Goal: Task Accomplishment & Management: Manage account settings

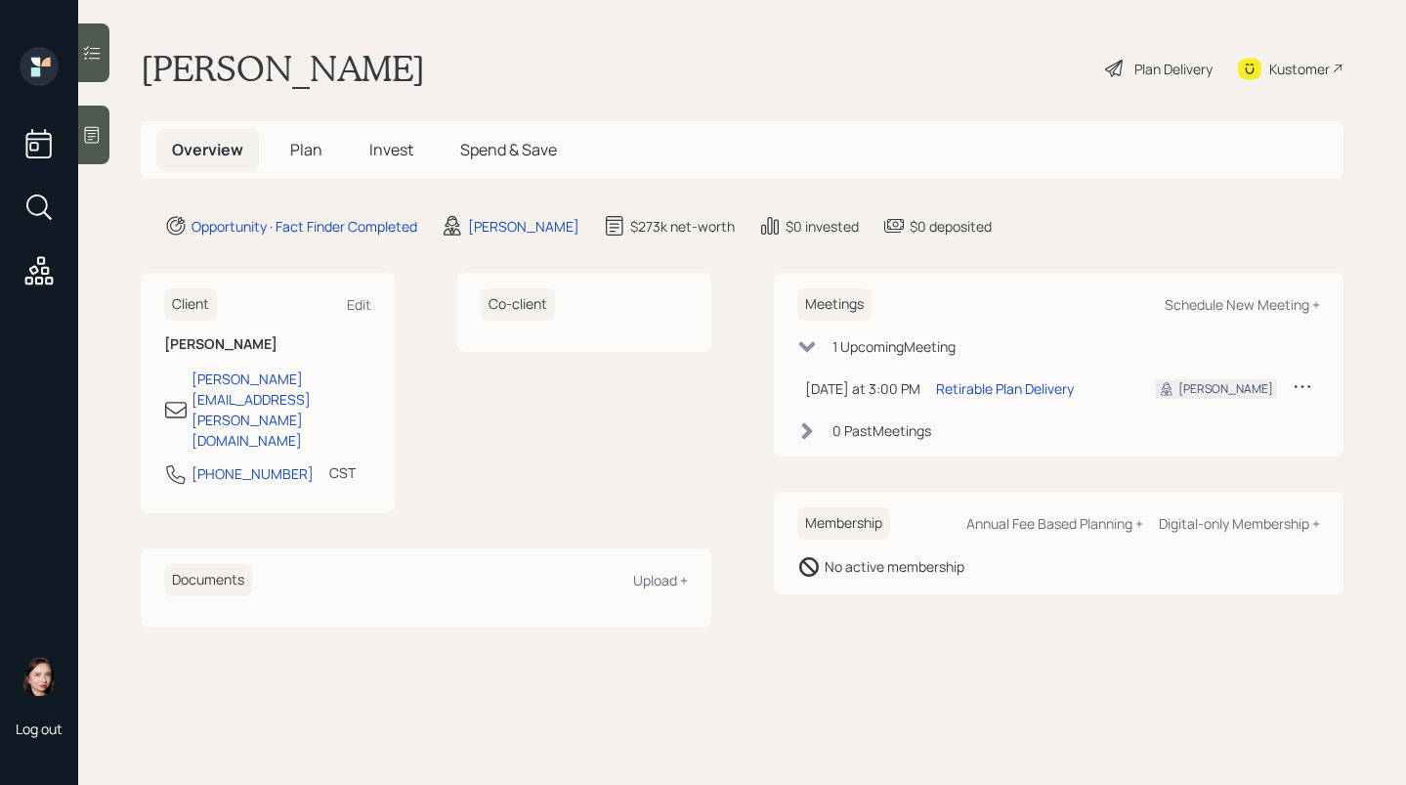
click at [316, 153] on span "Plan" at bounding box center [306, 149] width 32 height 21
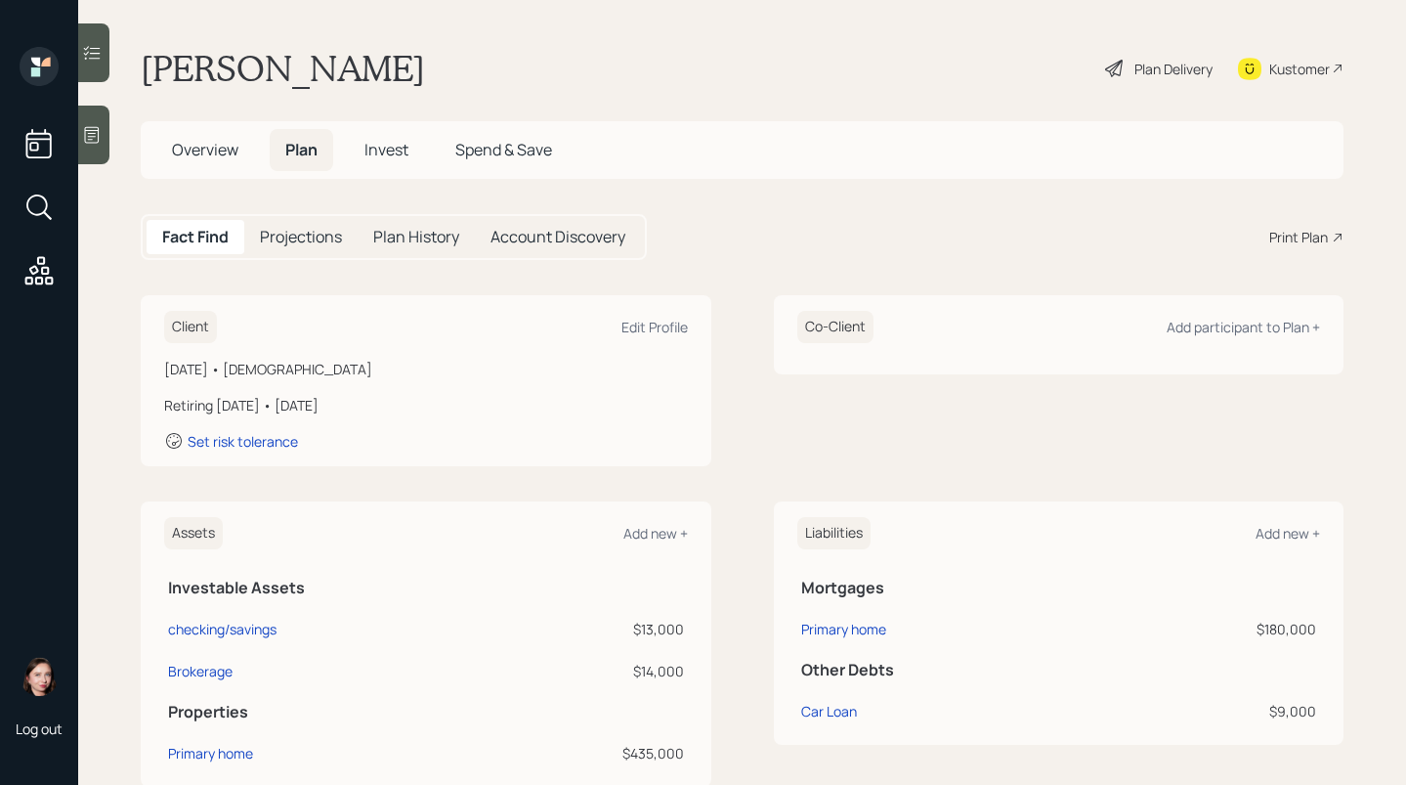
click at [60, 137] on div at bounding box center [39, 170] width 47 height 246
click at [76, 132] on div "Log out" at bounding box center [39, 392] width 78 height 785
click at [91, 129] on icon at bounding box center [92, 135] width 20 height 20
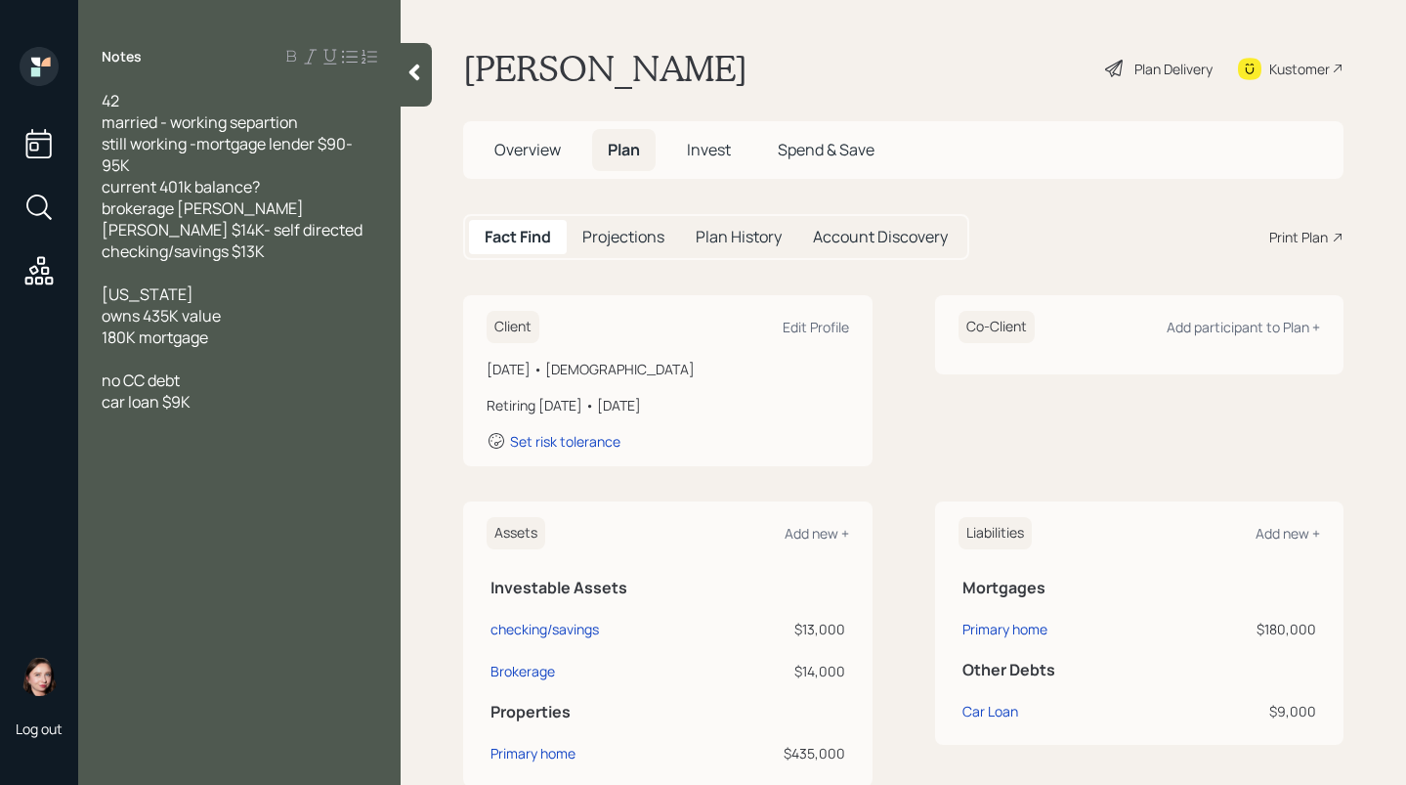
click at [428, 70] on div at bounding box center [416, 75] width 31 height 64
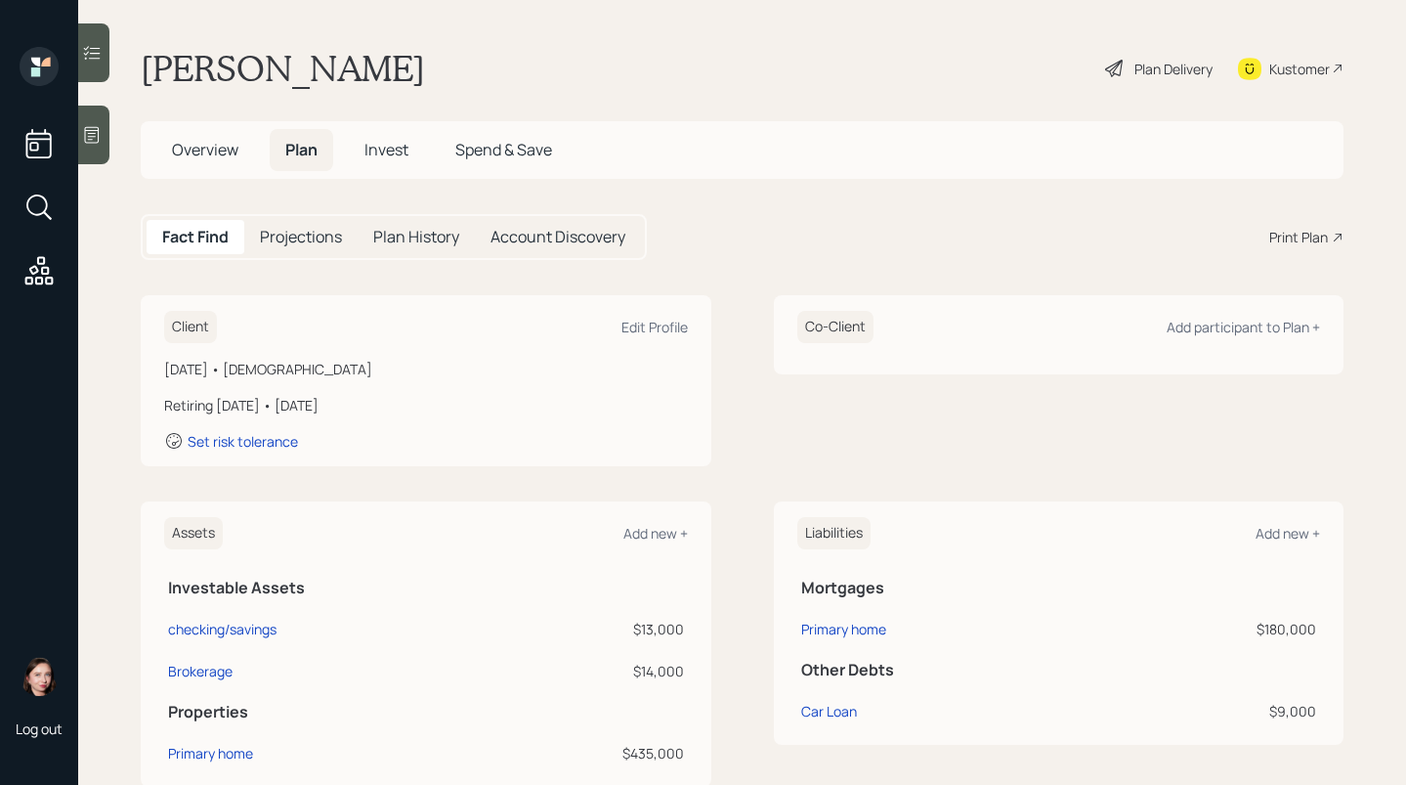
click at [401, 178] on div "Overview Plan Invest Spend & Save" at bounding box center [742, 150] width 1203 height 58
click at [401, 156] on span "Invest" at bounding box center [387, 149] width 44 height 21
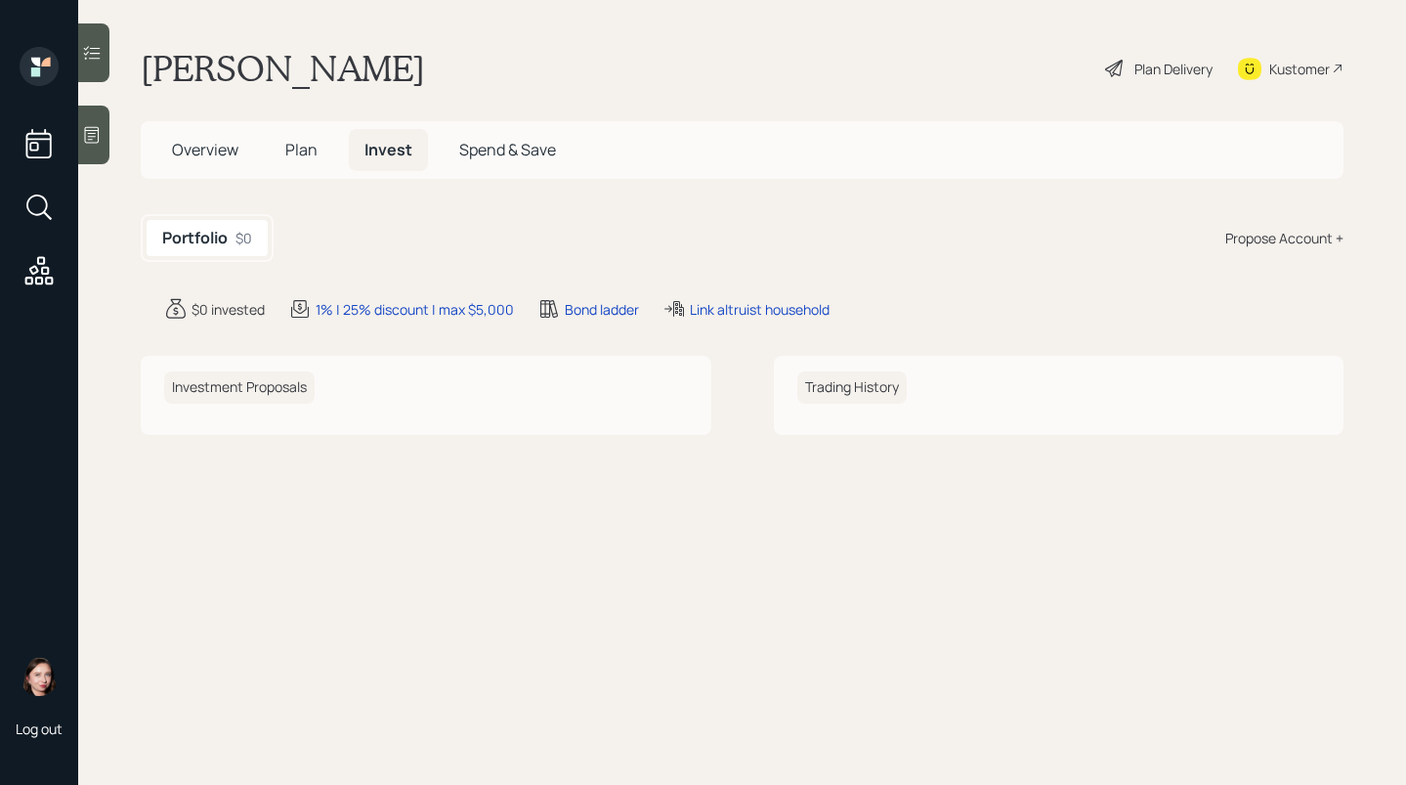
click at [318, 140] on h5 "Plan" at bounding box center [302, 150] width 64 height 42
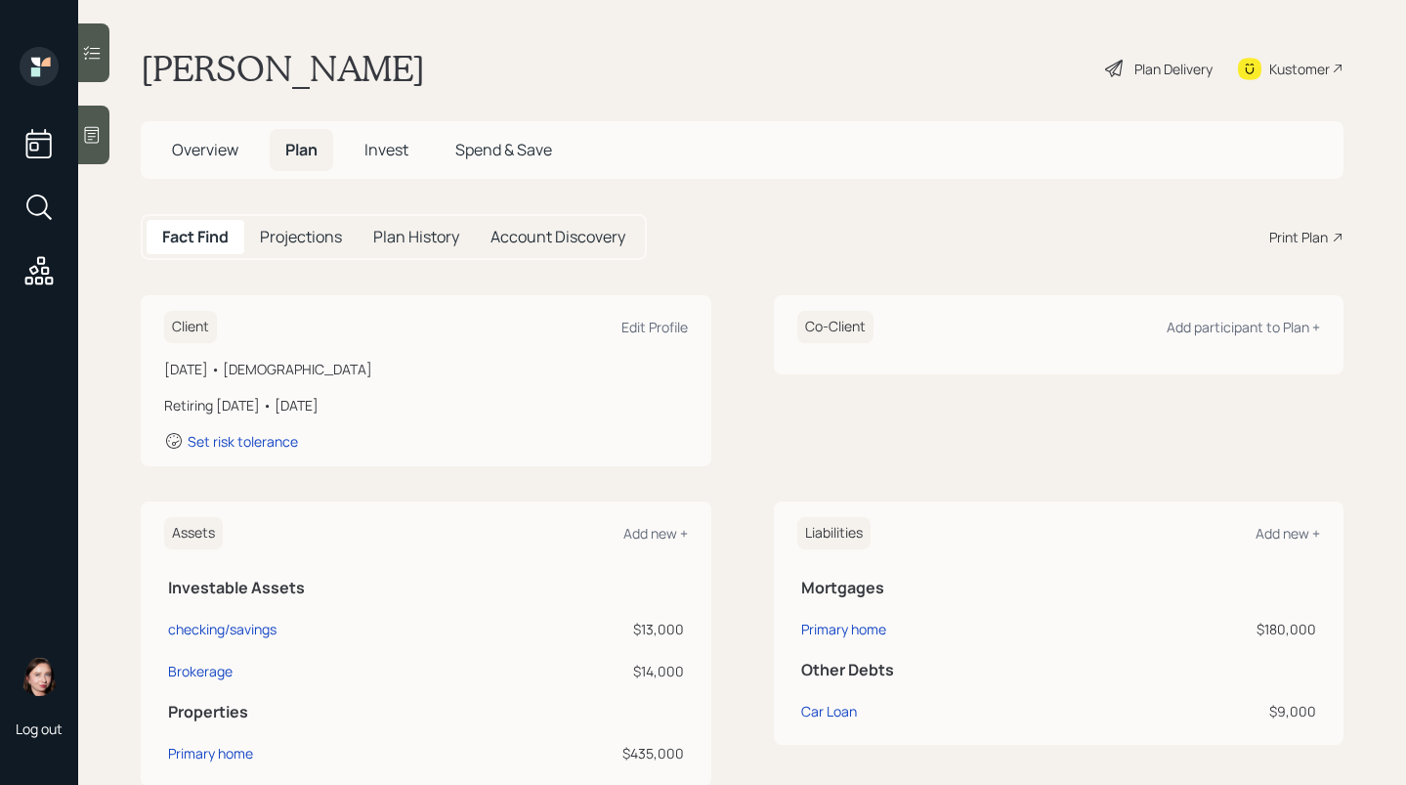
click at [1103, 63] on icon at bounding box center [1114, 68] width 23 height 23
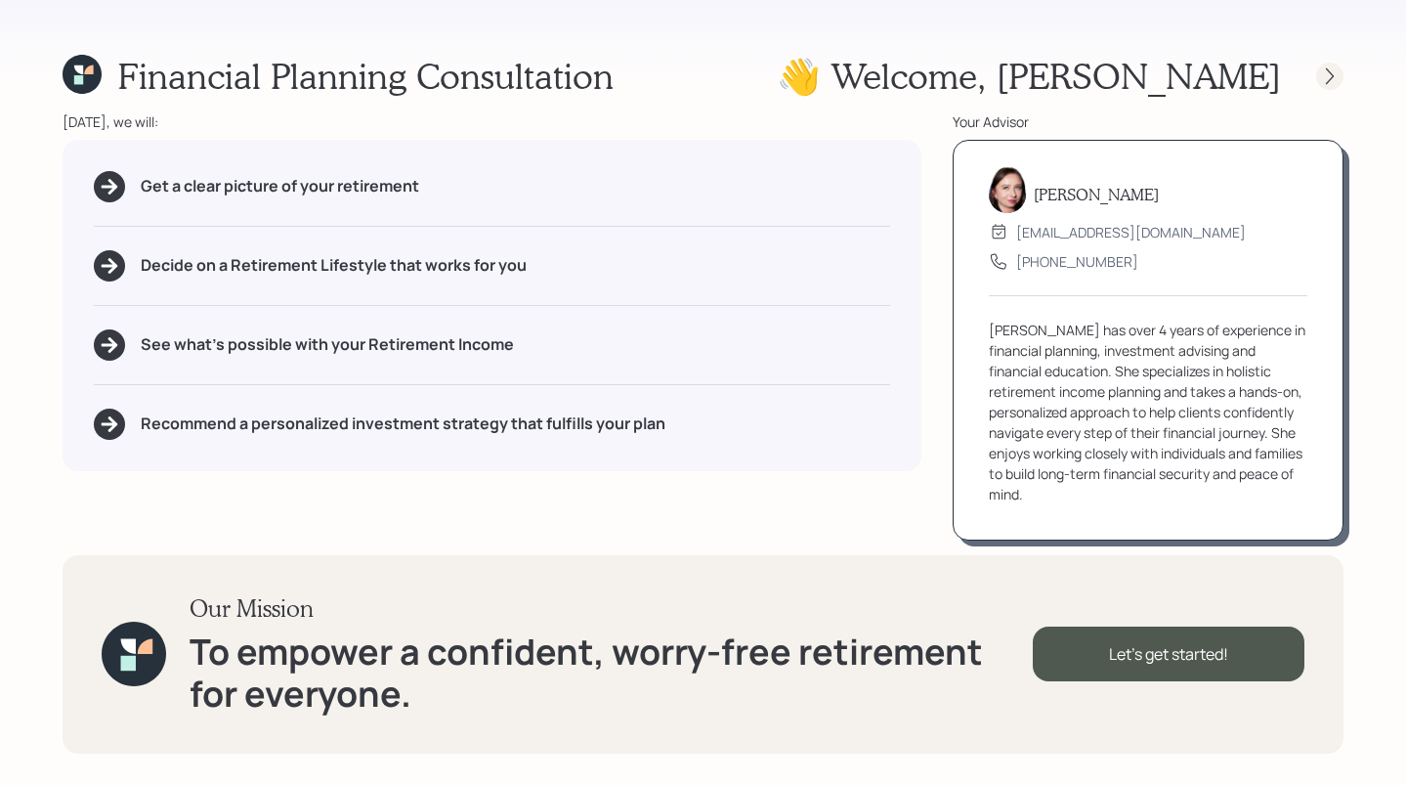
click at [1338, 71] on icon at bounding box center [1330, 76] width 20 height 20
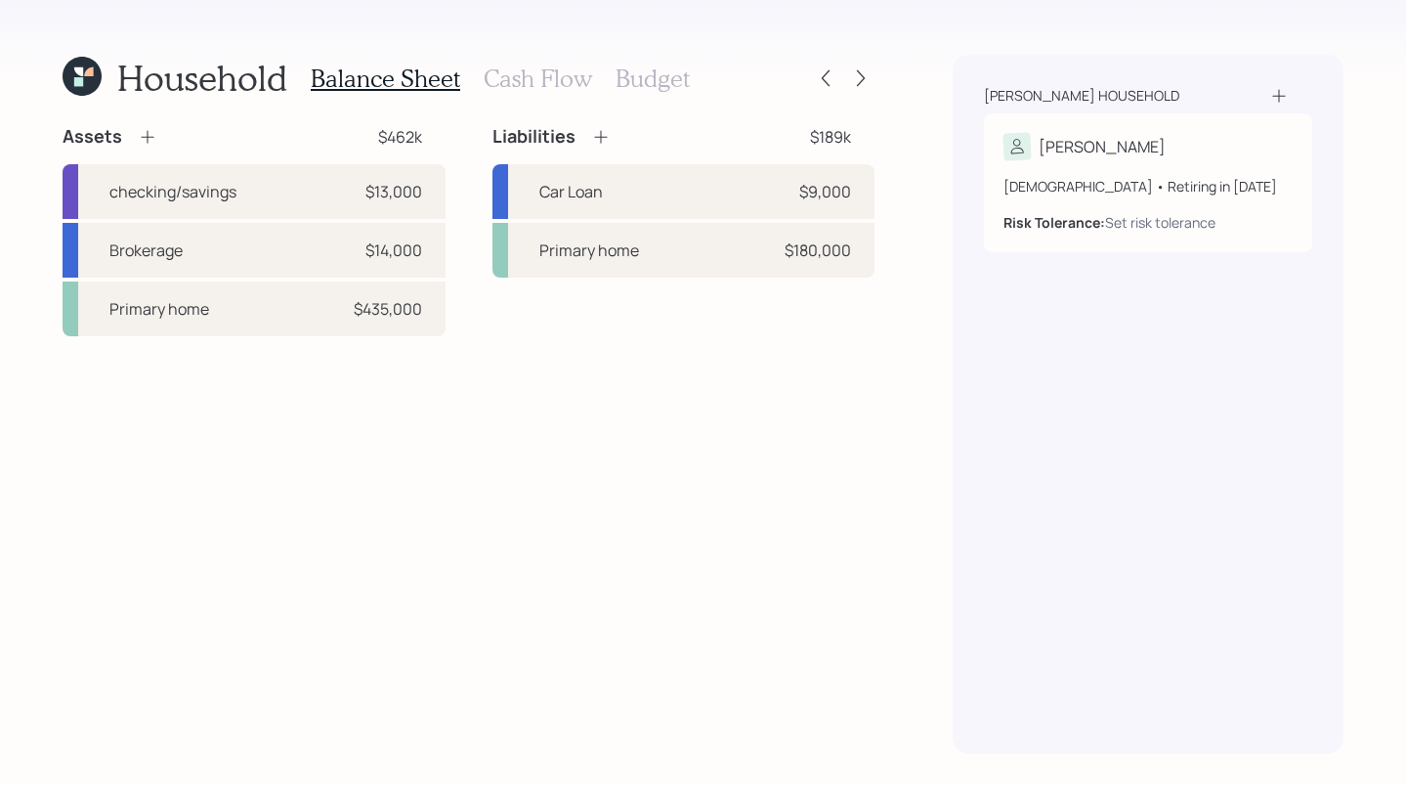
click at [516, 86] on h3 "Cash Flow" at bounding box center [538, 78] width 108 height 28
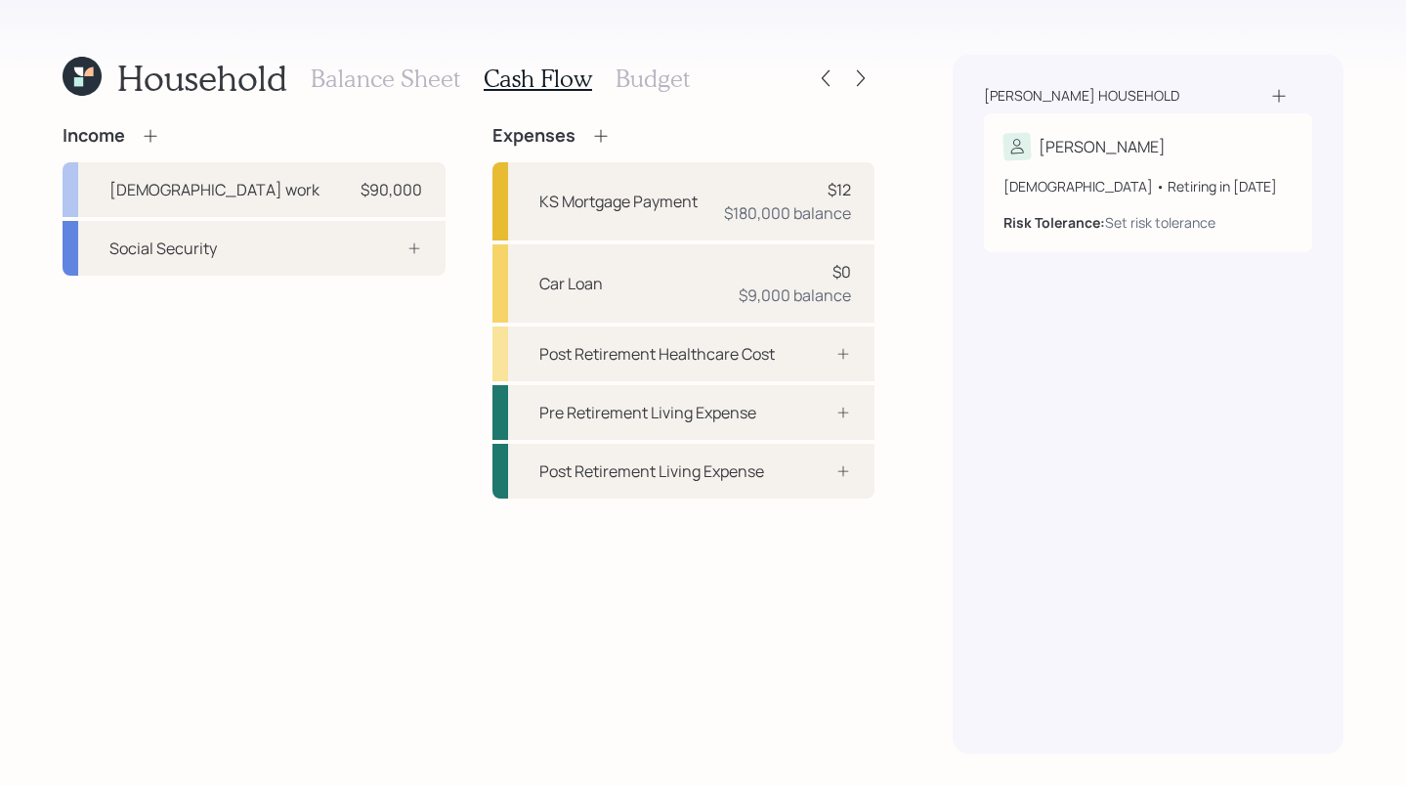
click at [328, 85] on h3 "Balance Sheet" at bounding box center [386, 78] width 150 height 28
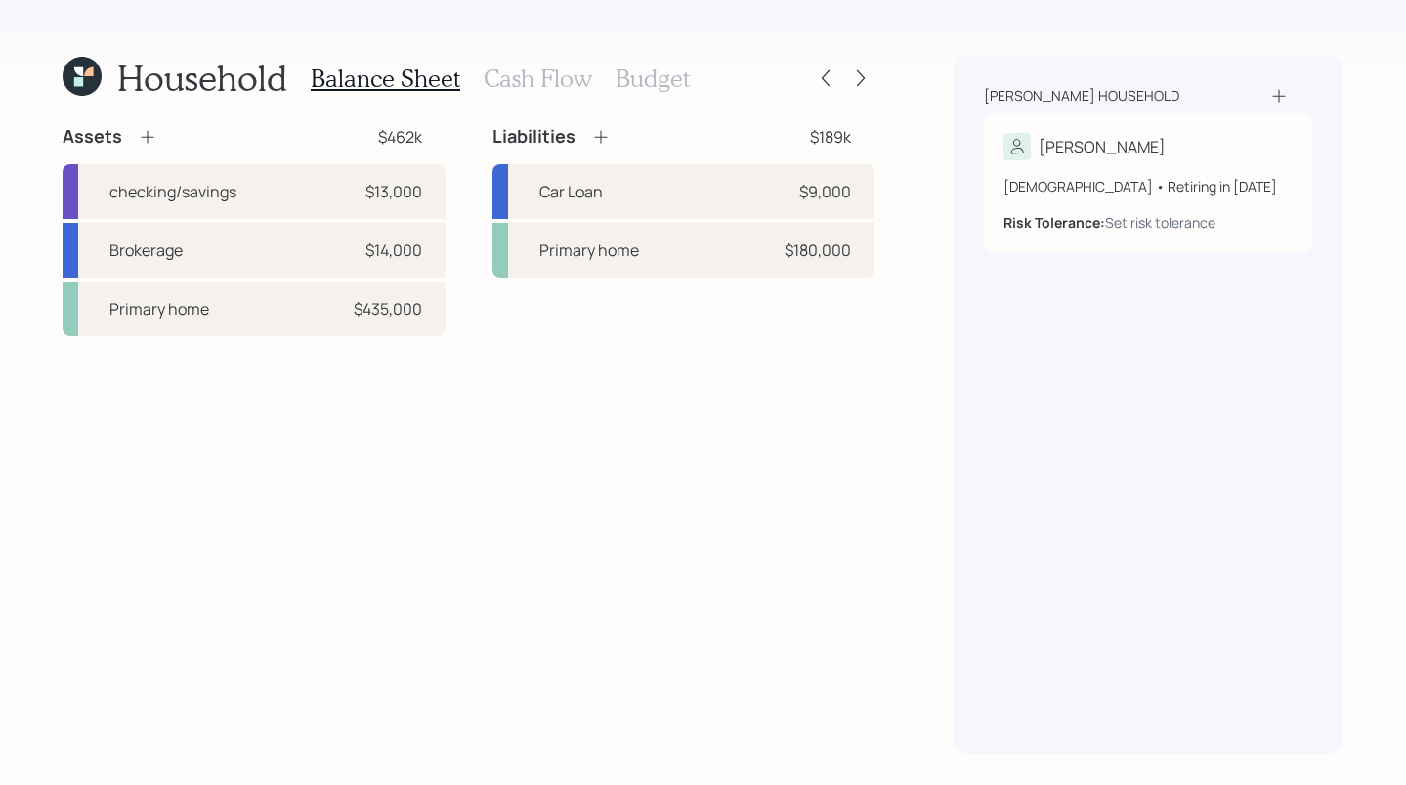
click at [83, 78] on icon at bounding box center [82, 76] width 39 height 39
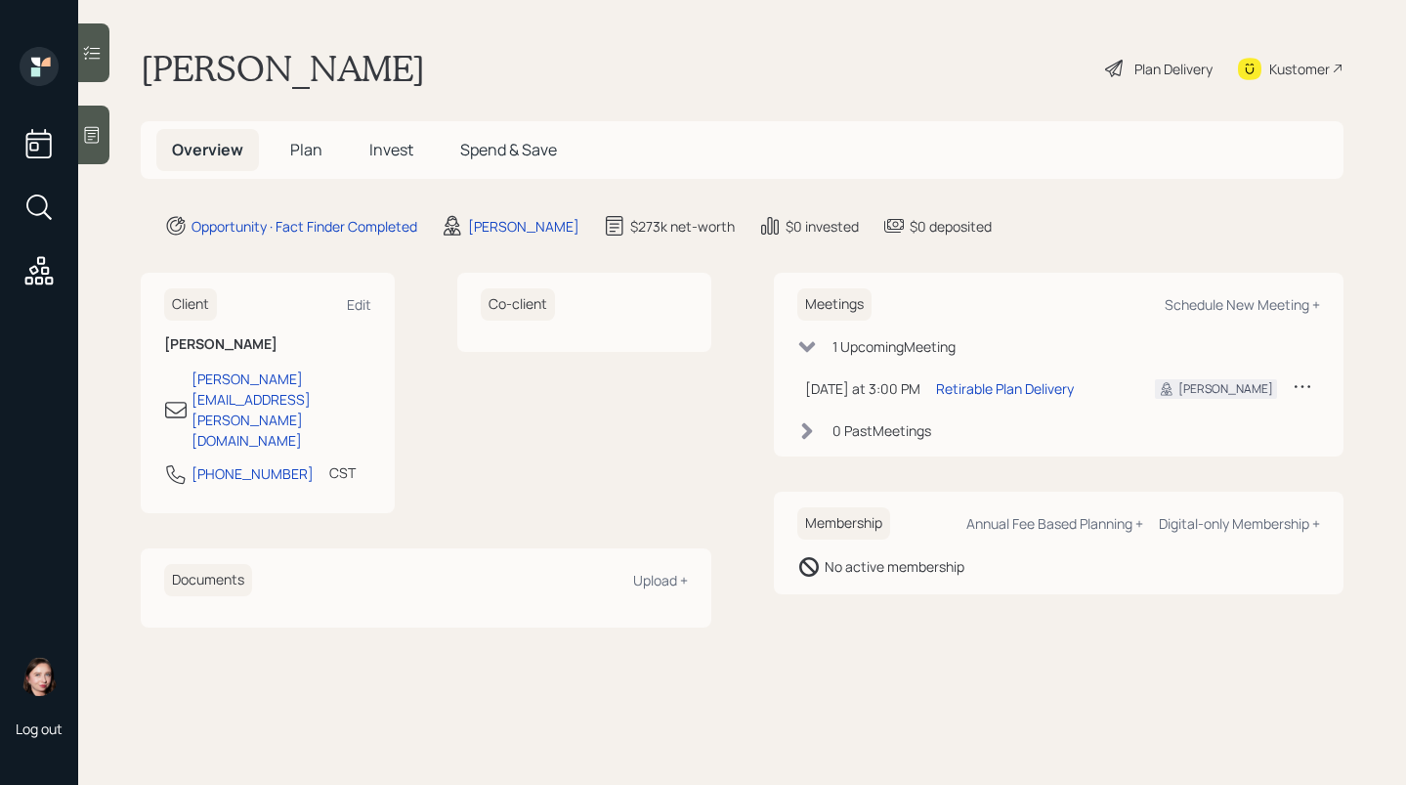
click at [605, 415] on div "Co-client" at bounding box center [584, 393] width 254 height 240
click at [843, 117] on main "Lisa Scheve Plan Delivery Kustomer Overview Plan Invest Spend & Save Opportunit…" at bounding box center [742, 392] width 1328 height 785
click at [1116, 64] on icon at bounding box center [1114, 69] width 18 height 18
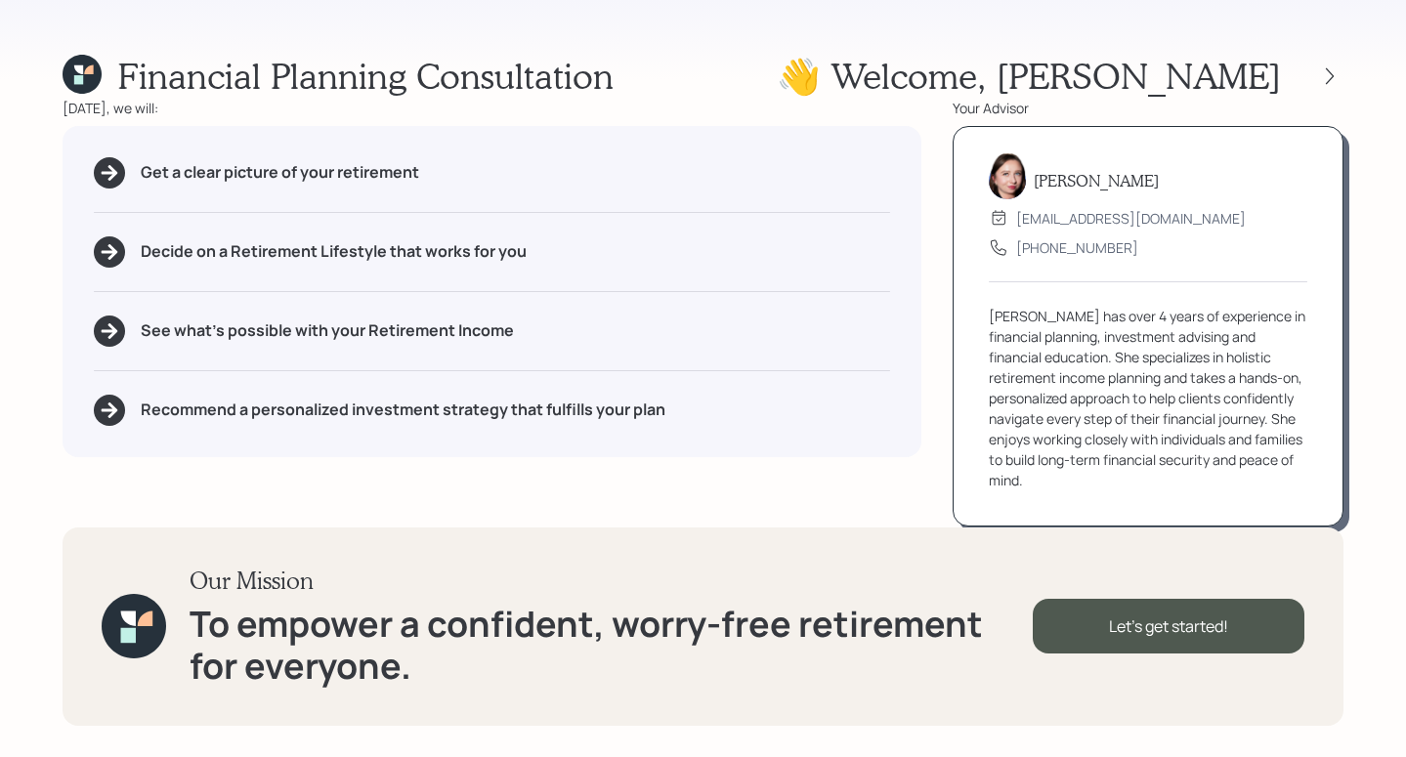
click at [846, 107] on div "Today, we will:" at bounding box center [492, 108] width 859 height 21
click at [1334, 68] on icon at bounding box center [1330, 76] width 20 height 20
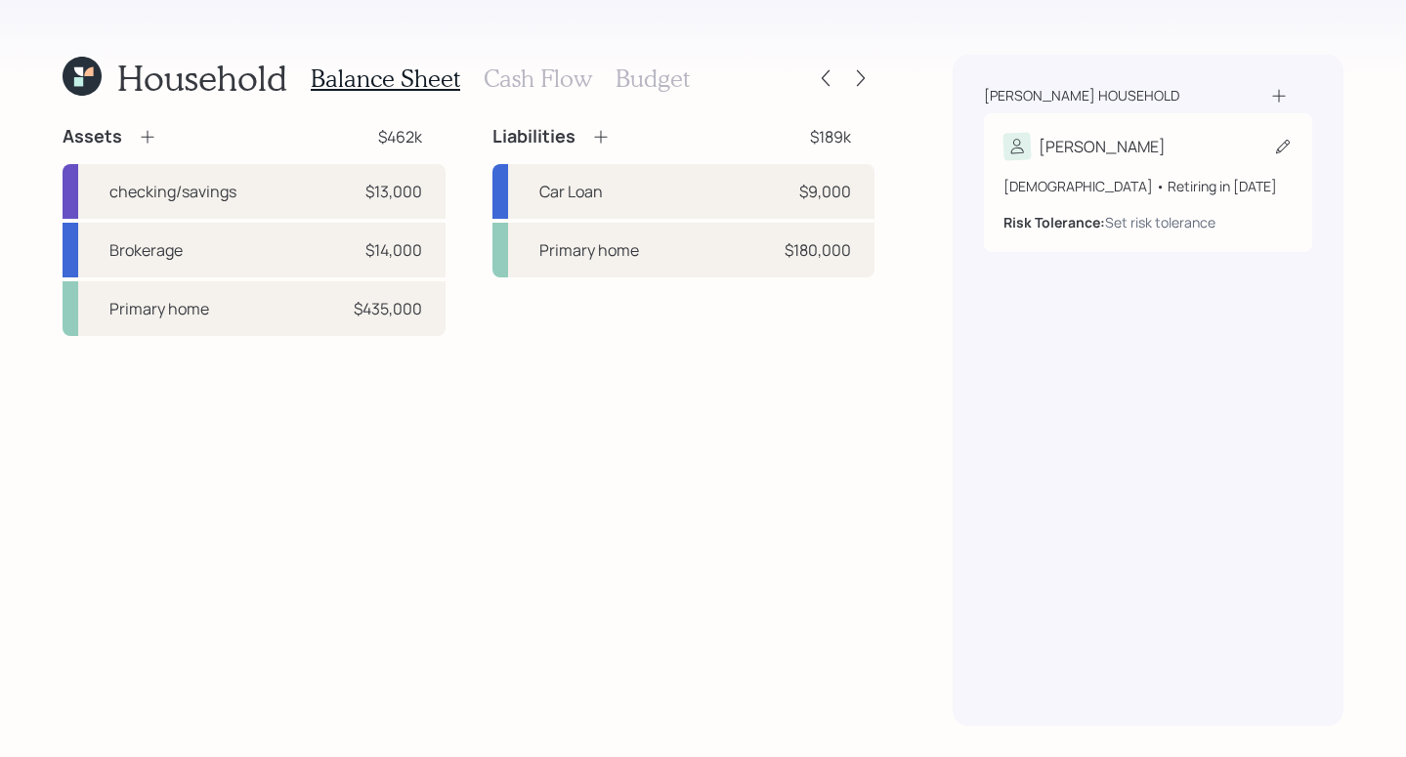
click at [1144, 162] on div "42 years old • Retiring in January 2048 Risk Tolerance: Set risk tolerance" at bounding box center [1148, 196] width 289 height 72
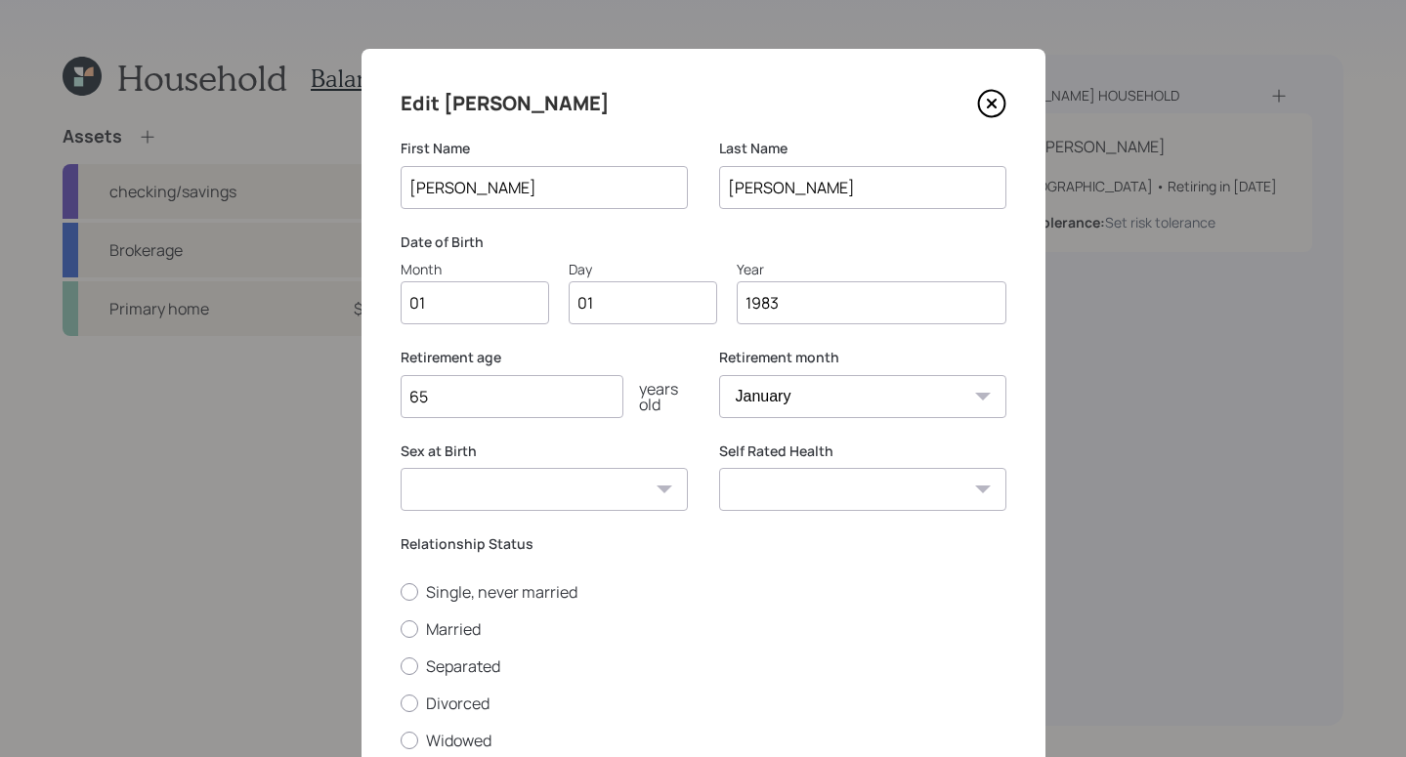
click at [429, 308] on input "01" at bounding box center [475, 302] width 149 height 43
type input "0"
type input "02"
type input "0"
type input "16"
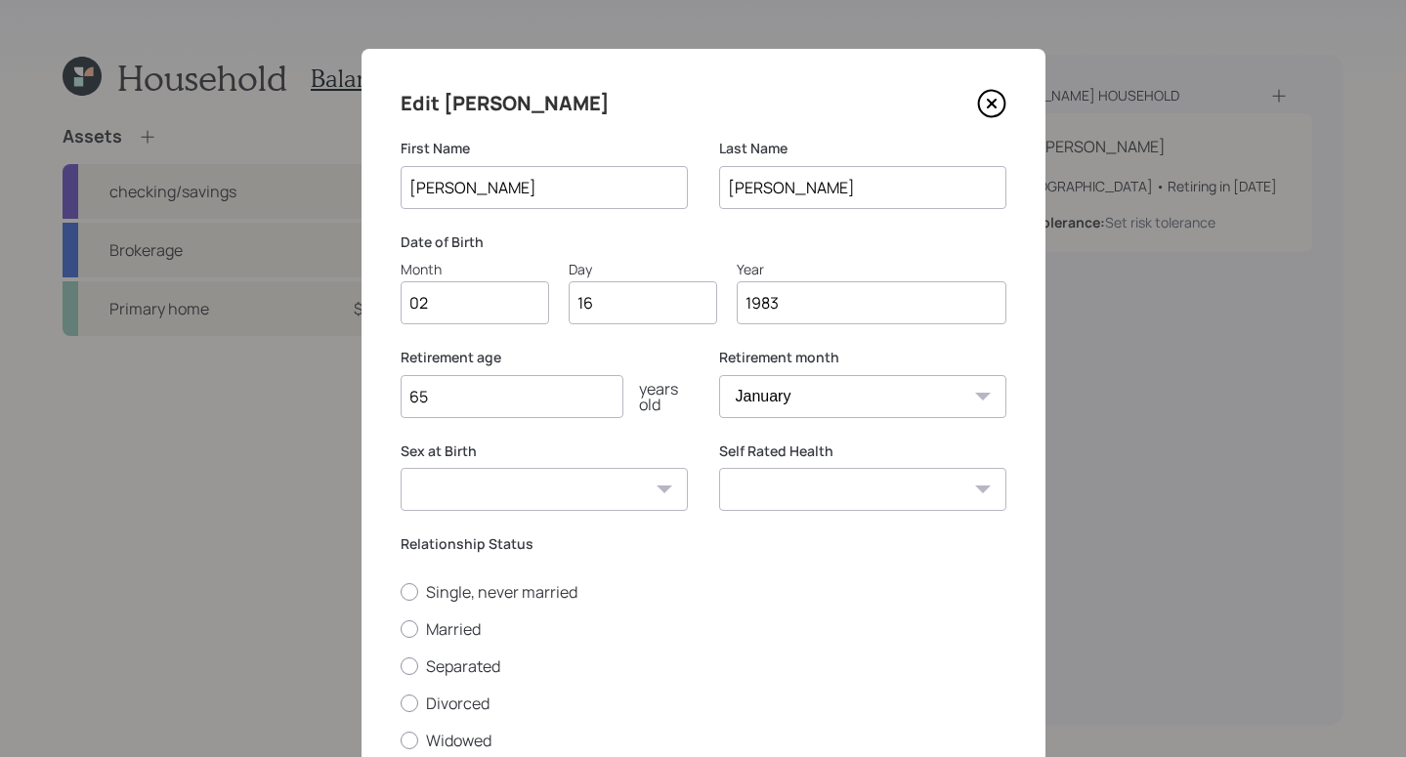
click at [442, 408] on input "65" at bounding box center [512, 396] width 223 height 43
click at [830, 386] on select "January February March April May June July August September October November De…" at bounding box center [862, 396] width 287 height 43
select select "2"
click at [719, 375] on select "January February March April May June July August September October November De…" at bounding box center [862, 396] width 287 height 43
click at [608, 400] on input "65" at bounding box center [512, 396] width 223 height 43
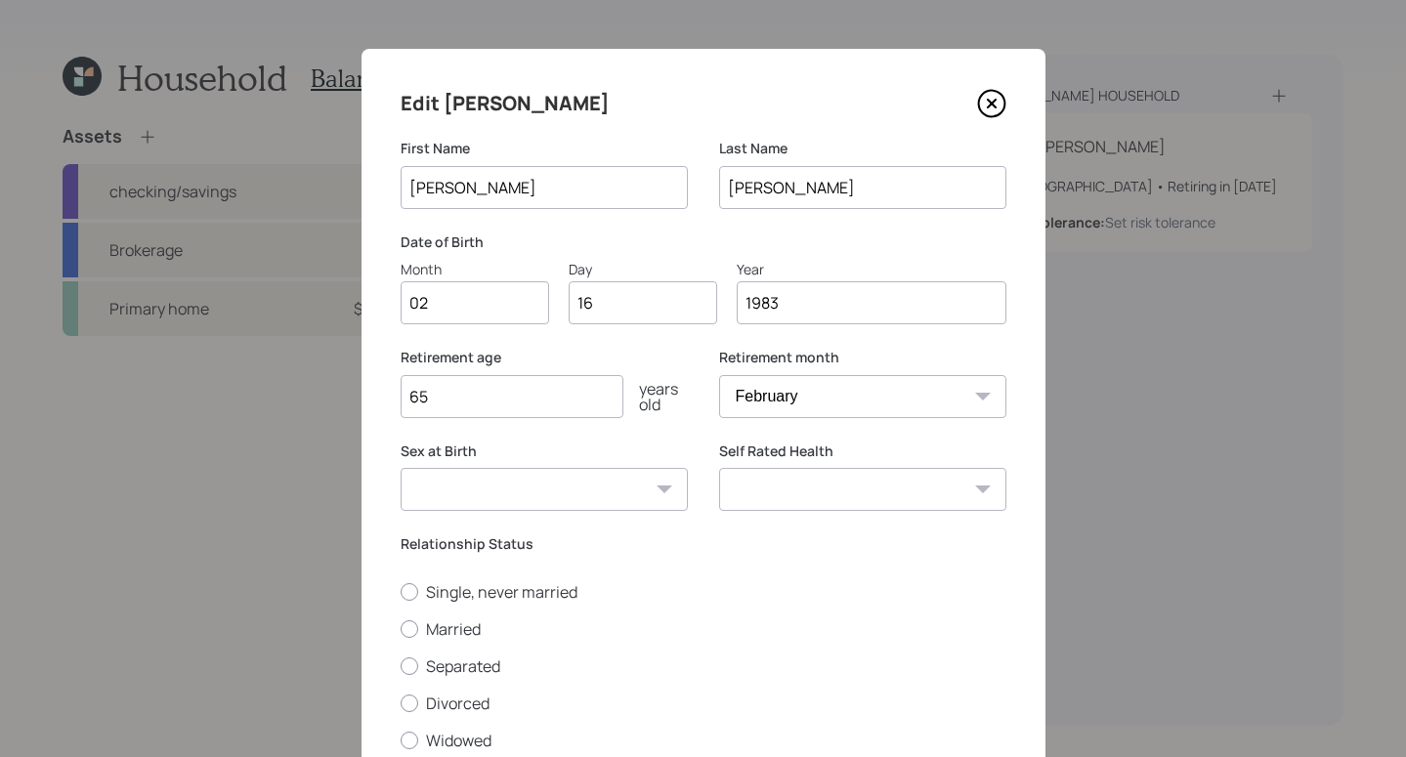
click at [609, 483] on select "Male Female Other / Prefer not to say" at bounding box center [544, 489] width 287 height 43
select select "female"
click at [401, 468] on select "Male Female Other / Prefer not to say" at bounding box center [544, 489] width 287 height 43
click at [928, 500] on select "Excellent Very Good Good Fair Poor" at bounding box center [862, 489] width 287 height 43
select select "excellent"
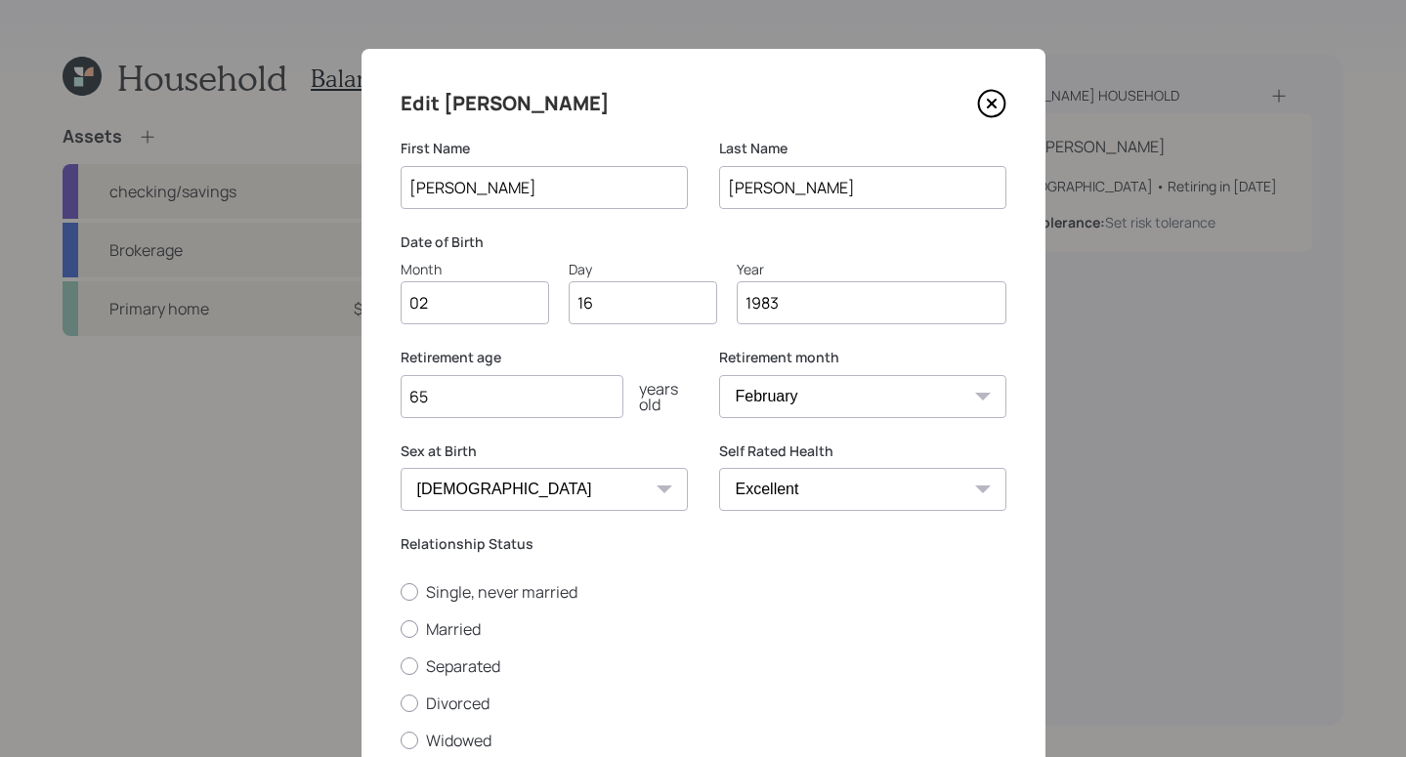
click at [719, 468] on select "Excellent Very Good Good Fair Poor" at bounding box center [862, 489] width 287 height 43
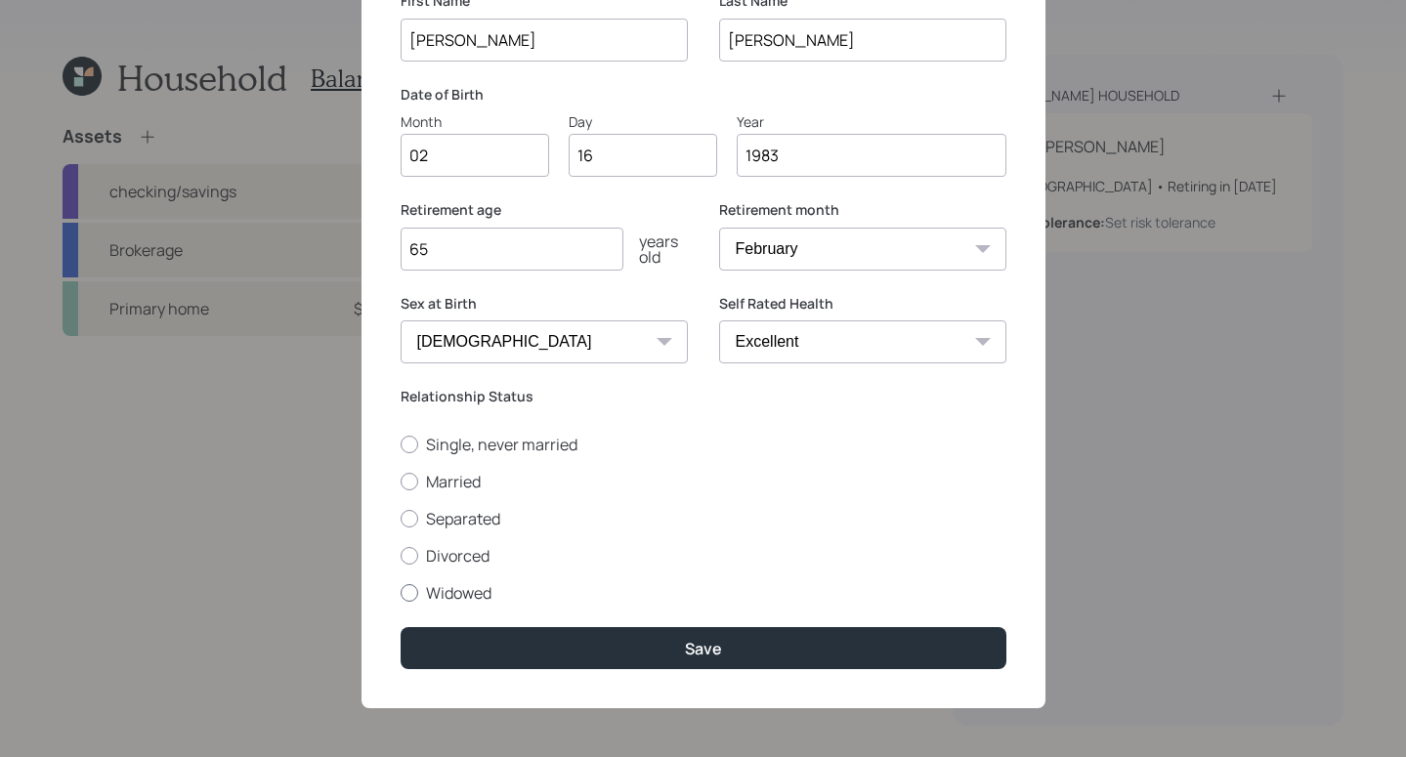
scroll to position [145, 0]
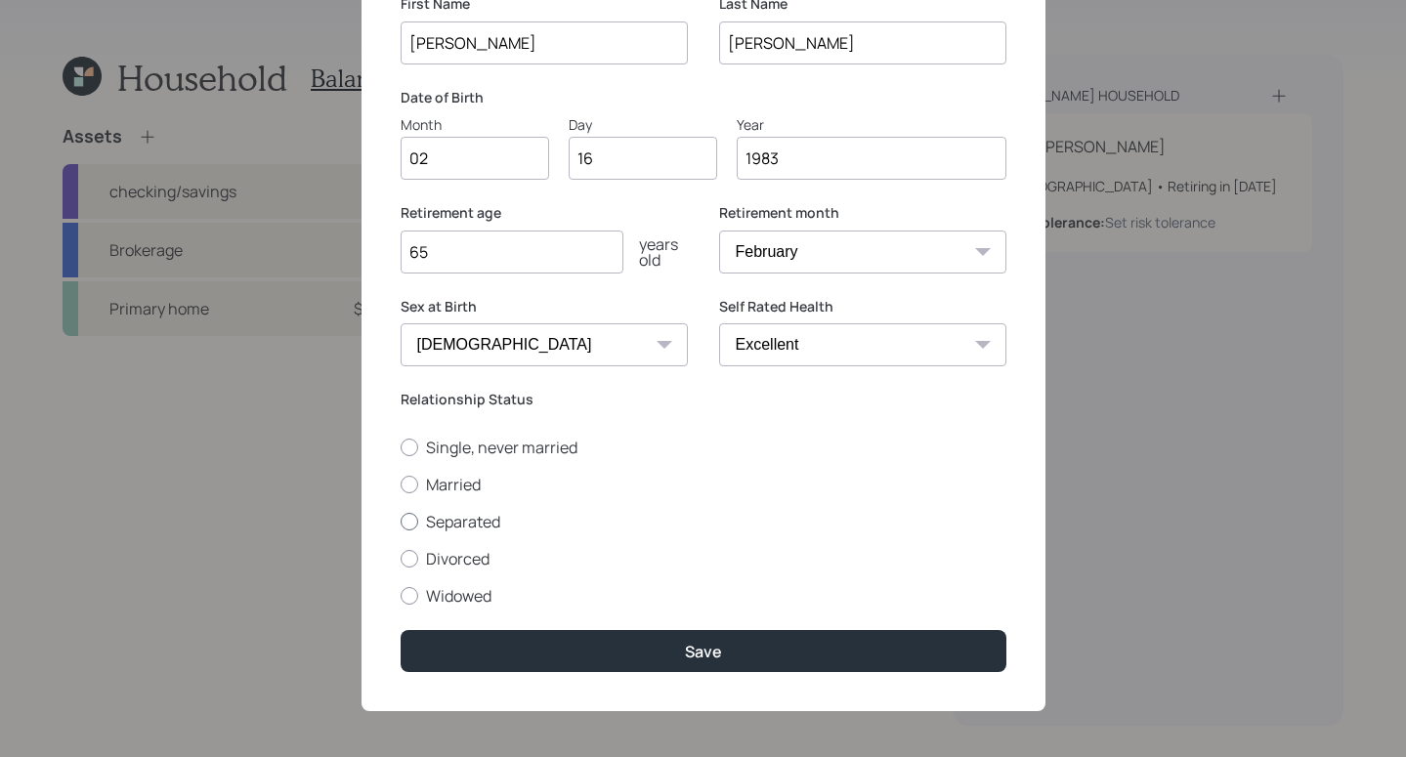
click at [406, 532] on label "Separated" at bounding box center [704, 521] width 606 height 21
click at [401, 522] on input "Separated" at bounding box center [400, 521] width 1 height 1
radio input "true"
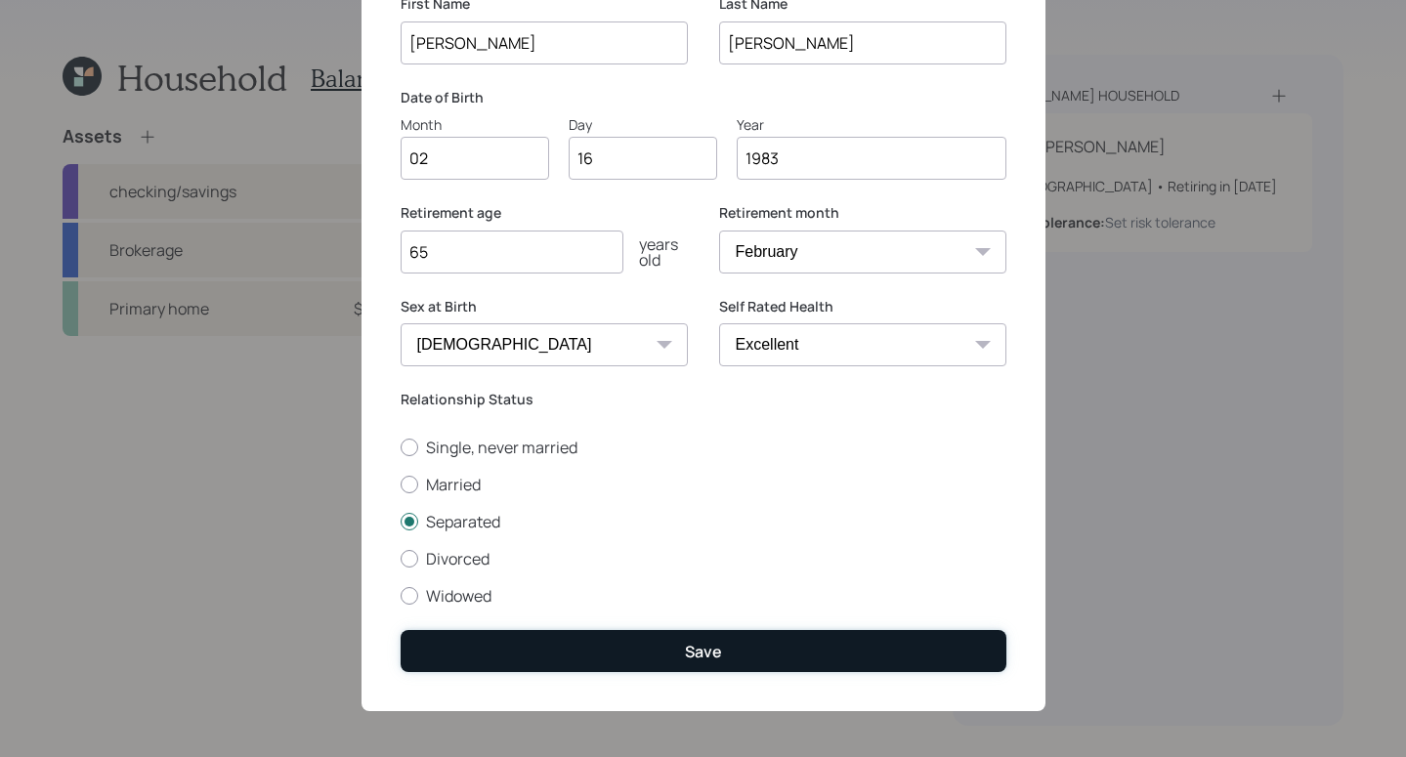
click at [687, 662] on div "Save" at bounding box center [703, 651] width 37 height 21
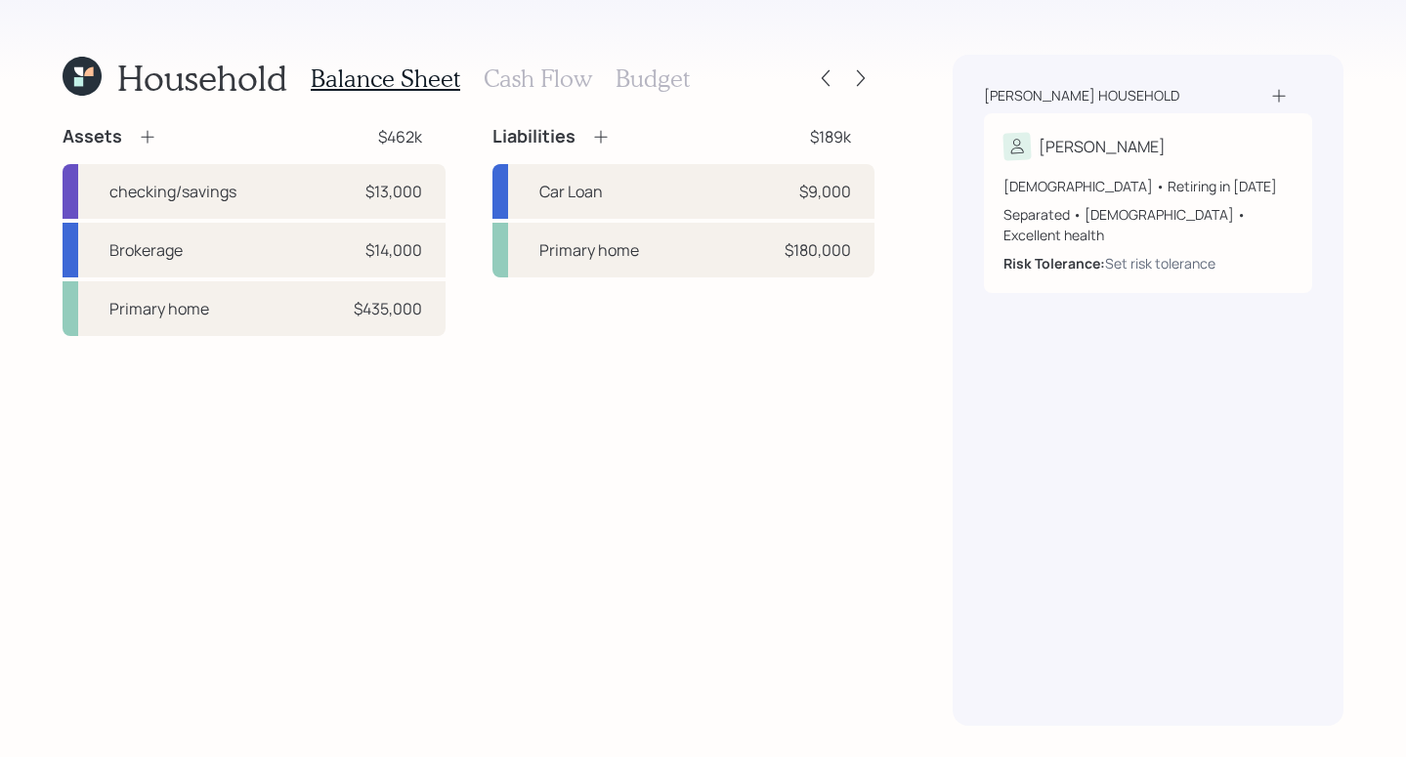
click at [527, 613] on div "Assets $462k checking/savings $13,000 Brokerage $14,000 Primary home $435,000 L…" at bounding box center [469, 425] width 812 height 601
click at [376, 182] on div "$13,000" at bounding box center [393, 191] width 57 height 23
select select "cash"
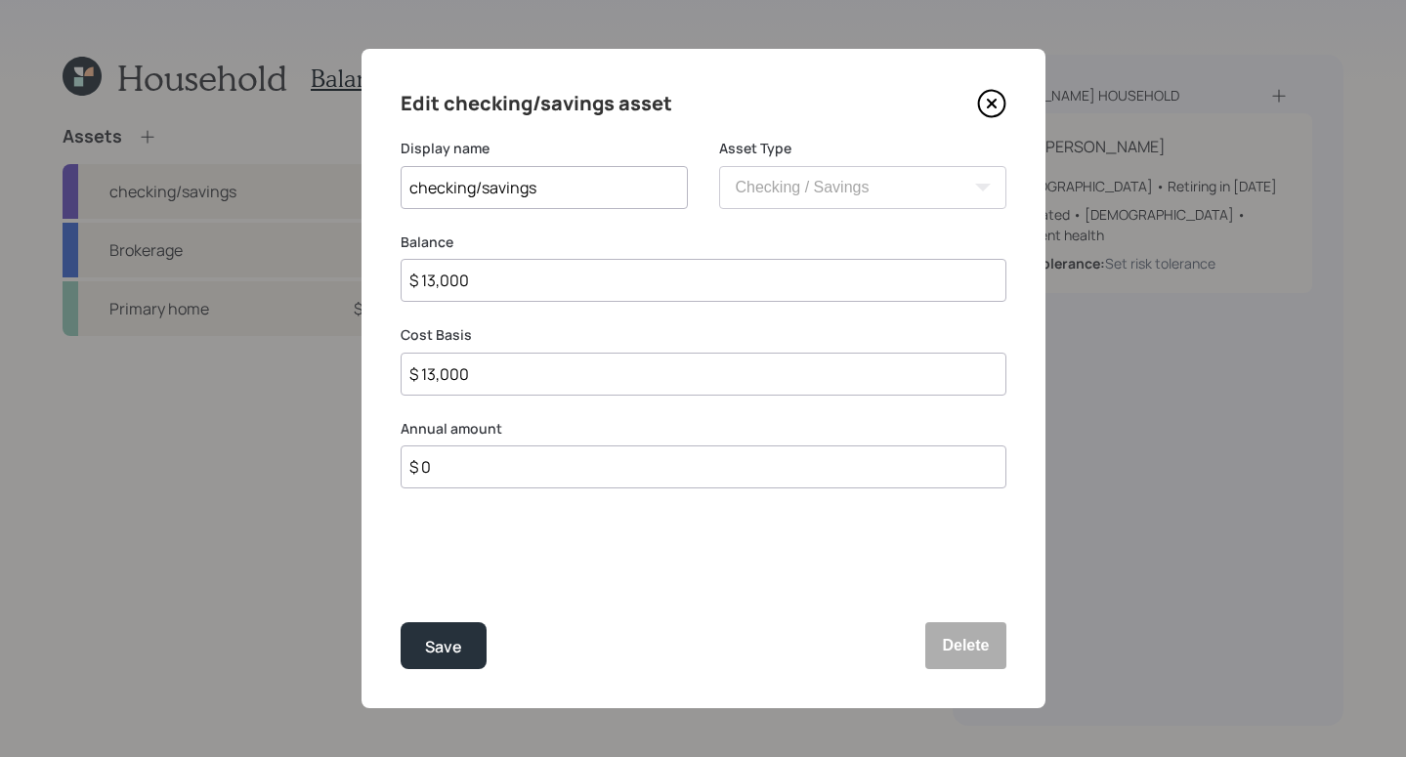
click at [1000, 108] on icon at bounding box center [991, 103] width 29 height 29
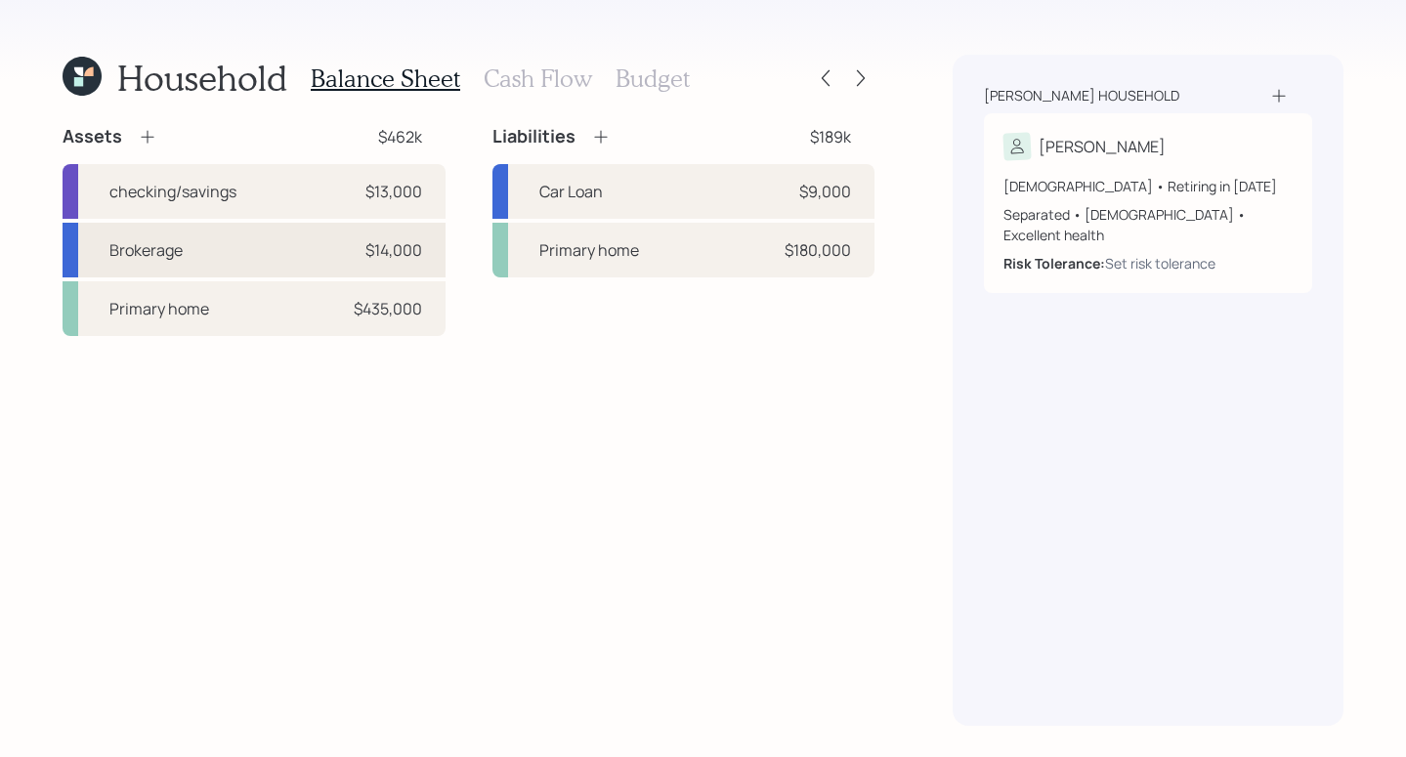
click at [324, 253] on div "Brokerage $14,000" at bounding box center [254, 250] width 383 height 55
select select "taxable"
select select "balanced"
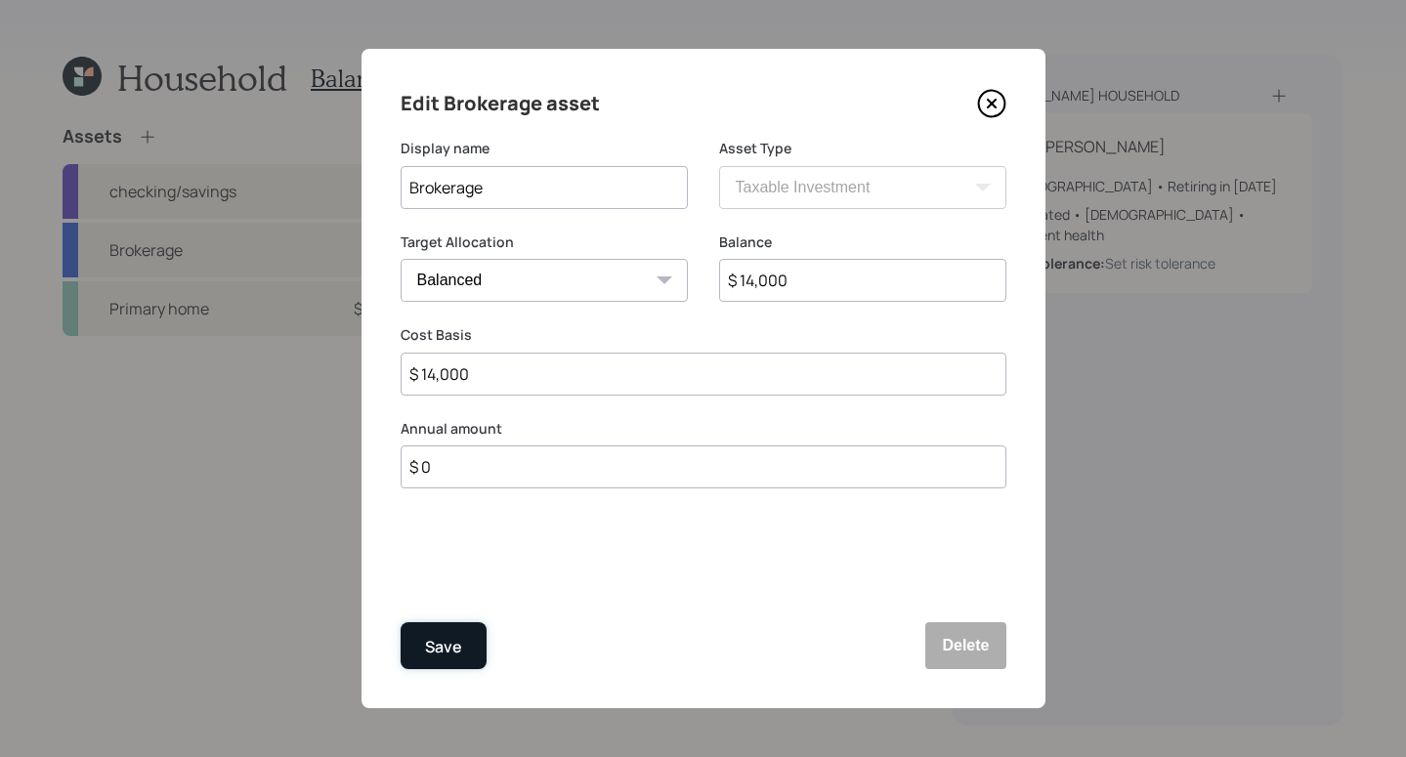
click at [439, 655] on div "Save" at bounding box center [443, 647] width 37 height 26
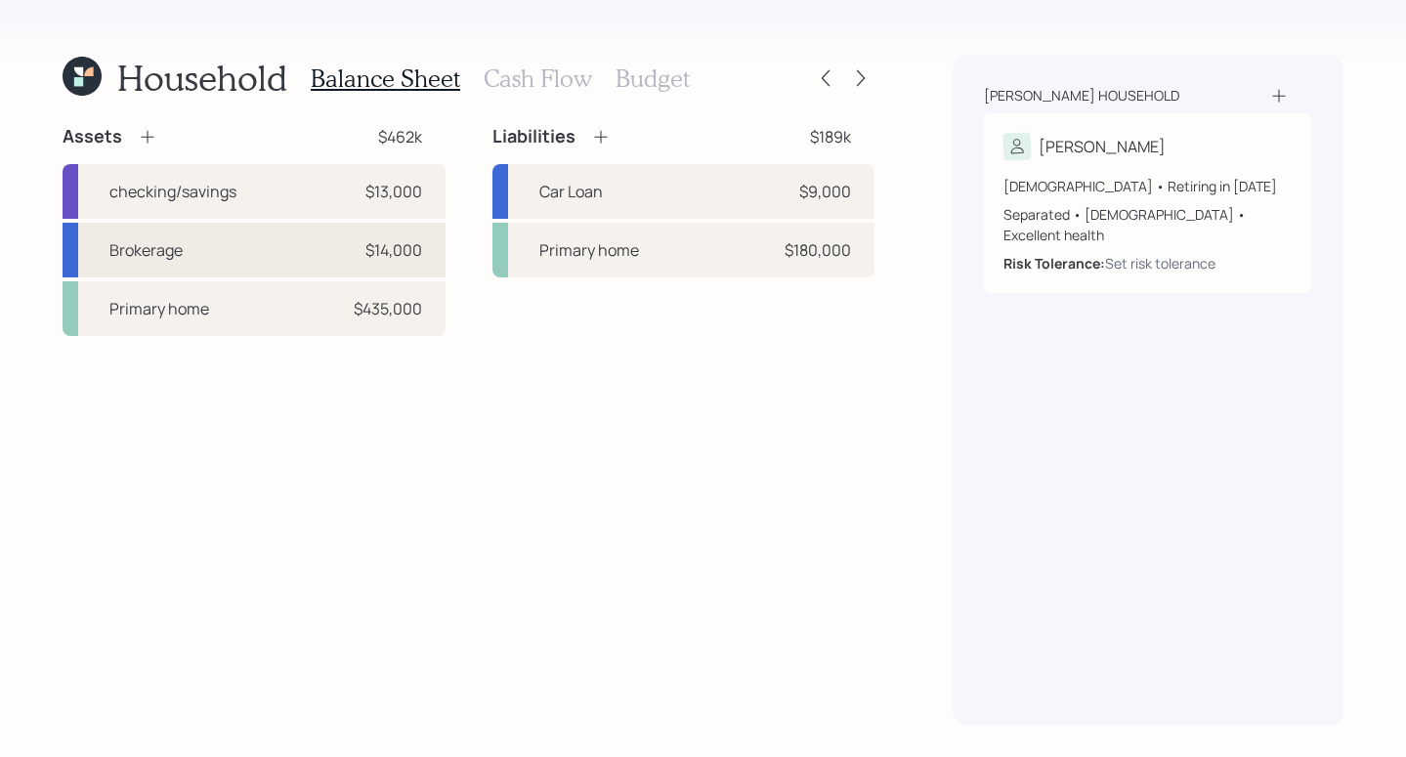
click at [288, 239] on div "Brokerage $14,000" at bounding box center [254, 250] width 383 height 55
select select "taxable"
select select "balanced"
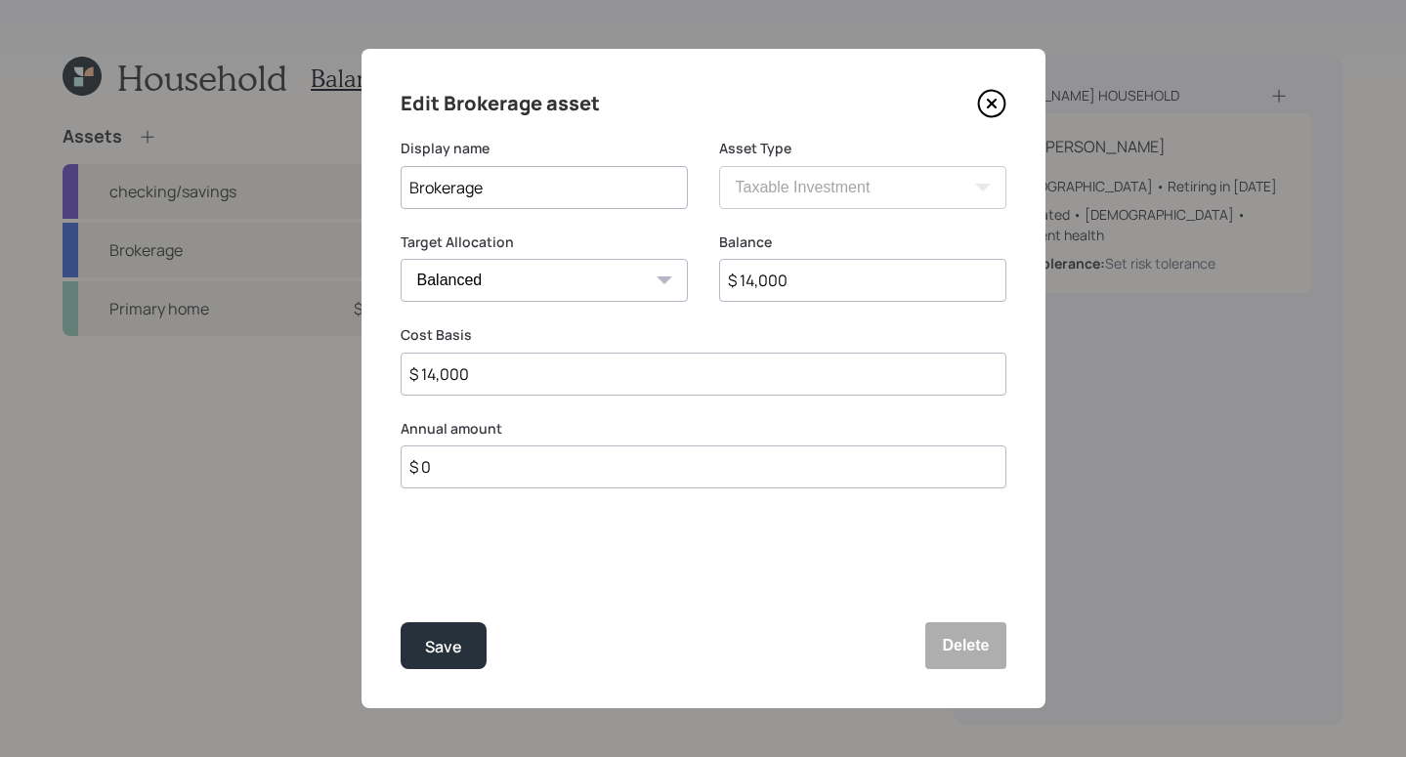
drag, startPoint x: 838, startPoint y: 287, endPoint x: 701, endPoint y: 255, distance: 141.5
click at [703, 279] on div "Target Allocation Cash Conservative Balanced Aggressive Balance $ 14,000" at bounding box center [704, 280] width 606 height 94
type input "$ 7,000"
drag, startPoint x: 531, startPoint y: 384, endPoint x: 1, endPoint y: 305, distance: 535.5
click at [1, 305] on div "Edit Brokerage asset Display name Brokerage Asset Type SEP IRA IRA Roth IRA 401…" at bounding box center [703, 378] width 1406 height 757
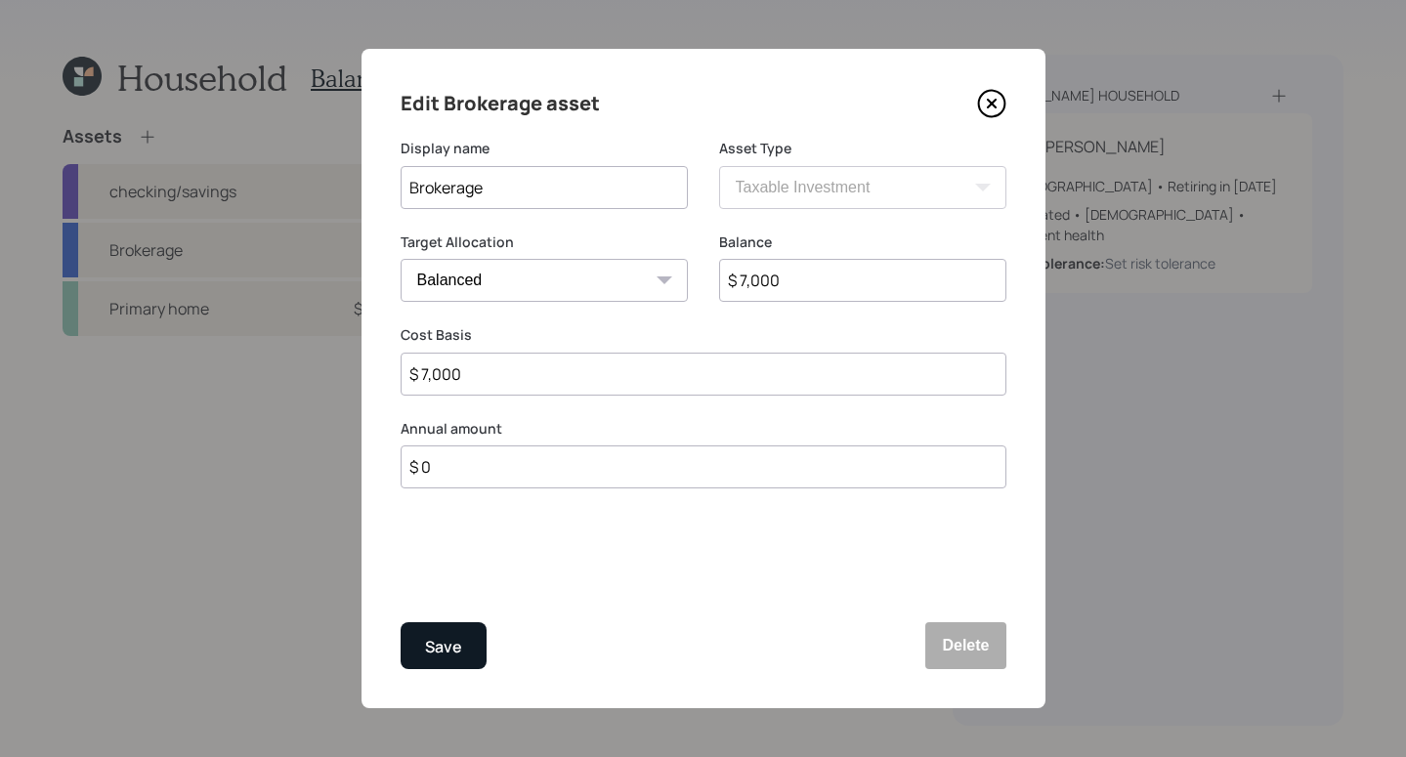
type input "$ 7,000"
click at [422, 636] on button "Save" at bounding box center [444, 645] width 86 height 47
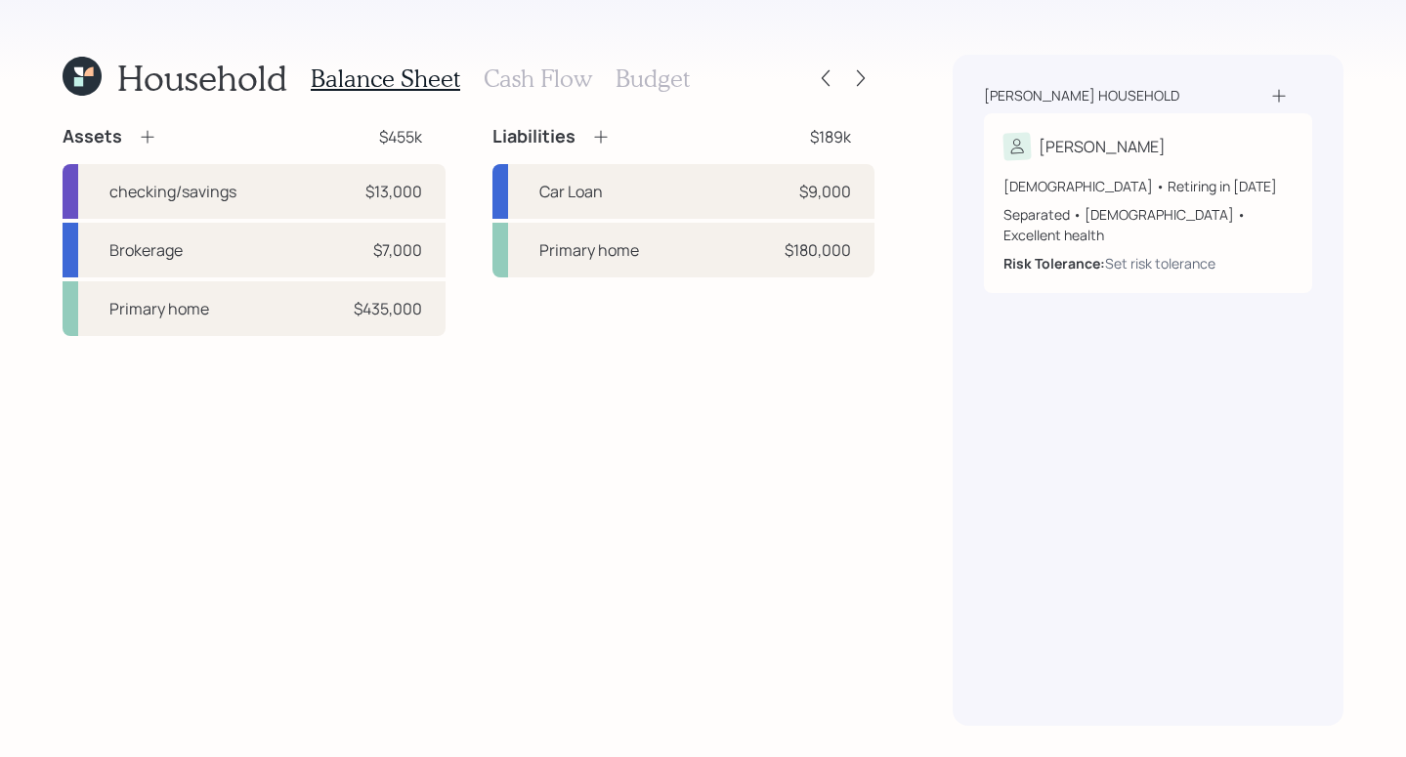
click at [153, 131] on icon at bounding box center [148, 137] width 20 height 20
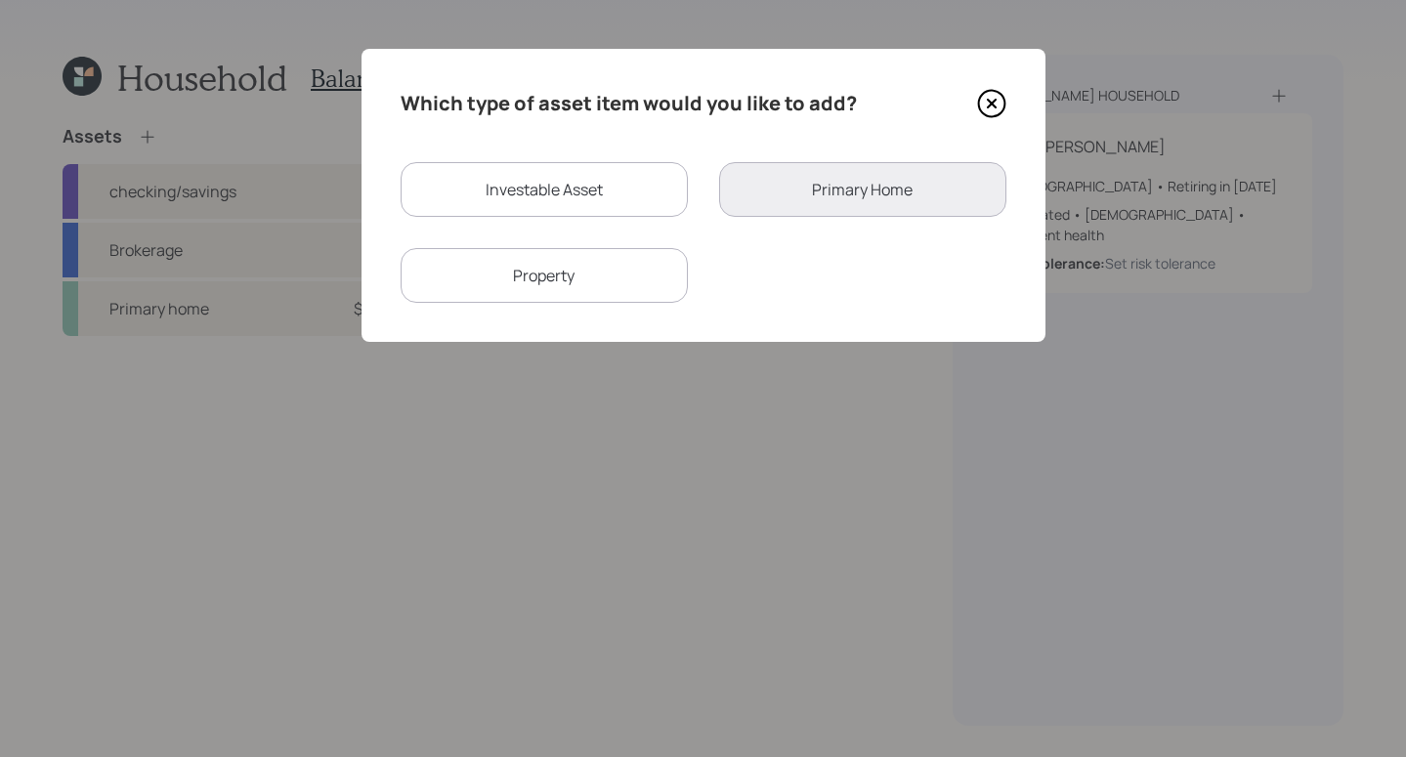
click at [640, 199] on div "Investable Asset" at bounding box center [544, 189] width 287 height 55
select select "taxable"
select select "balanced"
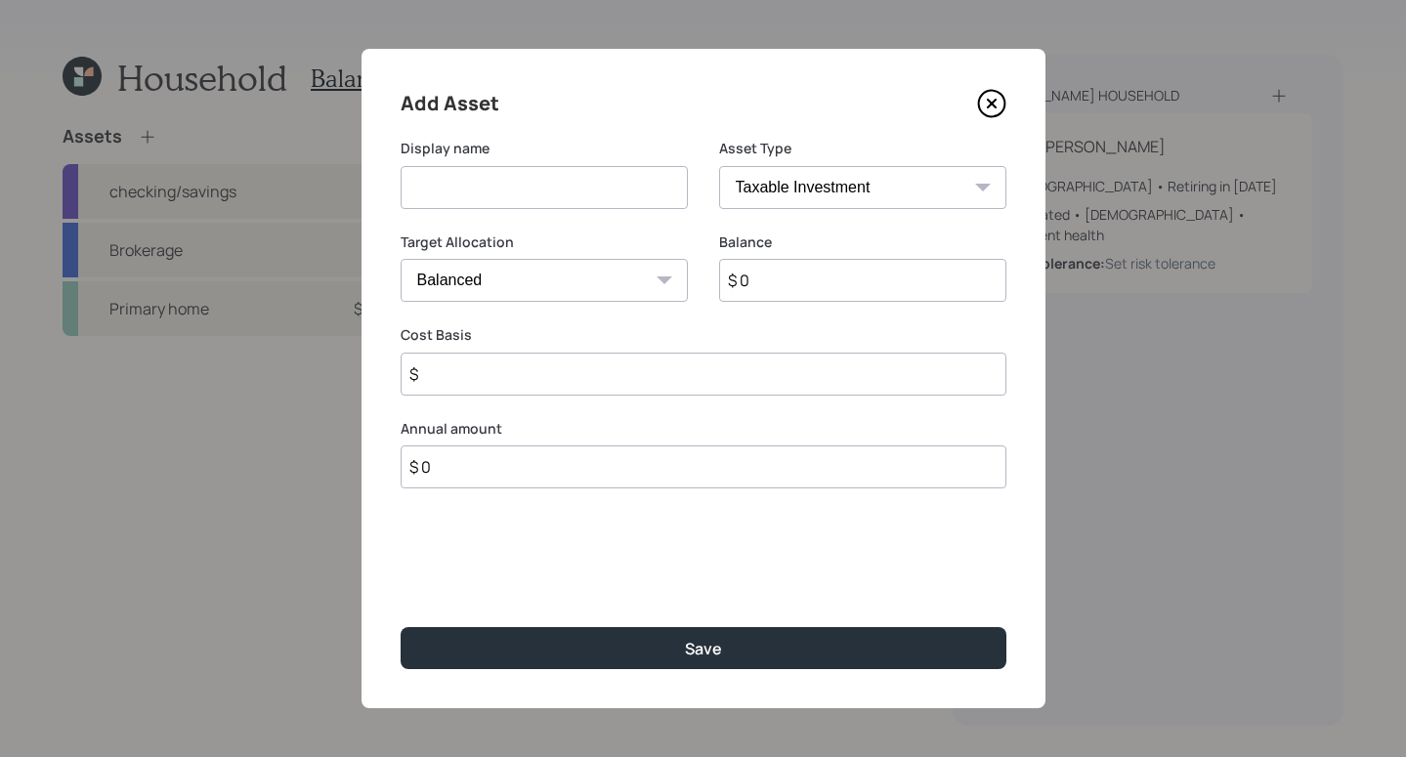
click at [643, 196] on input at bounding box center [544, 187] width 287 height 43
type input "Custodial"
click at [891, 185] on select "SEP IRA IRA Roth IRA 401(k) Roth 401(k) 403(b) Roth 403(b) 457(b) Roth 457(b) H…" at bounding box center [862, 187] width 287 height 43
click at [773, 290] on input "$ 0" at bounding box center [862, 280] width 287 height 43
type input "$ 8,000"
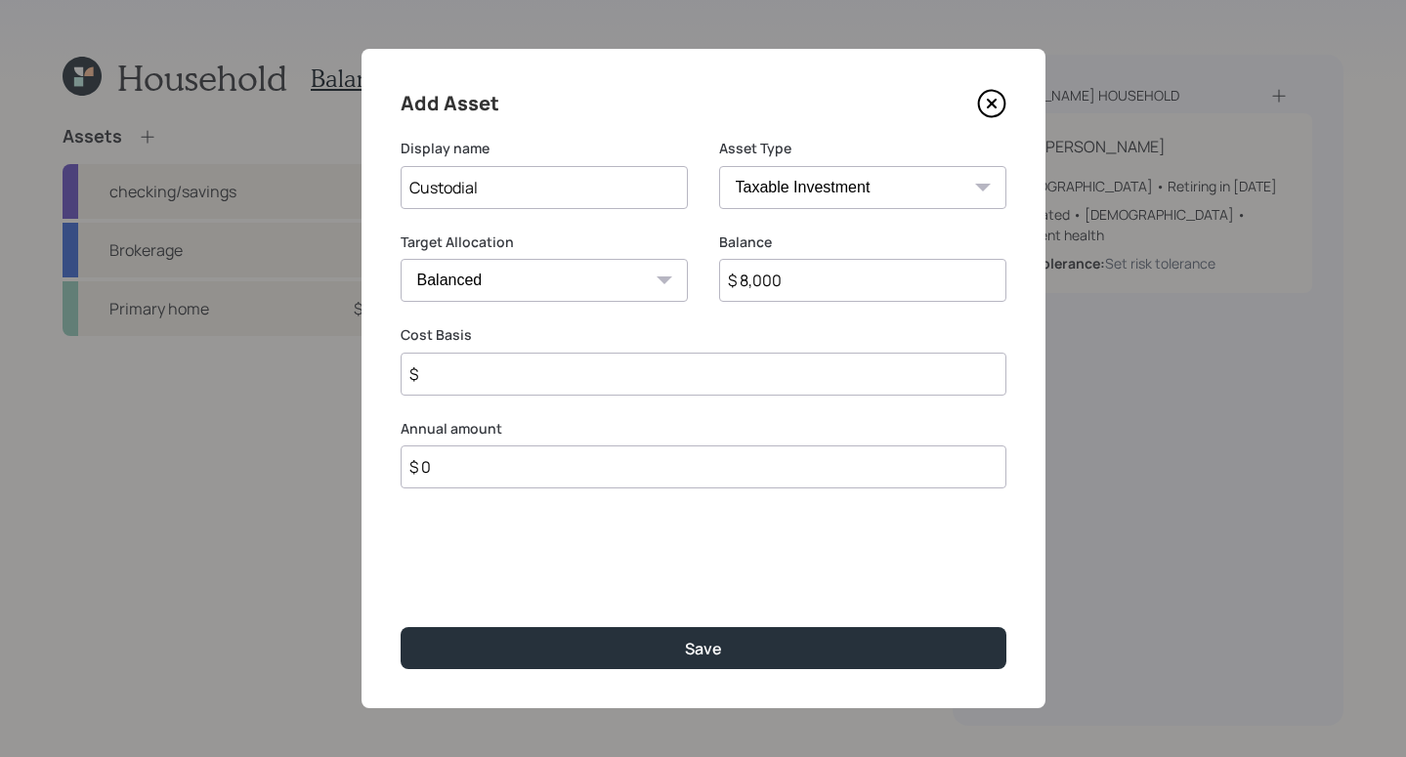
click at [769, 393] on input "$" at bounding box center [704, 374] width 606 height 43
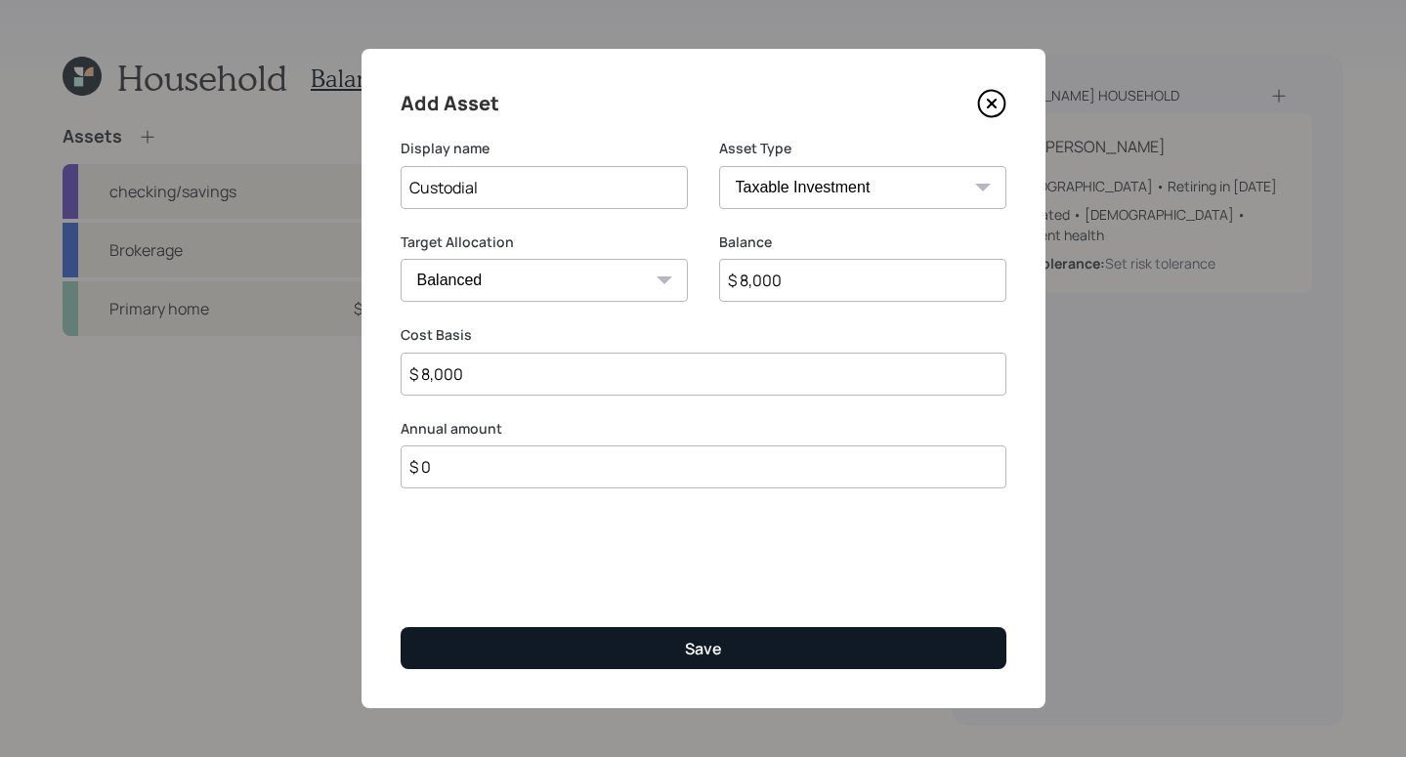
type input "$ 8,000"
click at [764, 638] on button "Save" at bounding box center [704, 648] width 606 height 42
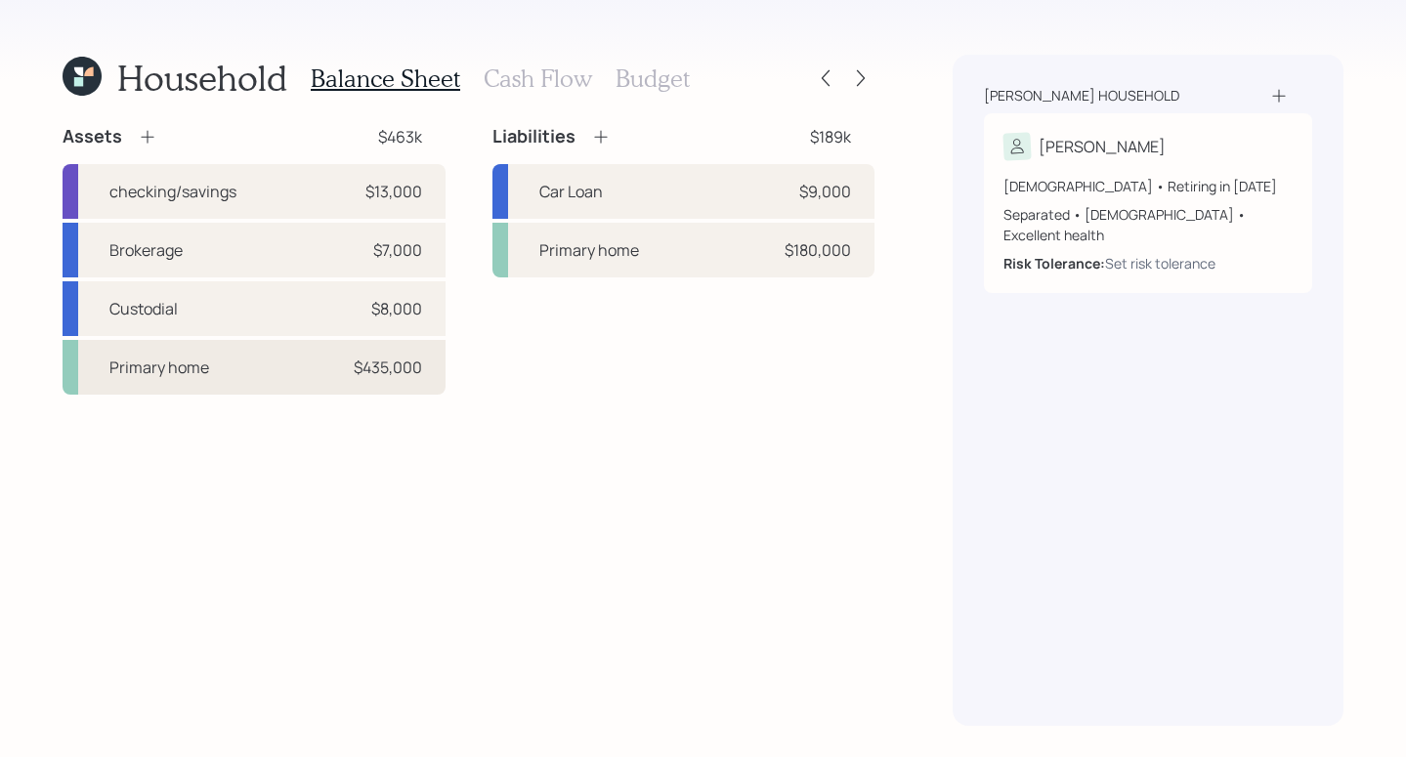
click at [324, 390] on div "Primary home $435,000" at bounding box center [254, 367] width 383 height 55
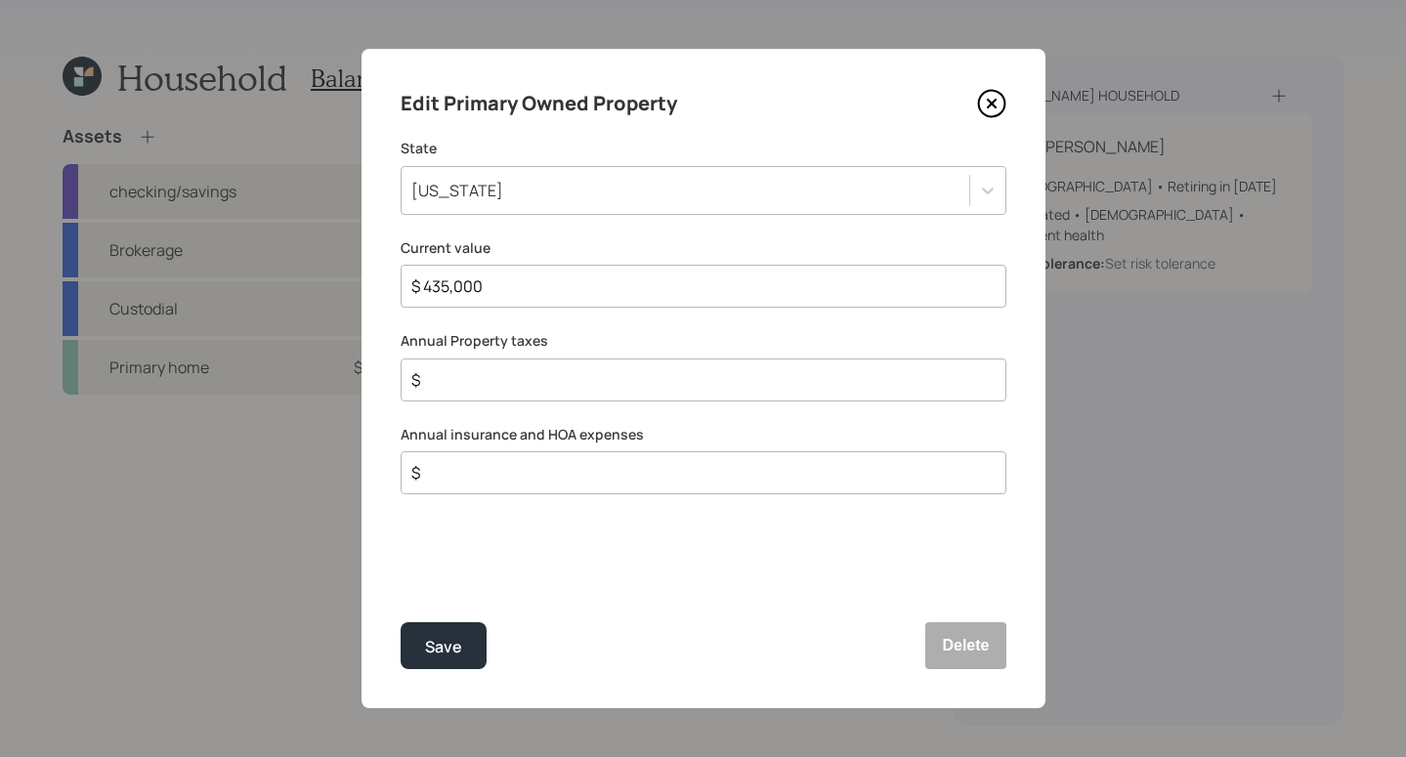
click at [987, 108] on icon at bounding box center [991, 103] width 29 height 29
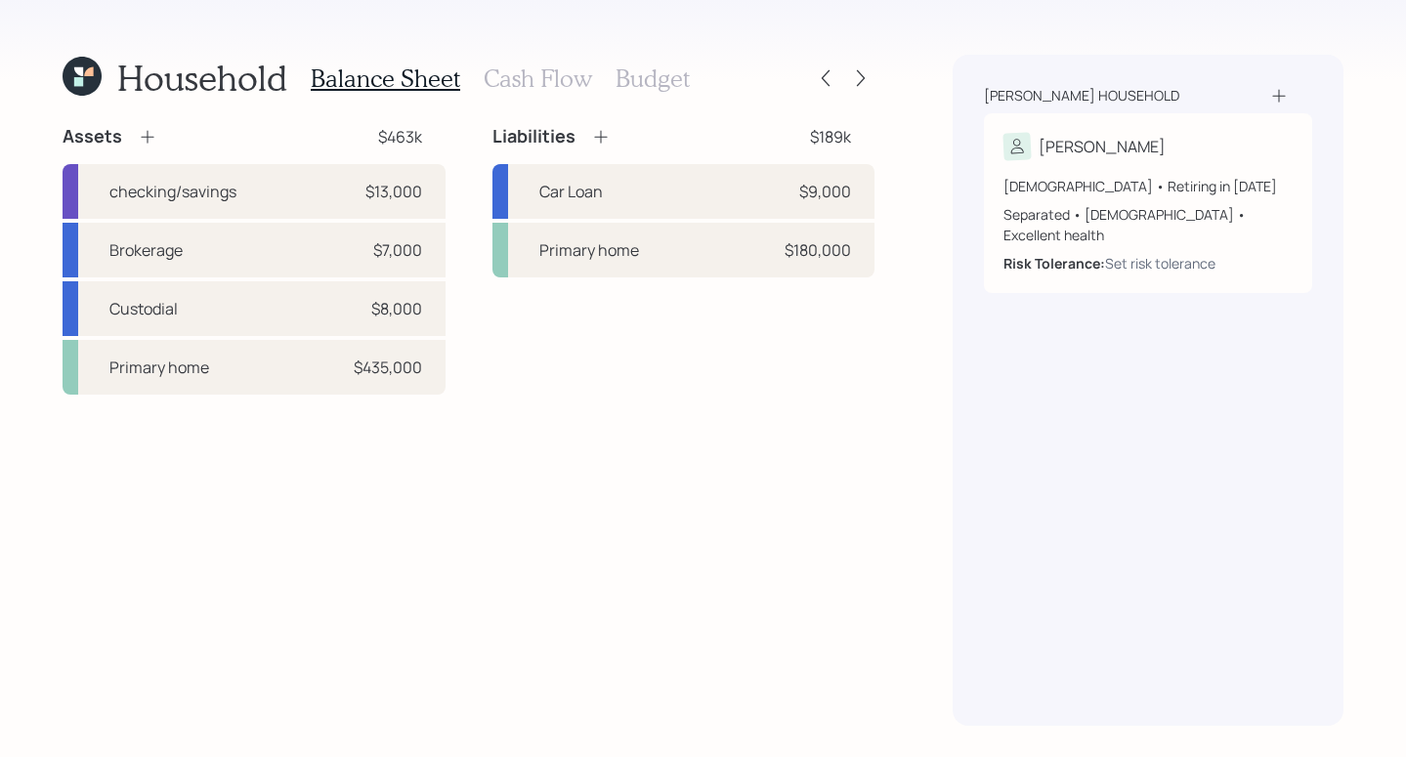
click at [145, 138] on icon at bounding box center [148, 137] width 20 height 20
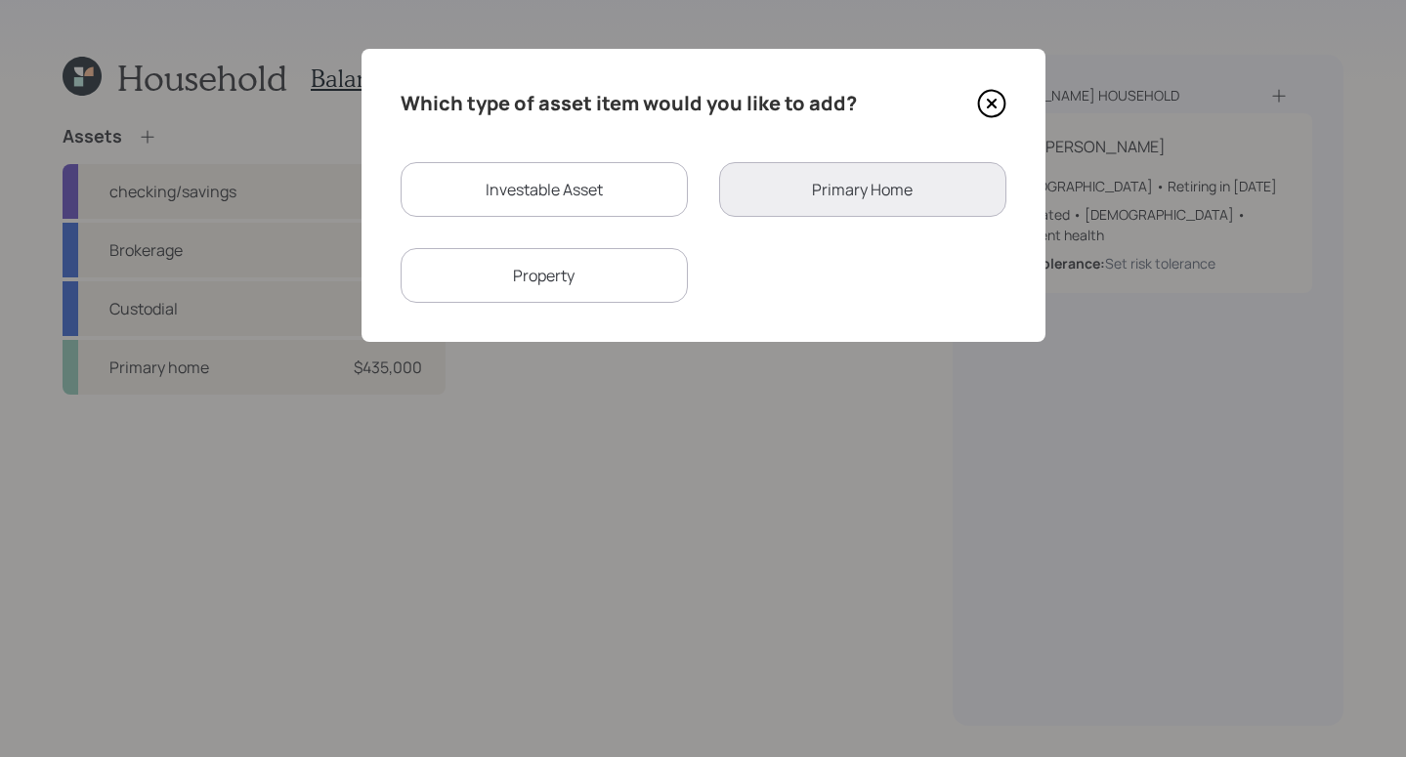
click at [507, 198] on div "Investable Asset" at bounding box center [544, 189] width 287 height 55
select select "taxable"
select select "balanced"
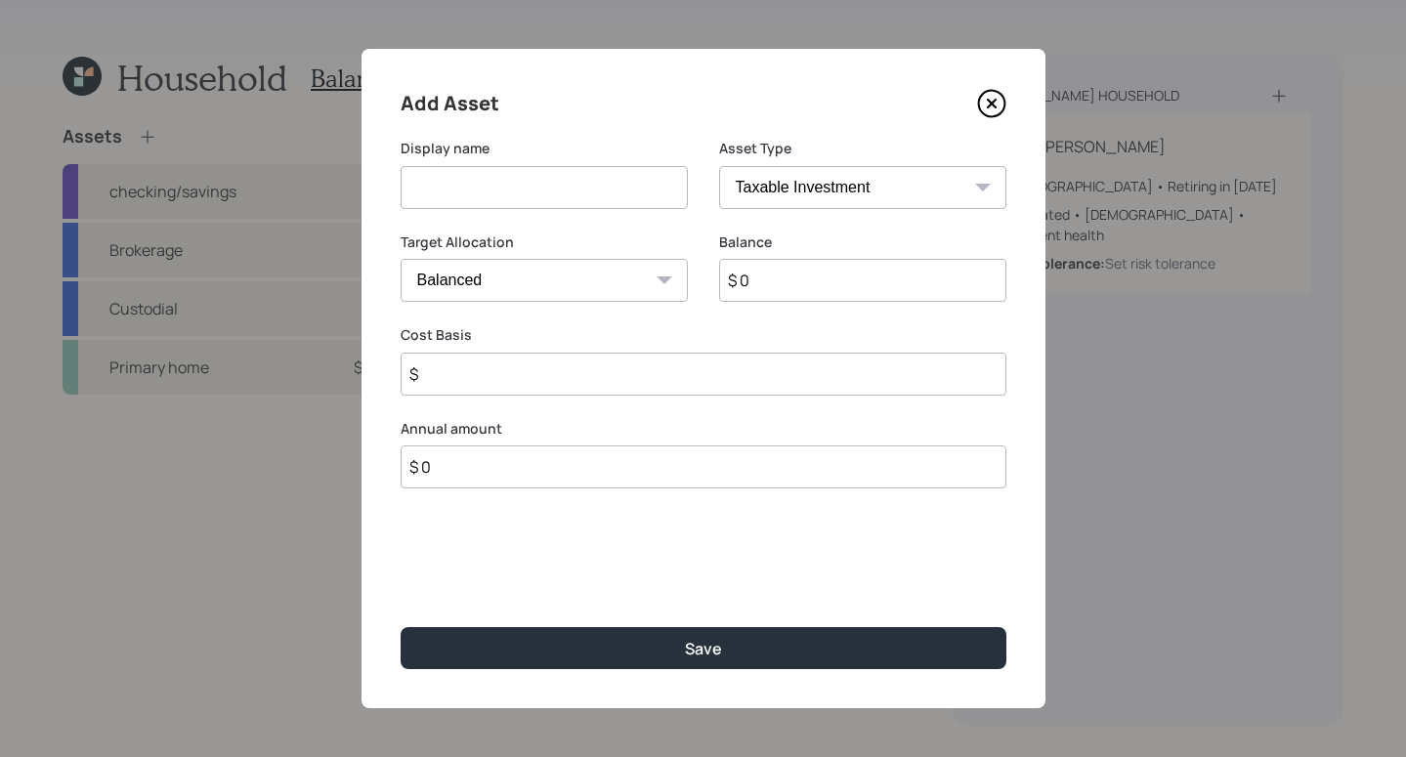
click at [520, 191] on input at bounding box center [544, 187] width 287 height 43
click at [412, 186] on input "401K" at bounding box center [544, 187] width 287 height 43
type input "Current 401K"
click at [942, 191] on select "SEP IRA IRA Roth IRA 401(k) Roth 401(k) 403(b) Roth 403(b) 457(b) Roth 457(b) H…" at bounding box center [862, 187] width 287 height 43
select select "company_sponsored"
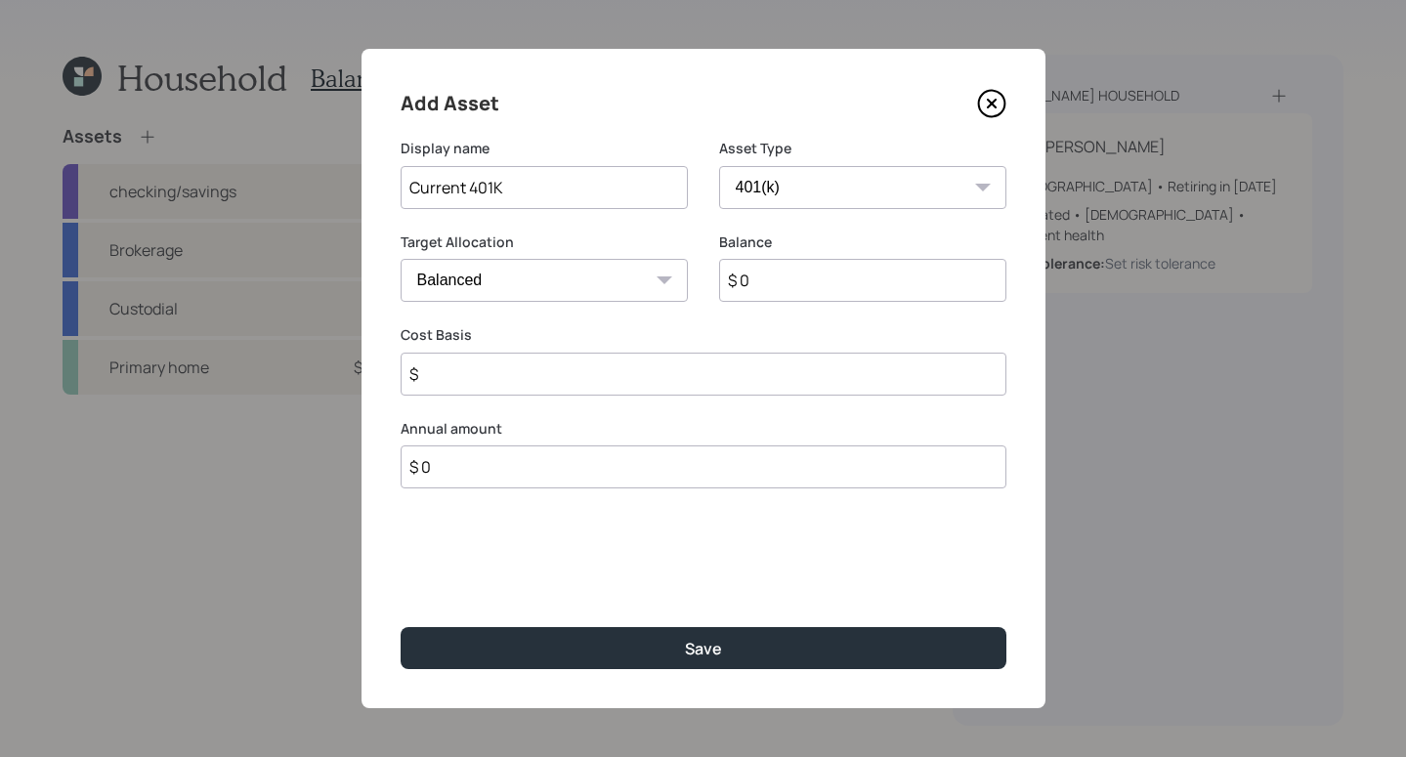
click at [719, 166] on select "SEP IRA IRA Roth IRA 401(k) Roth 401(k) 403(b) Roth 403(b) 457(b) Roth 457(b) H…" at bounding box center [862, 187] width 287 height 43
click at [821, 271] on input "$ 0" at bounding box center [862, 280] width 287 height 43
click at [555, 384] on input "number" at bounding box center [530, 374] width 258 height 43
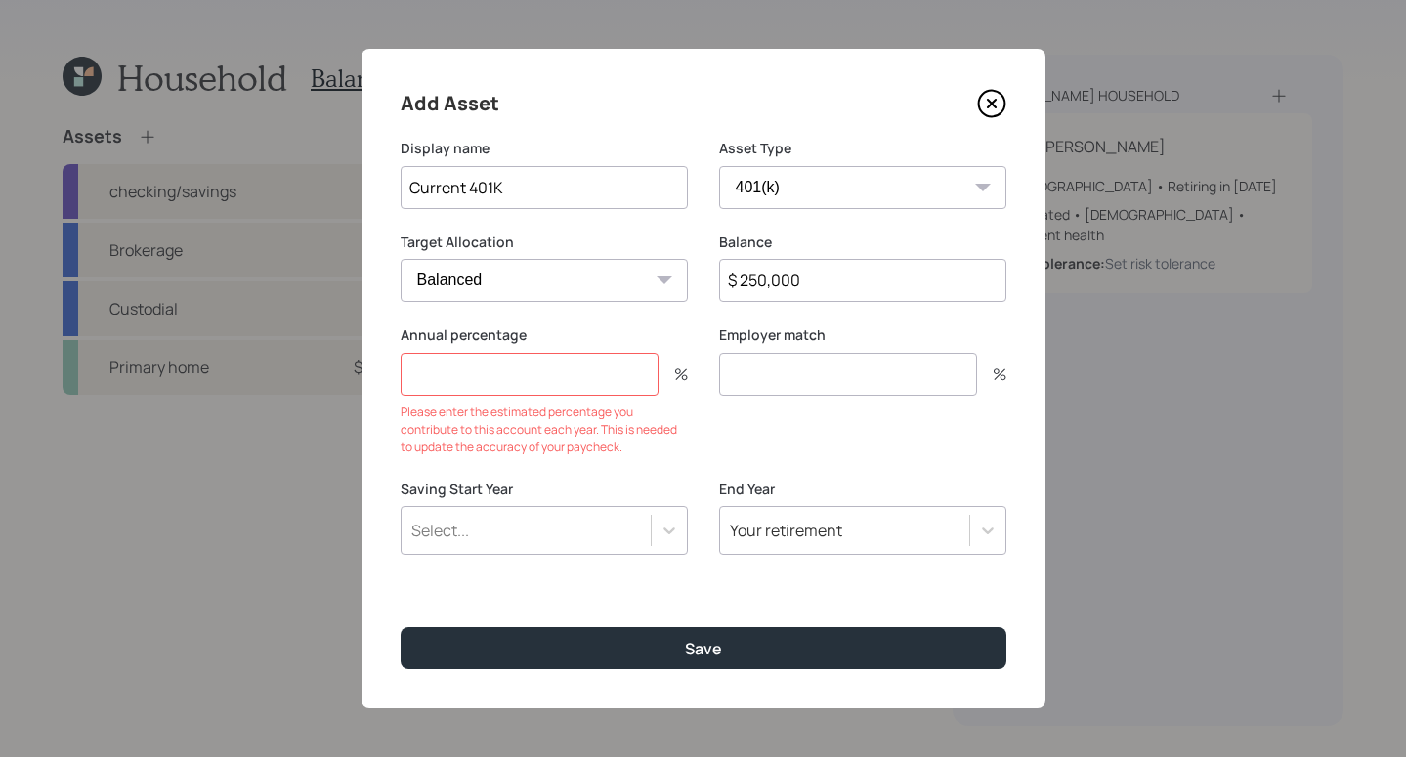
click at [768, 282] on input "$ 250,000" at bounding box center [862, 280] width 287 height 43
type input "$ 253,000"
click at [599, 378] on input "number" at bounding box center [530, 374] width 258 height 43
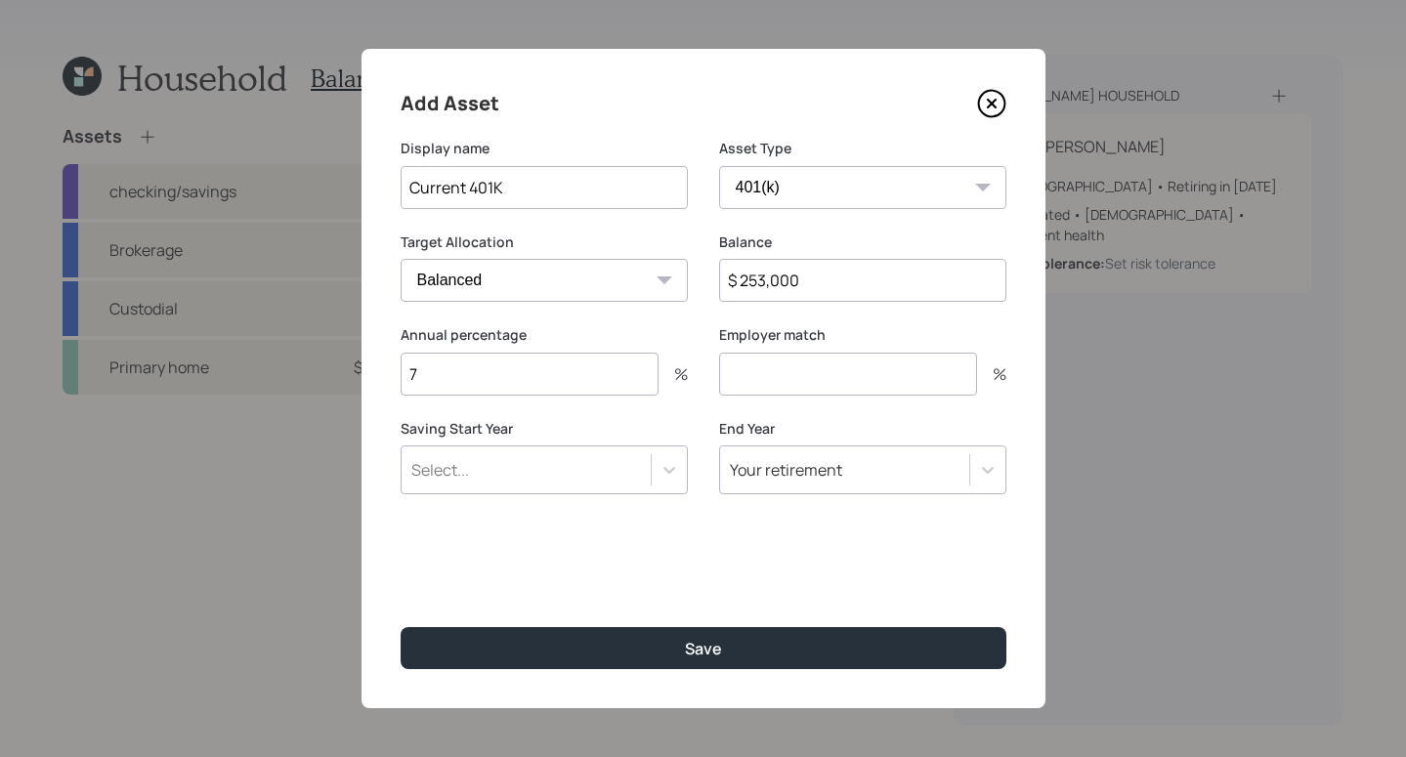
type input "7"
click at [852, 370] on input "number" at bounding box center [848, 374] width 258 height 43
type input "6"
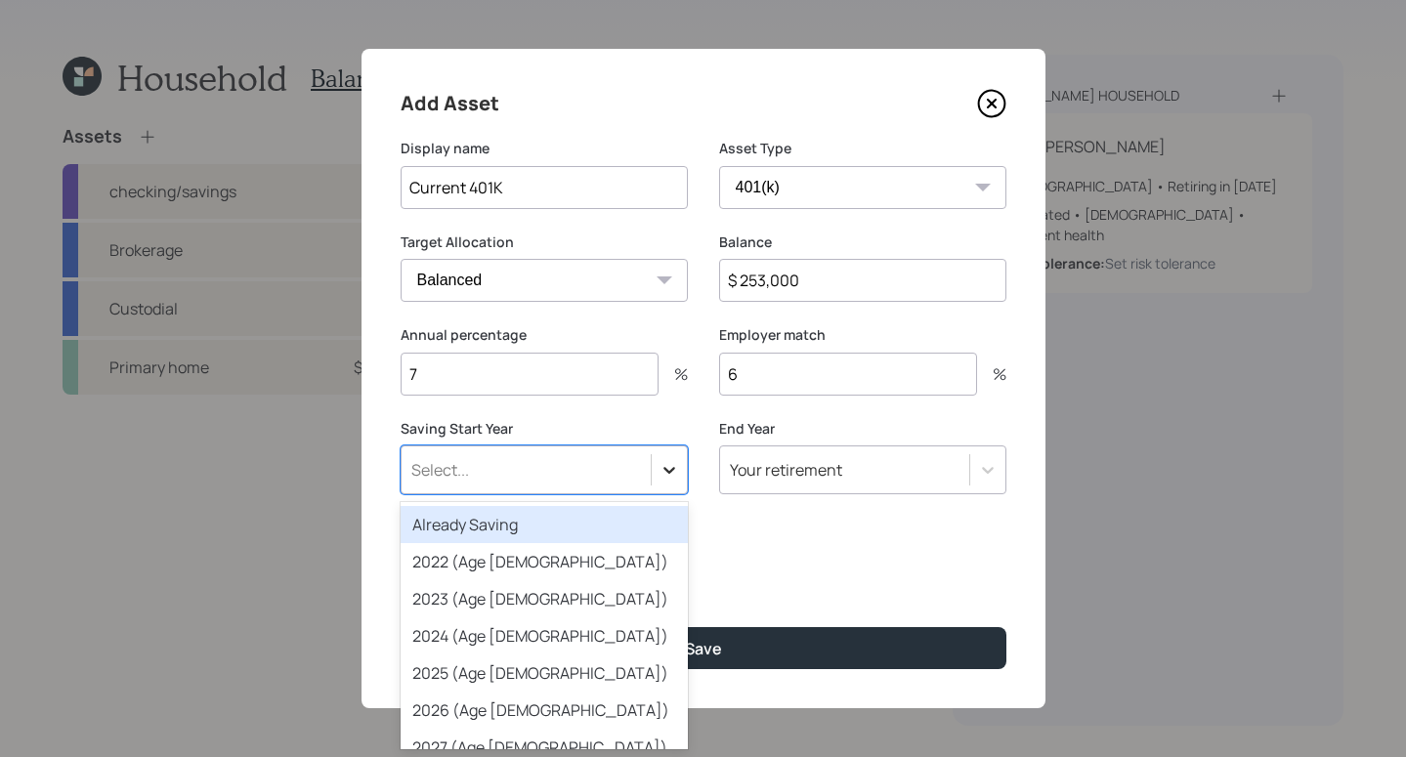
click at [678, 456] on div at bounding box center [669, 469] width 35 height 35
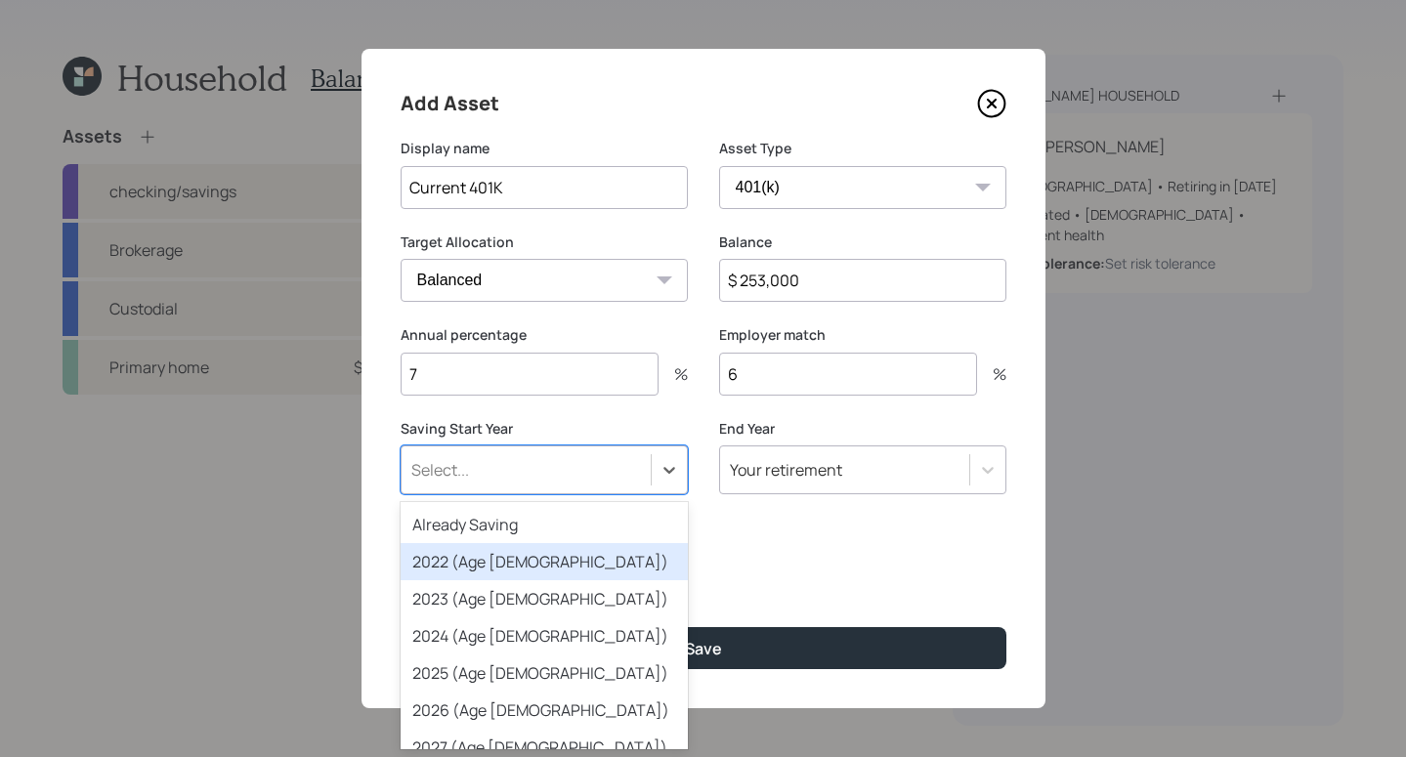
click at [621, 560] on div "2022 (Age 39)" at bounding box center [544, 561] width 287 height 37
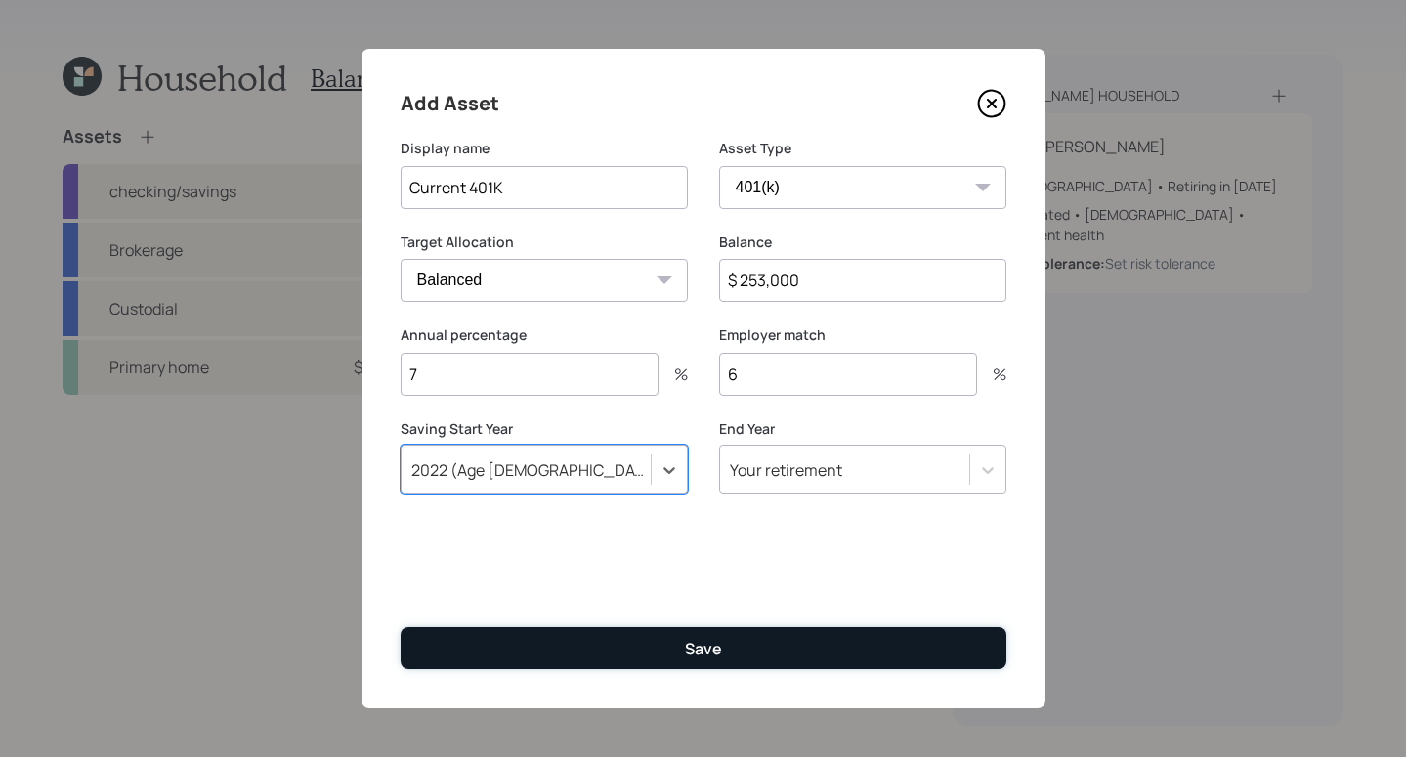
click at [806, 638] on button "Save" at bounding box center [704, 648] width 606 height 42
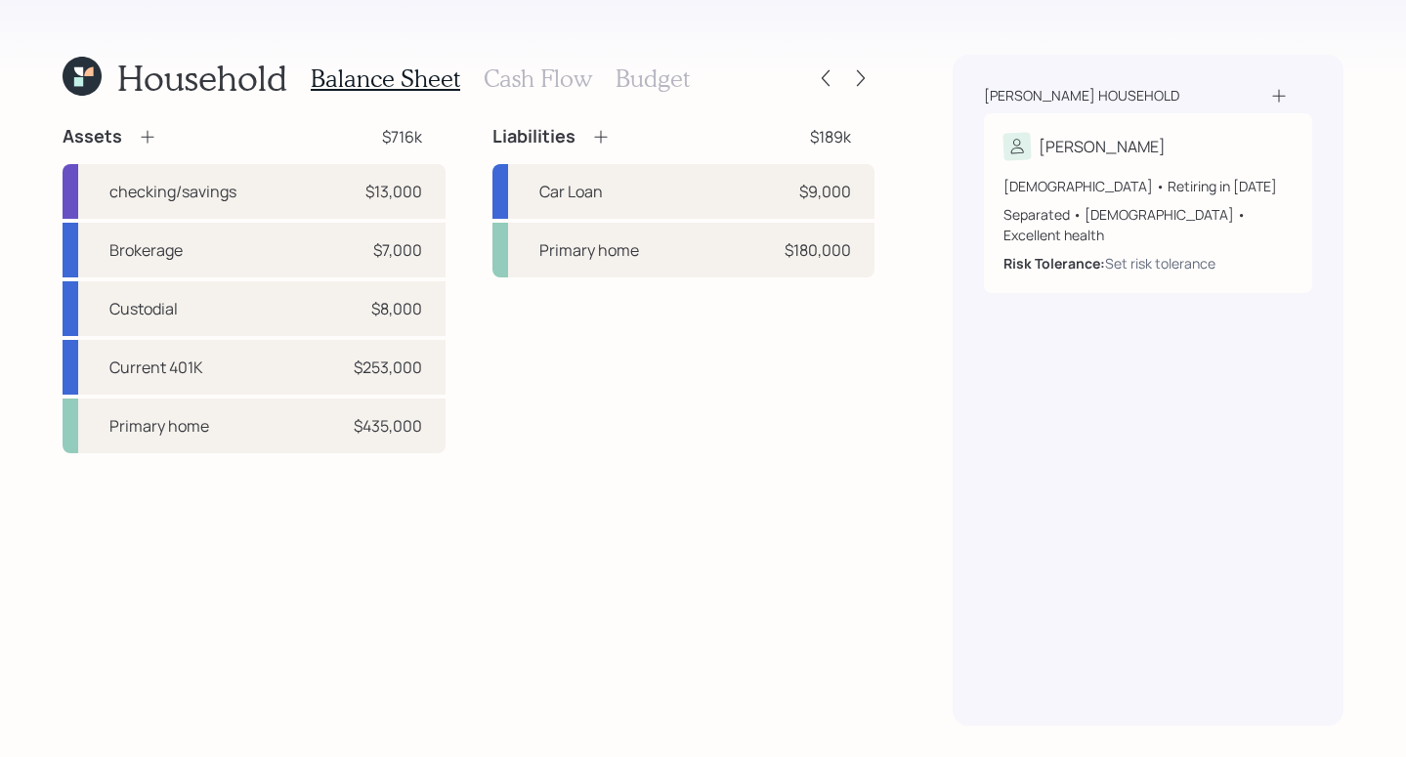
click at [153, 149] on div "Assets $716k checking/savings $13,000 Brokerage $7,000 Custodial $8,000 Current…" at bounding box center [254, 289] width 383 height 328
click at [145, 125] on div "Assets" at bounding box center [110, 136] width 95 height 23
click at [146, 134] on icon at bounding box center [147, 137] width 13 height 13
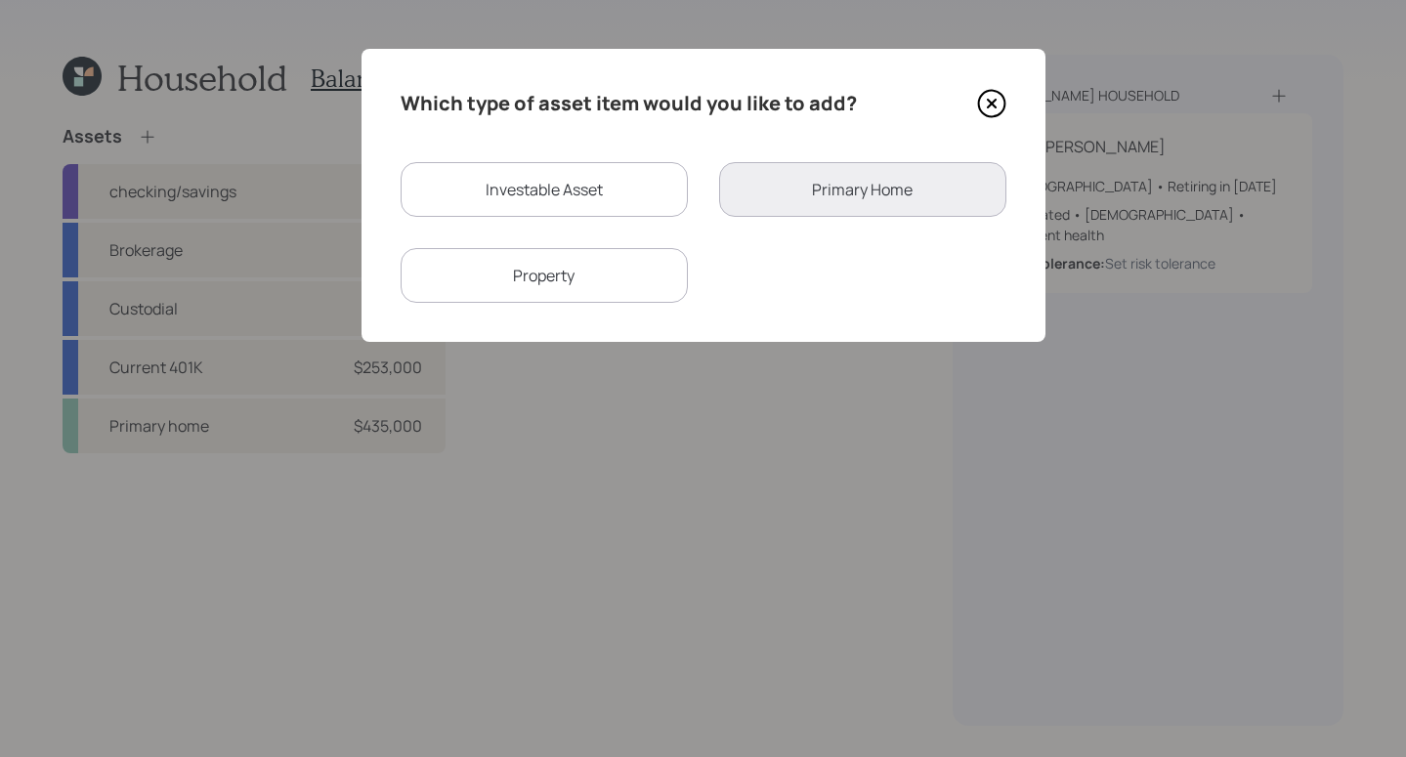
click at [545, 179] on div "Investable Asset" at bounding box center [544, 189] width 287 height 55
select select "taxable"
select select "balanced"
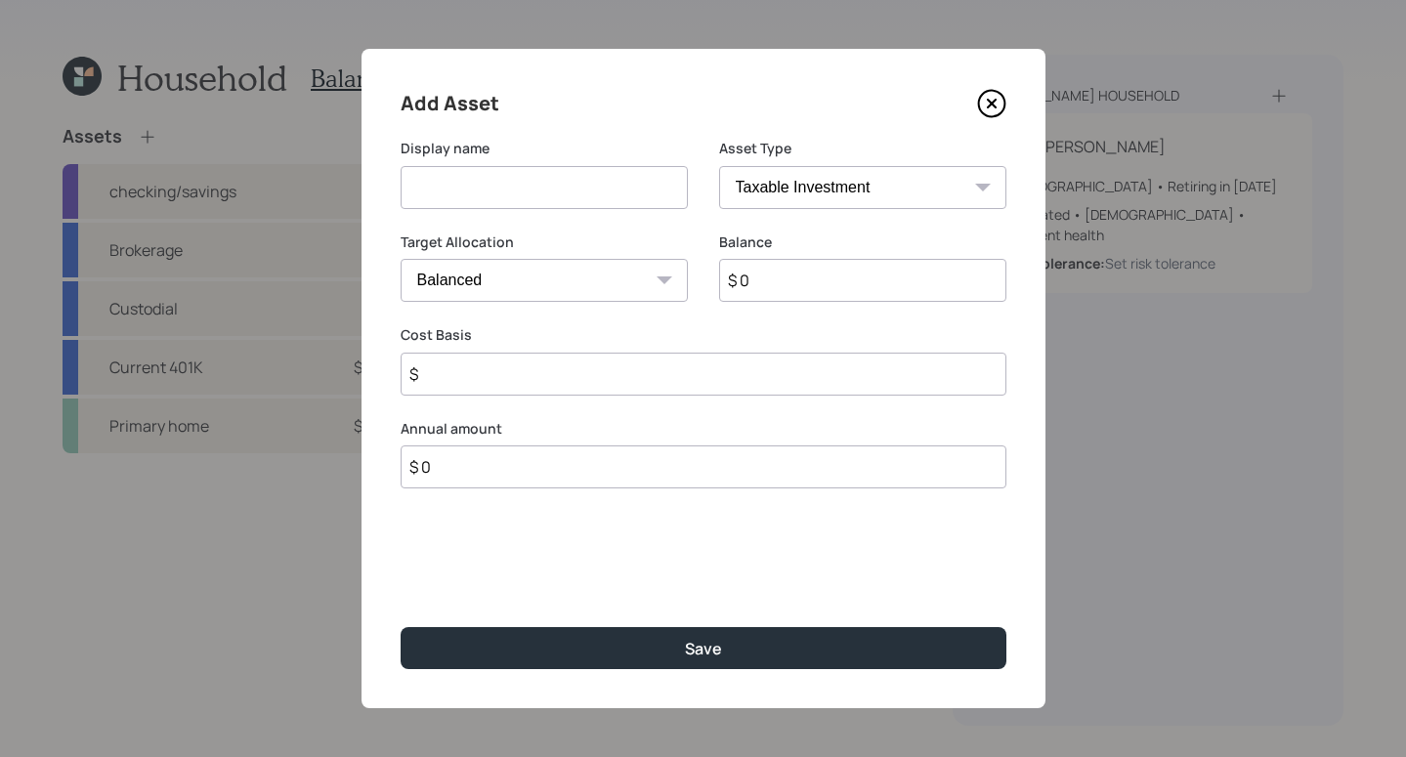
click at [557, 189] on input at bounding box center [544, 187] width 287 height 43
type input "h"
type input "Ex Husband's 401K"
click at [954, 199] on select "SEP IRA IRA Roth IRA 401(k) Roth 401(k) 403(b) Roth 403(b) 457(b) Roth 457(b) H…" at bounding box center [862, 187] width 287 height 43
select select "company_sponsored"
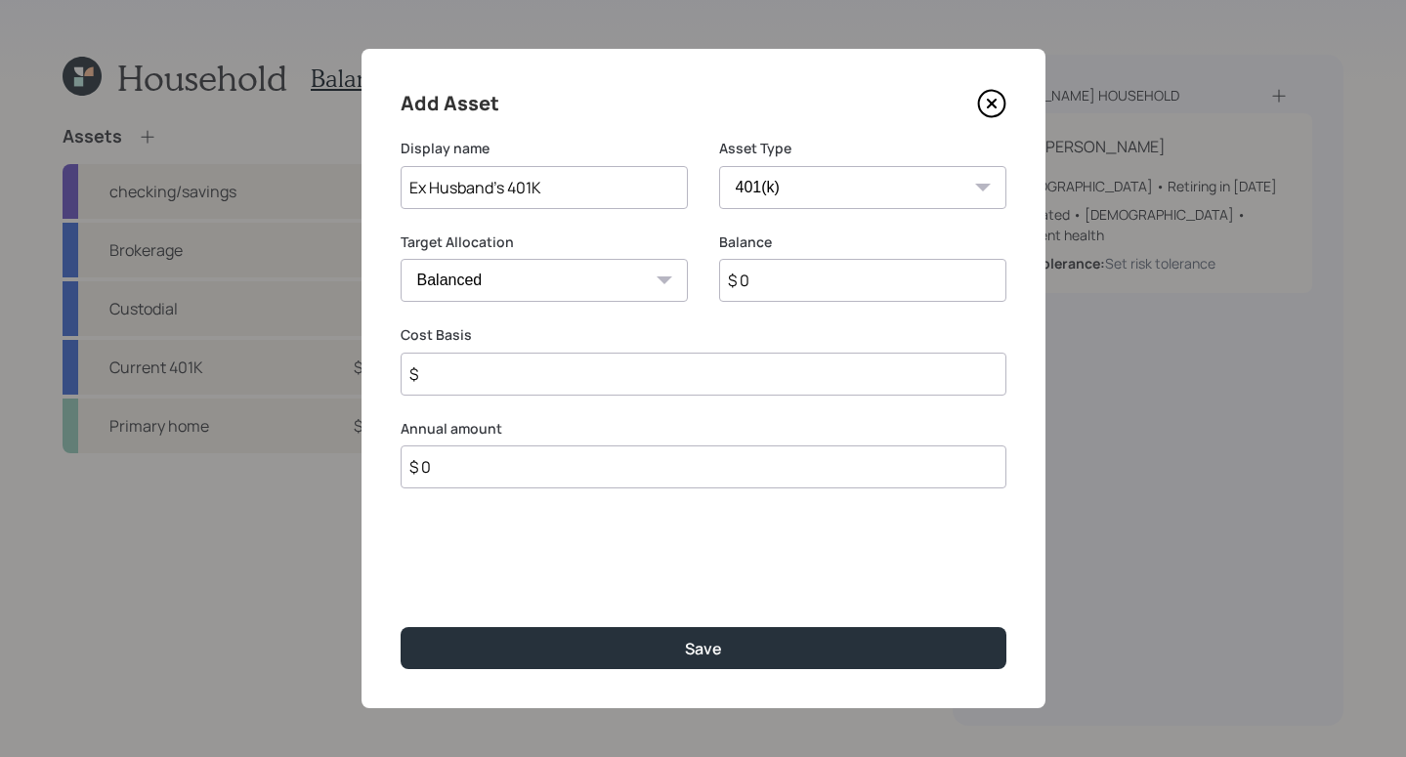
click at [719, 166] on select "SEP IRA IRA Roth IRA 401(k) Roth 401(k) 403(b) Roth 403(b) 457(b) Roth 457(b) H…" at bounding box center [862, 187] width 287 height 43
click at [622, 293] on select "Cash Conservative Balanced Aggressive" at bounding box center [544, 280] width 287 height 43
click at [401, 259] on select "Cash Conservative Balanced Aggressive" at bounding box center [544, 280] width 287 height 43
click at [808, 286] on input "$ 0" at bounding box center [862, 280] width 287 height 43
type input "$ 300,000"
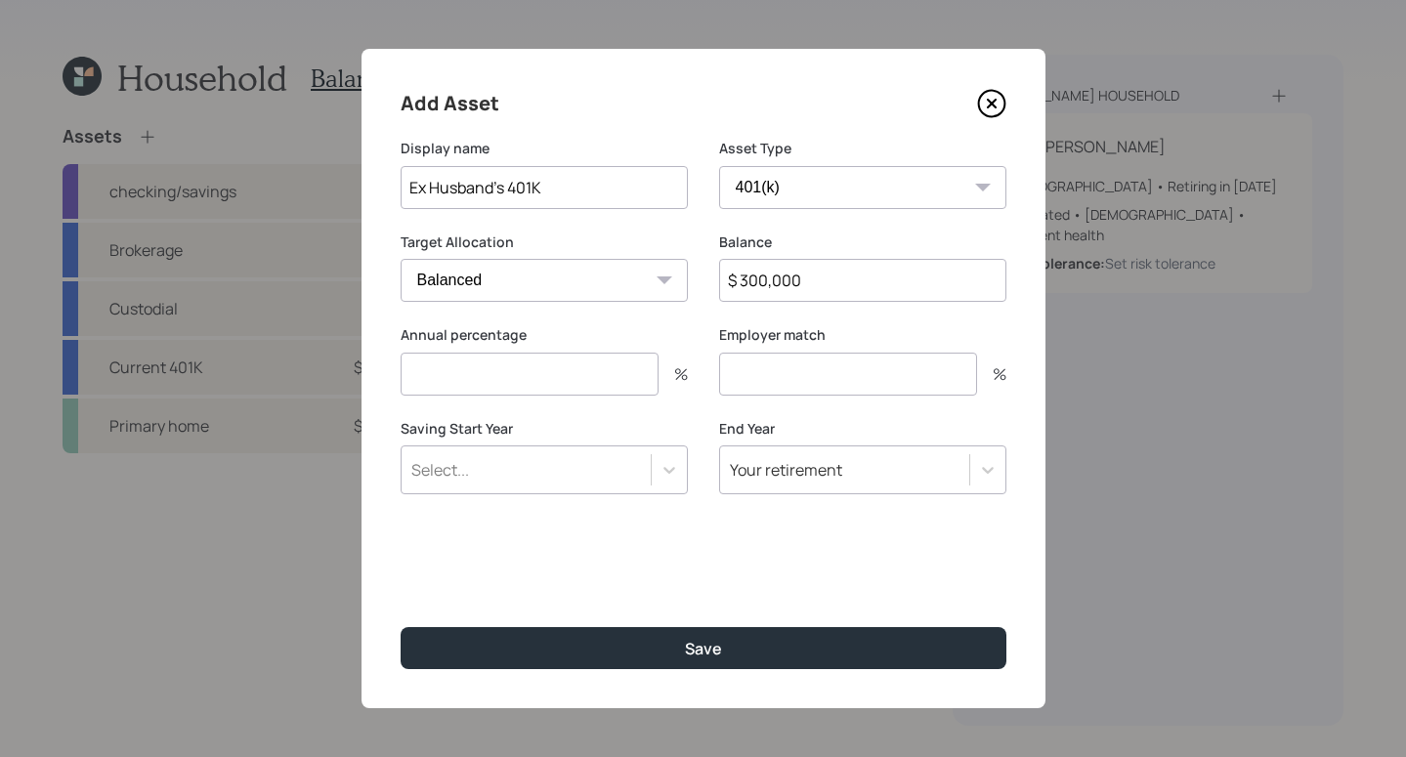
click at [516, 380] on input "number" at bounding box center [530, 374] width 258 height 43
type input "0"
click at [832, 369] on input "number" at bounding box center [848, 374] width 258 height 43
type input "0"
drag, startPoint x: 1001, startPoint y: 380, endPoint x: 887, endPoint y: 562, distance: 214.2
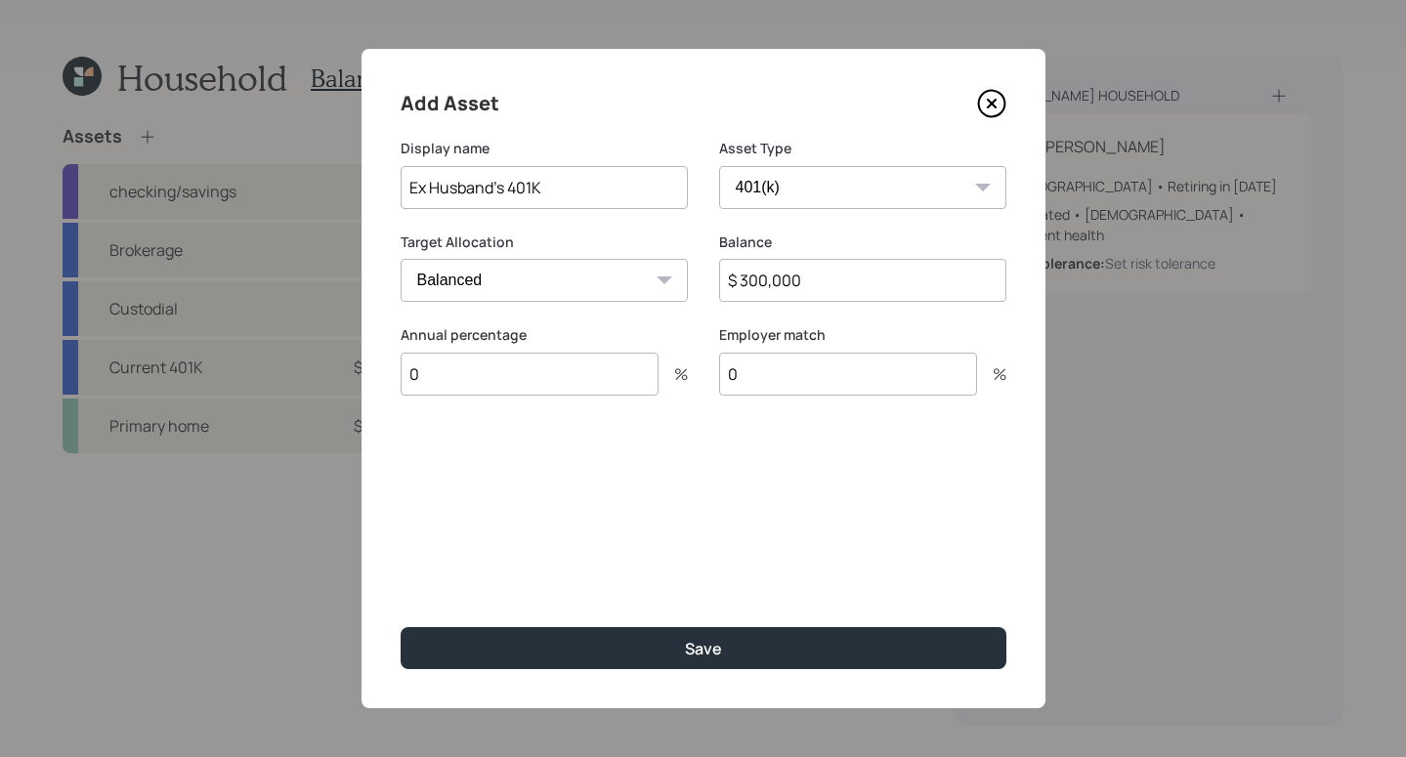
click at [1000, 382] on div "%" at bounding box center [991, 374] width 29 height 16
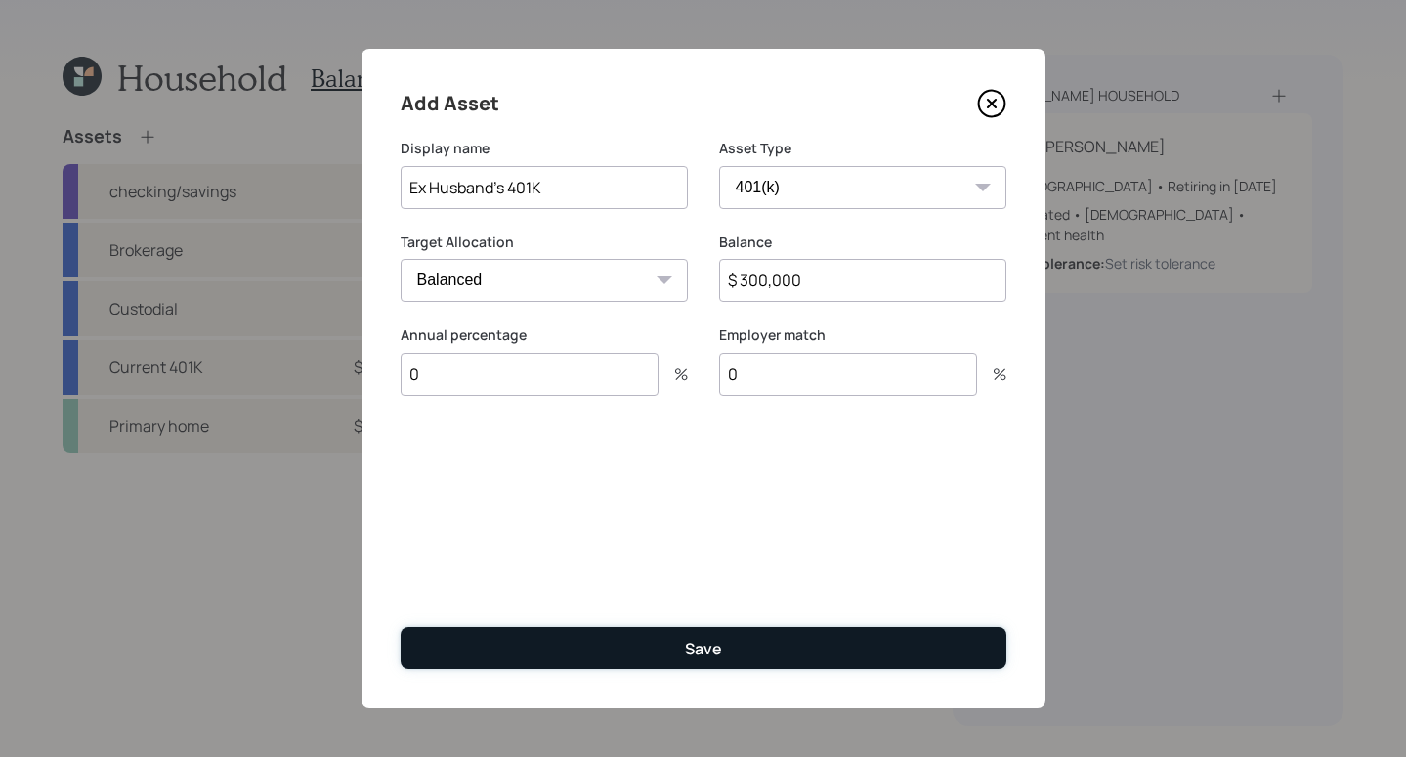
click at [701, 645] on div "Save" at bounding box center [703, 648] width 37 height 21
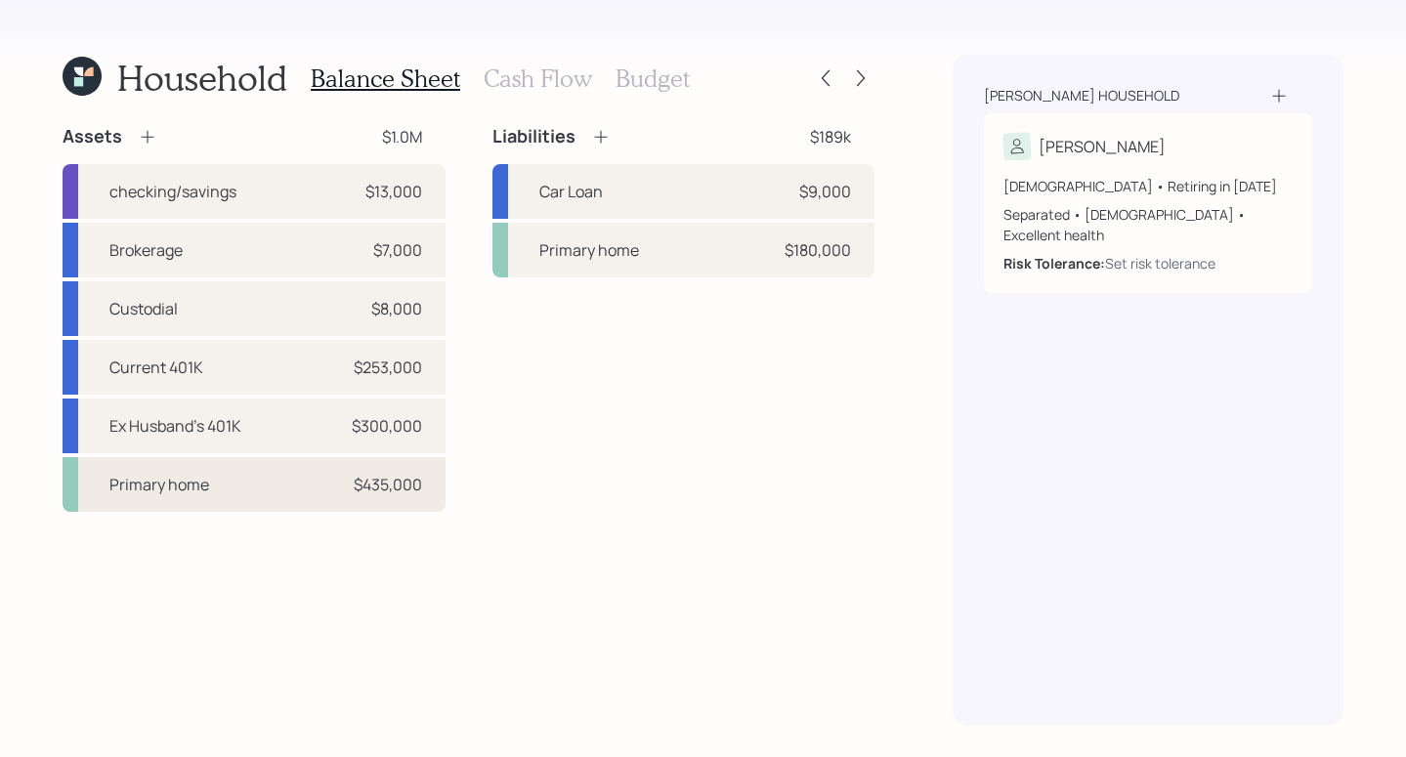
click at [356, 471] on div "Primary home $435,000" at bounding box center [254, 484] width 383 height 55
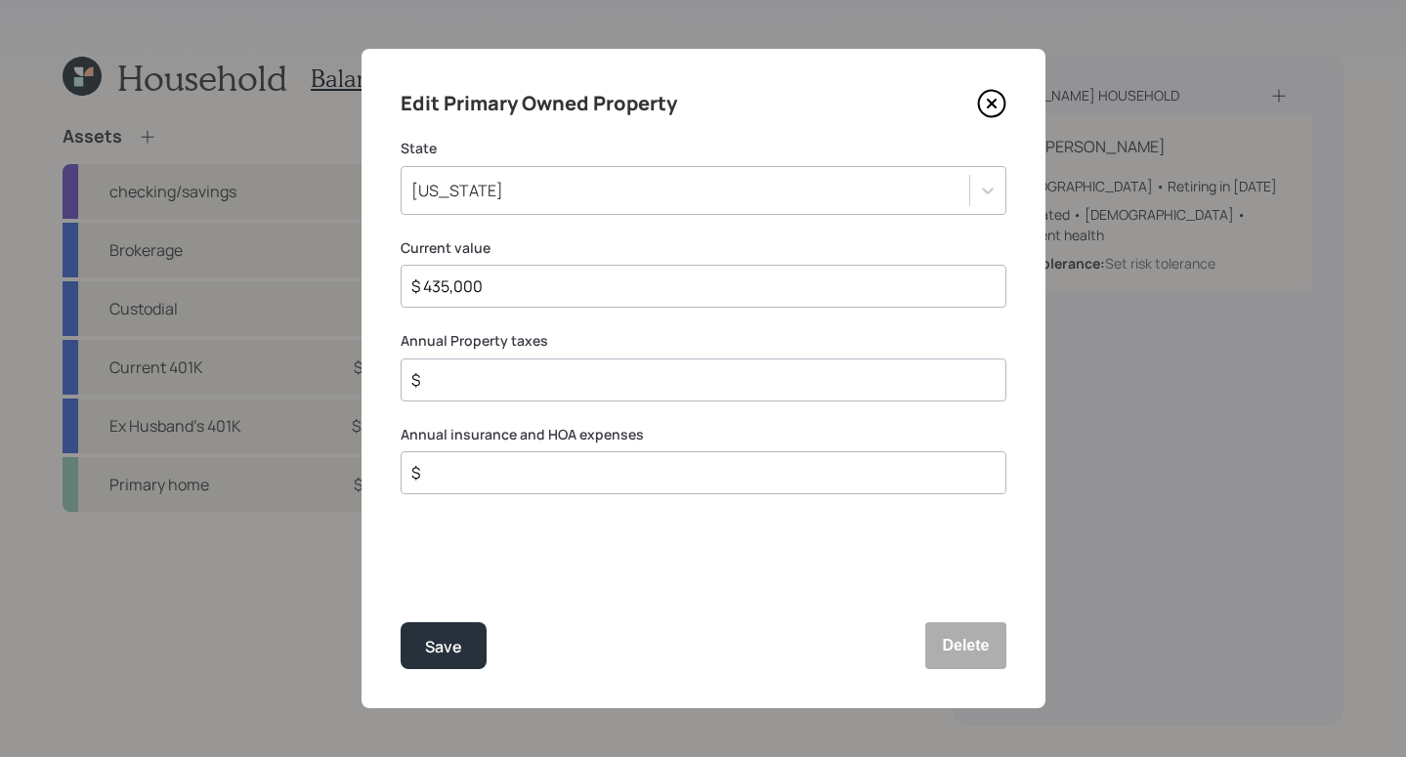
click at [595, 298] on div "$ 435,000" at bounding box center [704, 286] width 606 height 43
click at [719, 384] on input "$" at bounding box center [695, 379] width 573 height 23
type input "$ 4,515"
click at [721, 478] on input "$" at bounding box center [695, 472] width 573 height 23
type input "$ 3,000"
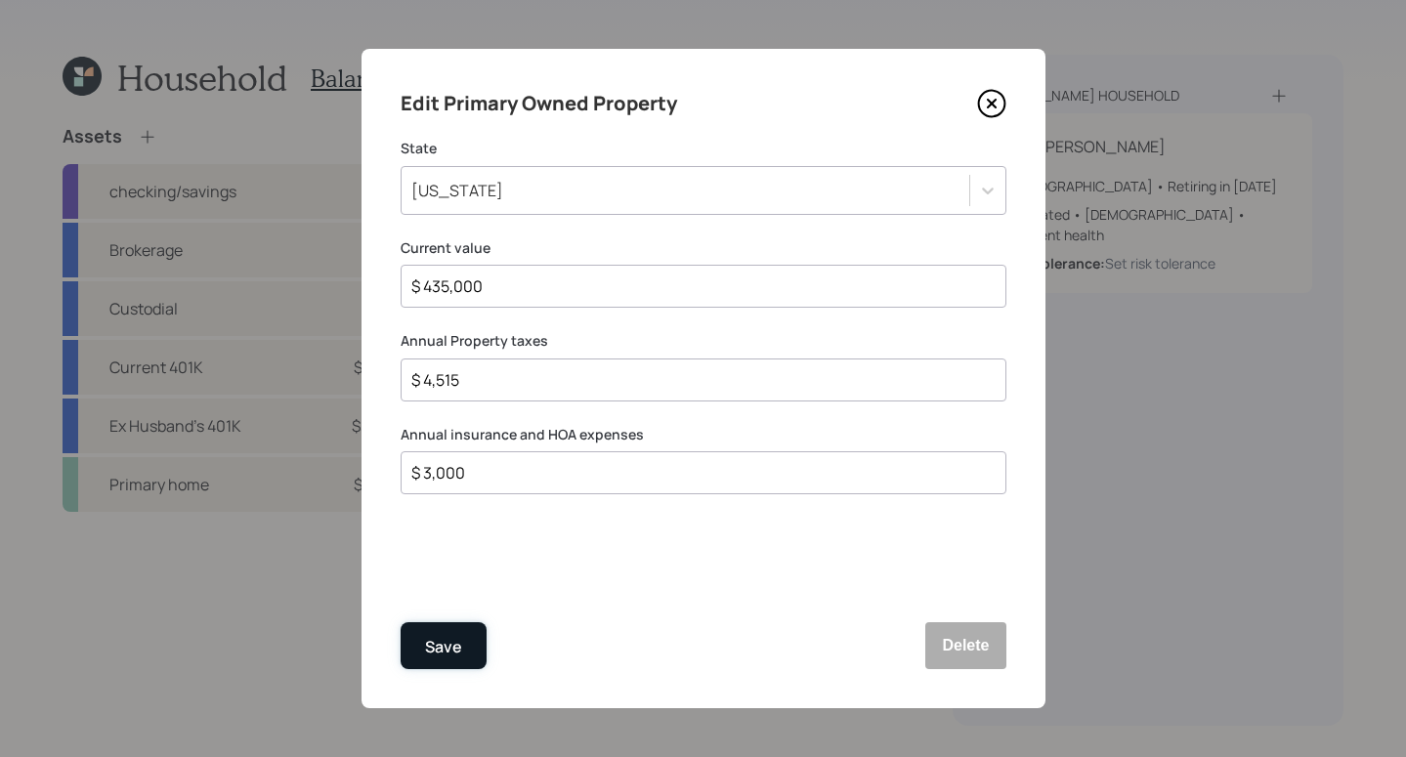
click at [448, 660] on button "Save" at bounding box center [444, 645] width 86 height 47
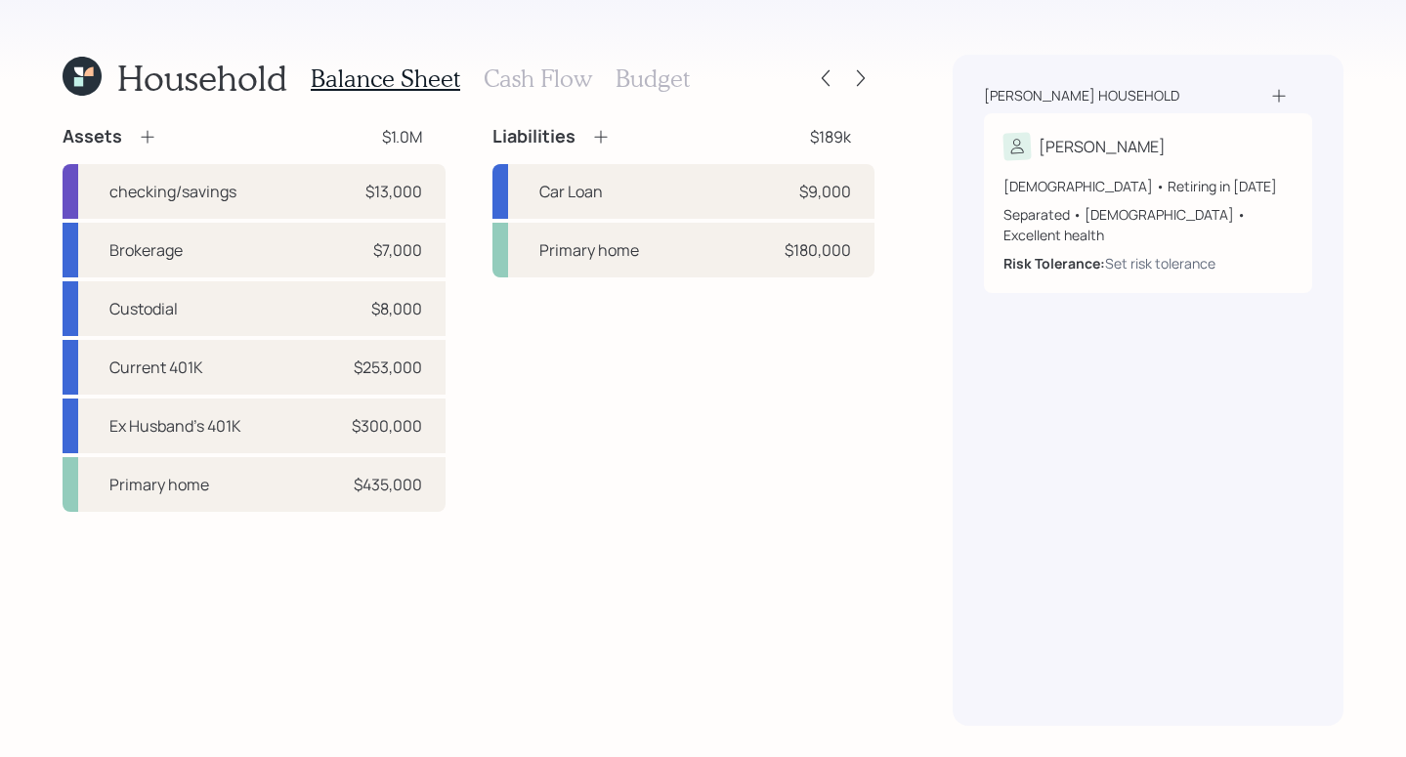
drag, startPoint x: 381, startPoint y: 137, endPoint x: 391, endPoint y: 140, distance: 10.2
click at [382, 136] on div "$1.0M" at bounding box center [402, 136] width 40 height 23
drag, startPoint x: 697, startPoint y: 255, endPoint x: 708, endPoint y: 247, distance: 14.1
click at [702, 254] on div "Primary home $180,000" at bounding box center [684, 250] width 383 height 55
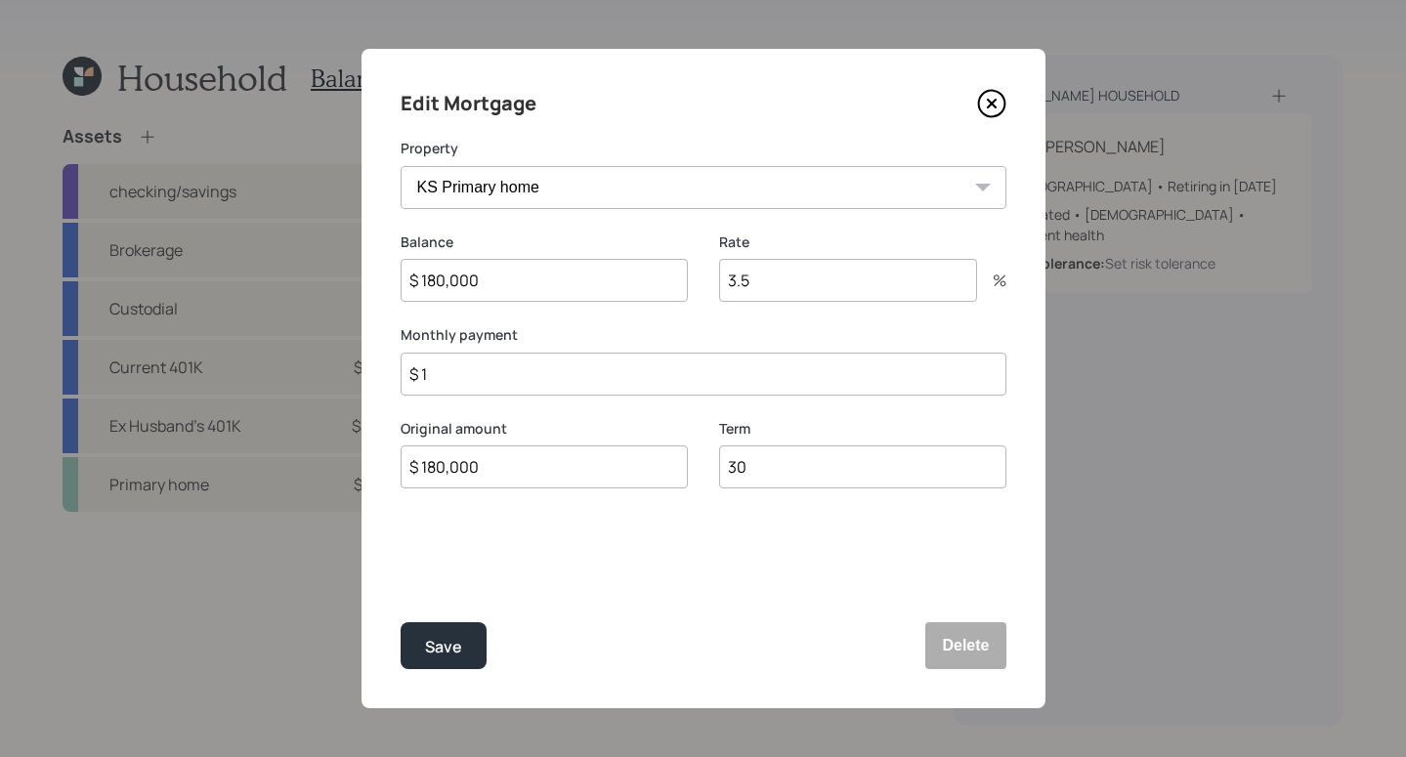
click at [805, 277] on input "3.5" at bounding box center [848, 280] width 258 height 43
drag, startPoint x: 805, startPoint y: 277, endPoint x: 679, endPoint y: 259, distance: 127.3
click at [661, 259] on div "Balance $ 180,000 Rate 3.5 %" at bounding box center [704, 280] width 606 height 94
click at [667, 380] on input "$ 1" at bounding box center [704, 374] width 606 height 43
click at [851, 470] on input "30" at bounding box center [862, 467] width 287 height 43
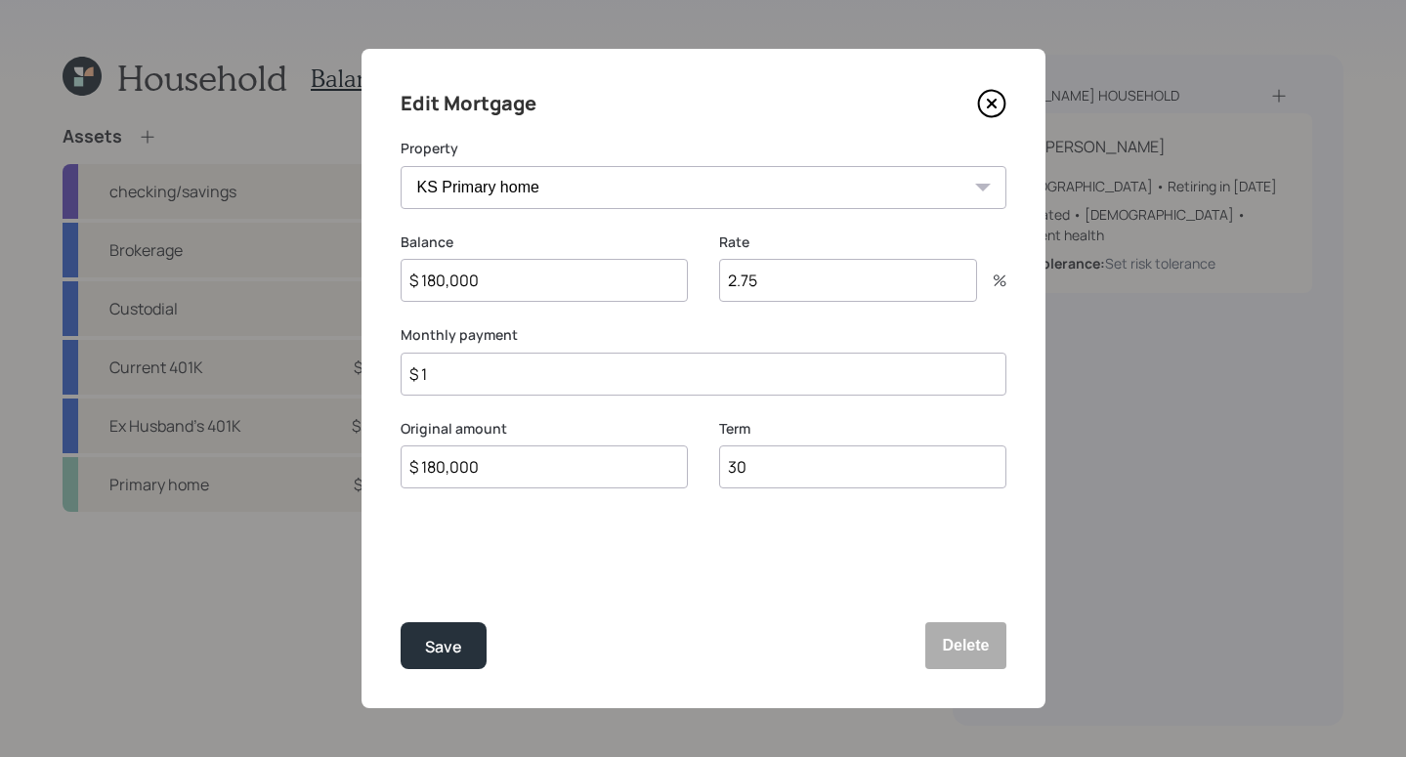
click at [828, 281] on input "2.75" at bounding box center [848, 280] width 258 height 43
type input "2.875"
drag, startPoint x: 820, startPoint y: 473, endPoint x: 483, endPoint y: 432, distance: 339.6
click at [482, 432] on div "Original amount $ 180,000 Term 30" at bounding box center [704, 466] width 606 height 94
type input "20"
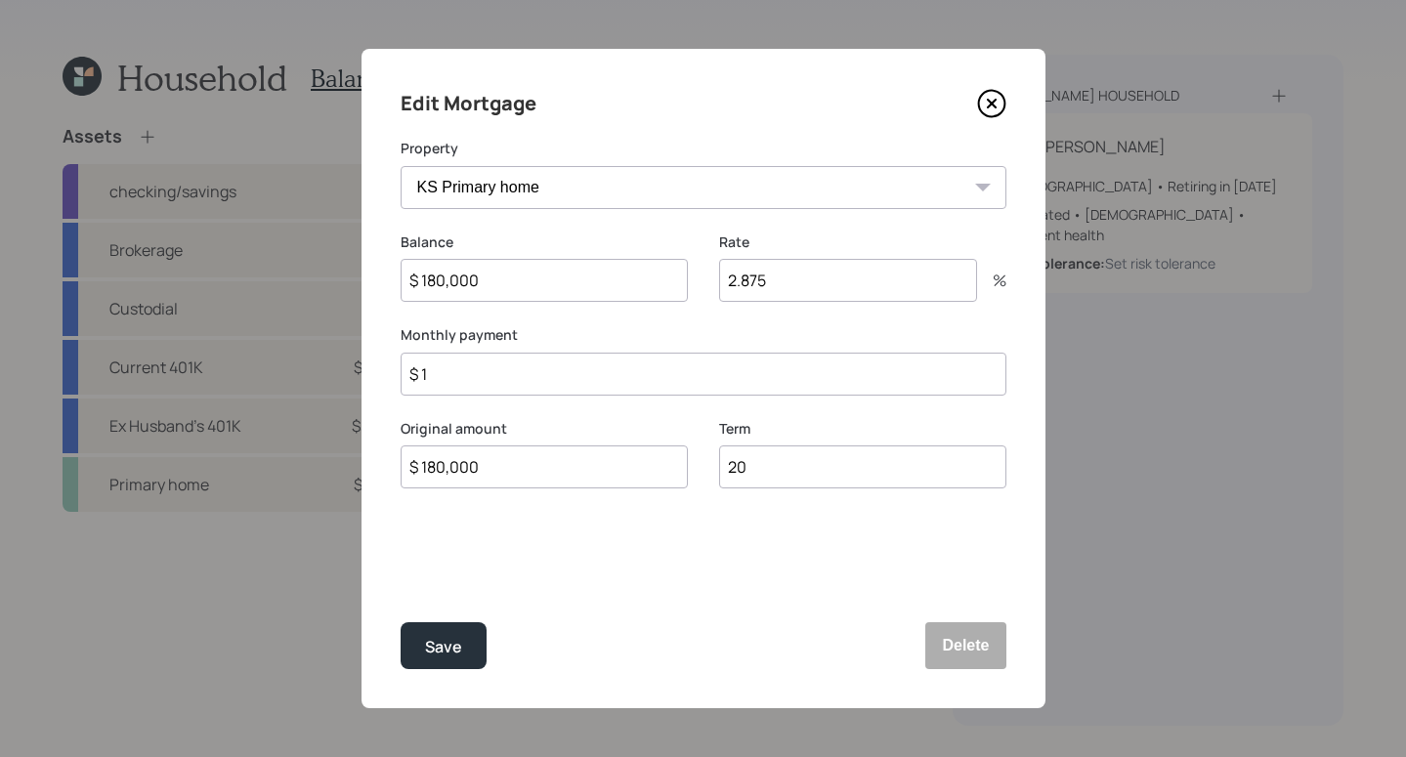
click at [507, 384] on input "$ 1" at bounding box center [704, 374] width 606 height 43
click at [991, 112] on icon at bounding box center [991, 103] width 29 height 29
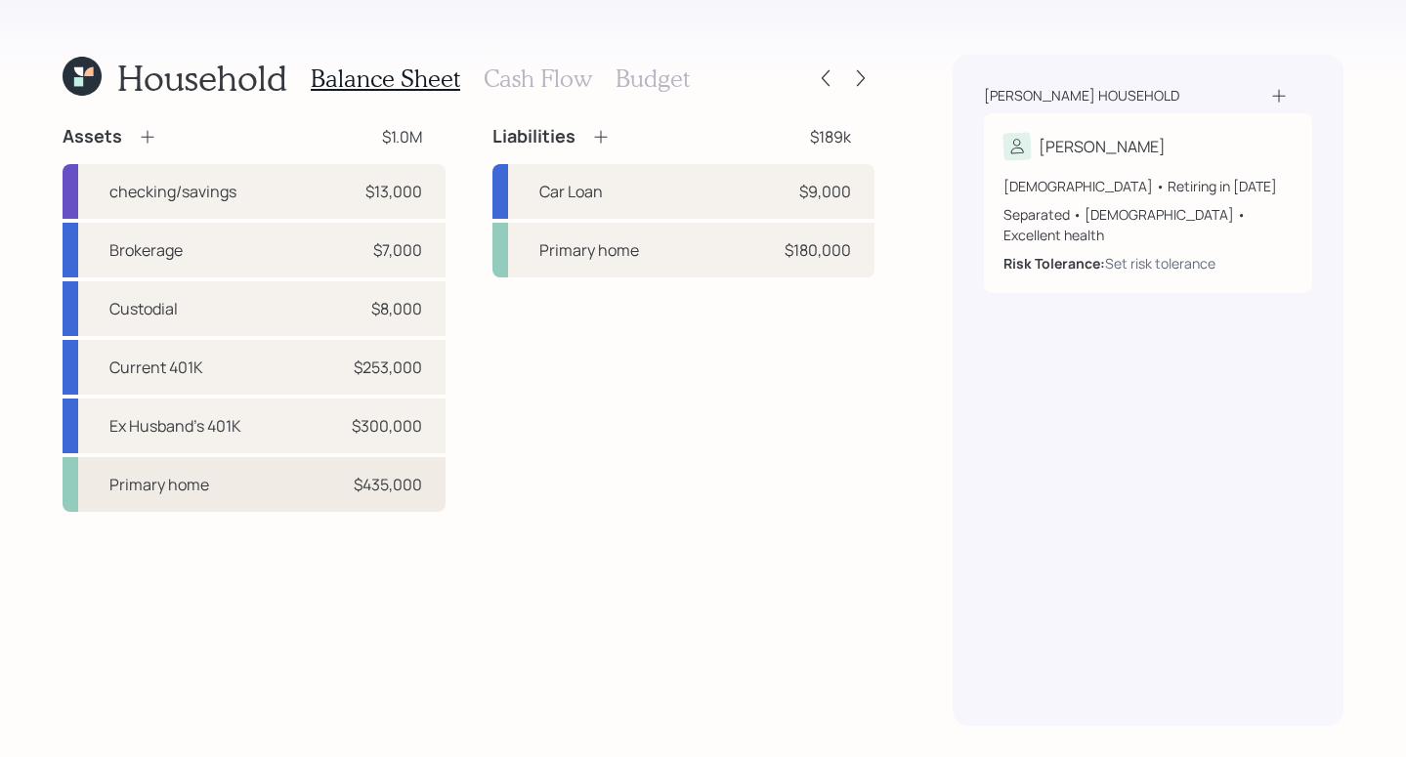
click at [273, 491] on div "Primary home $435,000" at bounding box center [254, 484] width 383 height 55
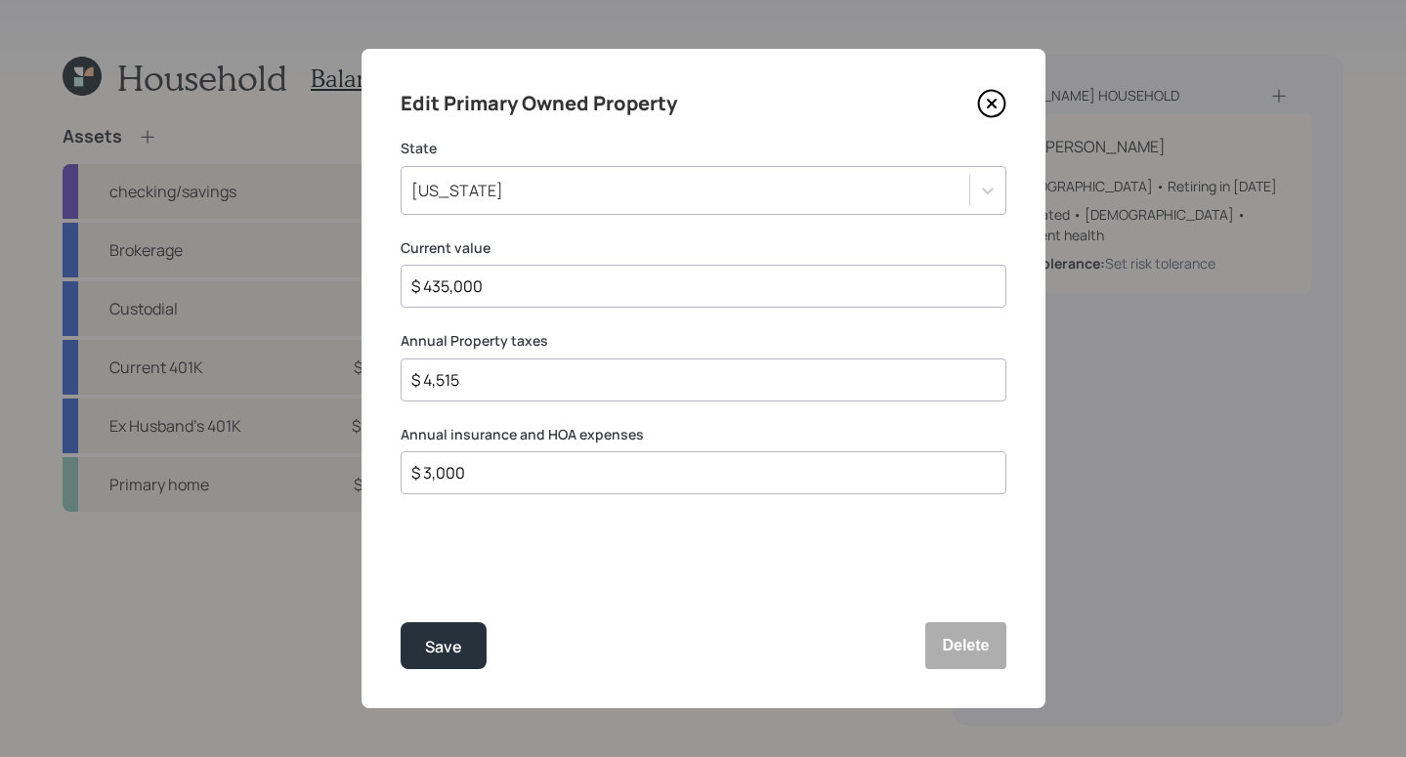
click at [991, 98] on icon at bounding box center [991, 103] width 29 height 29
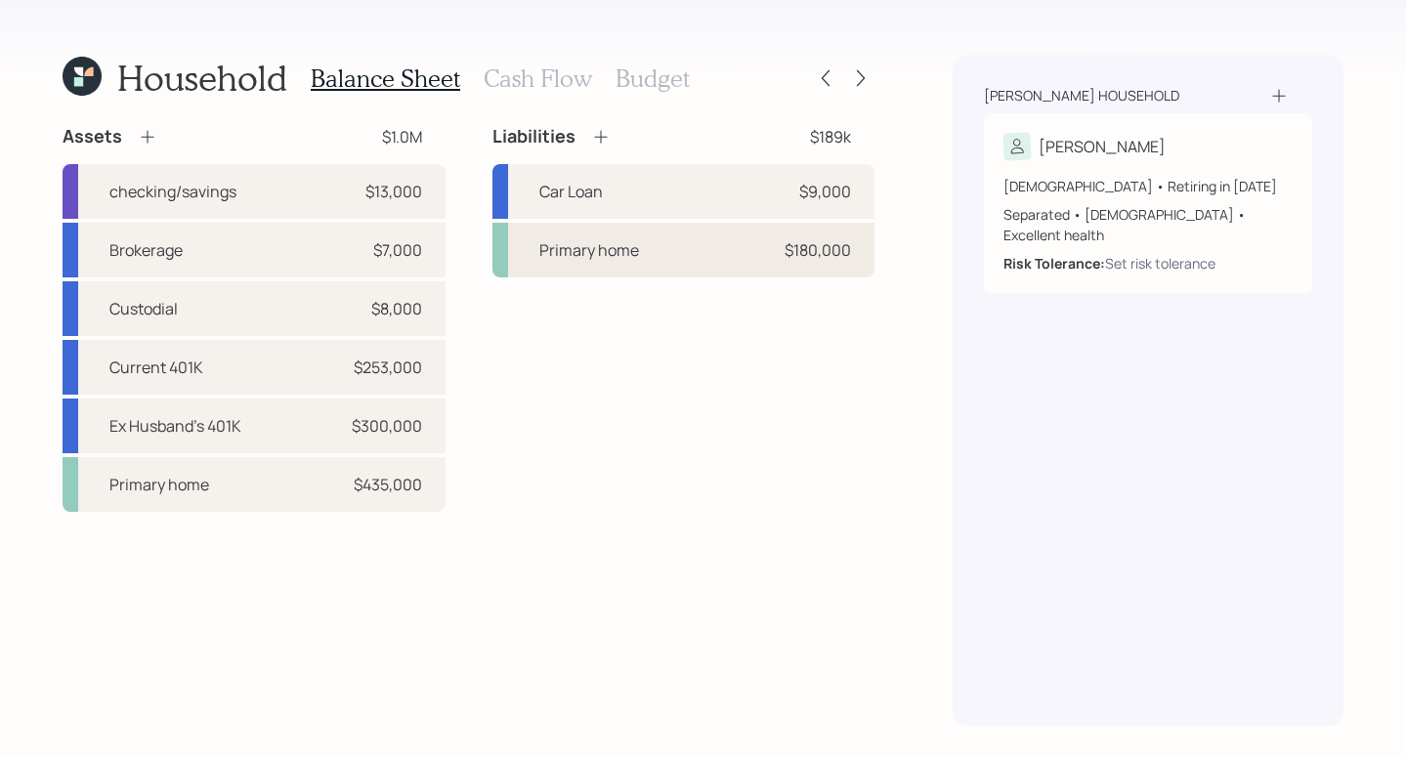
click at [588, 245] on div "Primary home" at bounding box center [589, 249] width 100 height 23
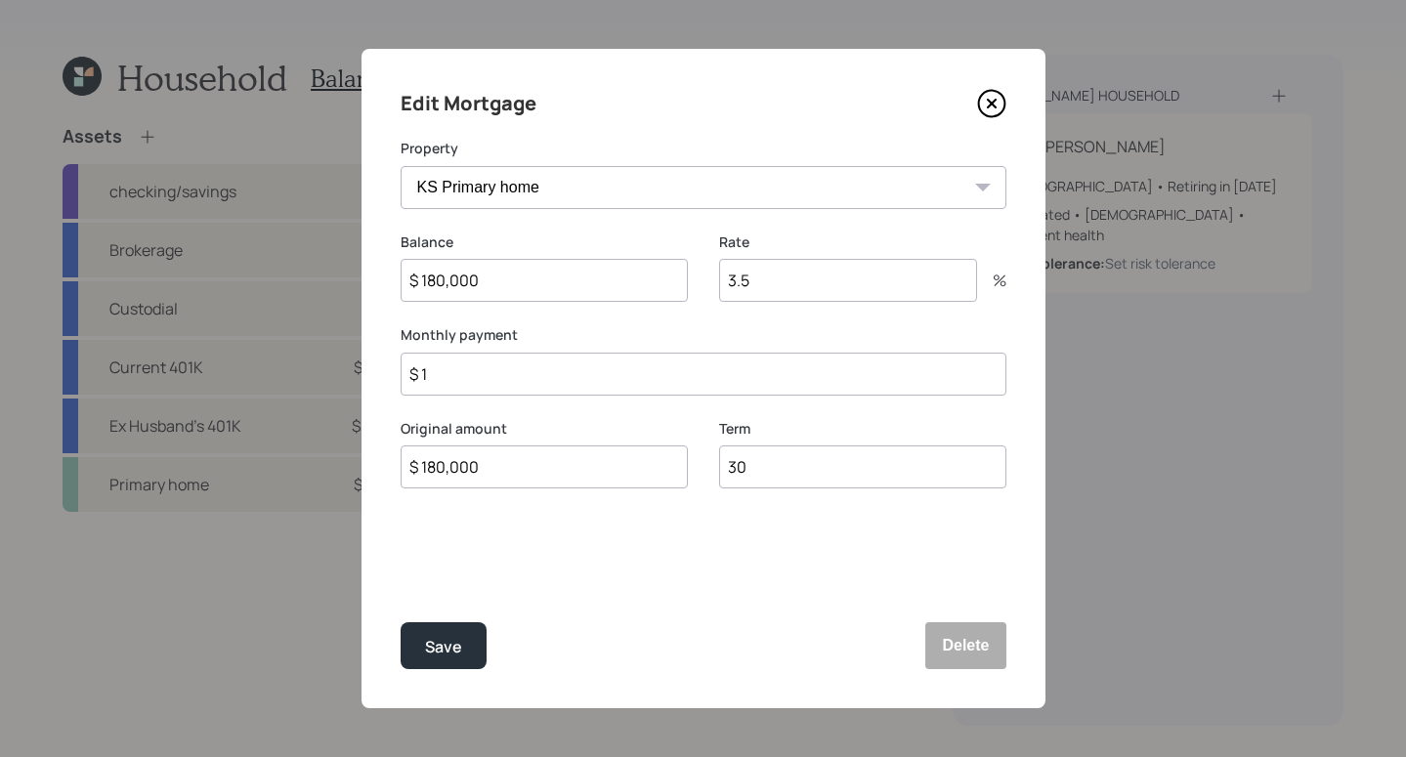
click at [547, 366] on input "$ 1" at bounding box center [704, 374] width 606 height 43
click at [616, 380] on input "$" at bounding box center [704, 374] width 606 height 43
click at [620, 376] on input "$" at bounding box center [704, 374] width 606 height 43
drag, startPoint x: 543, startPoint y: 372, endPoint x: 150, endPoint y: 291, distance: 401.1
click at [134, 292] on div "Edit Mortgage Property KS Primary home Balance $ 180,000 Rate 3.5 % Monthly pay…" at bounding box center [703, 378] width 1406 height 757
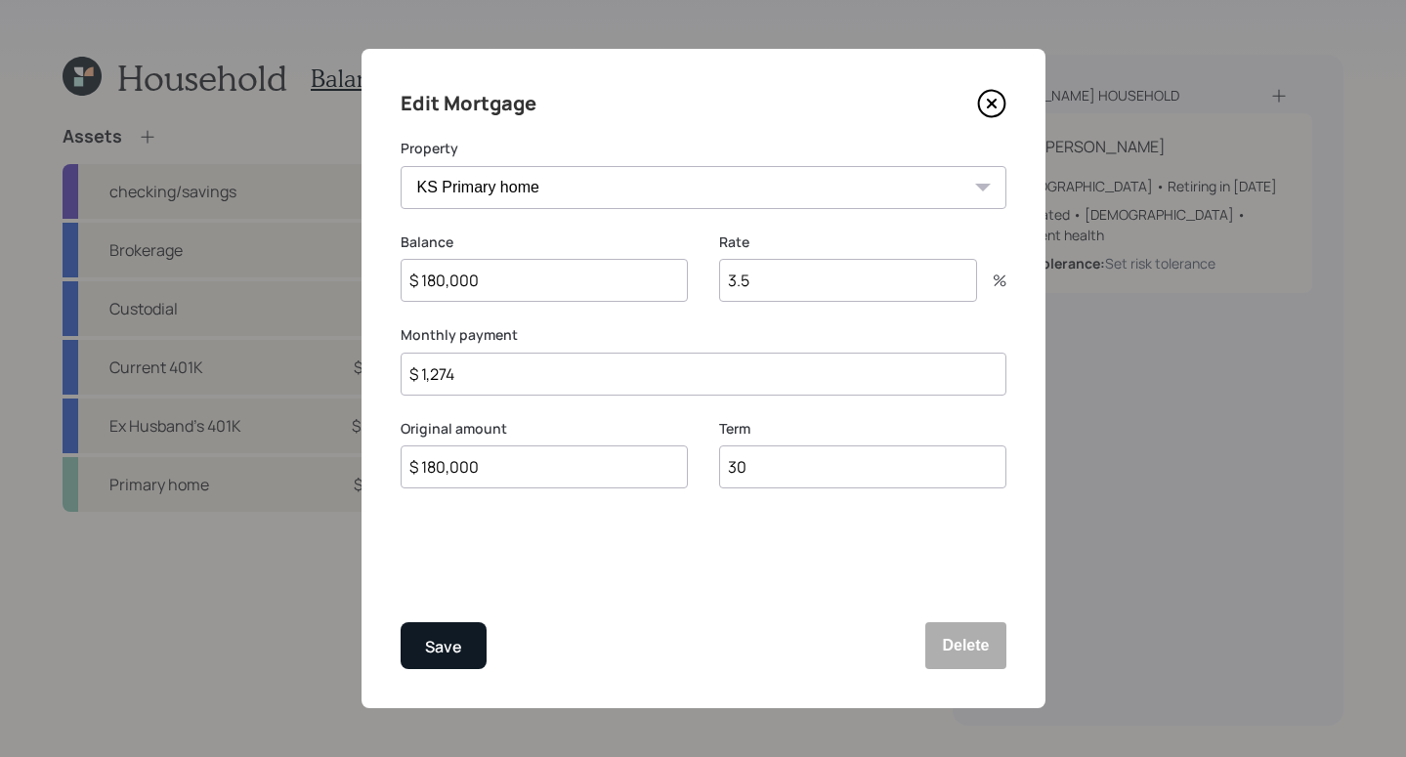
type input "$ 1,274"
click at [411, 637] on button "Save" at bounding box center [444, 645] width 86 height 47
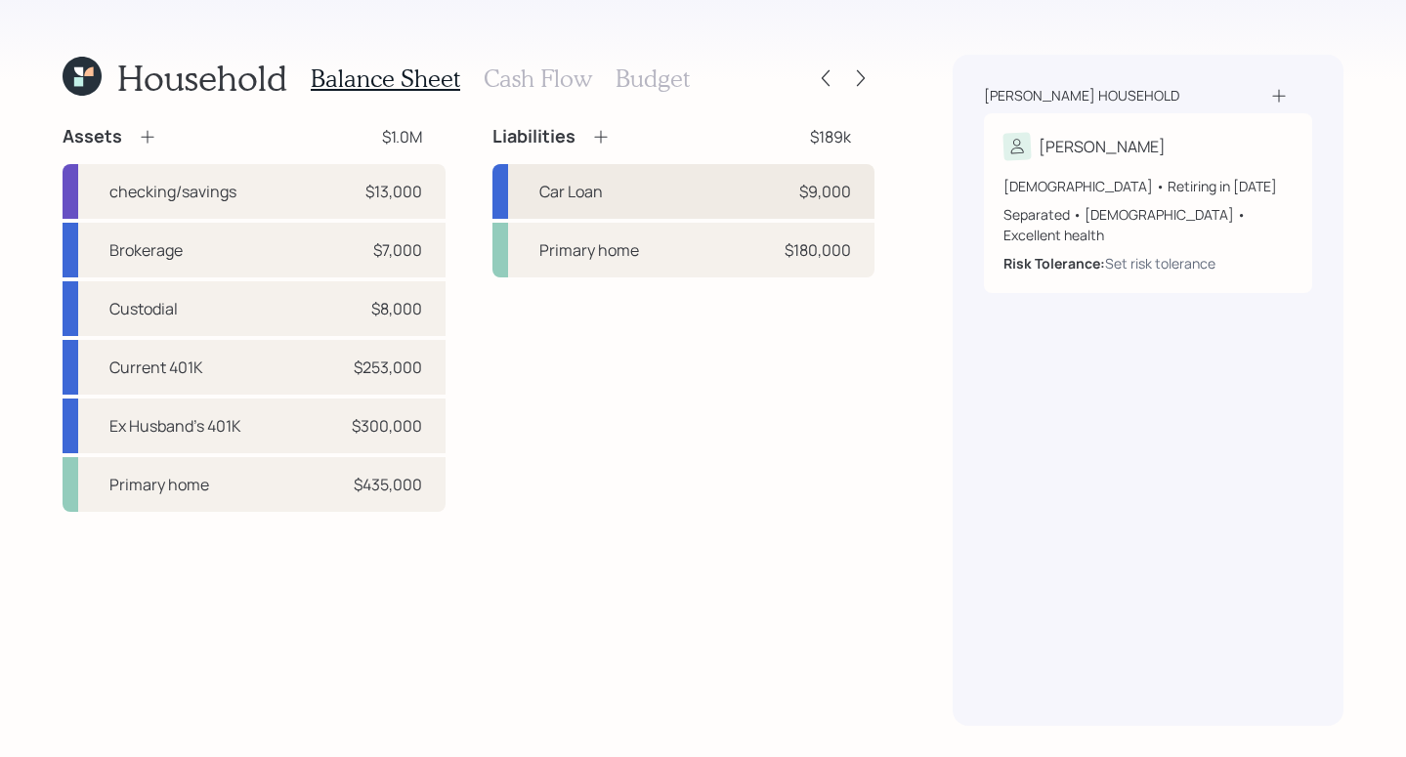
click at [687, 201] on div "Car Loan $9,000" at bounding box center [684, 191] width 383 height 55
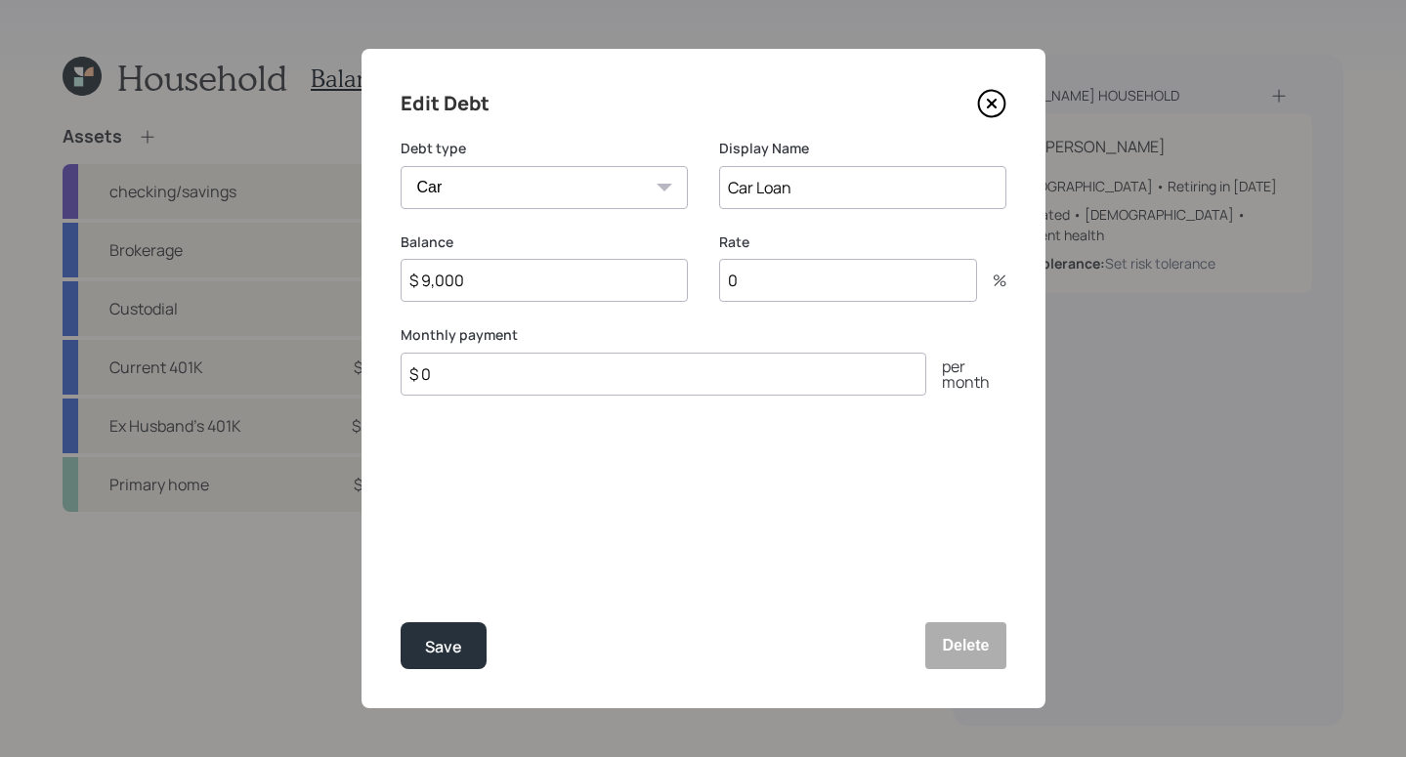
click at [824, 284] on input "0" at bounding box center [848, 280] width 258 height 43
type input "3.25"
click at [630, 379] on input "$ 0" at bounding box center [664, 374] width 526 height 43
type input "$ 690"
click at [452, 644] on div "Save" at bounding box center [443, 647] width 37 height 26
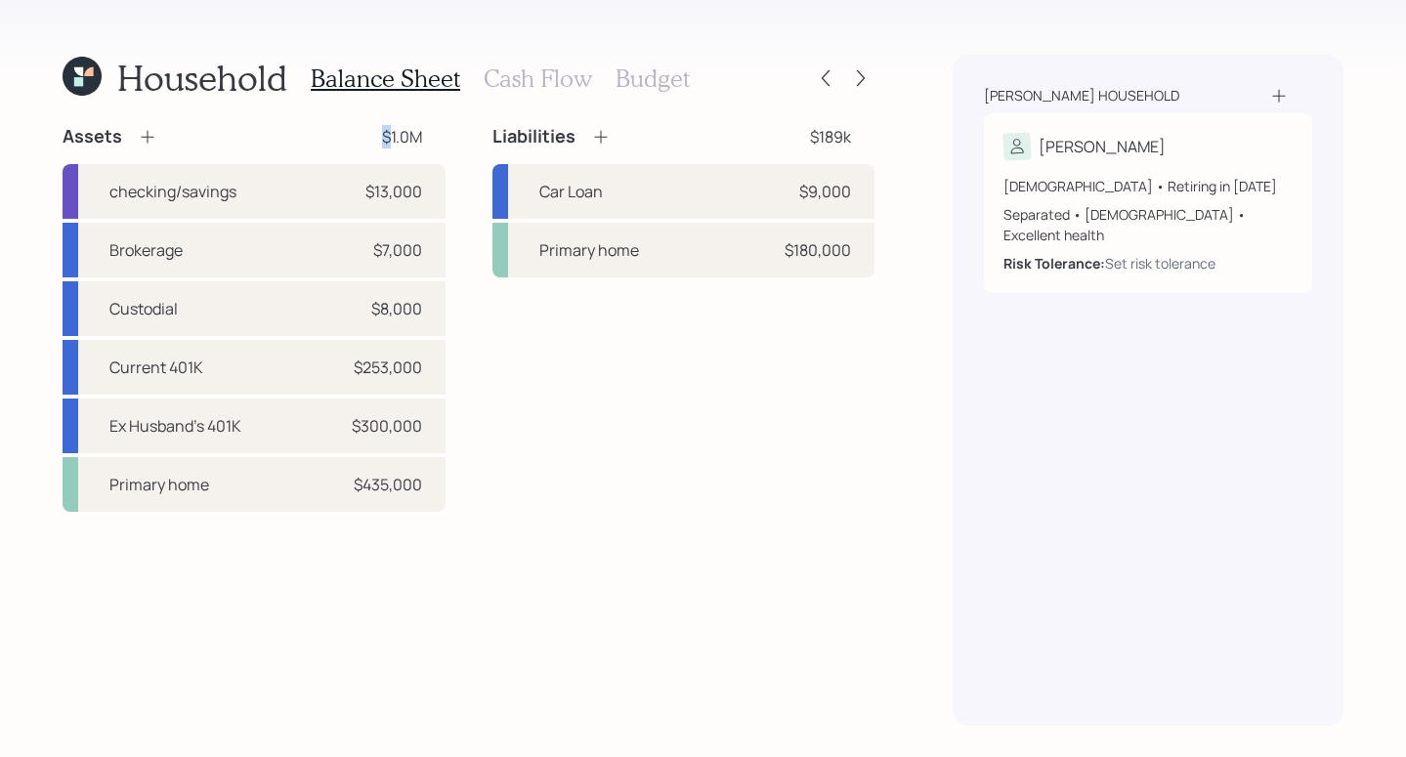
click at [362, 131] on div "Assets $1.0M" at bounding box center [254, 136] width 383 height 23
click at [923, 566] on div "Household Balance Sheet Cash Flow Budget Assets $1.0M checking/savings $13,000 …" at bounding box center [703, 378] width 1406 height 757
click at [535, 89] on h3 "Cash Flow" at bounding box center [538, 78] width 108 height 28
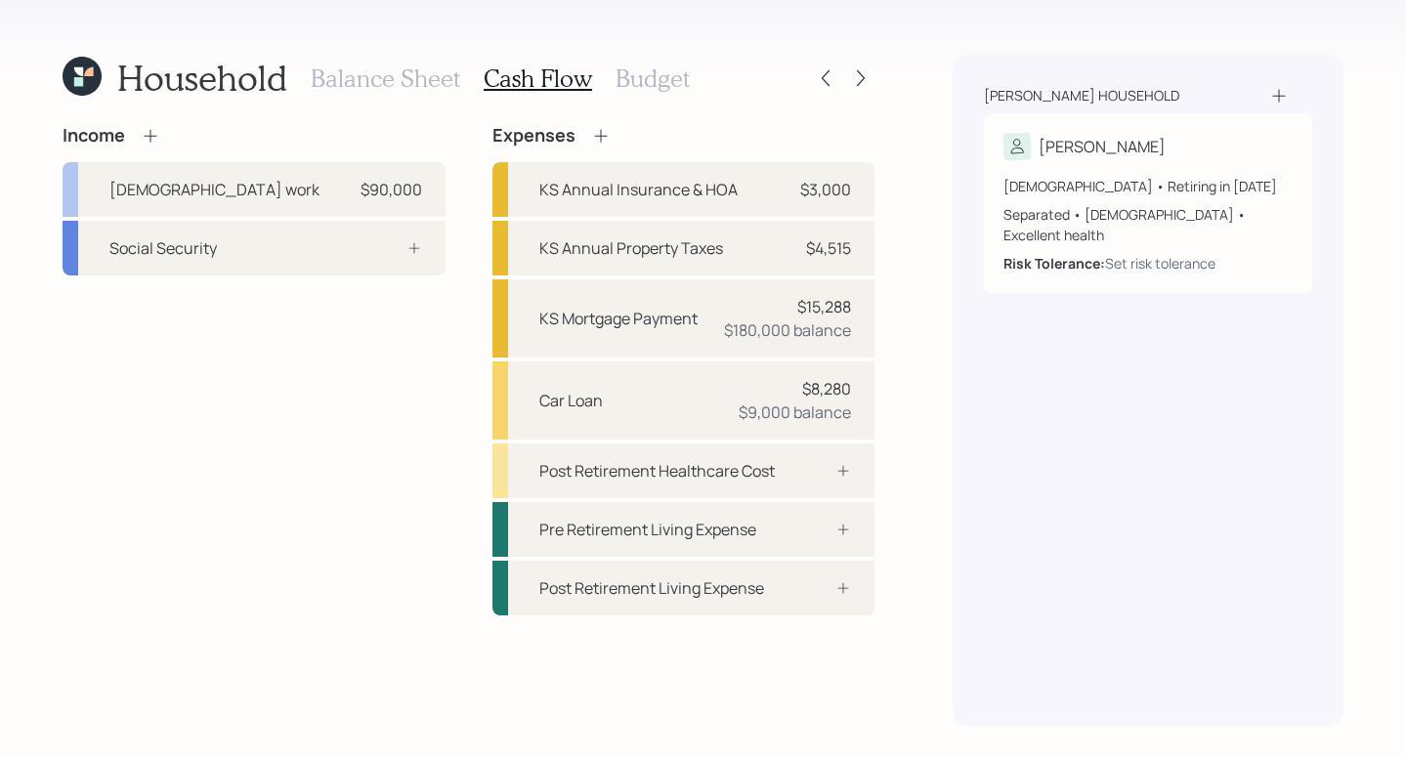
click at [155, 131] on icon at bounding box center [151, 136] width 20 height 20
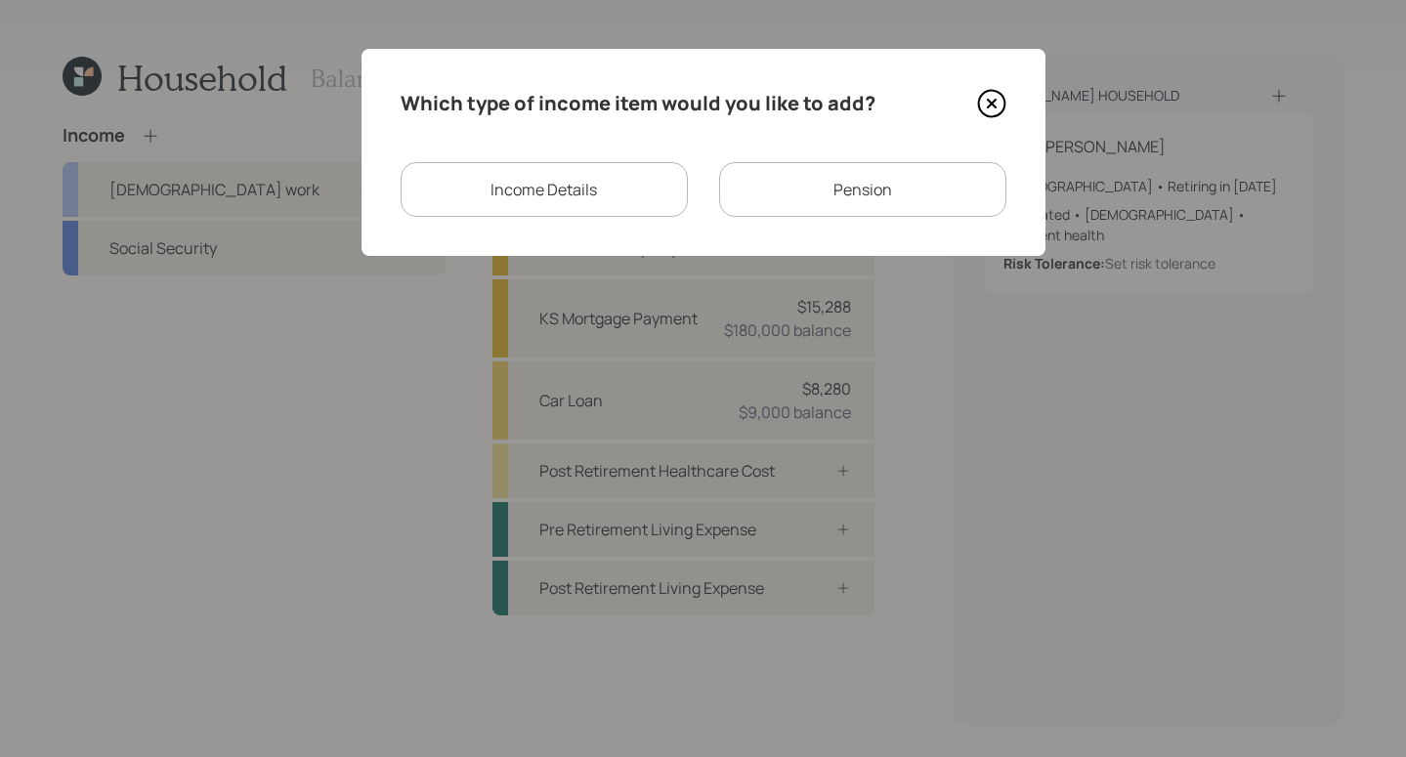
click at [533, 191] on div "Income Details" at bounding box center [544, 189] width 287 height 55
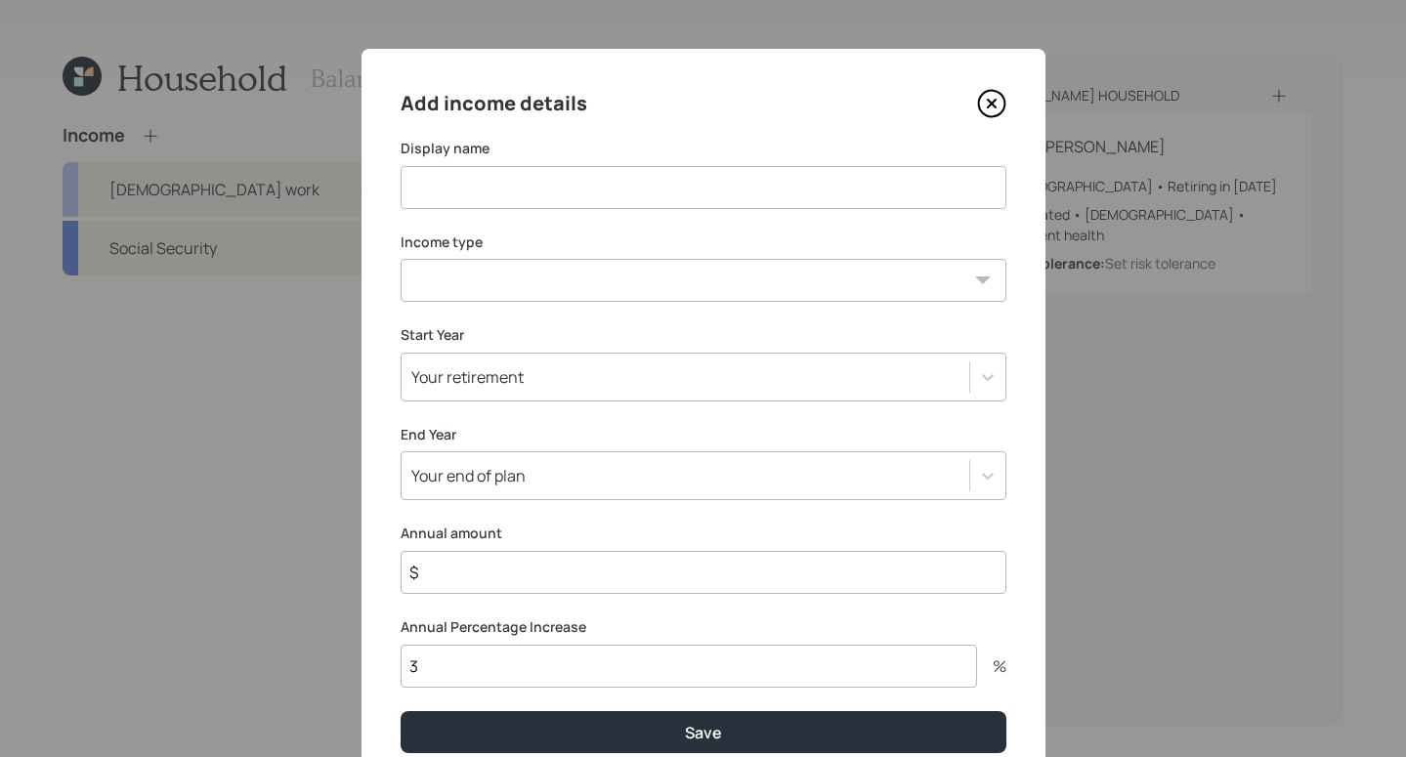
click at [863, 191] on input at bounding box center [704, 187] width 606 height 43
type input "Child Support"
click at [916, 279] on select "Full-time work Part-time work Self employment Other" at bounding box center [704, 280] width 606 height 43
select select "other"
click at [401, 259] on select "Full-time work Part-time work Self employment Other" at bounding box center [704, 280] width 606 height 43
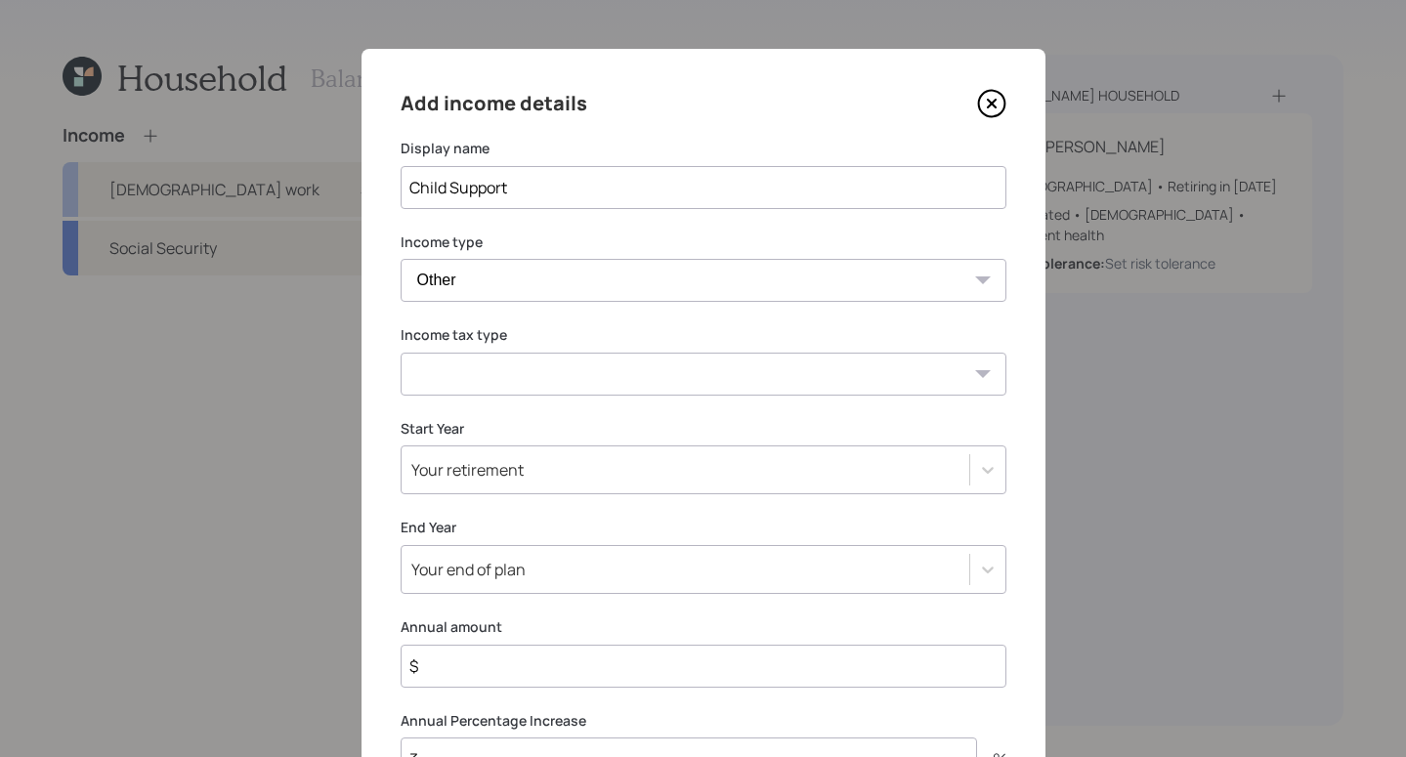
click at [984, 377] on select "Tax-free Earned Self Employment Alimony Royalties Pension / Annuity Interest Di…" at bounding box center [704, 374] width 606 height 43
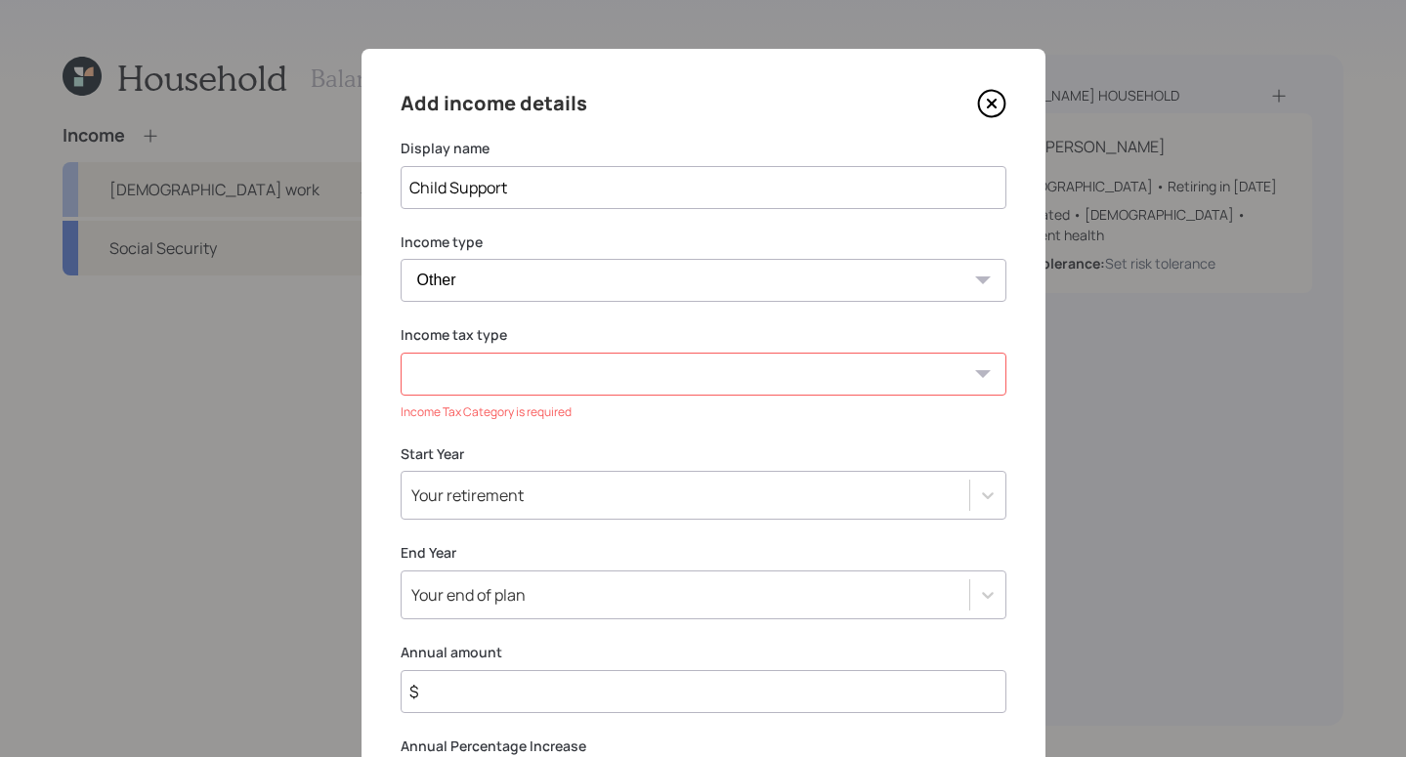
click at [985, 98] on icon at bounding box center [991, 103] width 29 height 29
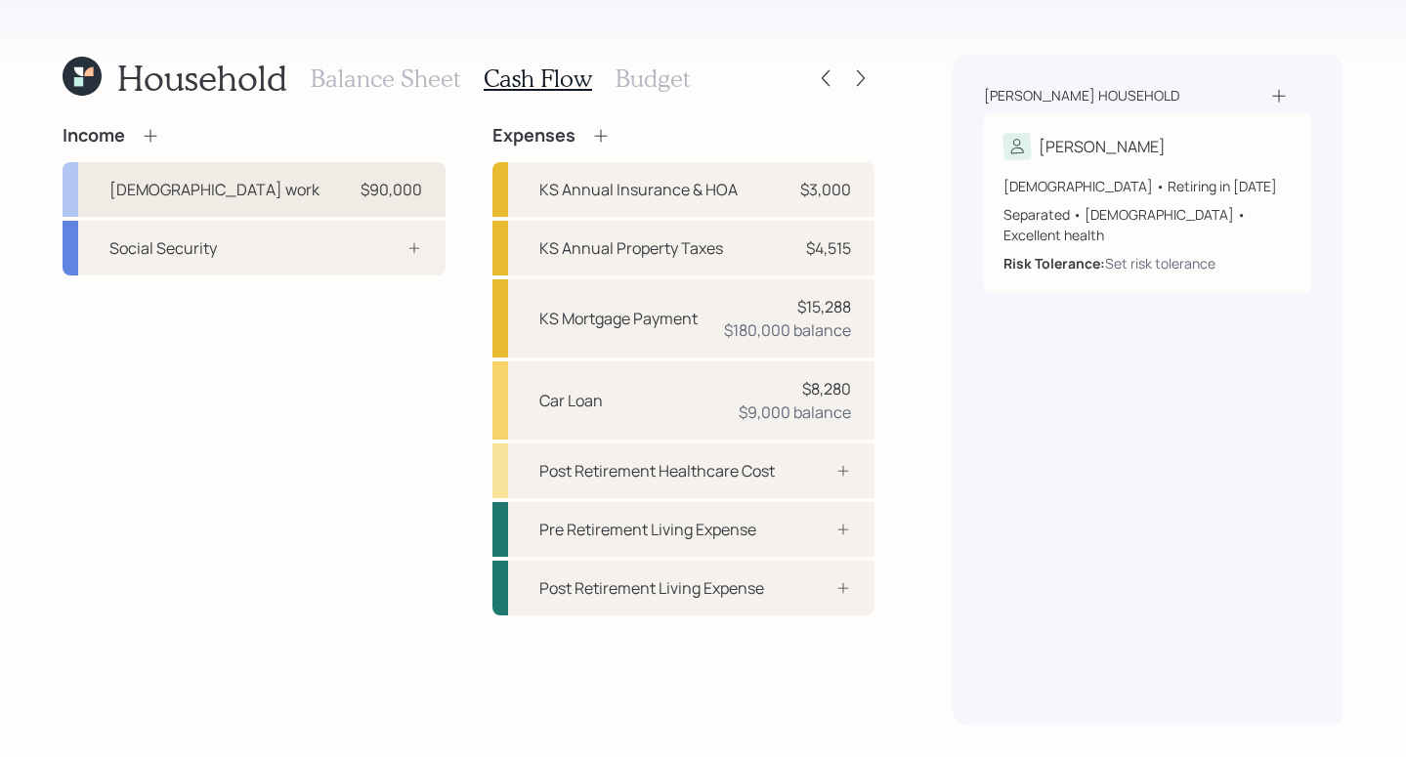
click at [305, 172] on div "Full-time work $90,000" at bounding box center [254, 189] width 383 height 55
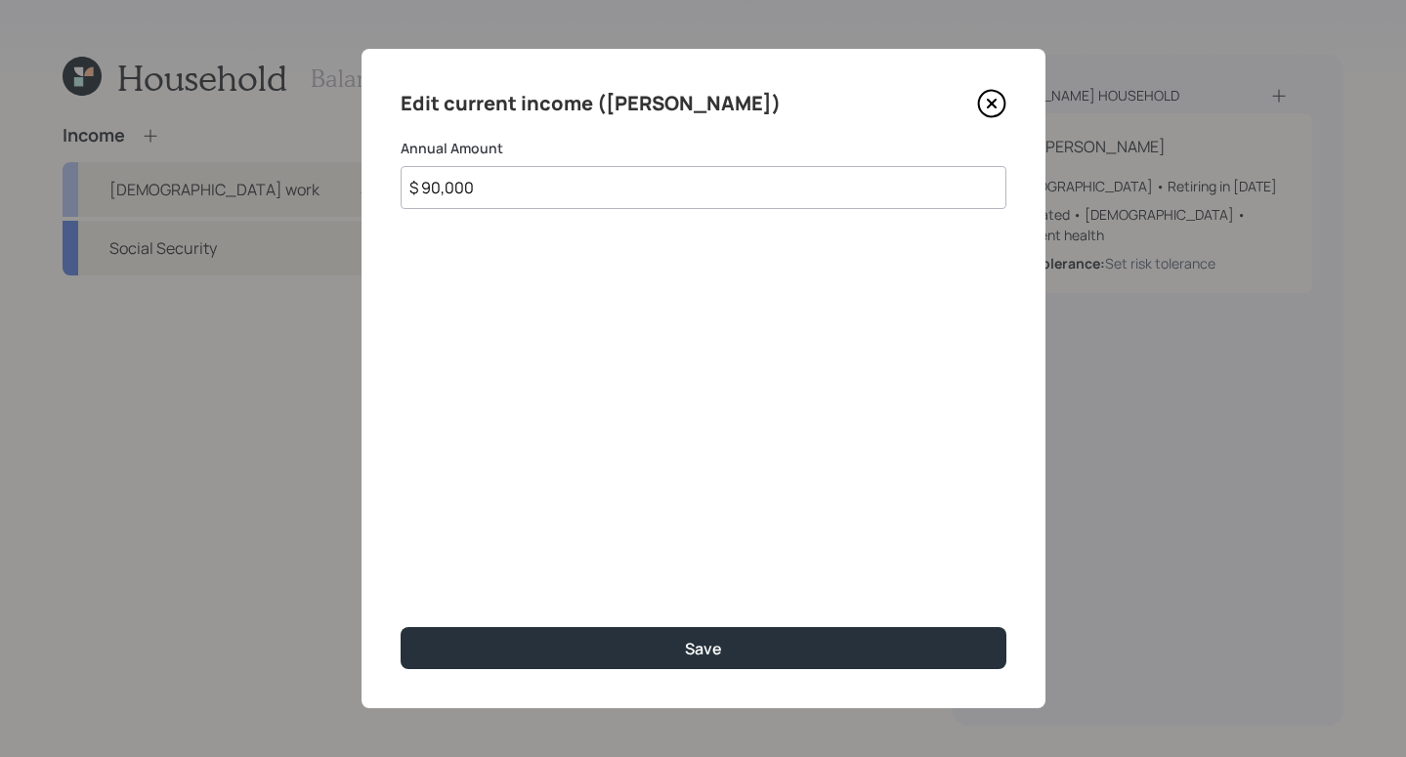
click at [481, 183] on input "$ 90,000" at bounding box center [704, 187] width 606 height 43
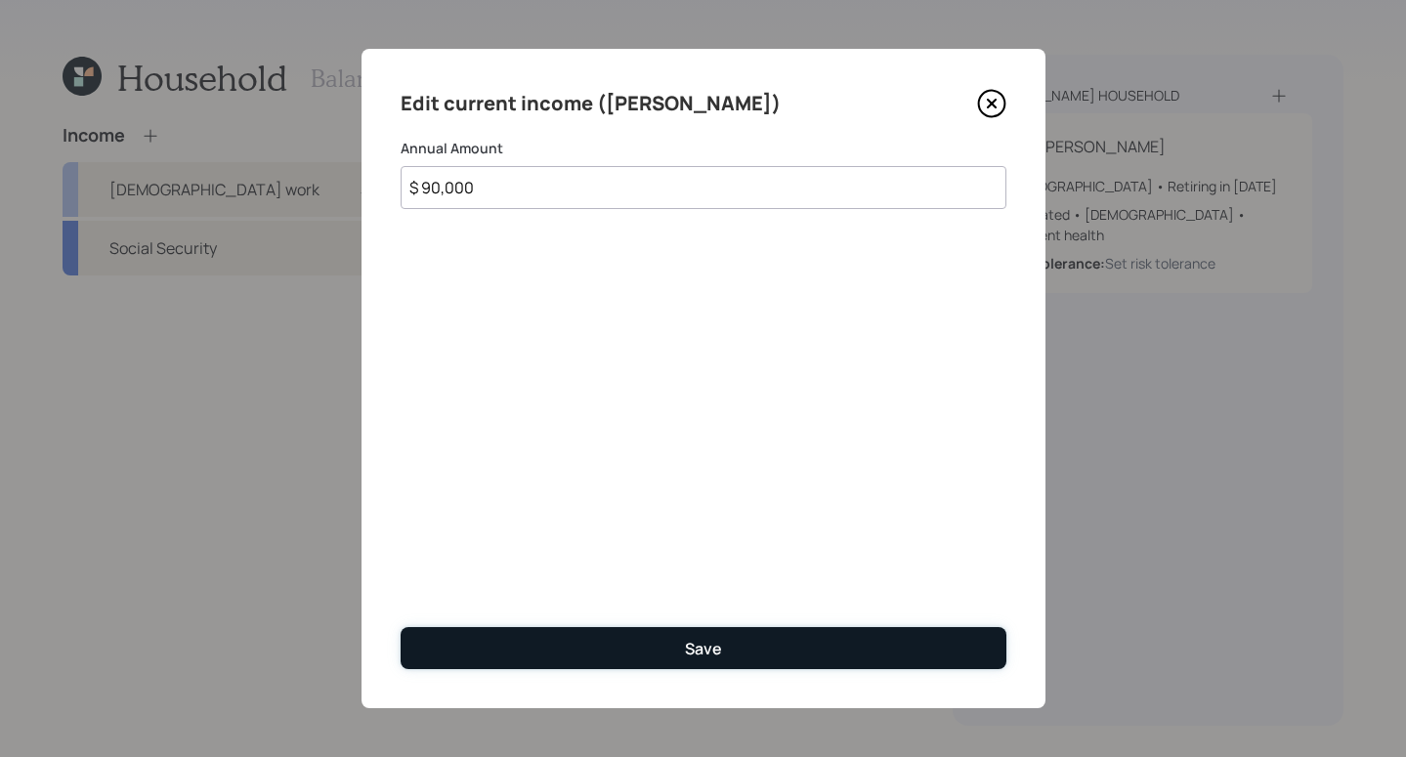
click at [834, 642] on button "Save" at bounding box center [704, 648] width 606 height 42
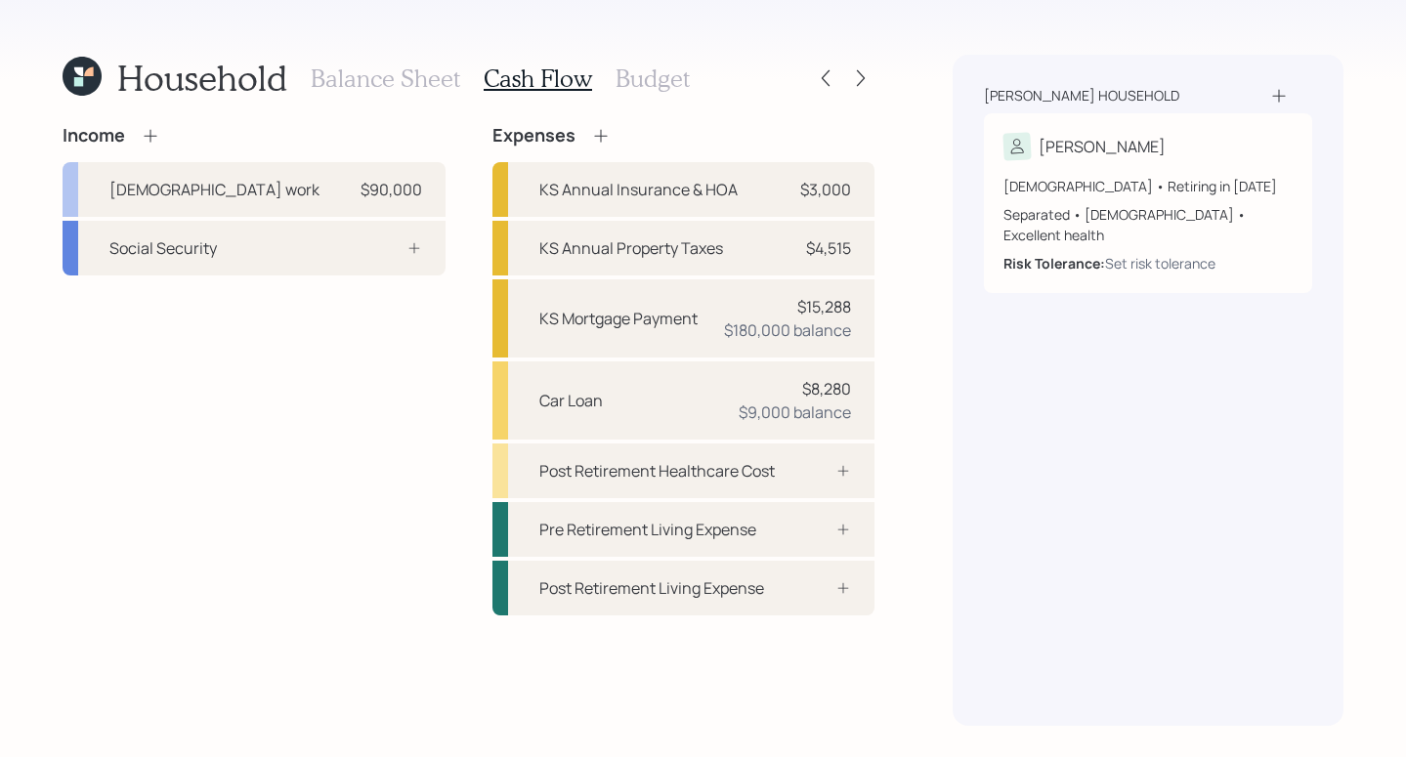
click at [158, 138] on icon at bounding box center [151, 136] width 20 height 20
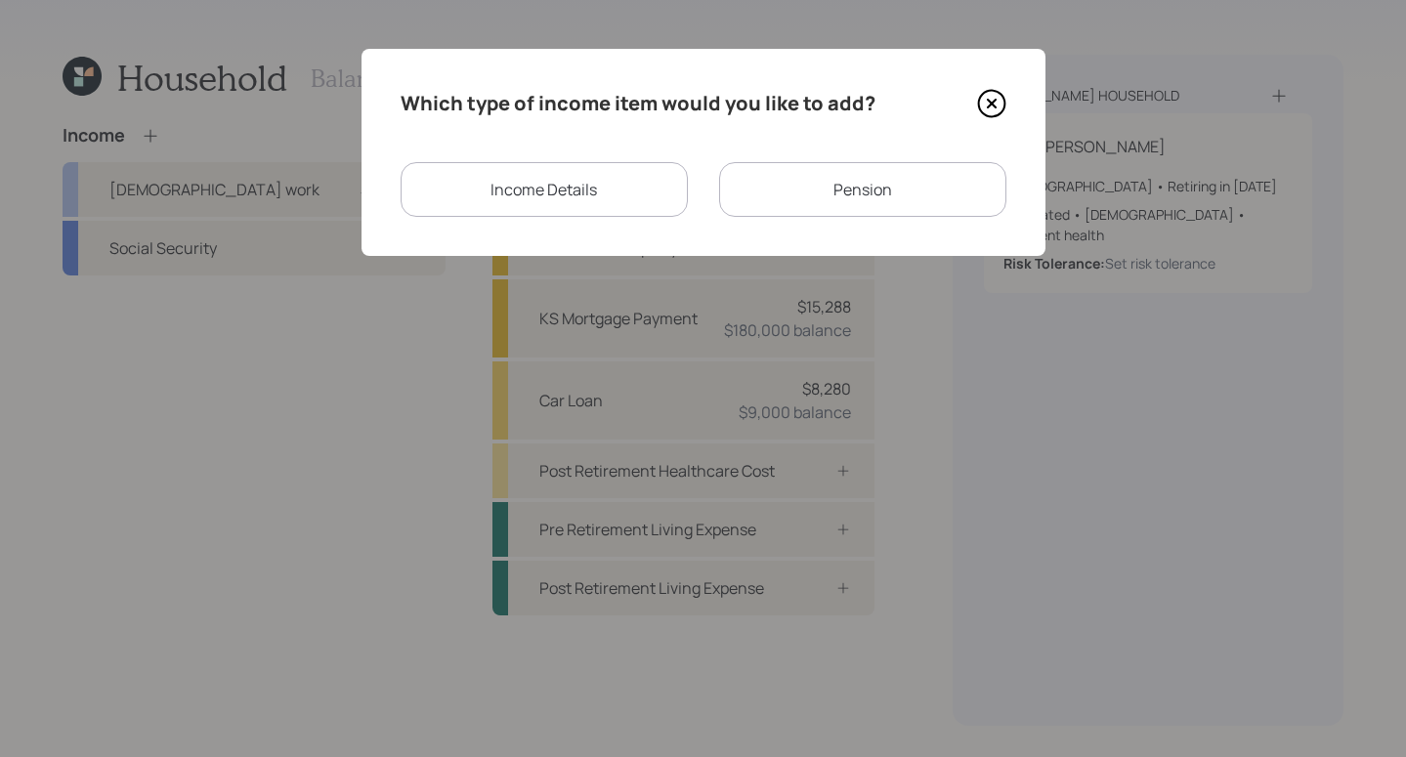
click at [606, 177] on div "Income Details" at bounding box center [544, 189] width 287 height 55
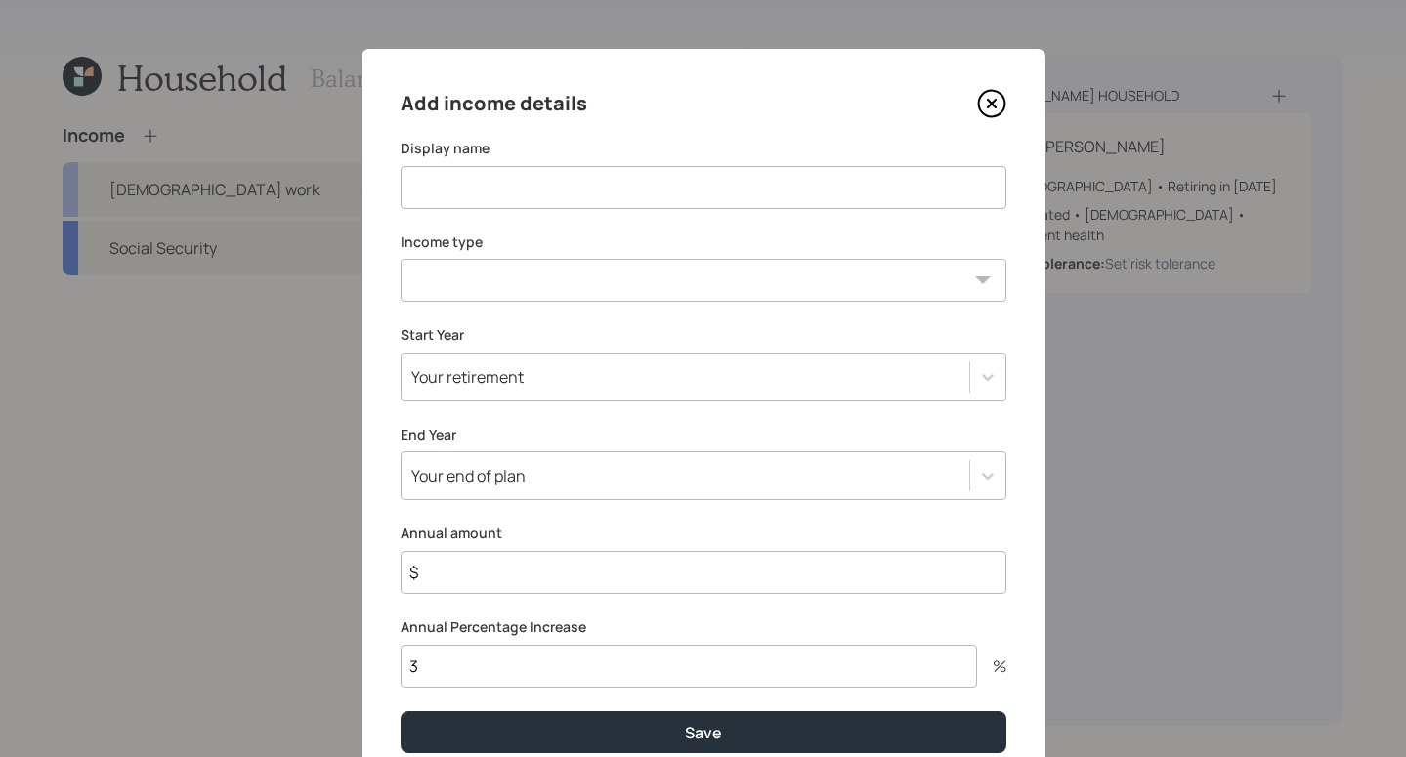
click at [616, 180] on input at bounding box center [704, 187] width 606 height 43
type input "Child Support"
click at [890, 281] on select "Full-time work Part-time work Self employment Other" at bounding box center [704, 280] width 606 height 43
select select "other"
click at [401, 259] on select "Full-time work Part-time work Self employment Other" at bounding box center [704, 280] width 606 height 43
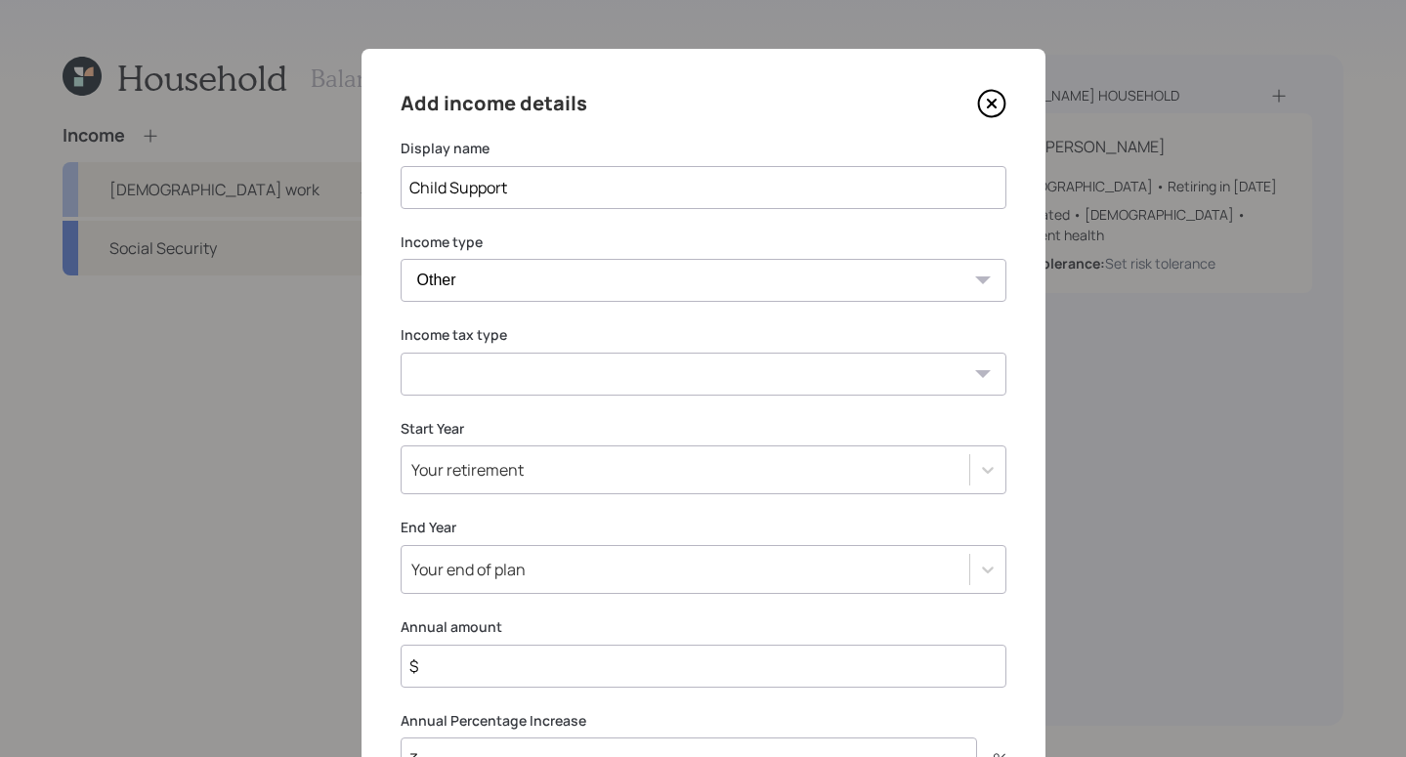
click at [957, 390] on select "Tax-free Earned Self Employment Alimony Royalties Pension / Annuity Interest Di…" at bounding box center [704, 374] width 606 height 43
select select "alimony"
click at [401, 353] on select "Tax-free Earned Self Employment Alimony Royalties Pension / Annuity Interest Di…" at bounding box center [704, 374] width 606 height 43
click at [1009, 473] on div "Add income details Display name Child Support Income type Full-time work Part-t…" at bounding box center [704, 467] width 684 height 837
click at [984, 479] on div "Your retirement" at bounding box center [704, 470] width 606 height 49
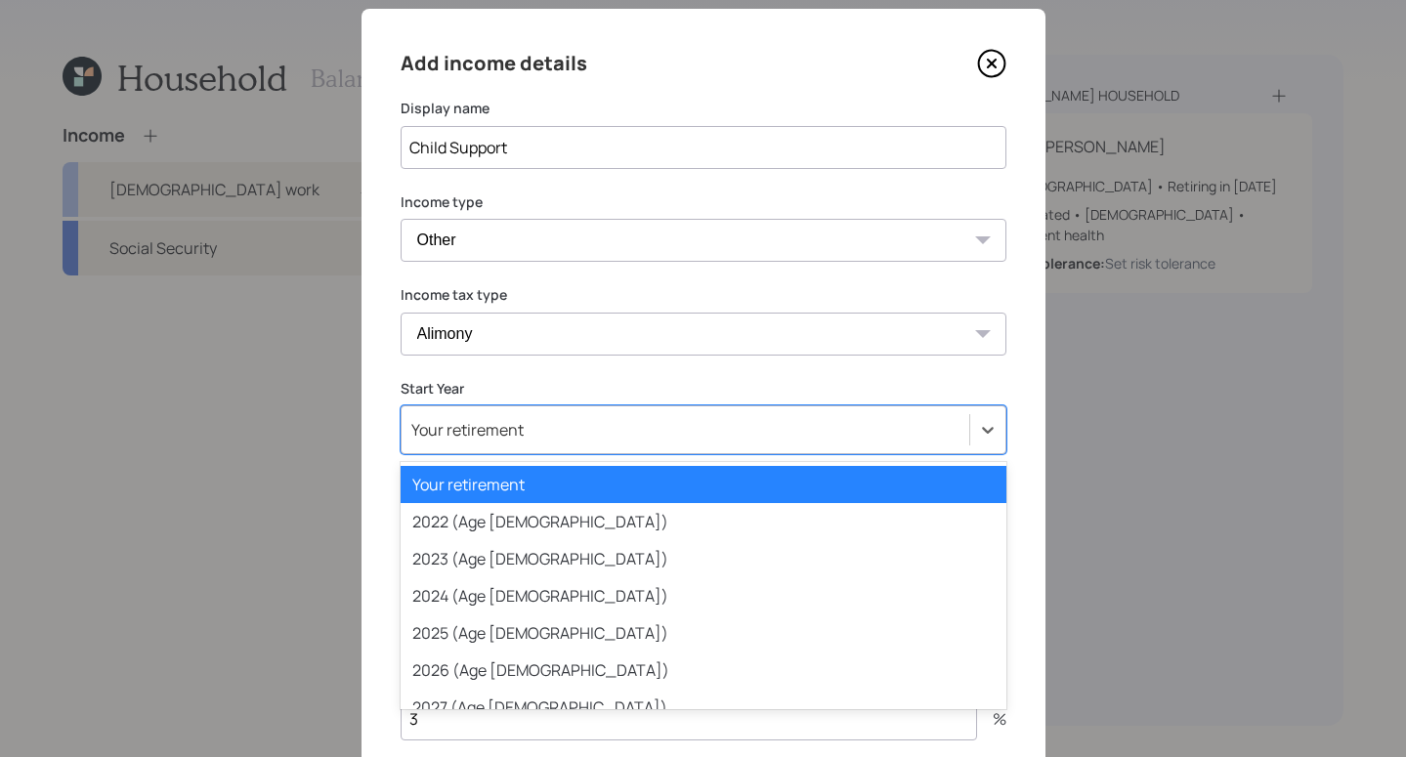
scroll to position [46, 0]
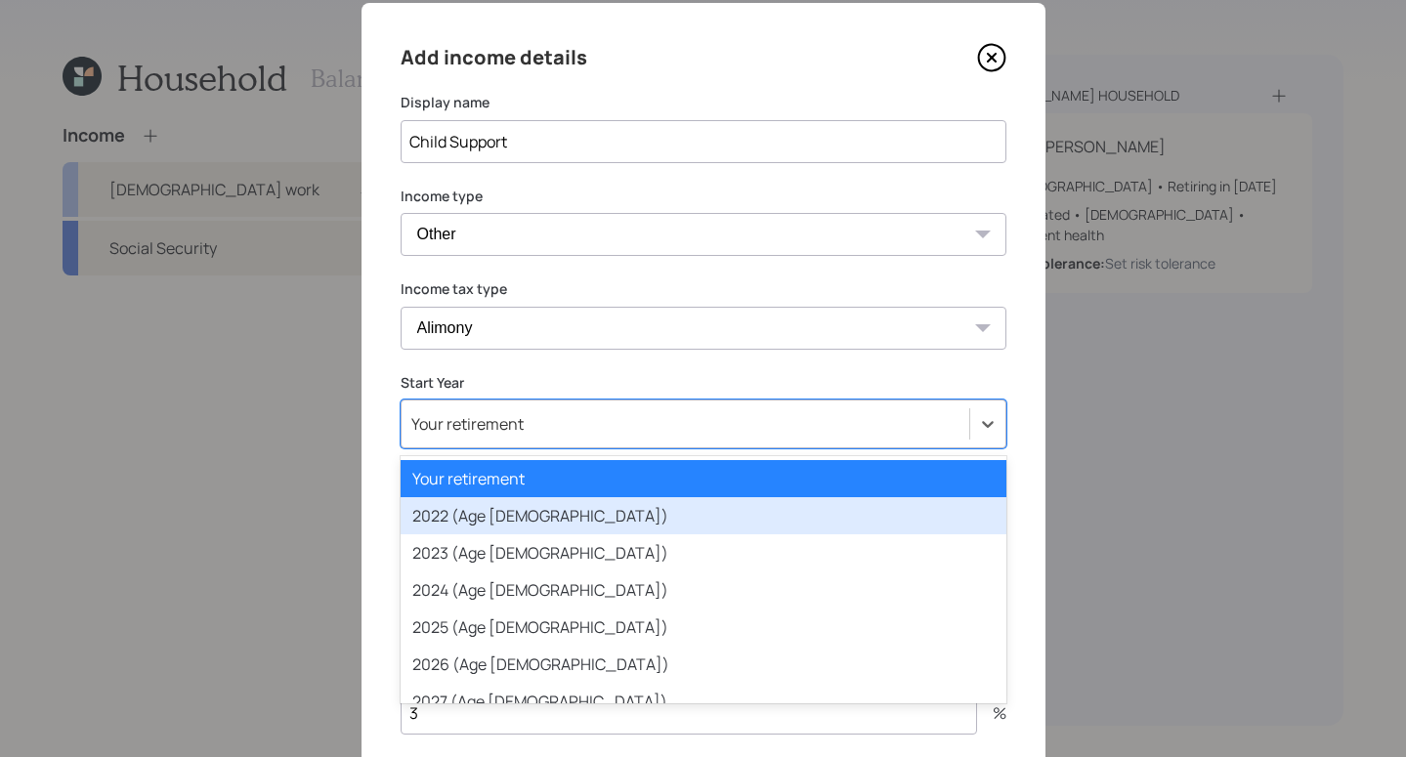
drag, startPoint x: 730, startPoint y: 527, endPoint x: 757, endPoint y: 522, distance: 27.8
click at [727, 525] on div "2022 (Age 39)" at bounding box center [704, 515] width 606 height 37
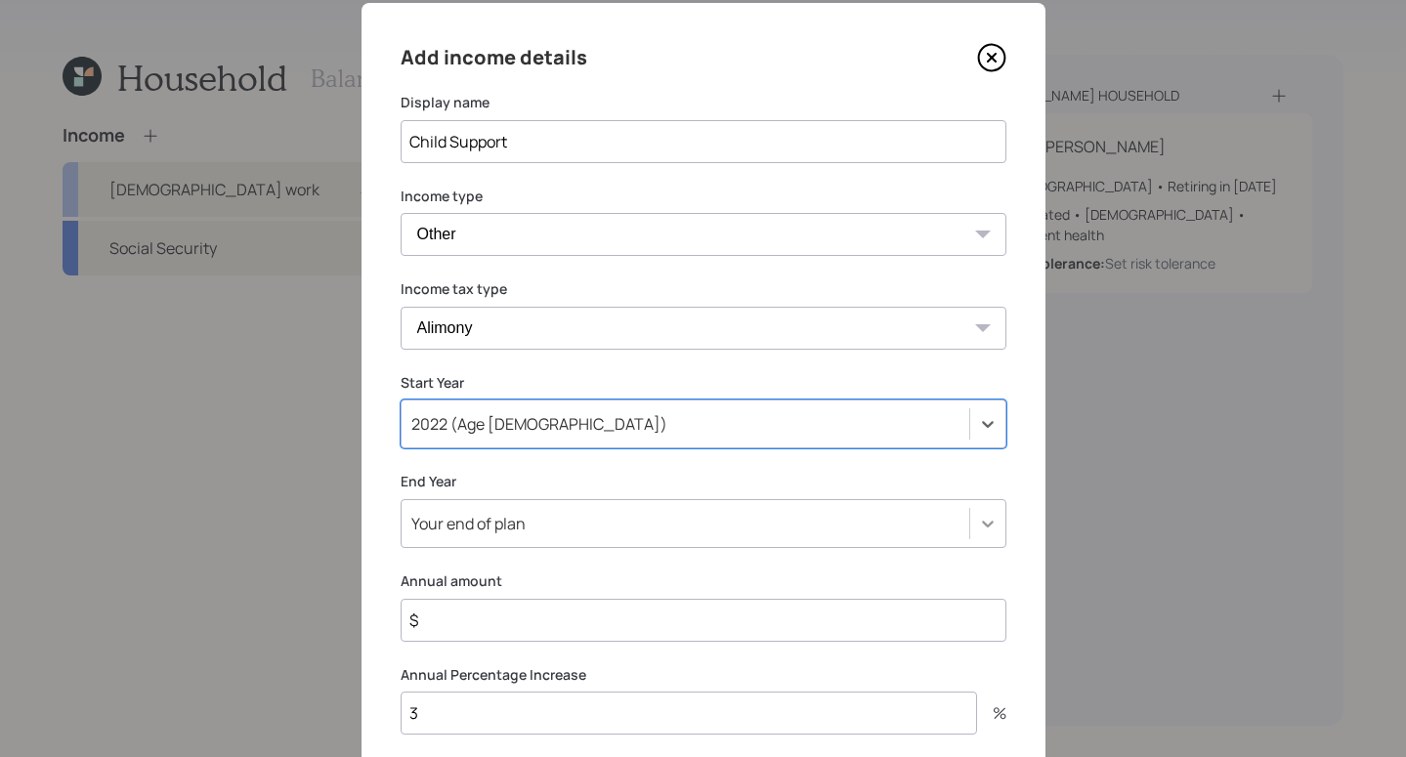
click at [970, 519] on div "Your end of plan" at bounding box center [704, 523] width 606 height 49
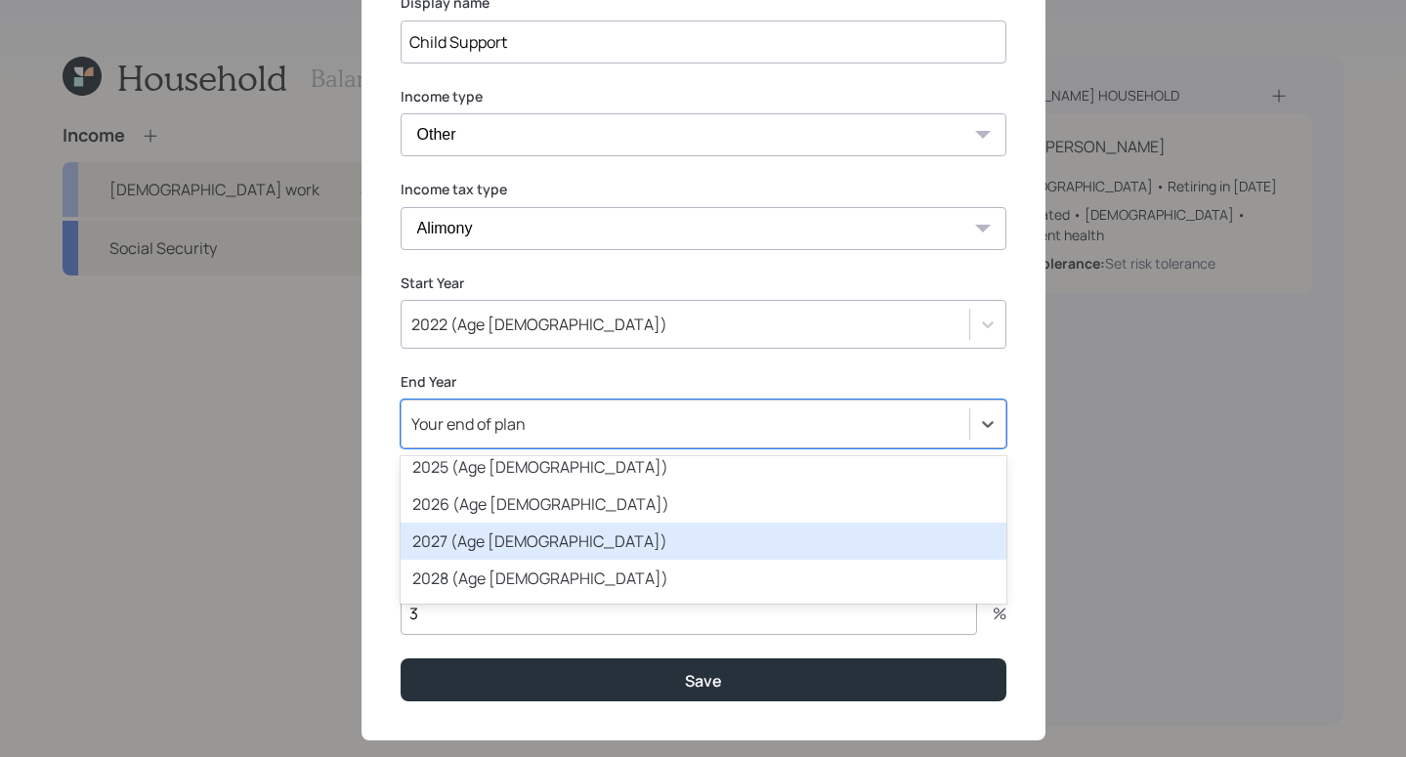
scroll to position [201, 0]
click at [638, 536] on div "2027 (Age 44)" at bounding box center [704, 537] width 606 height 37
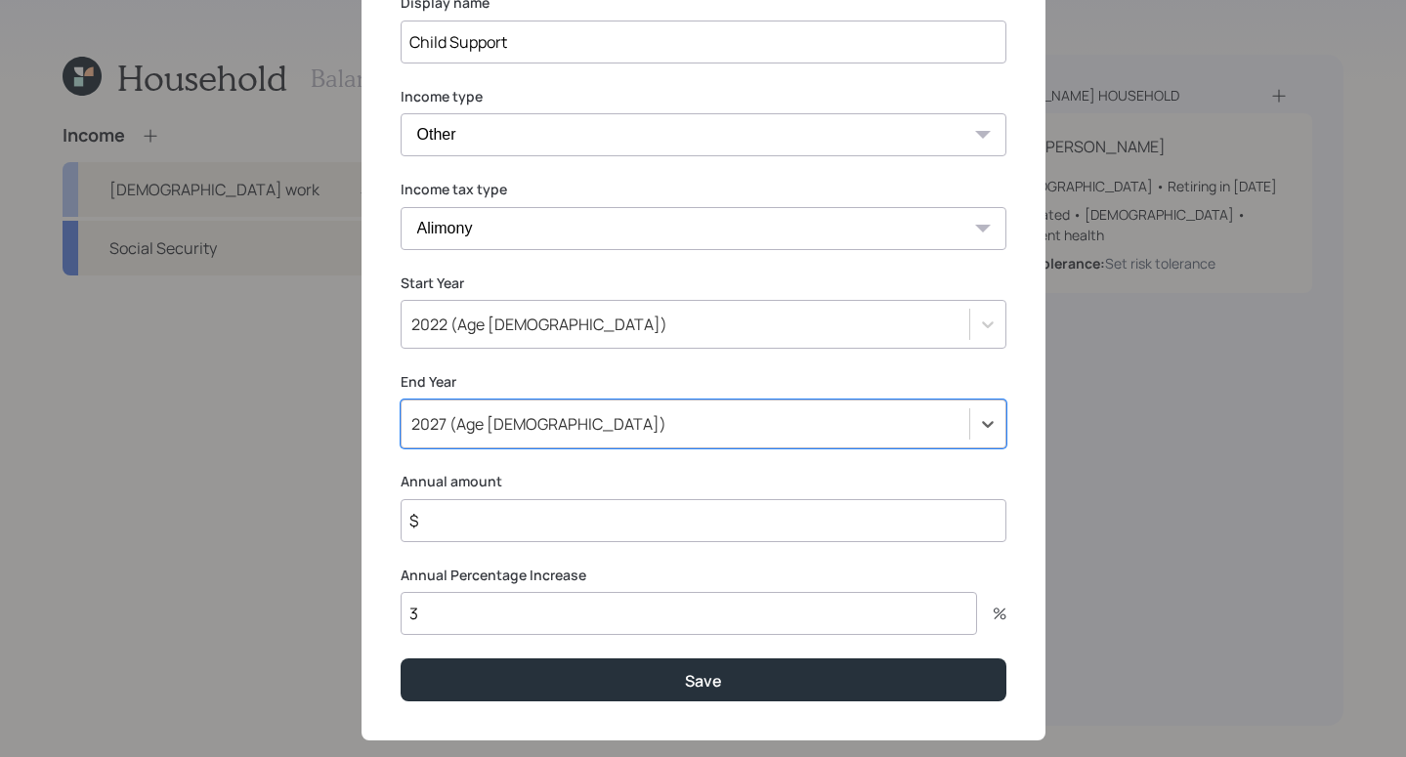
click at [680, 519] on input "$" at bounding box center [704, 520] width 606 height 43
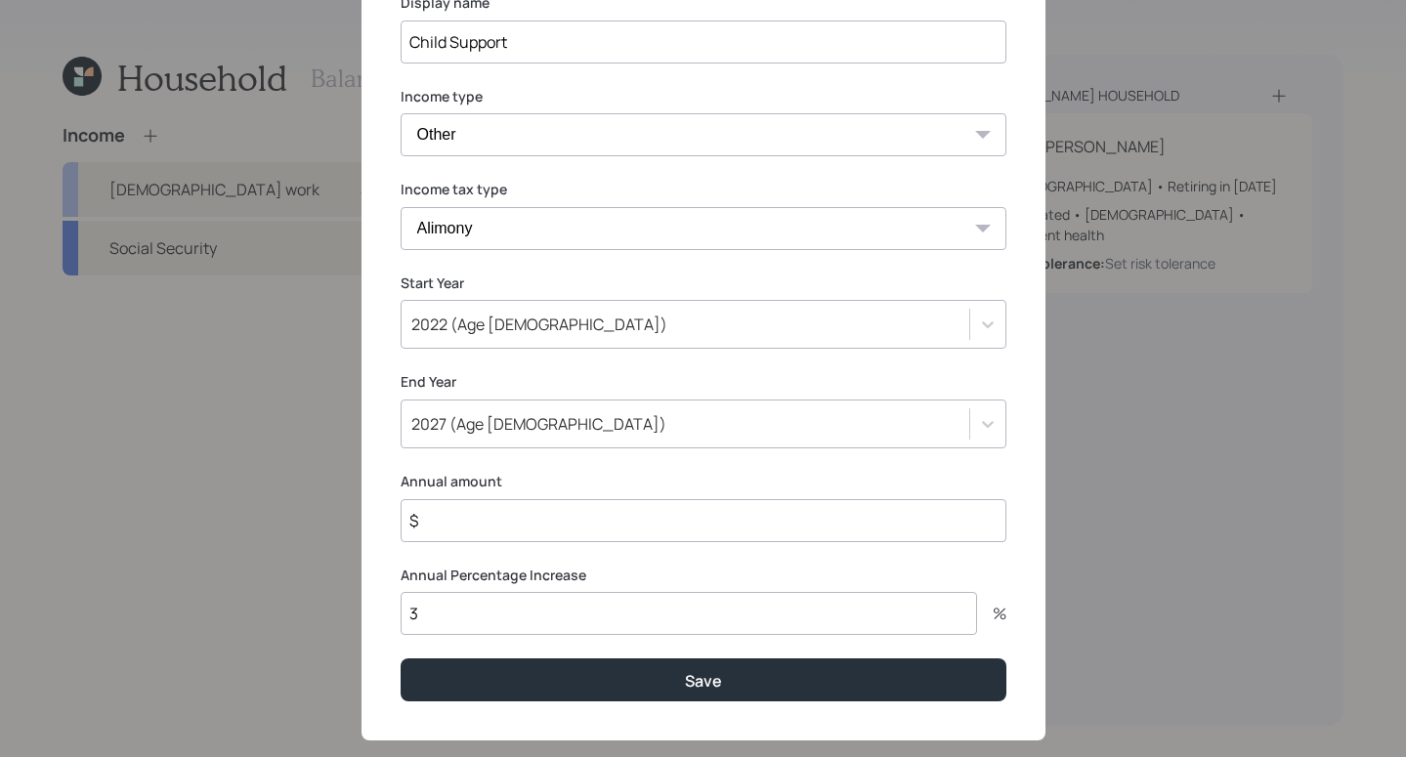
click at [713, 600] on div "Annual Percentage Increase 3 %" at bounding box center [704, 601] width 606 height 70
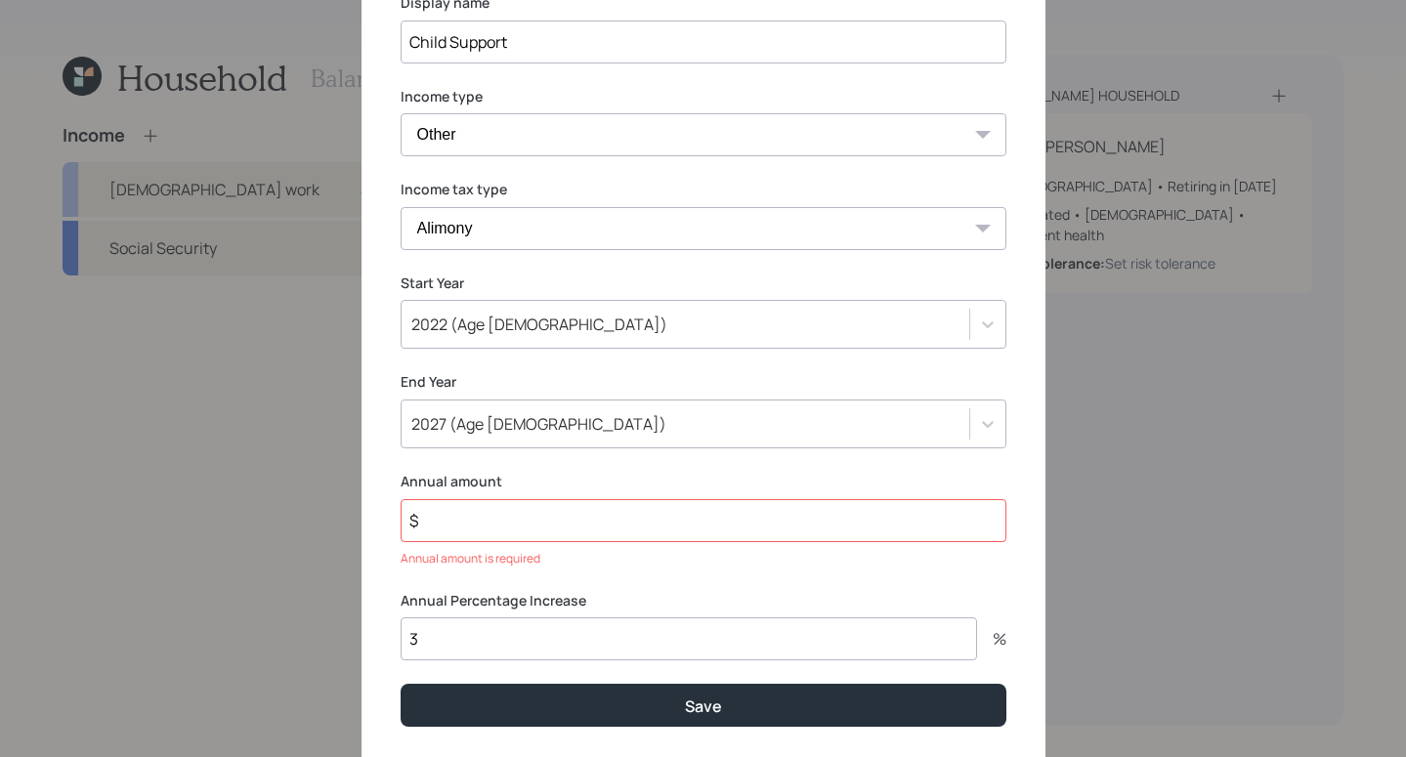
click at [474, 630] on input "3" at bounding box center [689, 639] width 577 height 43
type input "3"
type input "0"
click at [627, 517] on input "$" at bounding box center [704, 520] width 606 height 43
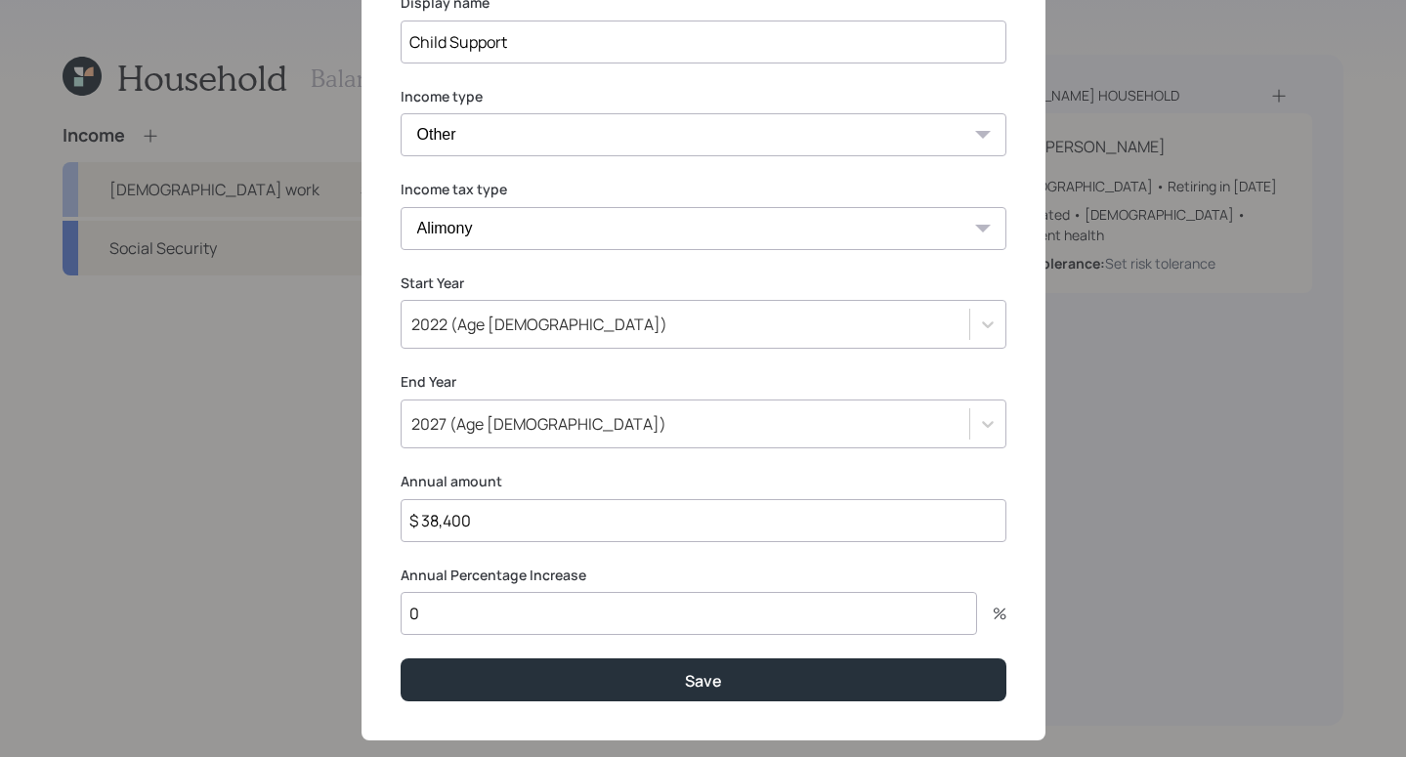
click at [632, 520] on input "$ 38,400" at bounding box center [704, 520] width 606 height 43
drag, startPoint x: 611, startPoint y: 512, endPoint x: 354, endPoint y: 454, distance: 263.4
click at [348, 456] on div "Add income details Display name Child Support Income type Full-time work Part-t…" at bounding box center [703, 378] width 1406 height 757
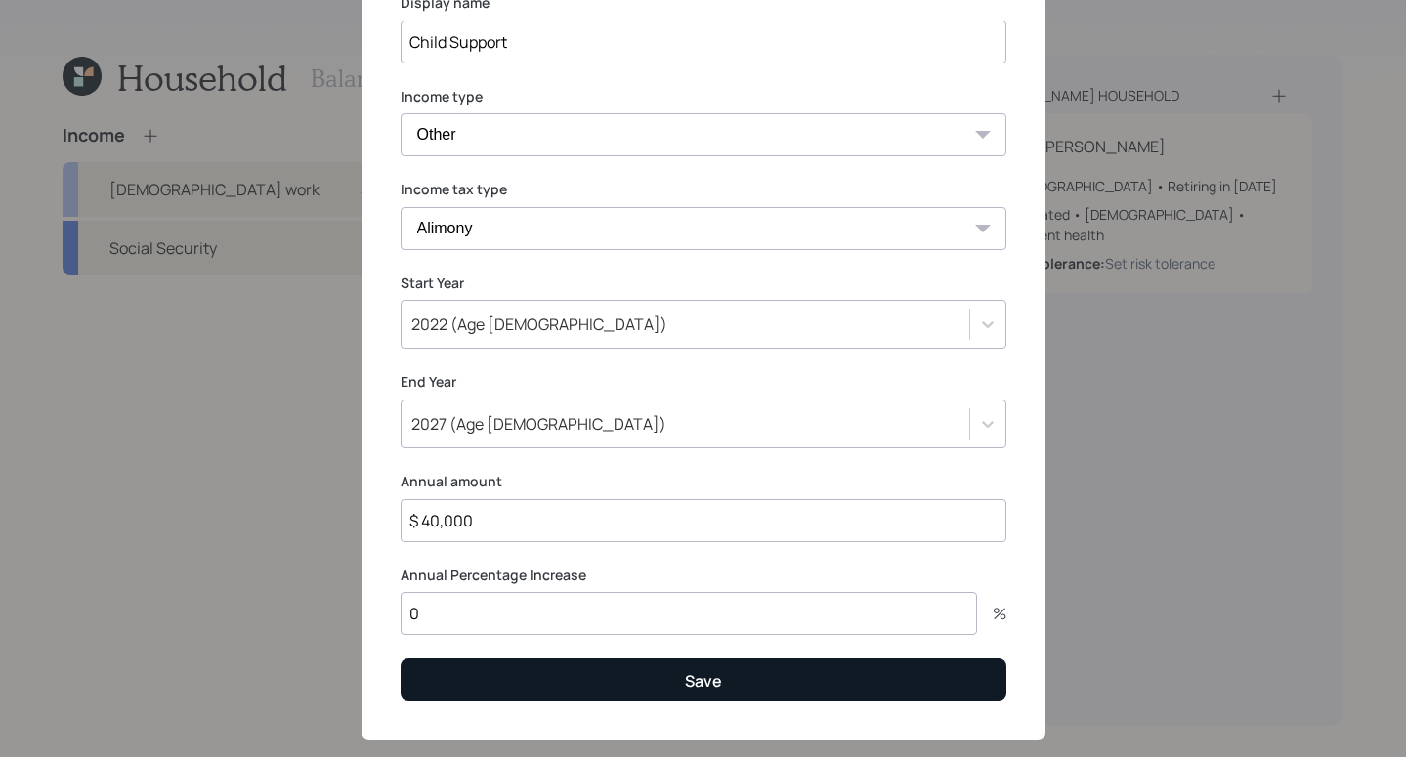
type input "$ 40,000"
click at [807, 672] on button "Save" at bounding box center [704, 680] width 606 height 42
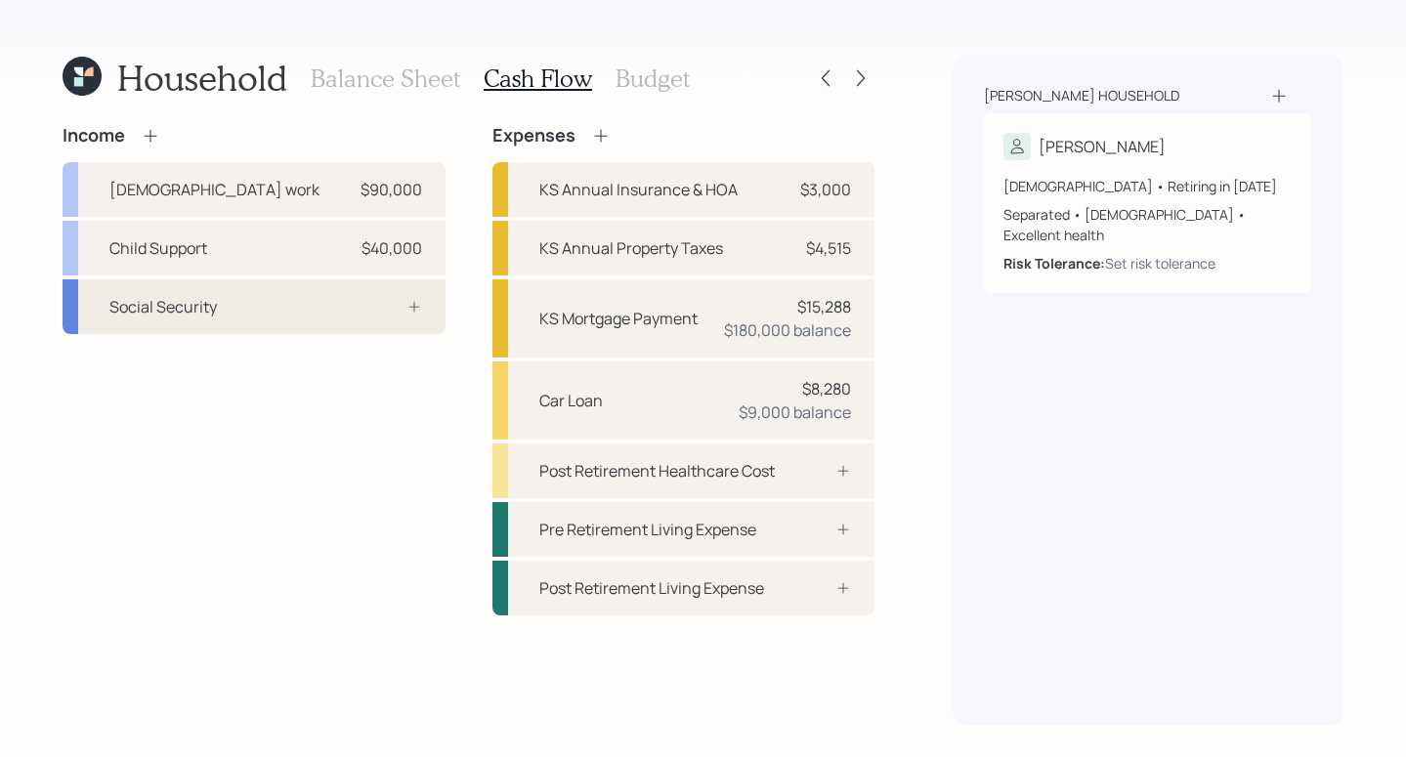
click at [395, 299] on div at bounding box center [393, 307] width 59 height 16
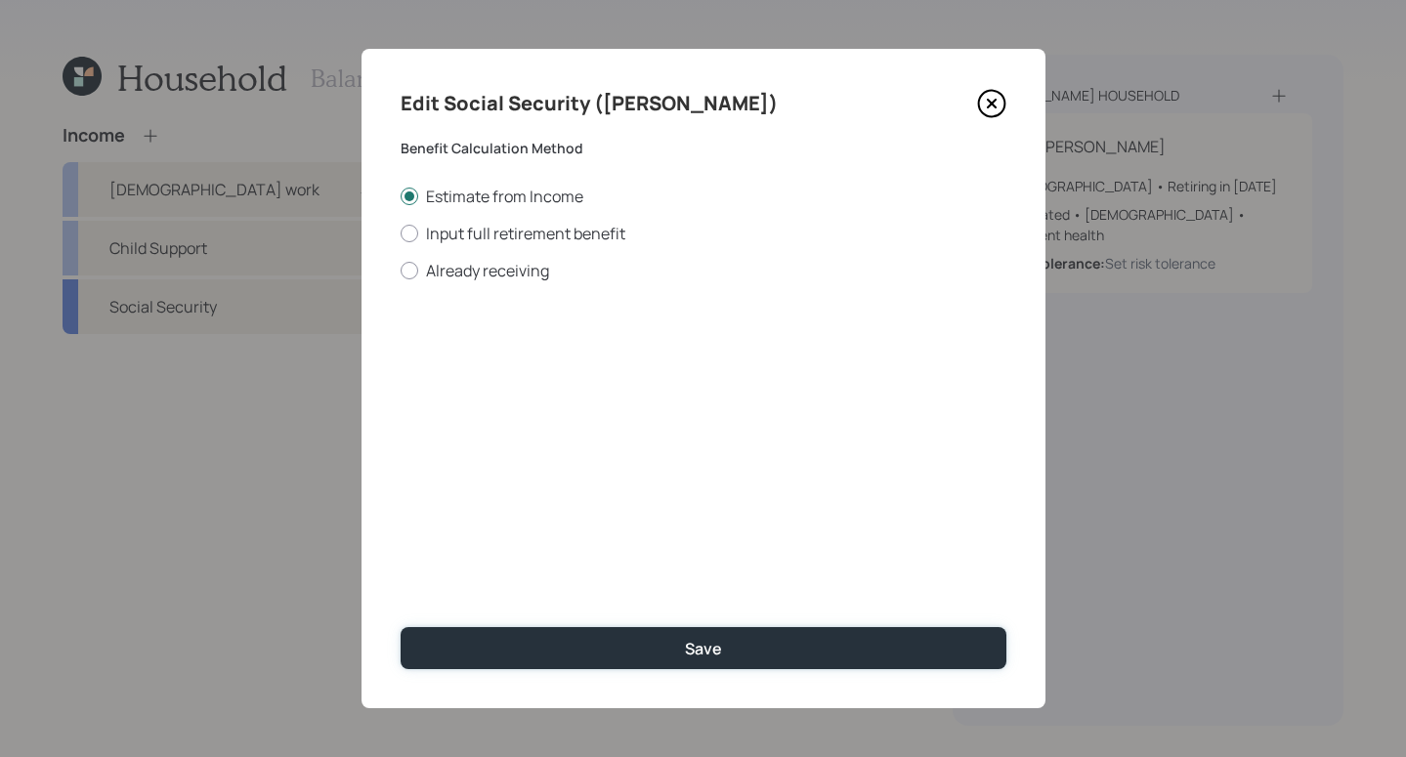
drag, startPoint x: 693, startPoint y: 650, endPoint x: 673, endPoint y: 696, distance: 49.9
click at [693, 652] on div "Save" at bounding box center [703, 648] width 37 height 21
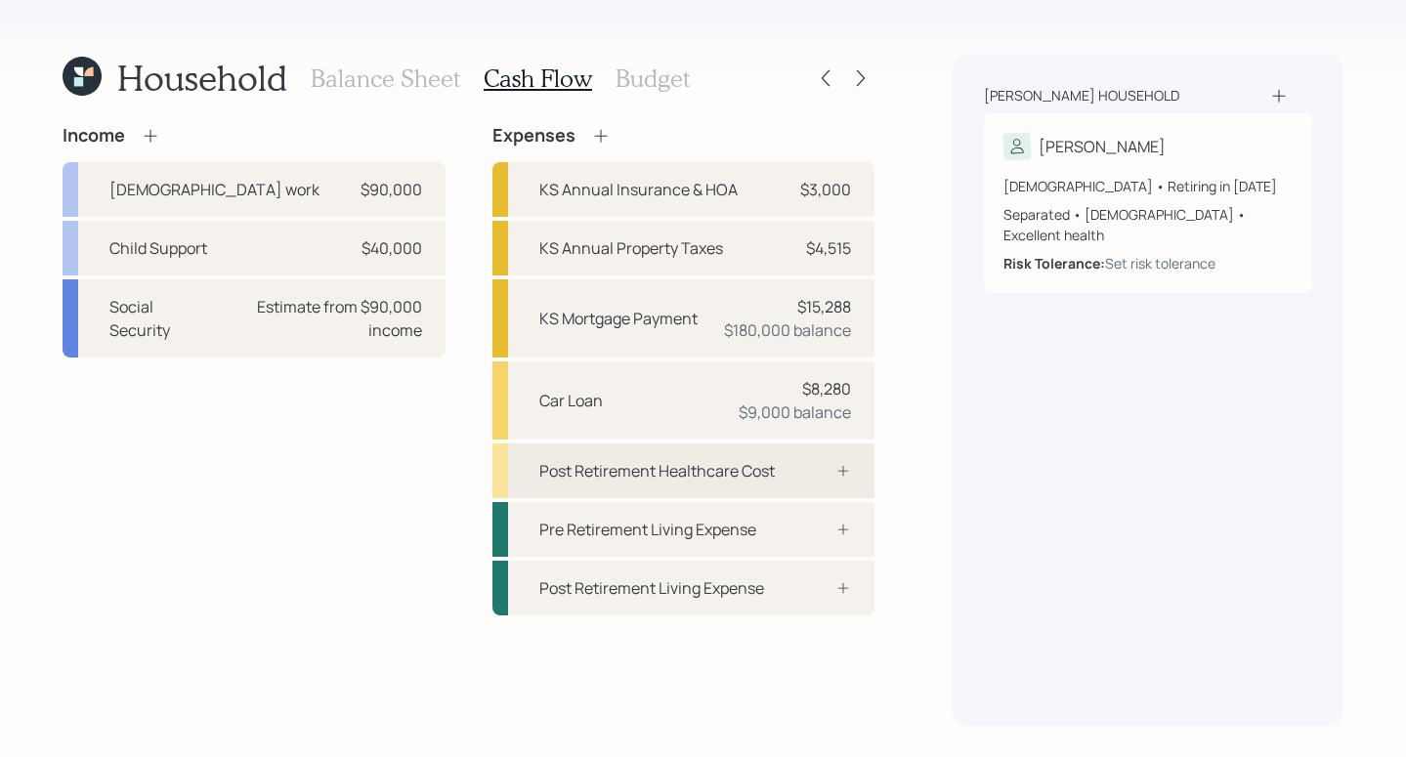
click at [780, 479] on div "Post Retirement Healthcare Cost" at bounding box center [684, 471] width 383 height 55
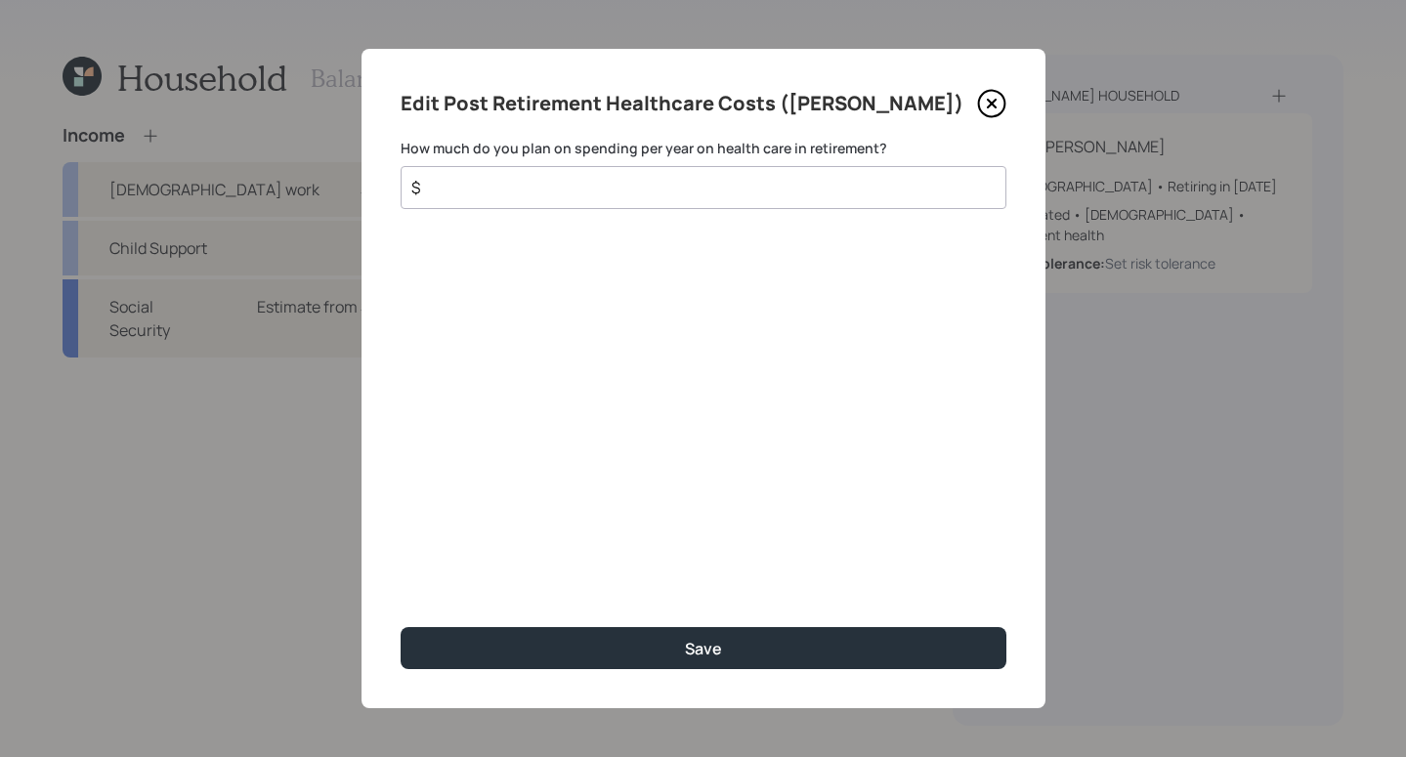
click at [540, 198] on input "$" at bounding box center [695, 187] width 573 height 23
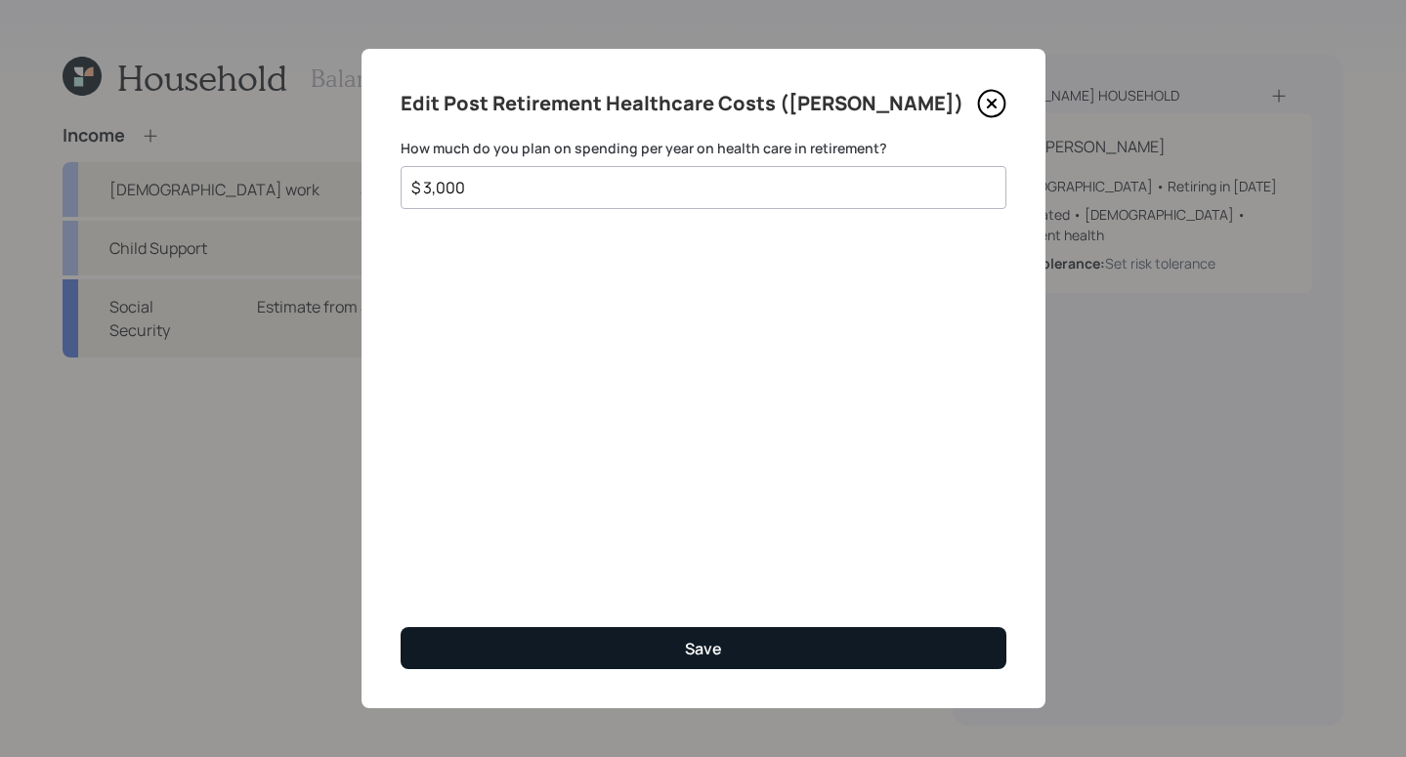
type input "$ 3,000"
click at [695, 636] on button "Save" at bounding box center [704, 648] width 606 height 42
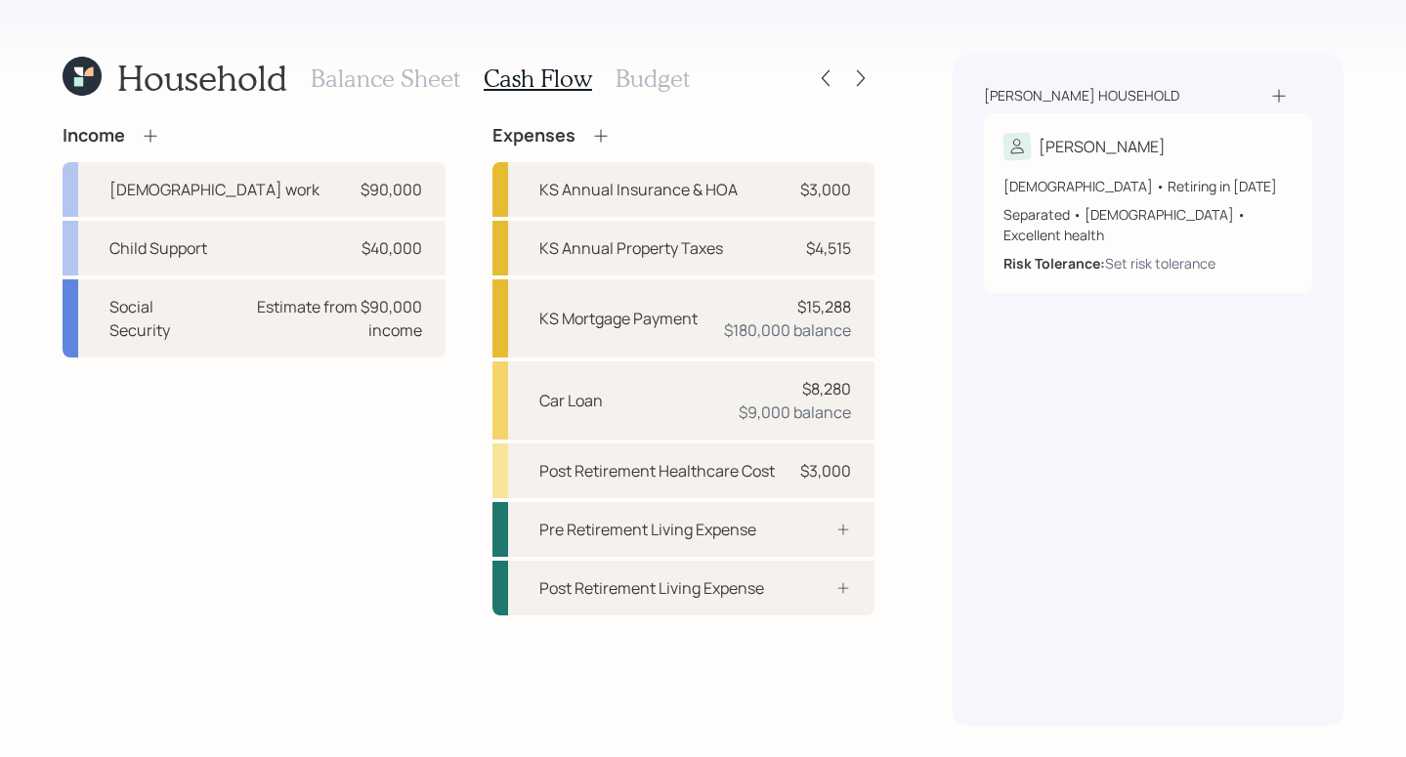
click at [654, 80] on h3 "Budget" at bounding box center [653, 78] width 74 height 28
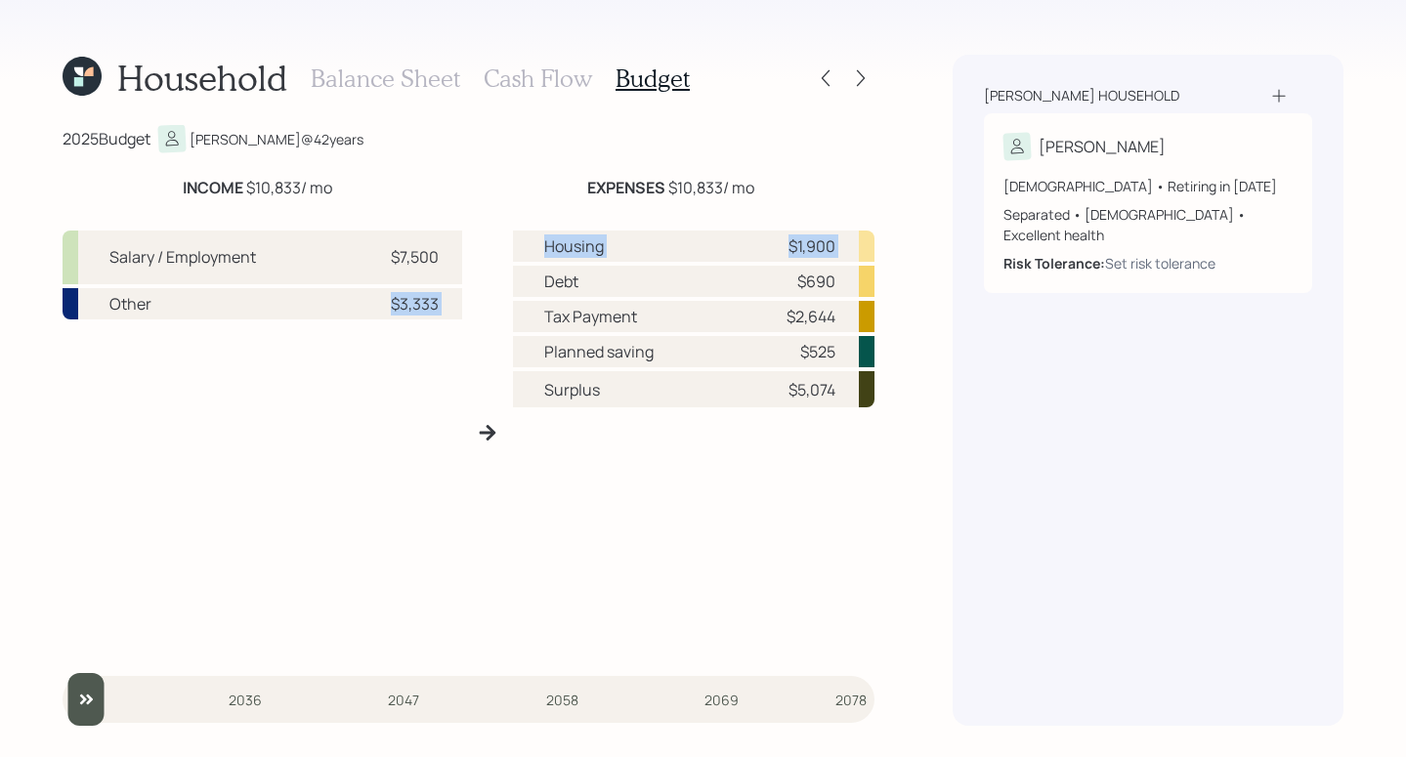
drag, startPoint x: 368, startPoint y: 304, endPoint x: 498, endPoint y: 285, distance: 131.3
click at [498, 285] on div "Salary / Employment $7,500 Other $3,333 Housing $1,900 Debt $690 Tax Payment $2…" at bounding box center [469, 432] width 812 height 435
click at [335, 495] on div "Salary / Employment $7,500 Other $3,333" at bounding box center [263, 440] width 400 height 419
drag, startPoint x: 792, startPoint y: 392, endPoint x: 852, endPoint y: 379, distance: 61.9
click at [852, 379] on div "Surplus $5,074" at bounding box center [694, 389] width 363 height 36
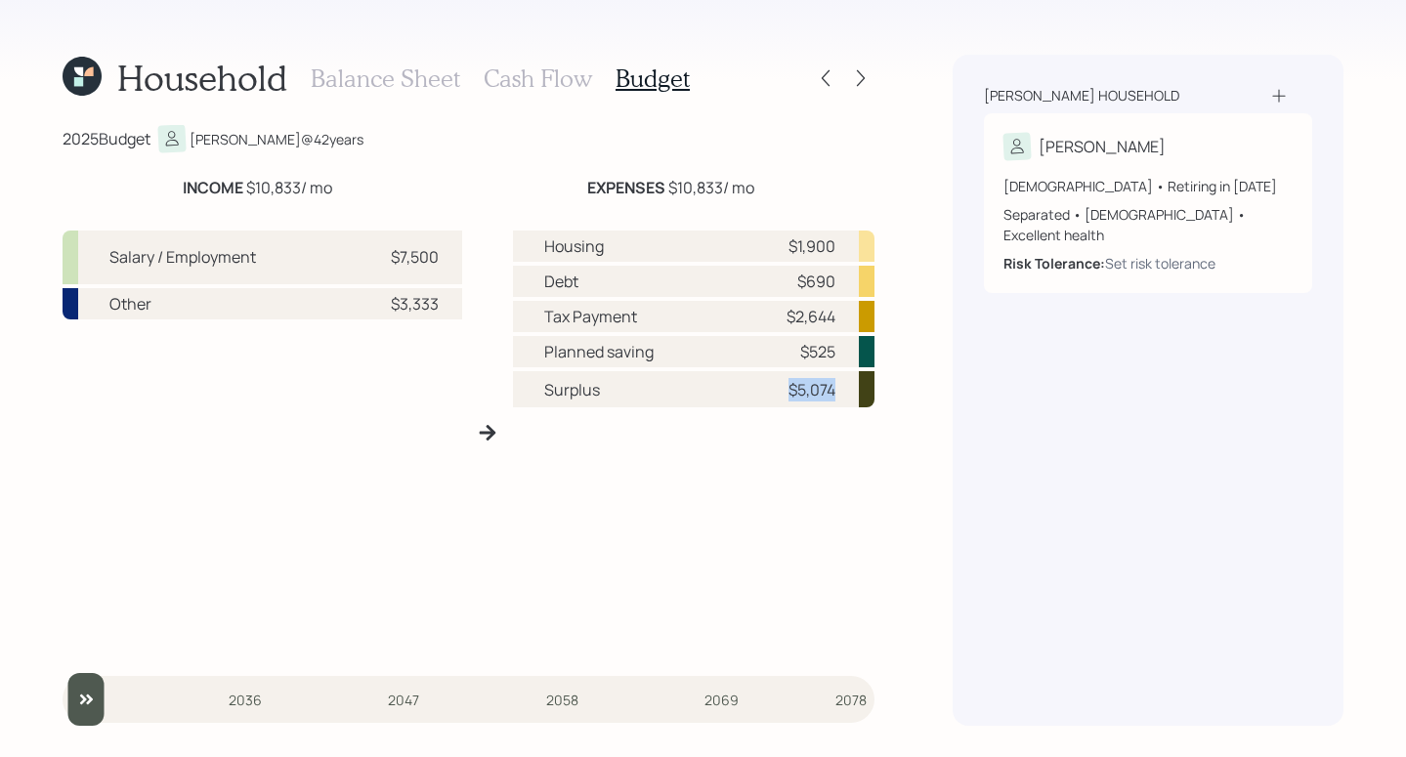
drag, startPoint x: 789, startPoint y: 387, endPoint x: 854, endPoint y: 393, distance: 65.7
click at [854, 393] on div "Surplus $5,074" at bounding box center [694, 389] width 363 height 36
click at [947, 495] on div "Household Balance Sheet Cash Flow Budget 2025 Budget Lisa @ 42 years INCOME $10…" at bounding box center [703, 378] width 1406 height 757
click at [527, 65] on h3 "Cash Flow" at bounding box center [538, 78] width 108 height 28
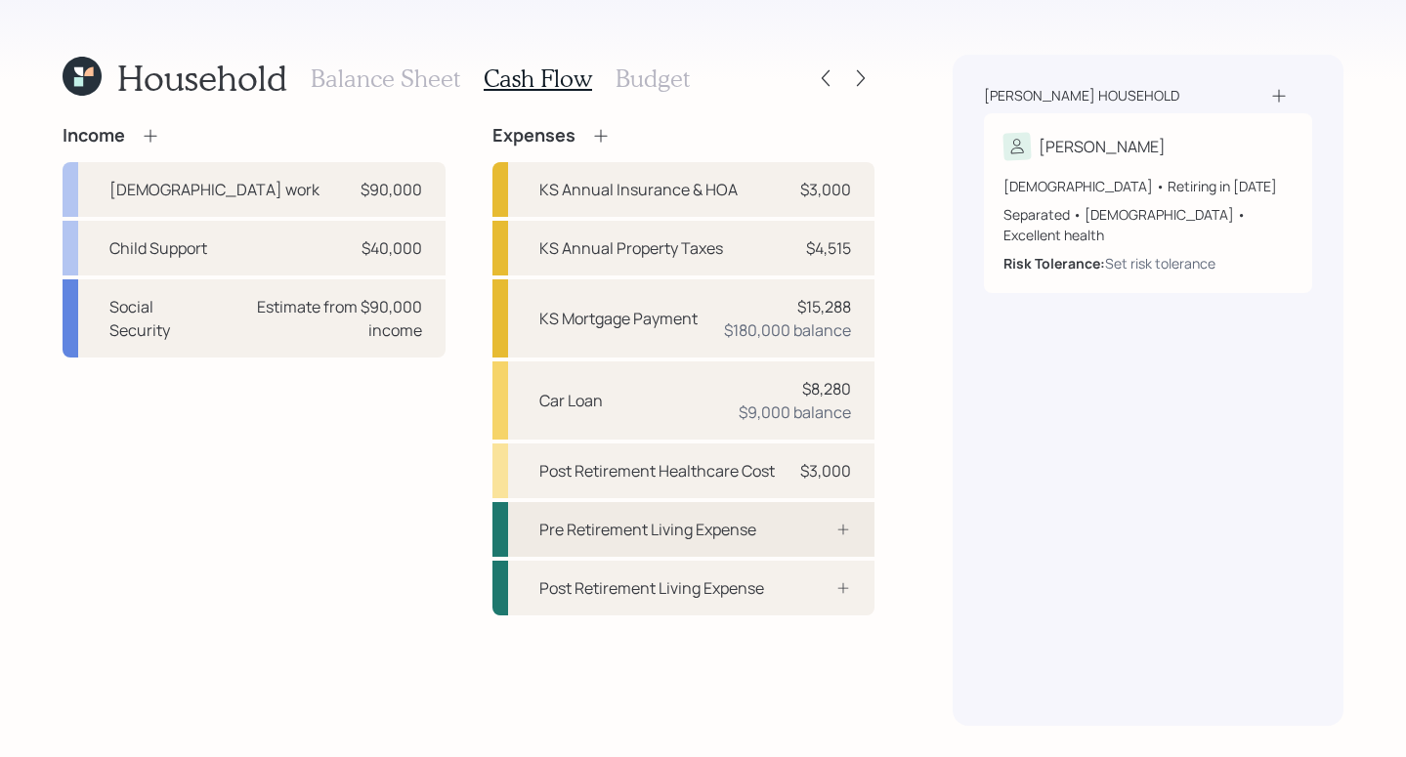
click at [745, 535] on div "Pre Retirement Living Expense" at bounding box center [647, 529] width 217 height 23
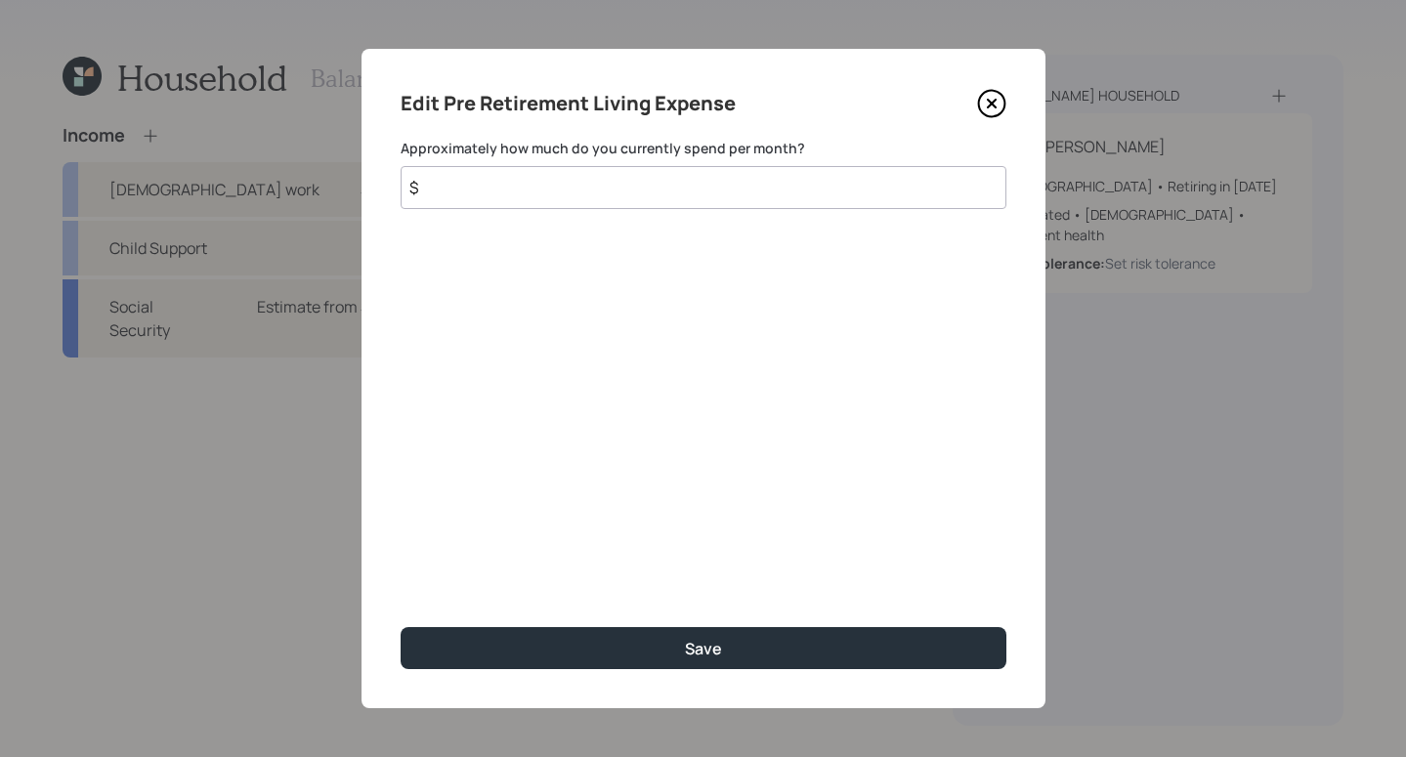
click at [616, 200] on input "$" at bounding box center [704, 187] width 606 height 43
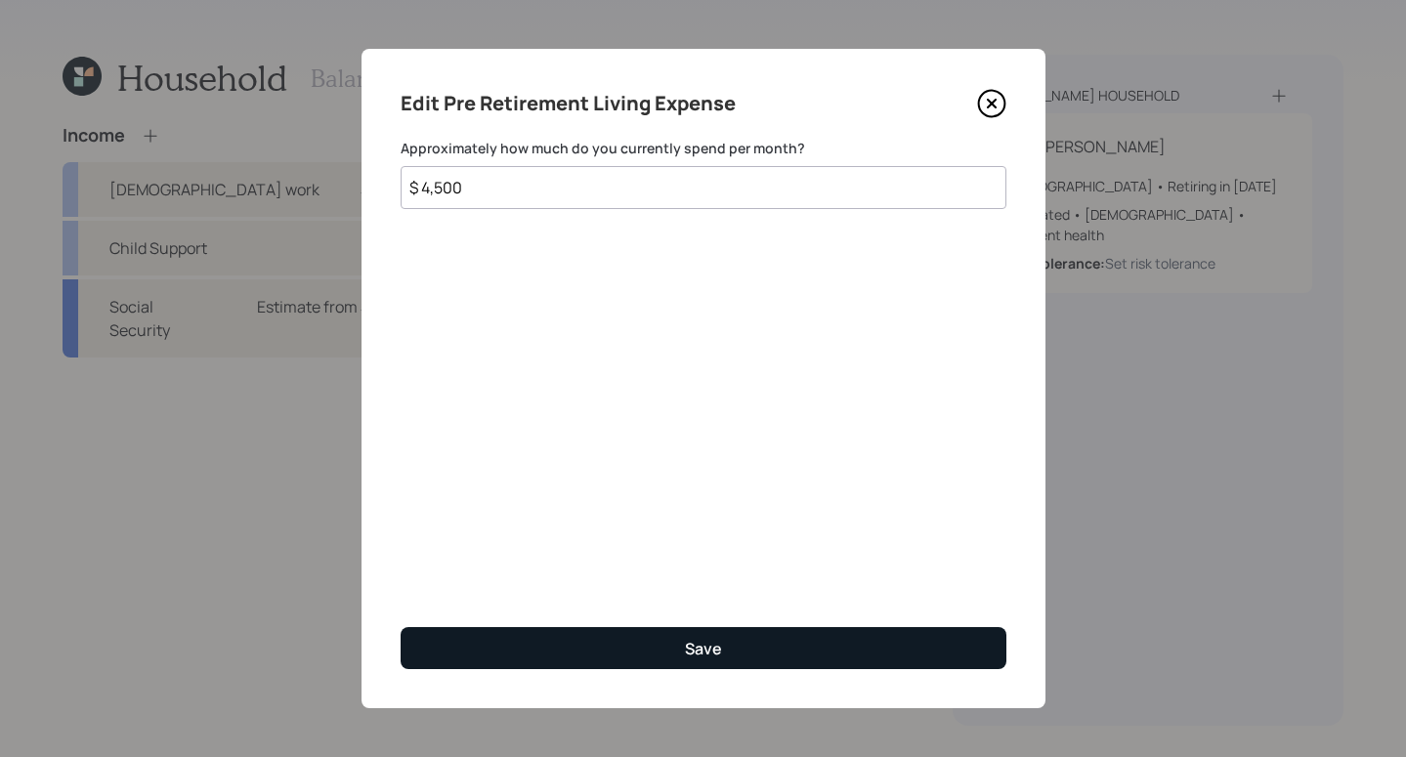
type input "$ 4,500"
click at [728, 637] on button "Save" at bounding box center [704, 648] width 606 height 42
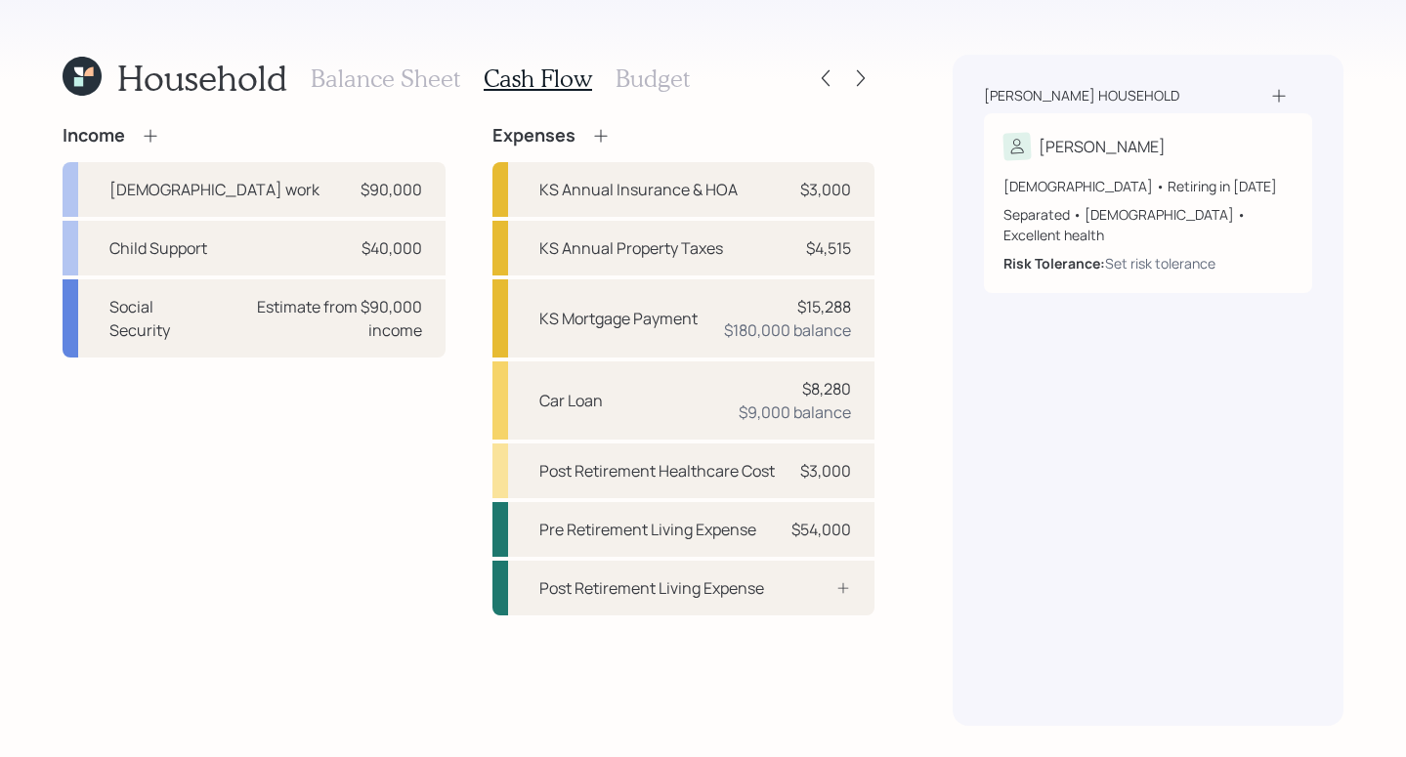
click at [683, 84] on h3 "Budget" at bounding box center [653, 78] width 74 height 28
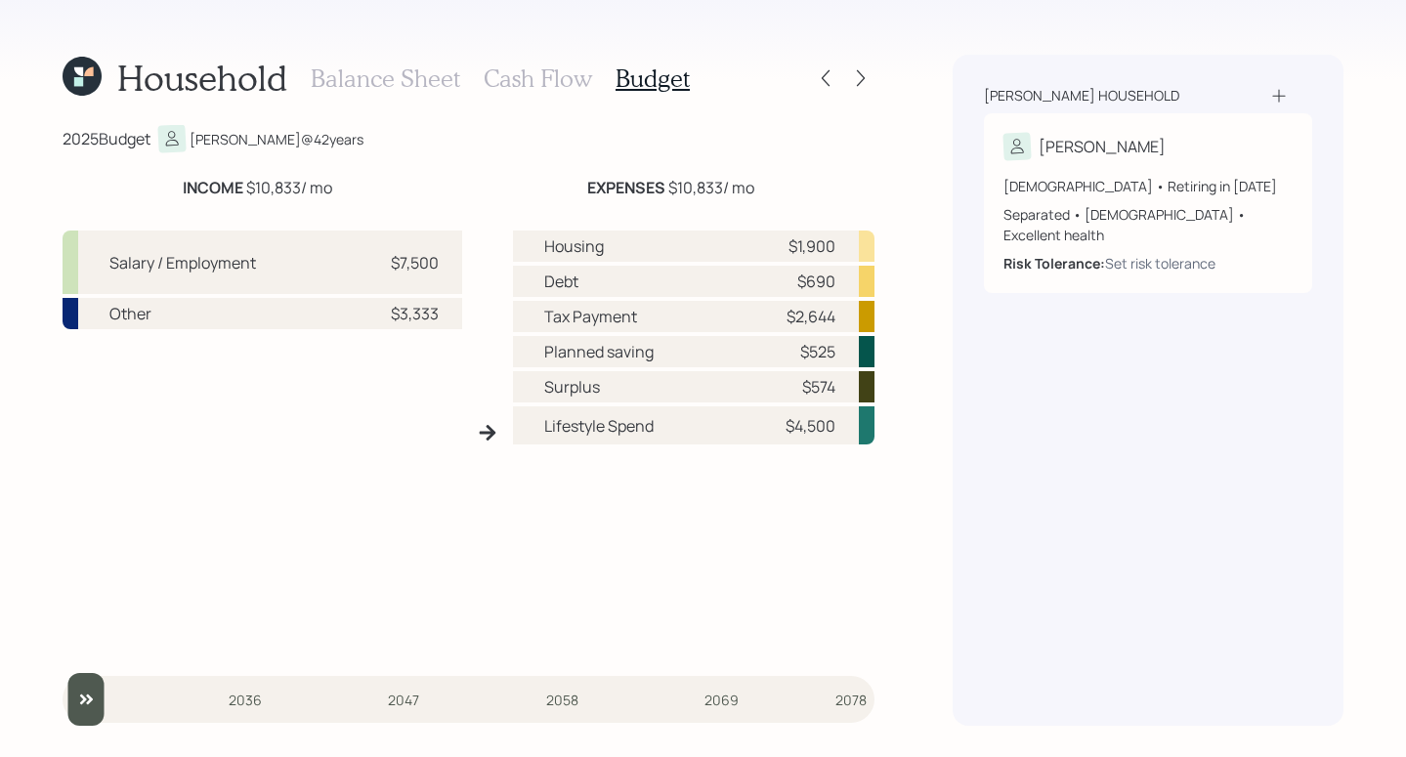
click at [515, 80] on h3 "Cash Flow" at bounding box center [538, 78] width 108 height 28
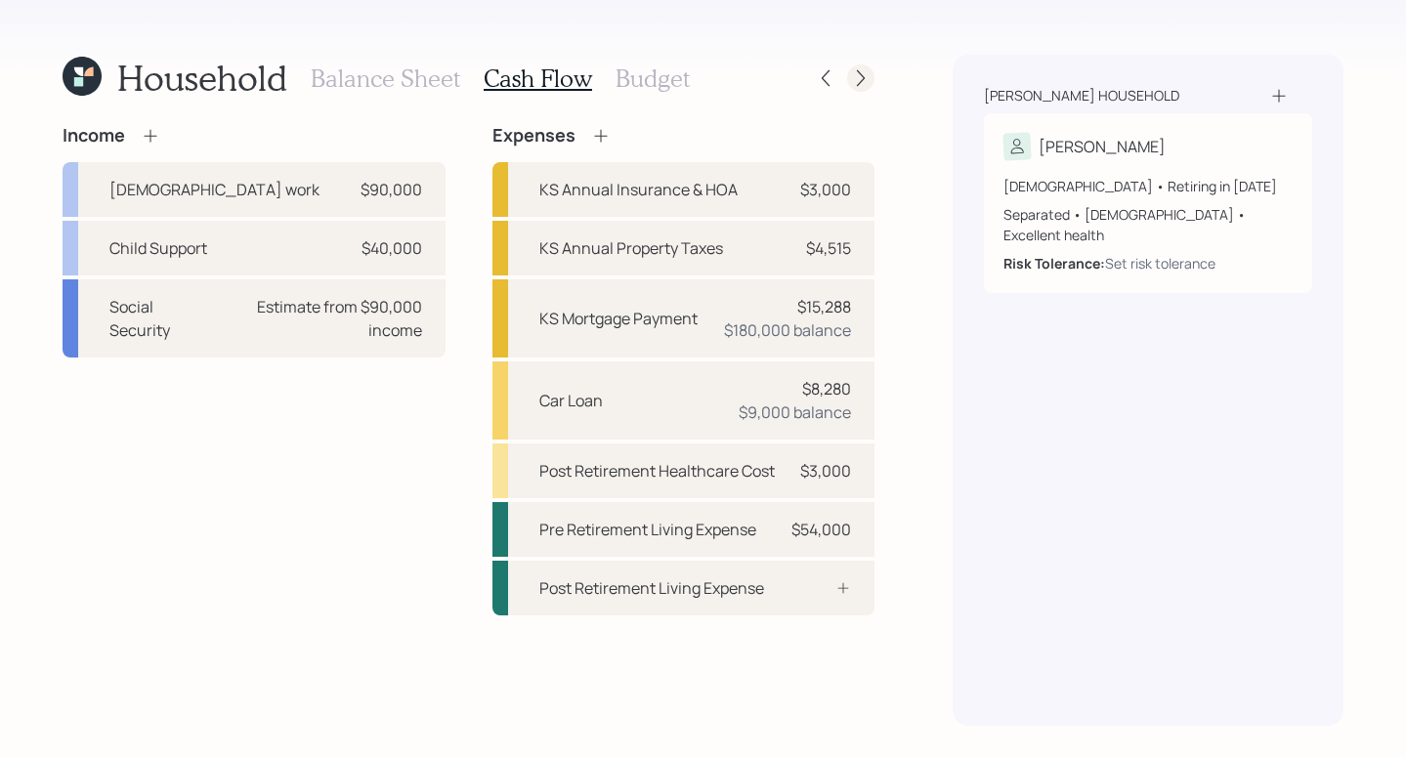
click at [868, 87] on icon at bounding box center [861, 78] width 20 height 20
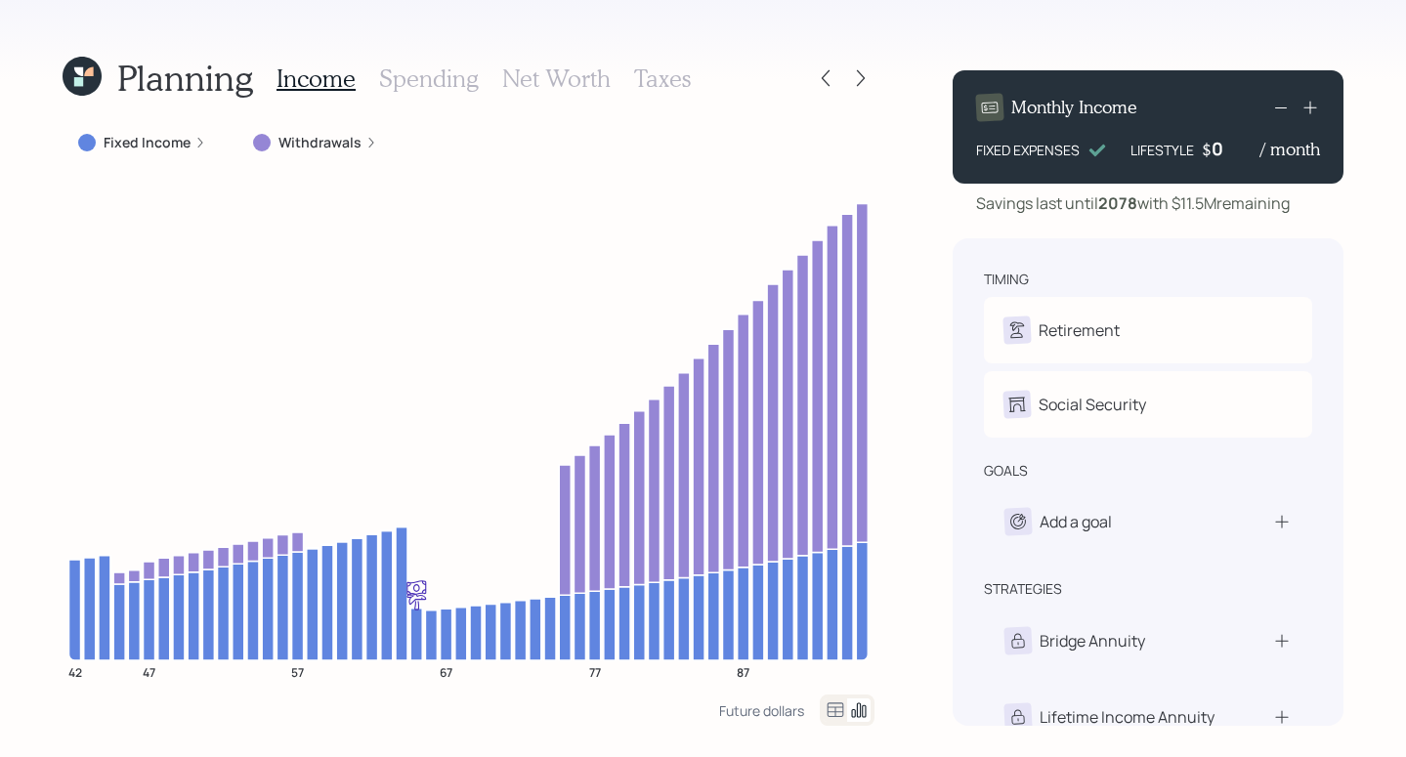
click at [198, 141] on icon at bounding box center [200, 143] width 5 height 10
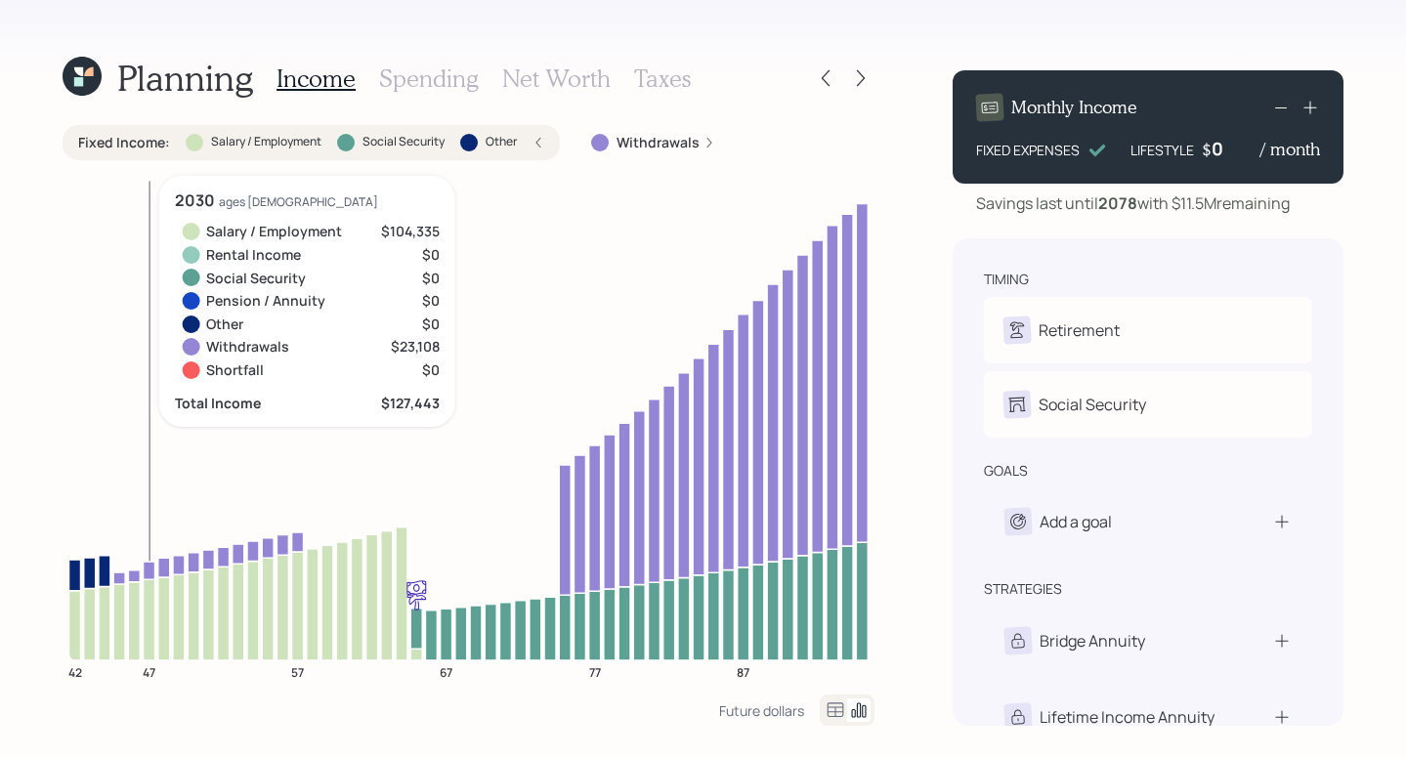
click at [151, 502] on icon "42 47 57 67 77 87" at bounding box center [469, 435] width 812 height 519
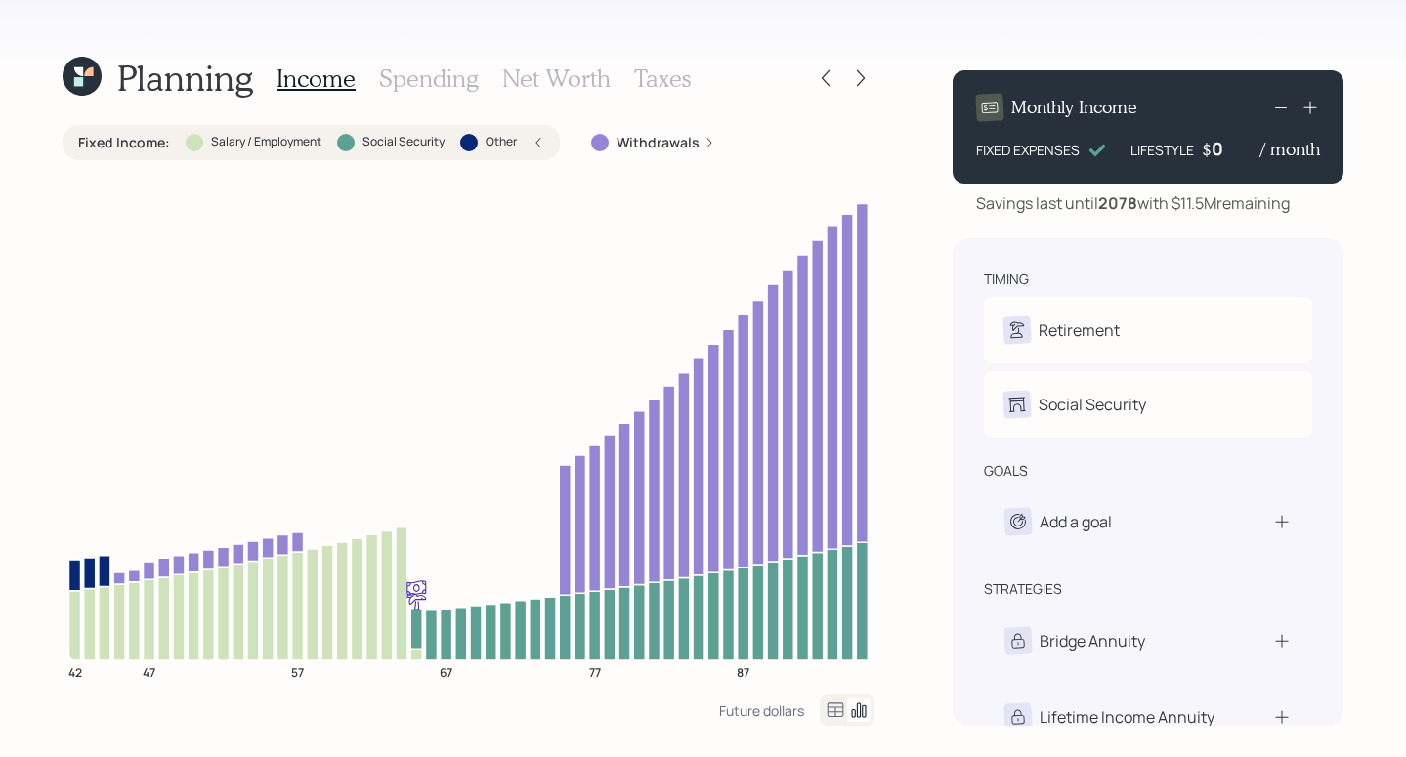
click at [708, 150] on div "Withdrawals" at bounding box center [653, 143] width 124 height 20
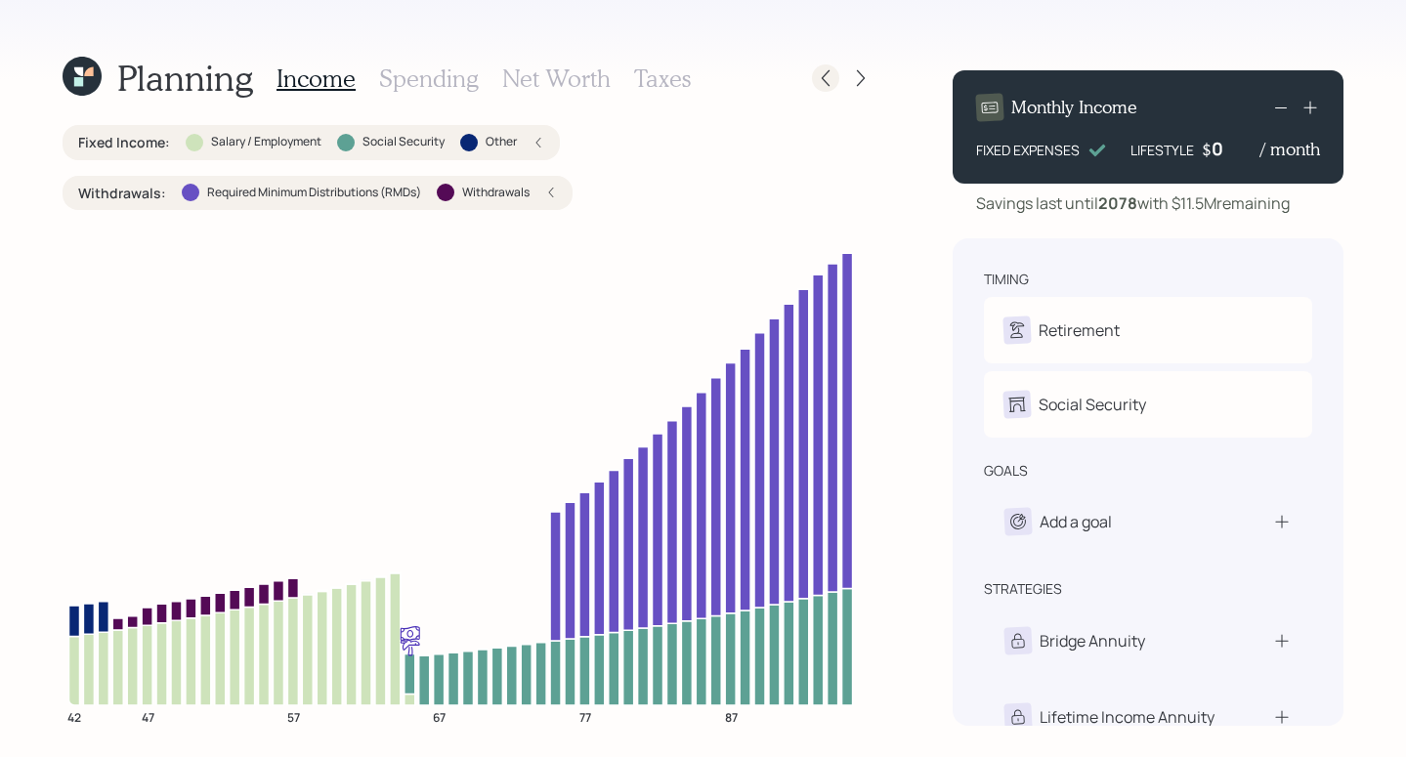
click at [823, 76] on icon at bounding box center [826, 78] width 8 height 17
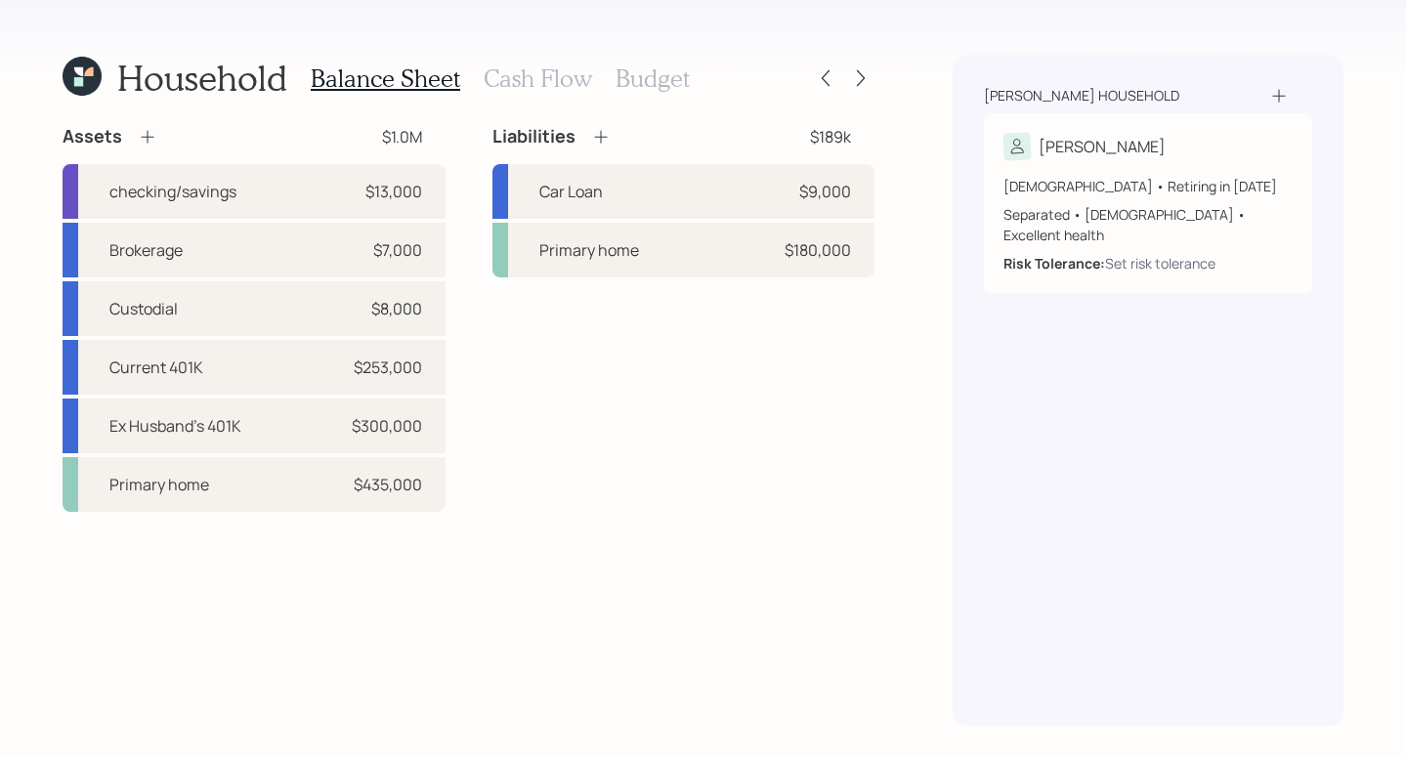
click at [654, 85] on h3 "Budget" at bounding box center [653, 78] width 74 height 28
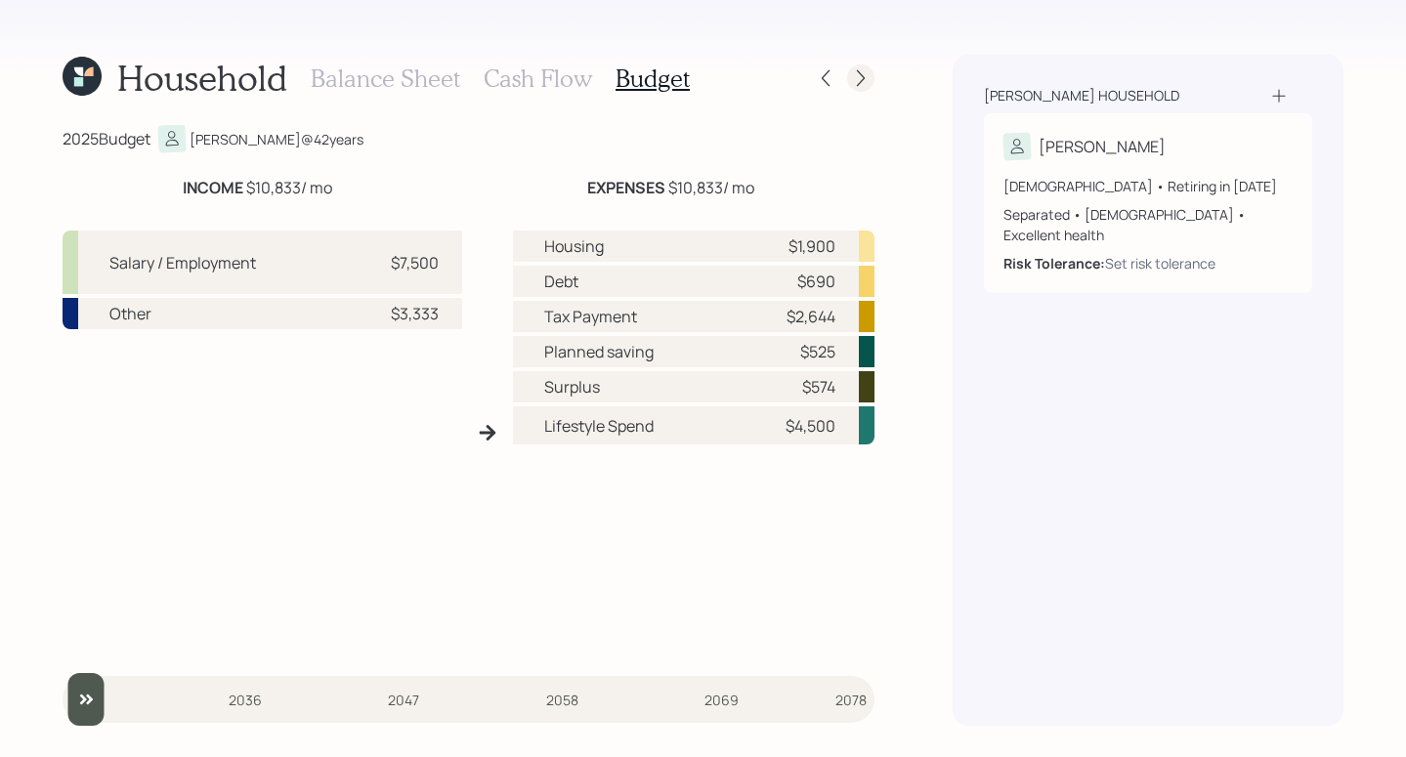
click at [857, 80] on icon at bounding box center [861, 78] width 20 height 20
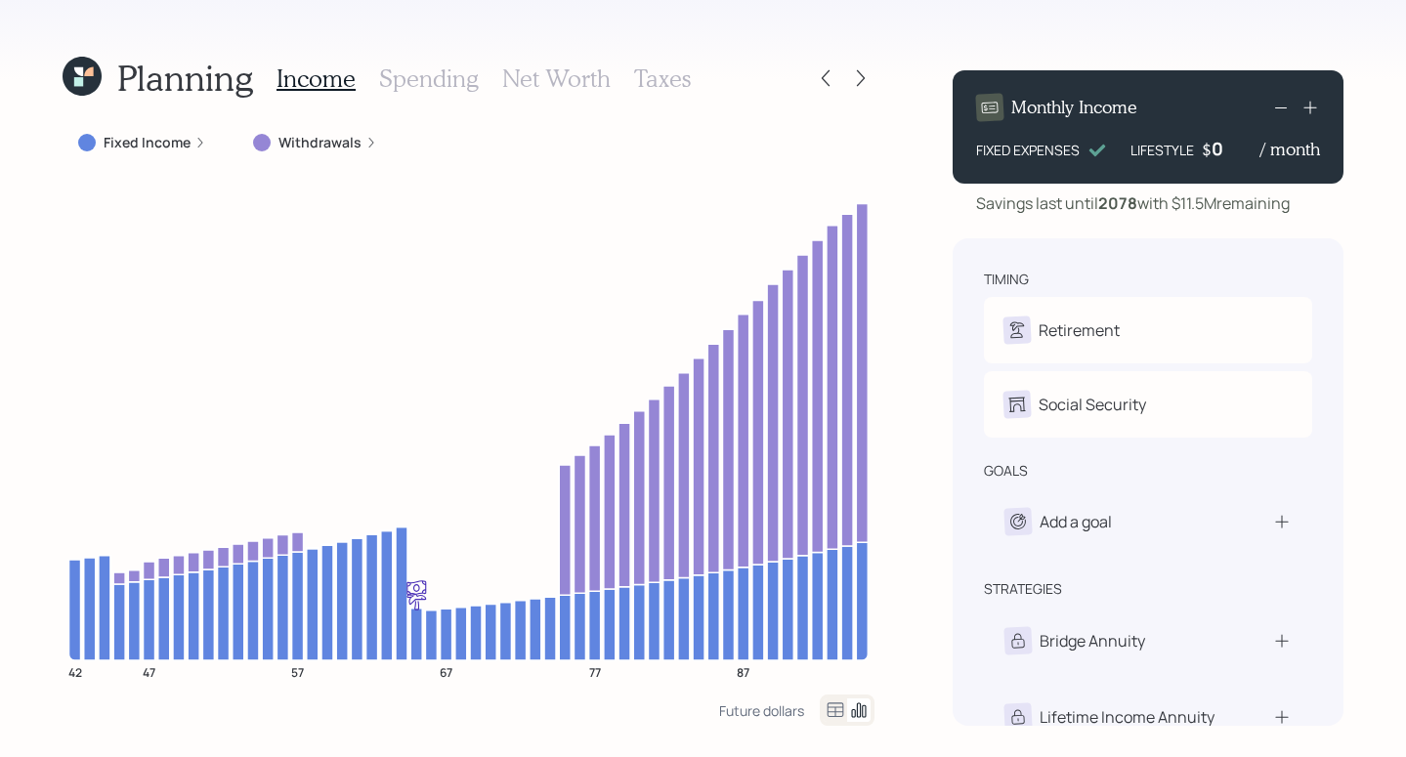
click at [353, 247] on icon "42 47 57 67 77 87" at bounding box center [469, 435] width 812 height 519
click at [318, 151] on div "Withdrawals" at bounding box center [314, 142] width 155 height 35
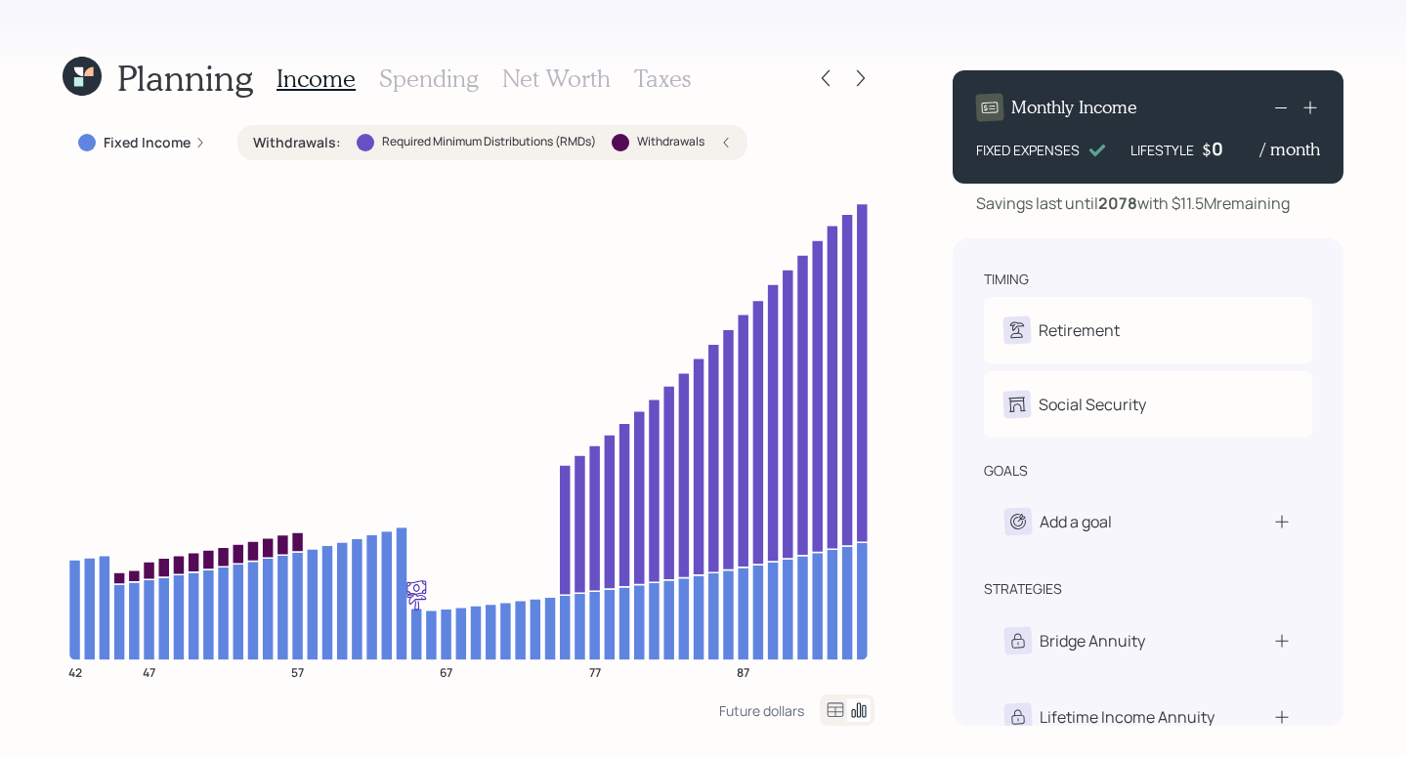
click at [196, 144] on icon at bounding box center [200, 143] width 12 height 12
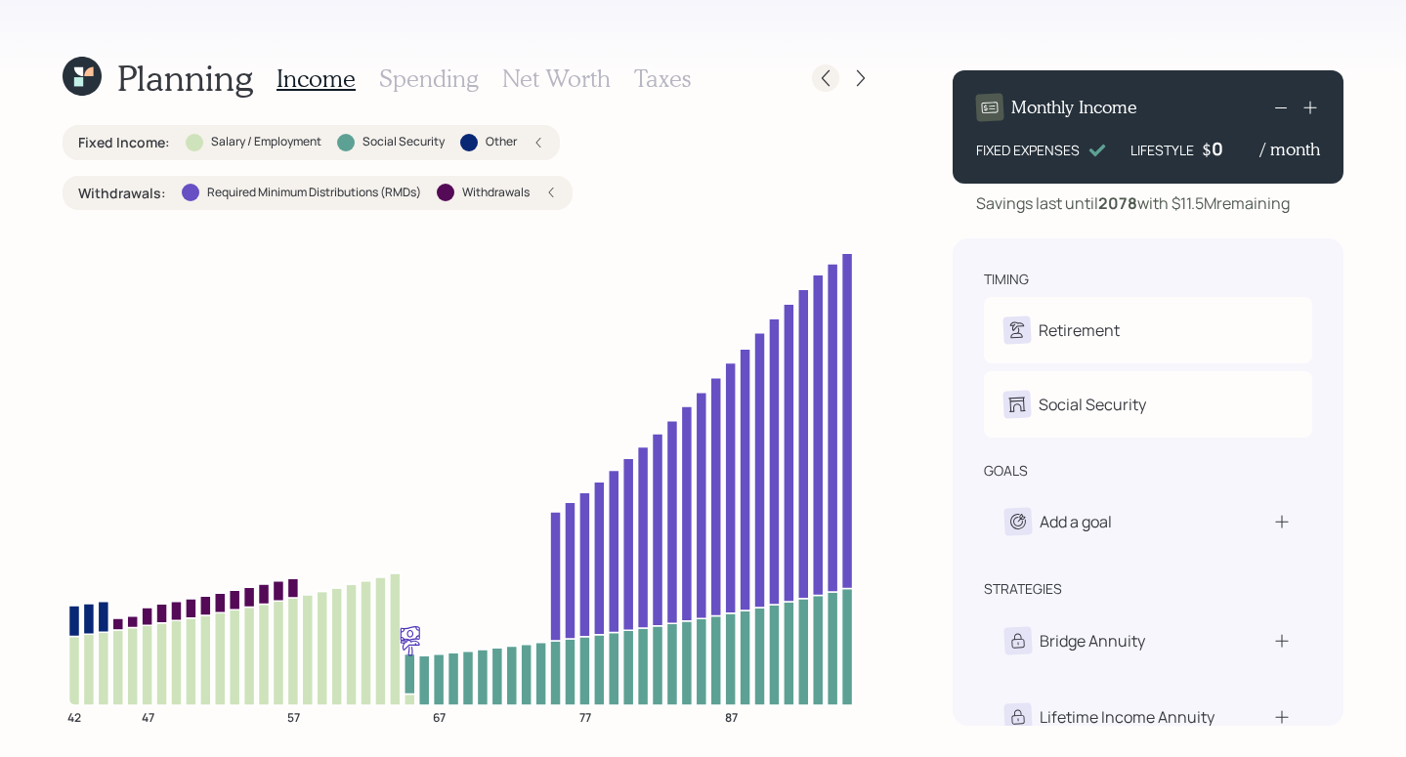
click at [818, 77] on icon at bounding box center [826, 78] width 20 height 20
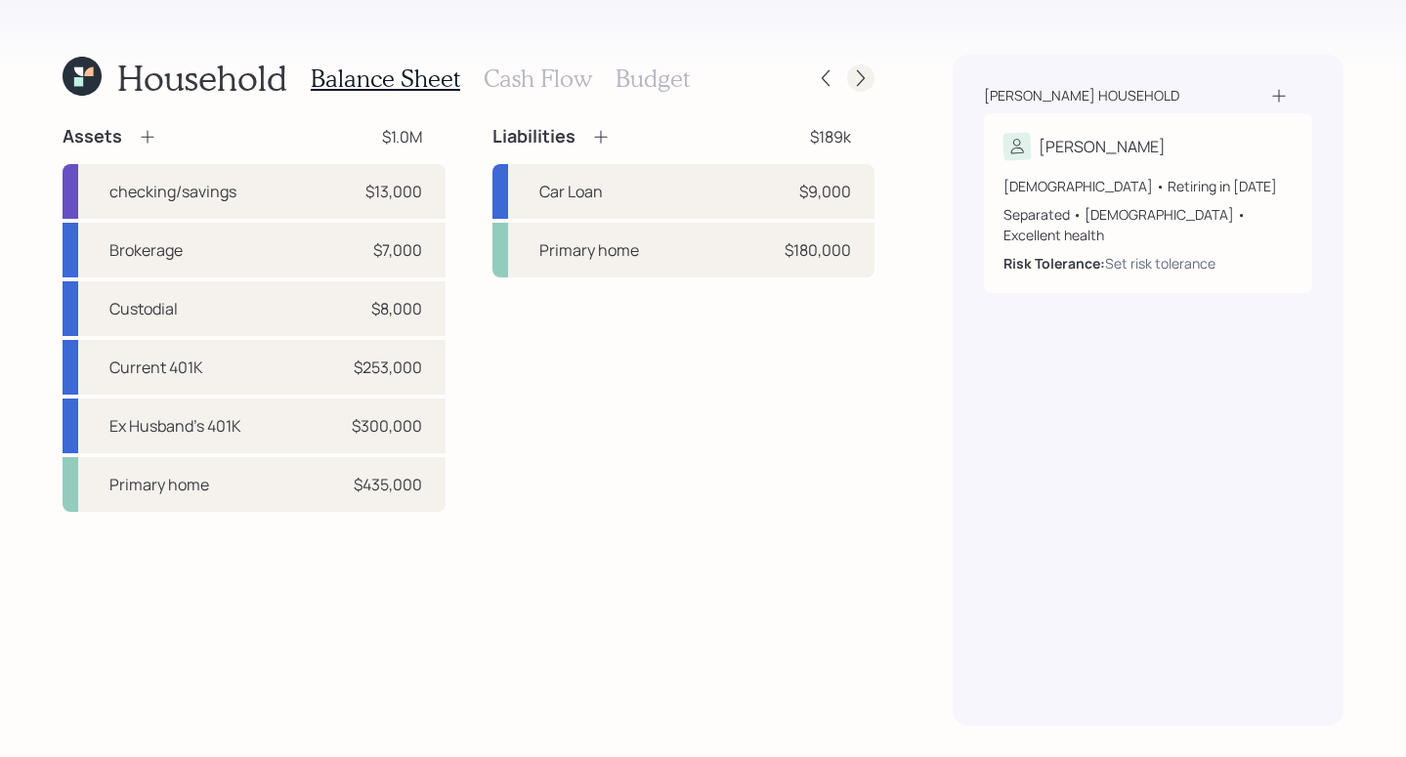
click at [851, 82] on icon at bounding box center [861, 78] width 20 height 20
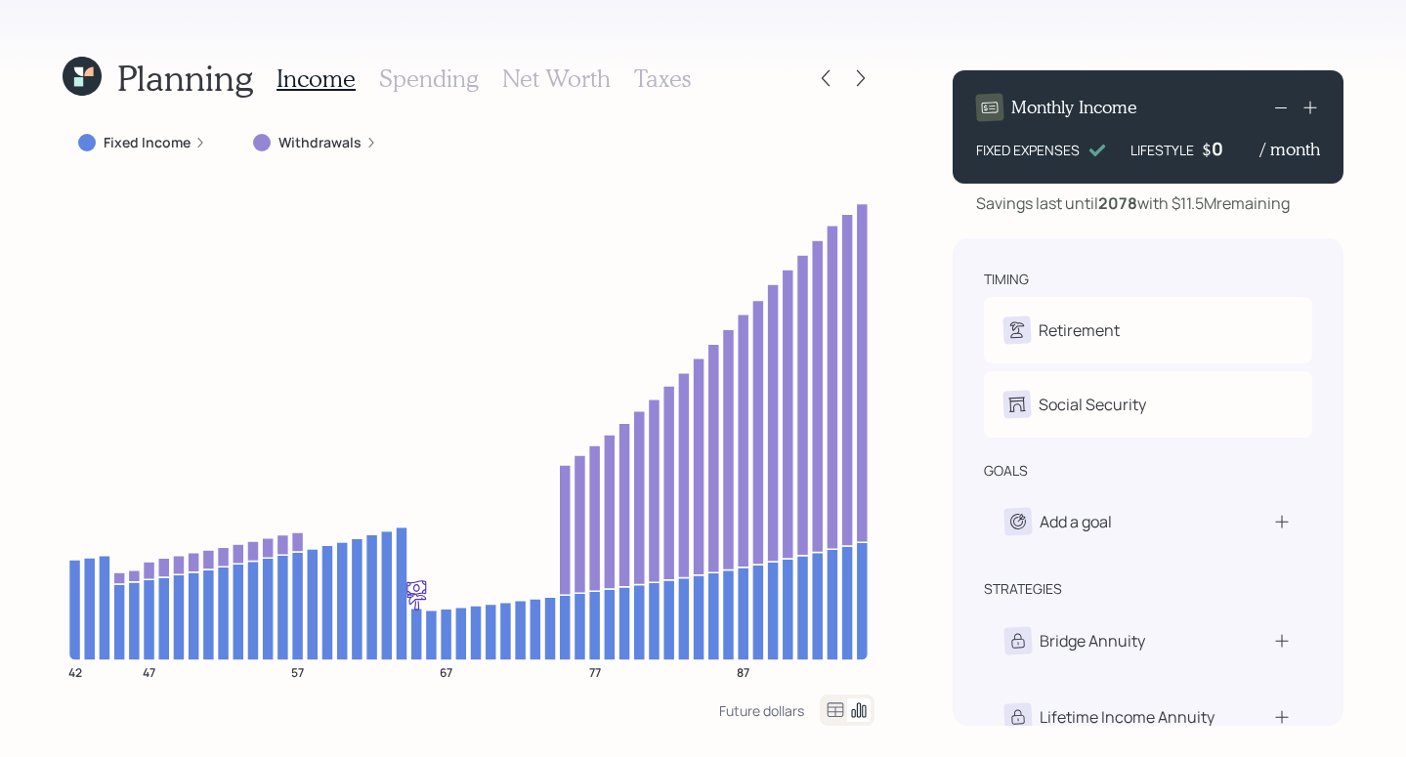
click at [358, 147] on div "Withdrawals" at bounding box center [315, 143] width 124 height 20
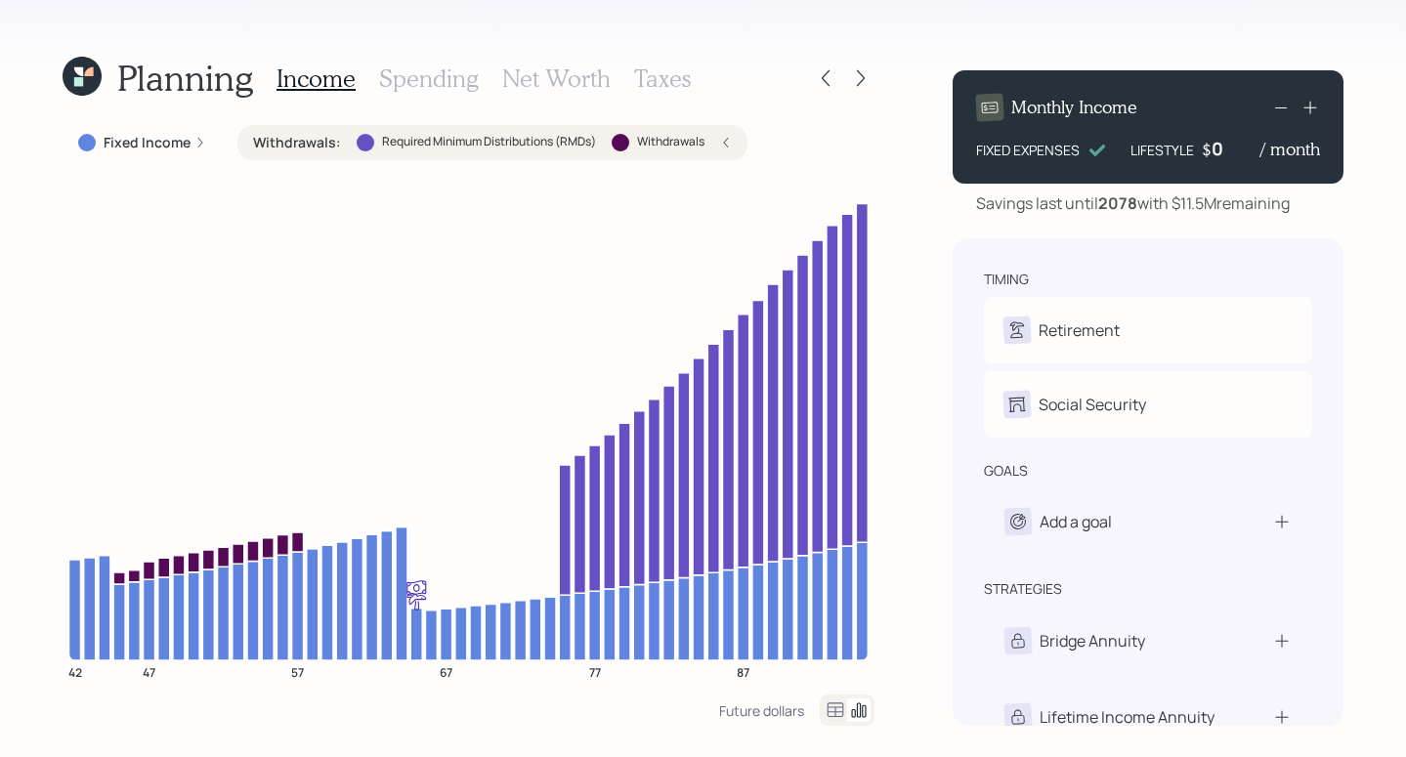
click at [191, 135] on div "Fixed Income" at bounding box center [142, 143] width 128 height 20
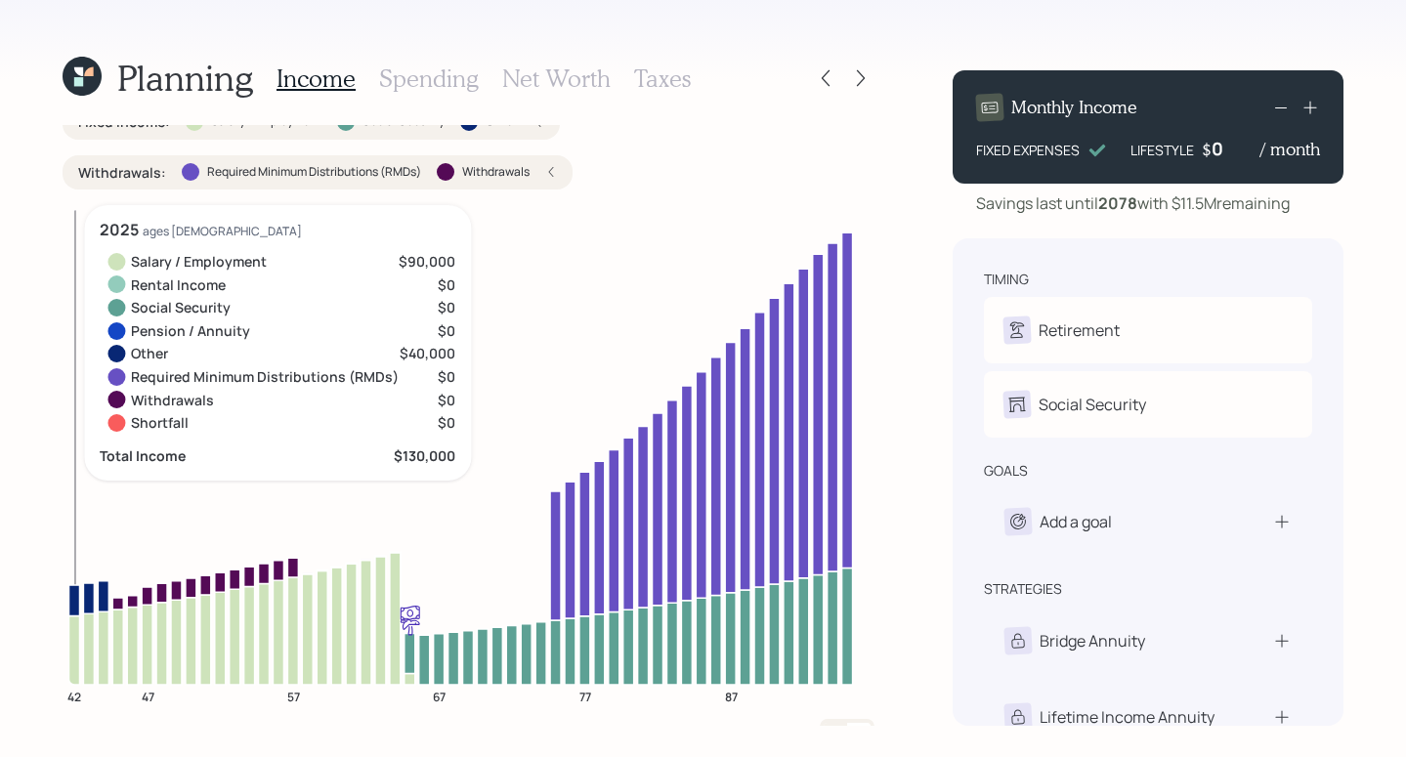
scroll to position [1, 0]
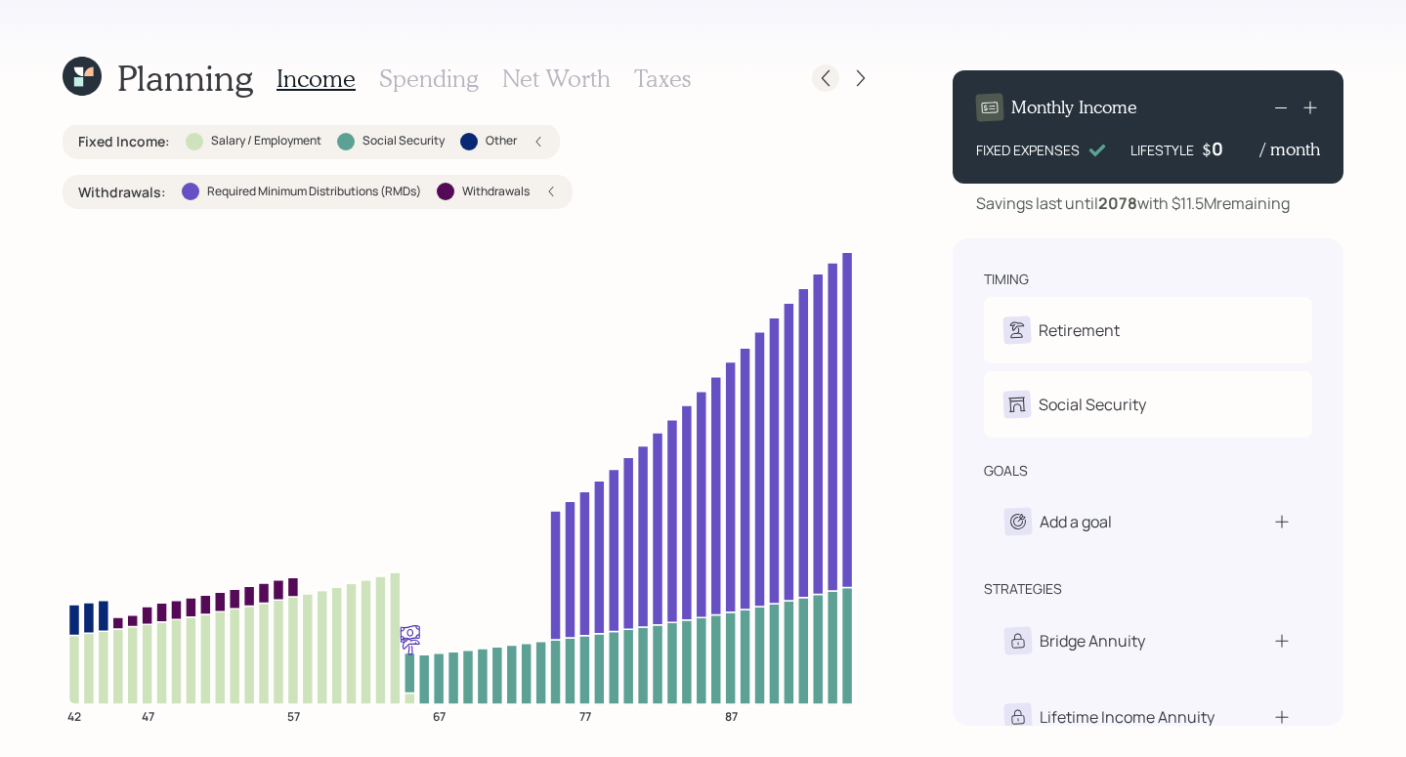
click at [823, 77] on icon at bounding box center [826, 78] width 8 height 17
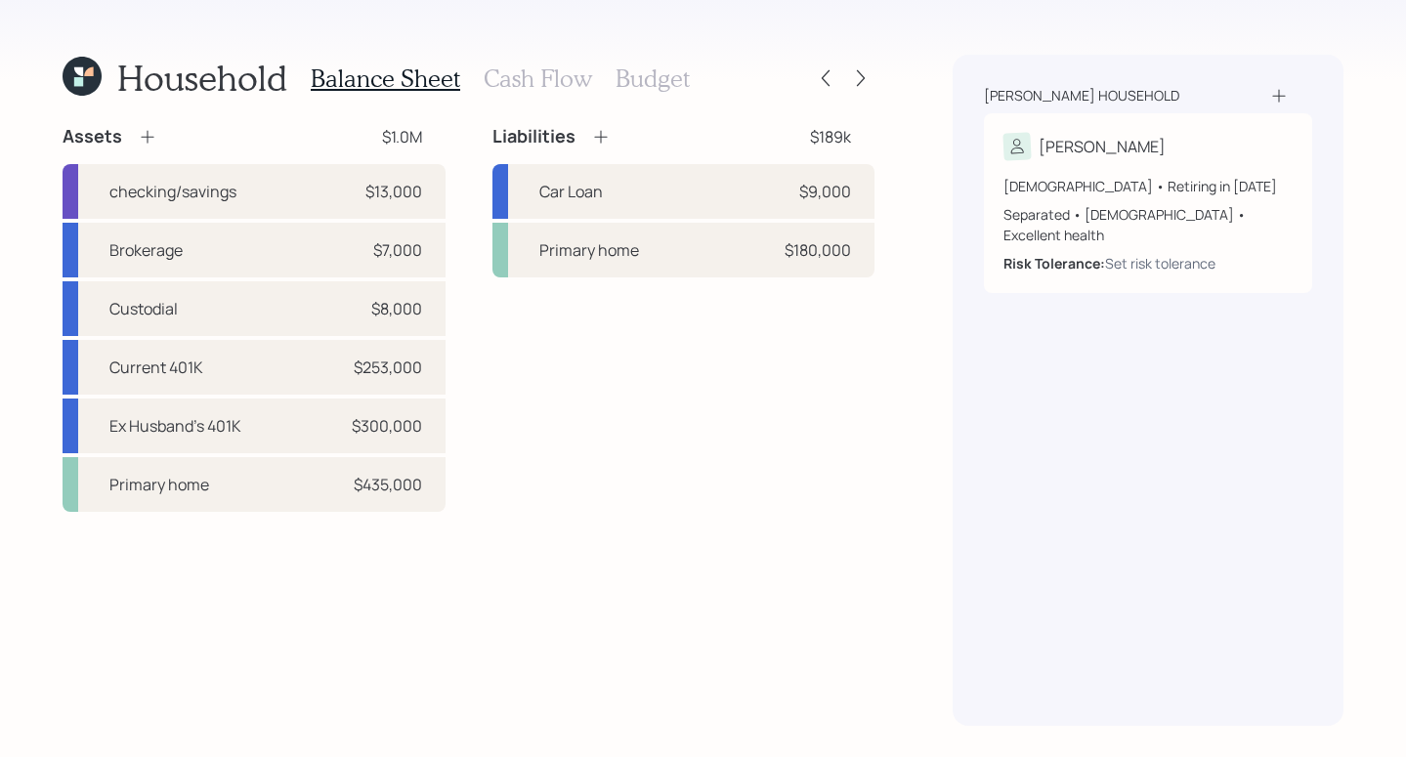
click at [571, 74] on h3 "Cash Flow" at bounding box center [538, 78] width 108 height 28
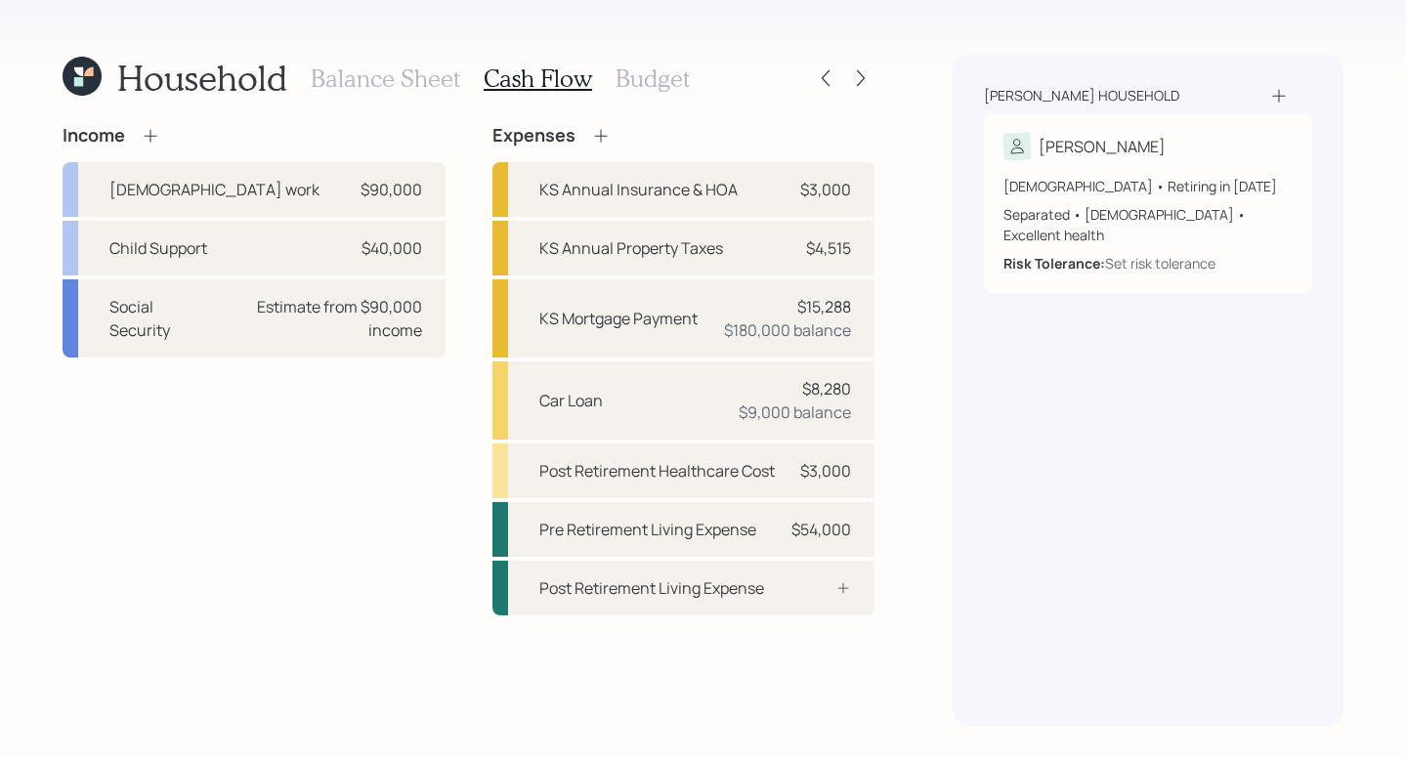
click at [655, 87] on h3 "Budget" at bounding box center [653, 78] width 74 height 28
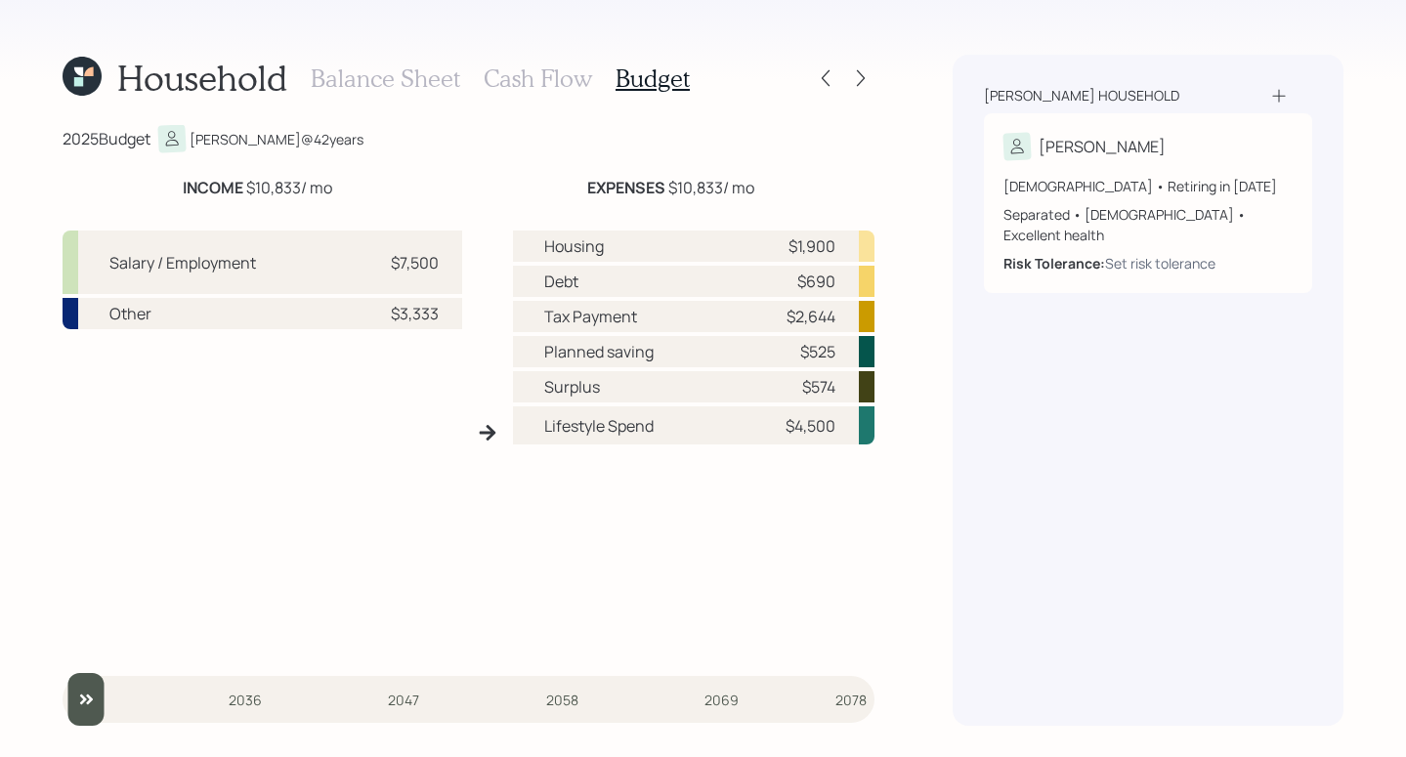
click at [534, 83] on h3 "Cash Flow" at bounding box center [538, 78] width 108 height 28
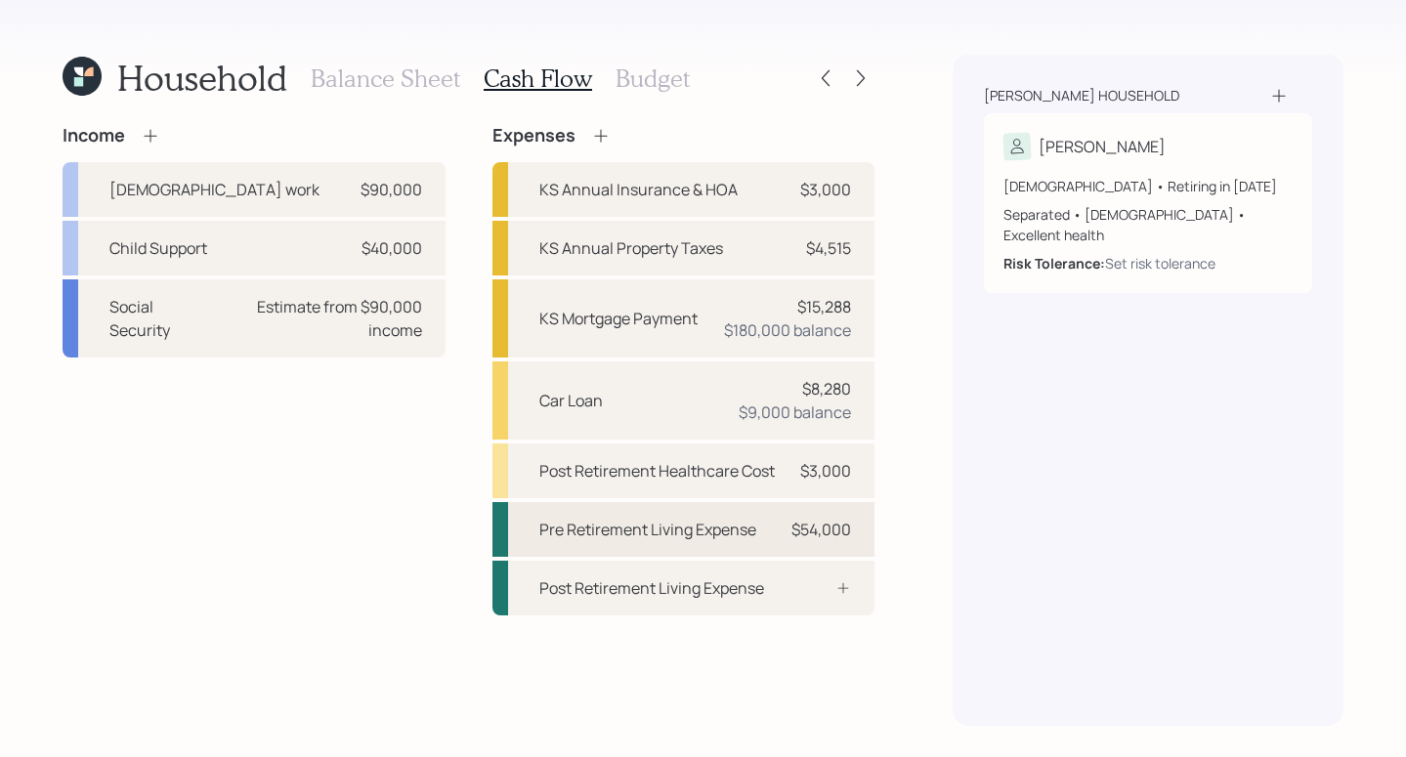
click at [831, 532] on div "$54,000" at bounding box center [822, 529] width 60 height 23
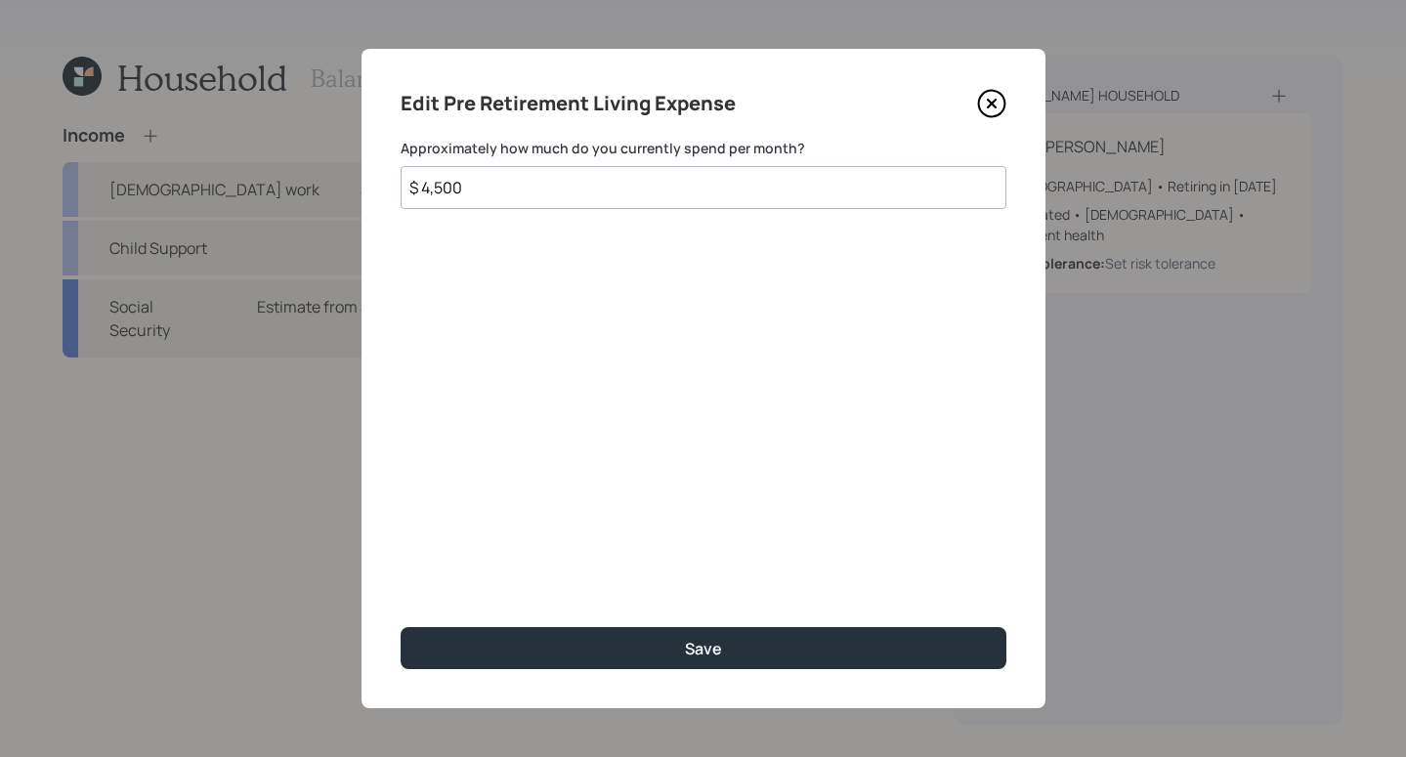
click at [990, 99] on icon at bounding box center [991, 103] width 29 height 29
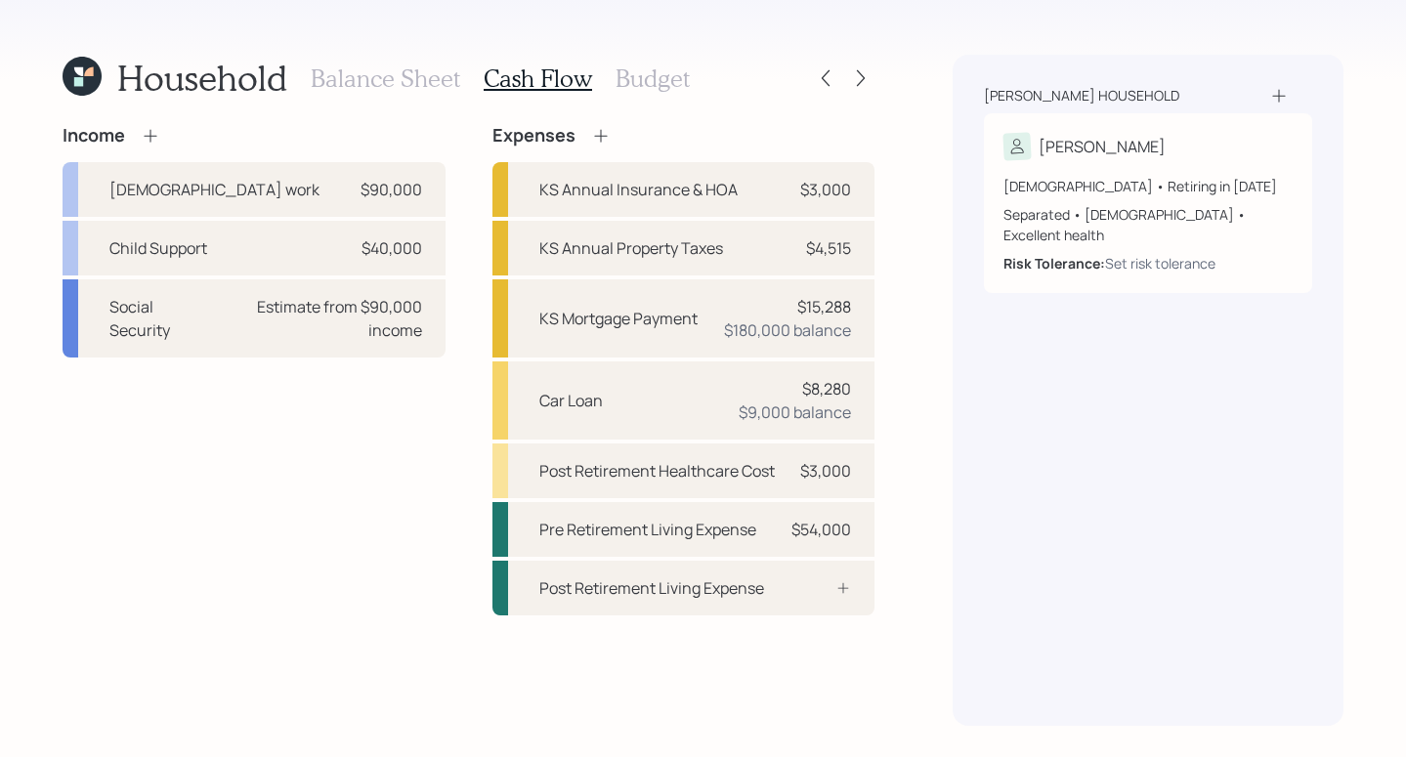
click at [625, 72] on h3 "Budget" at bounding box center [653, 78] width 74 height 28
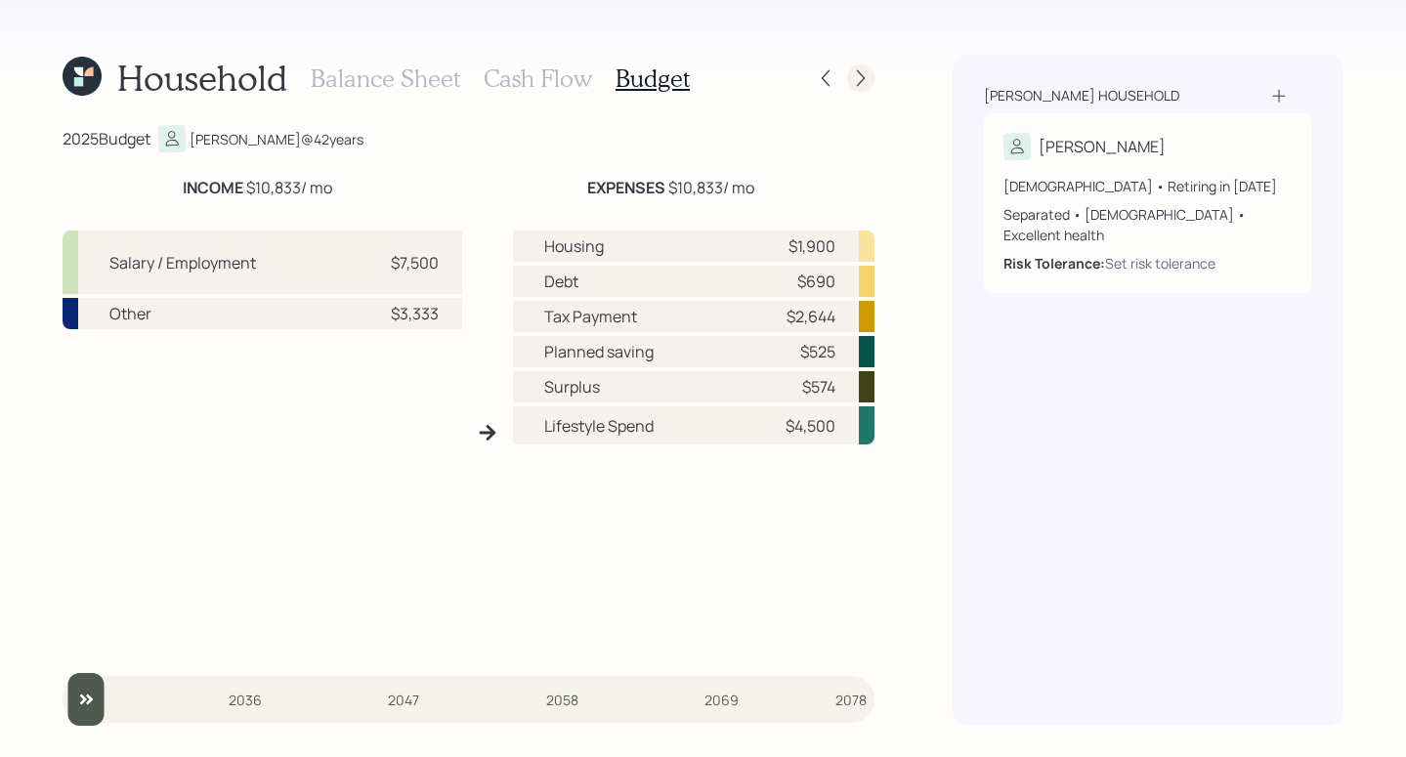
click at [865, 88] on div at bounding box center [860, 77] width 27 height 27
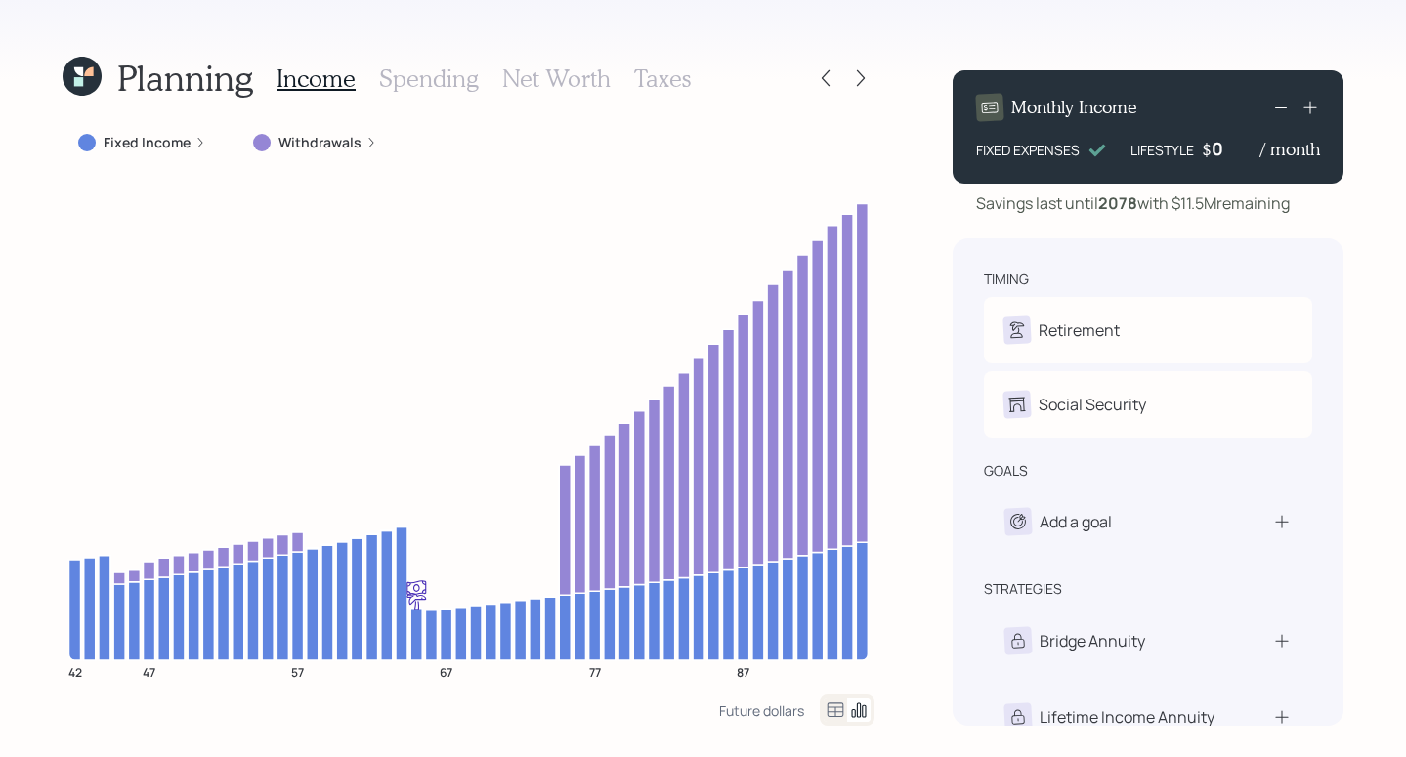
click at [194, 142] on icon at bounding box center [200, 143] width 12 height 12
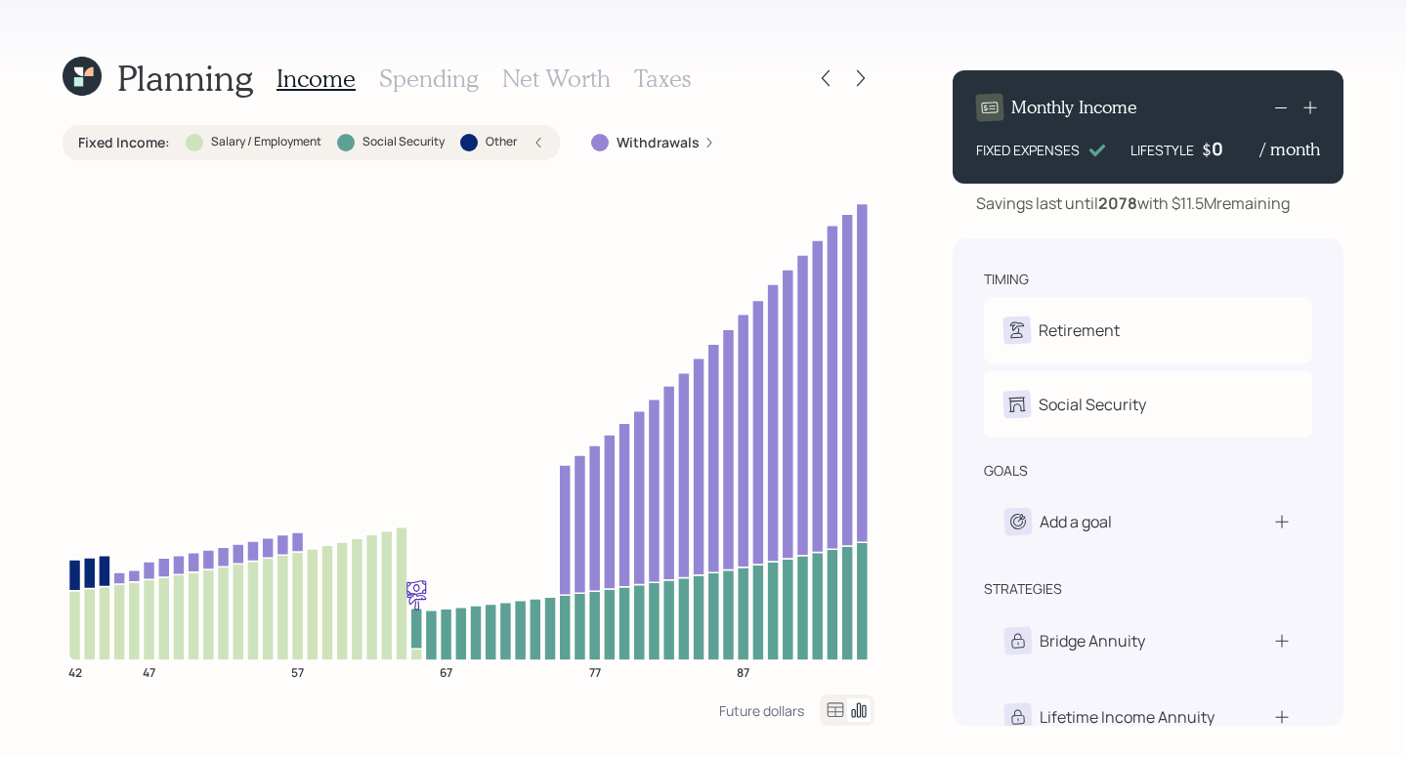
click at [628, 146] on label "Withdrawals" at bounding box center [658, 143] width 83 height 20
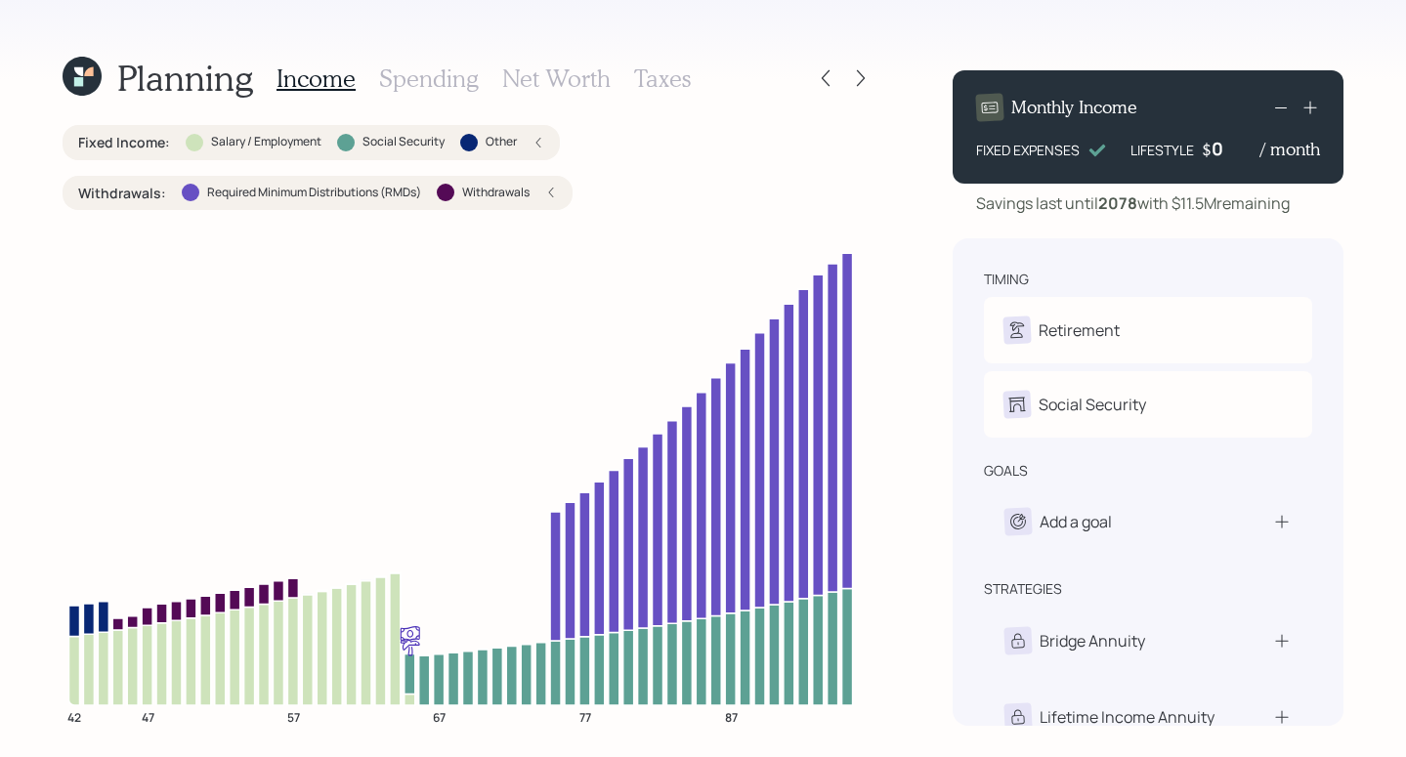
click at [17, 225] on div "Planning Income Spending Net Worth Taxes Fixed Income : Salary / Employment Soc…" at bounding box center [703, 378] width 1406 height 757
click at [861, 87] on icon at bounding box center [861, 78] width 20 height 20
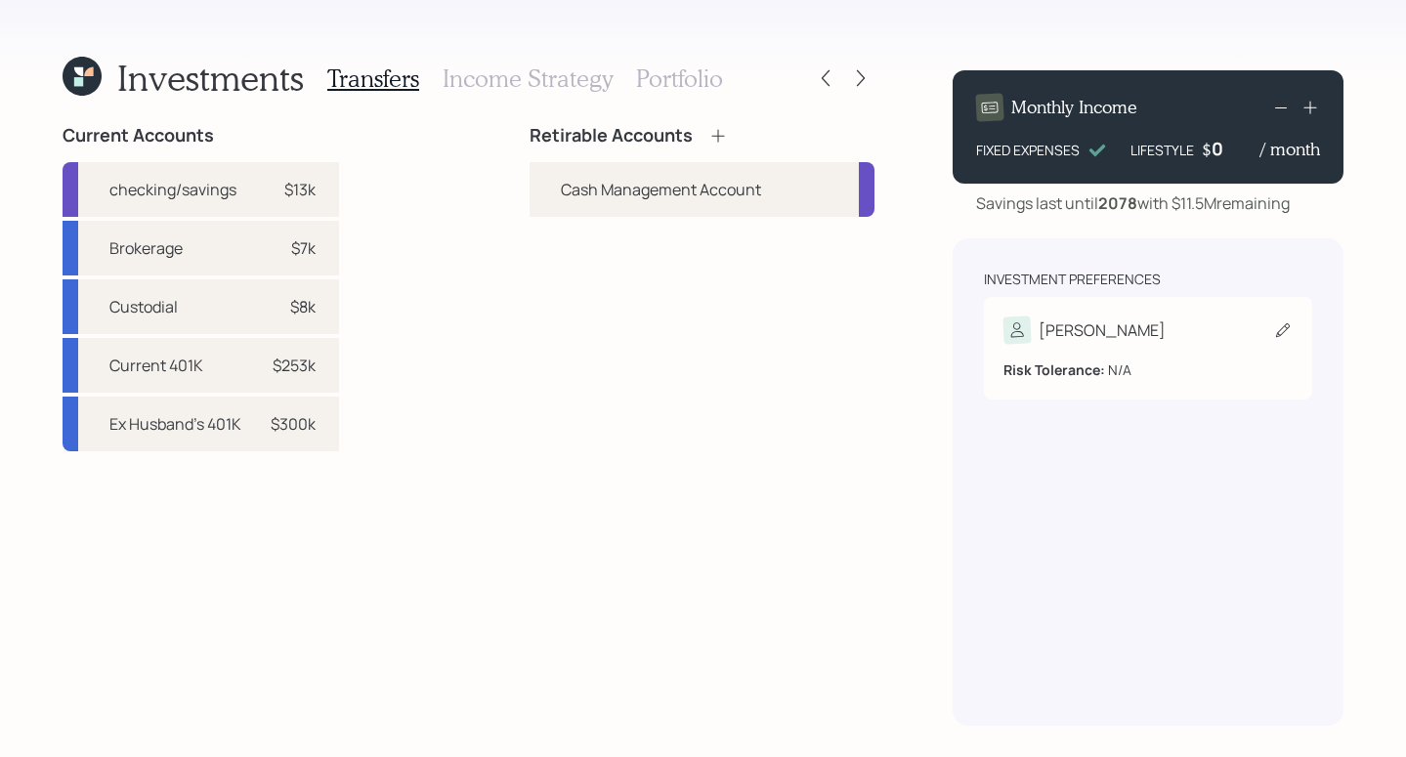
click at [1159, 322] on div "Lisa" at bounding box center [1148, 330] width 289 height 27
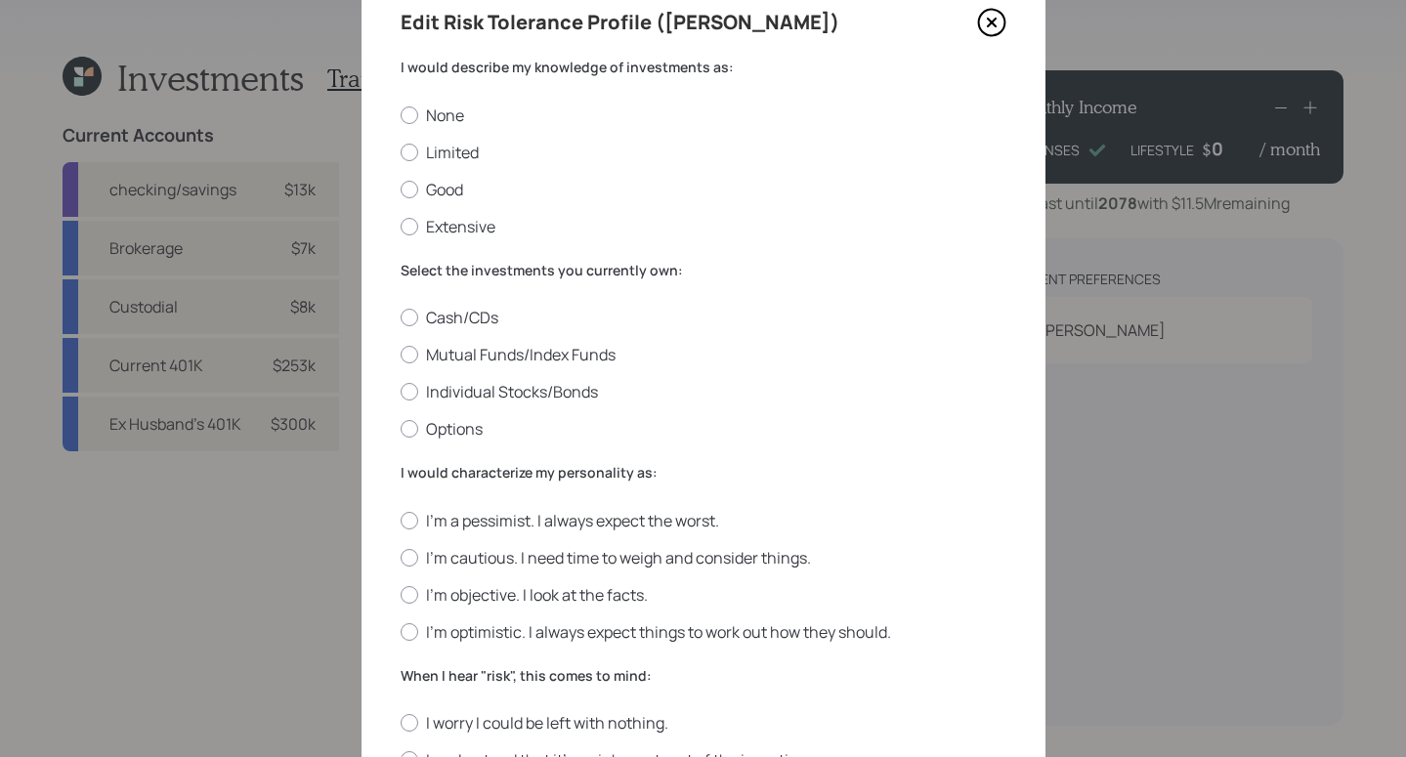
scroll to position [81, 0]
click at [401, 150] on div at bounding box center [410, 153] width 18 height 18
click at [400, 151] on input "Limited" at bounding box center [400, 151] width 1 height 1
radio input "true"
click at [401, 356] on div at bounding box center [410, 355] width 18 height 18
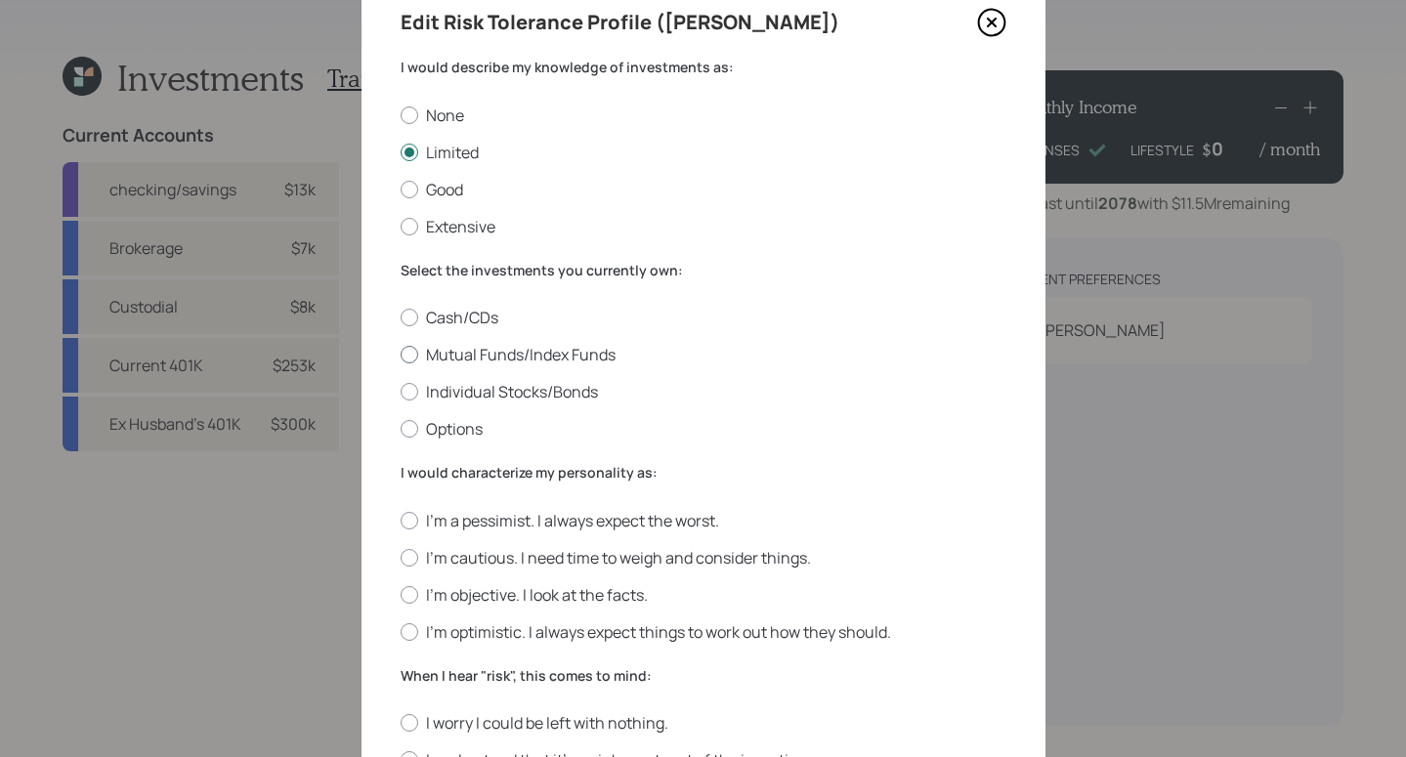
click at [400, 356] on input "Mutual Funds/Index Funds" at bounding box center [400, 355] width 1 height 1
radio input "true"
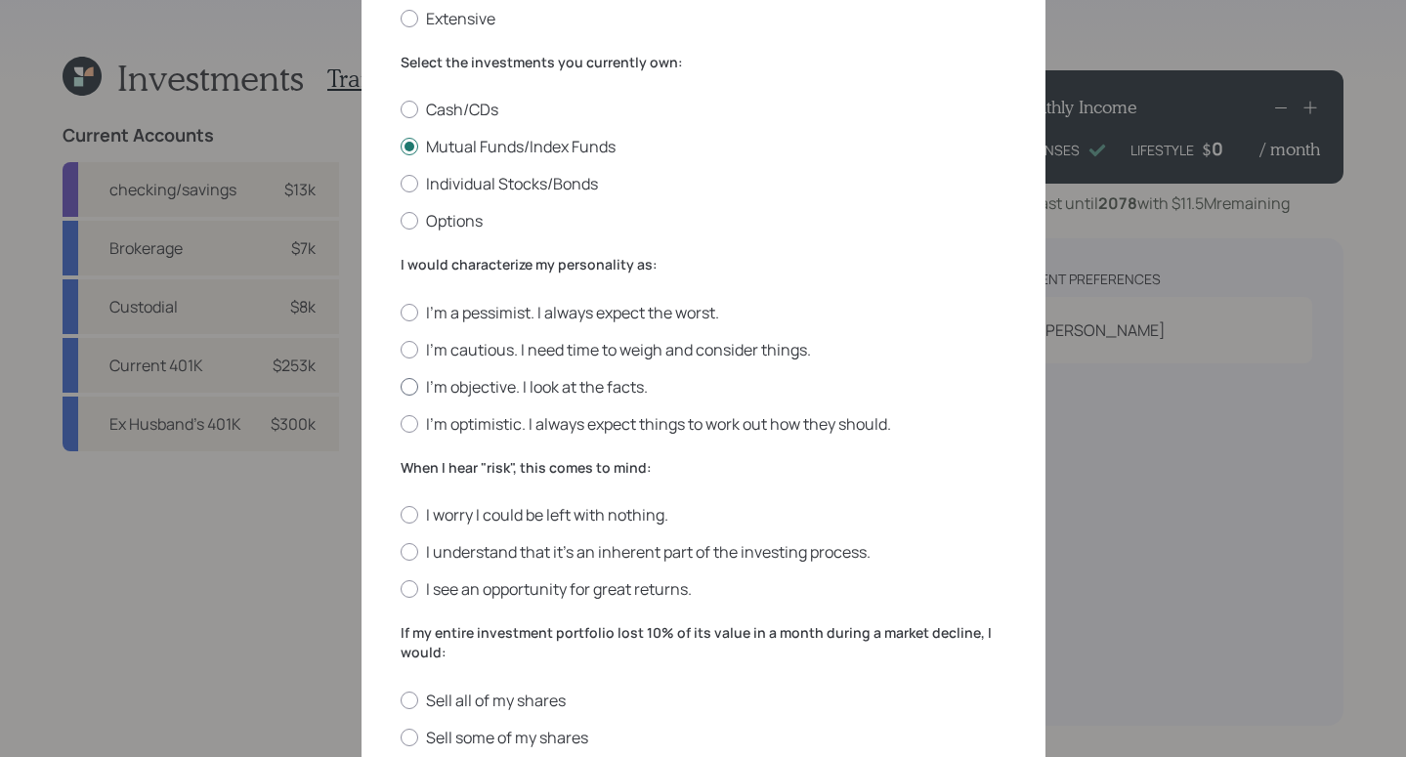
scroll to position [253, 0]
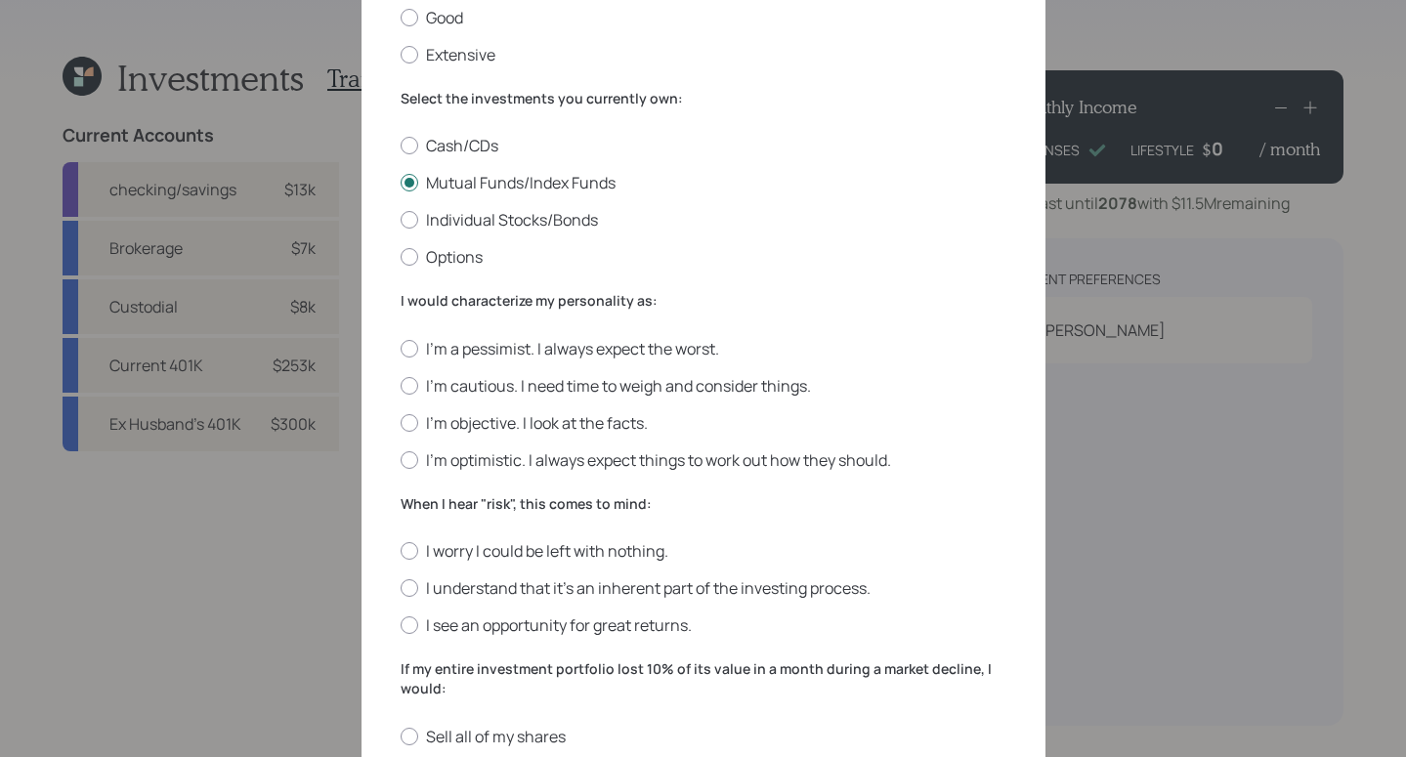
click at [406, 472] on form "I would describe my knowledge of investments as: None Limited Good Extensive Se…" at bounding box center [704, 488] width 606 height 1205
click at [383, 470] on div "Edit Risk Tolerance Profile (Lisa) I would describe my knowledge of investments…" at bounding box center [704, 463] width 684 height 1334
click at [387, 470] on div "Edit Risk Tolerance Profile (Lisa) I would describe my knowledge of investments…" at bounding box center [704, 463] width 684 height 1334
click at [406, 455] on div at bounding box center [410, 460] width 18 height 18
click at [401, 459] on input "I'm optimistic. I always expect things to work out how they should." at bounding box center [400, 459] width 1 height 1
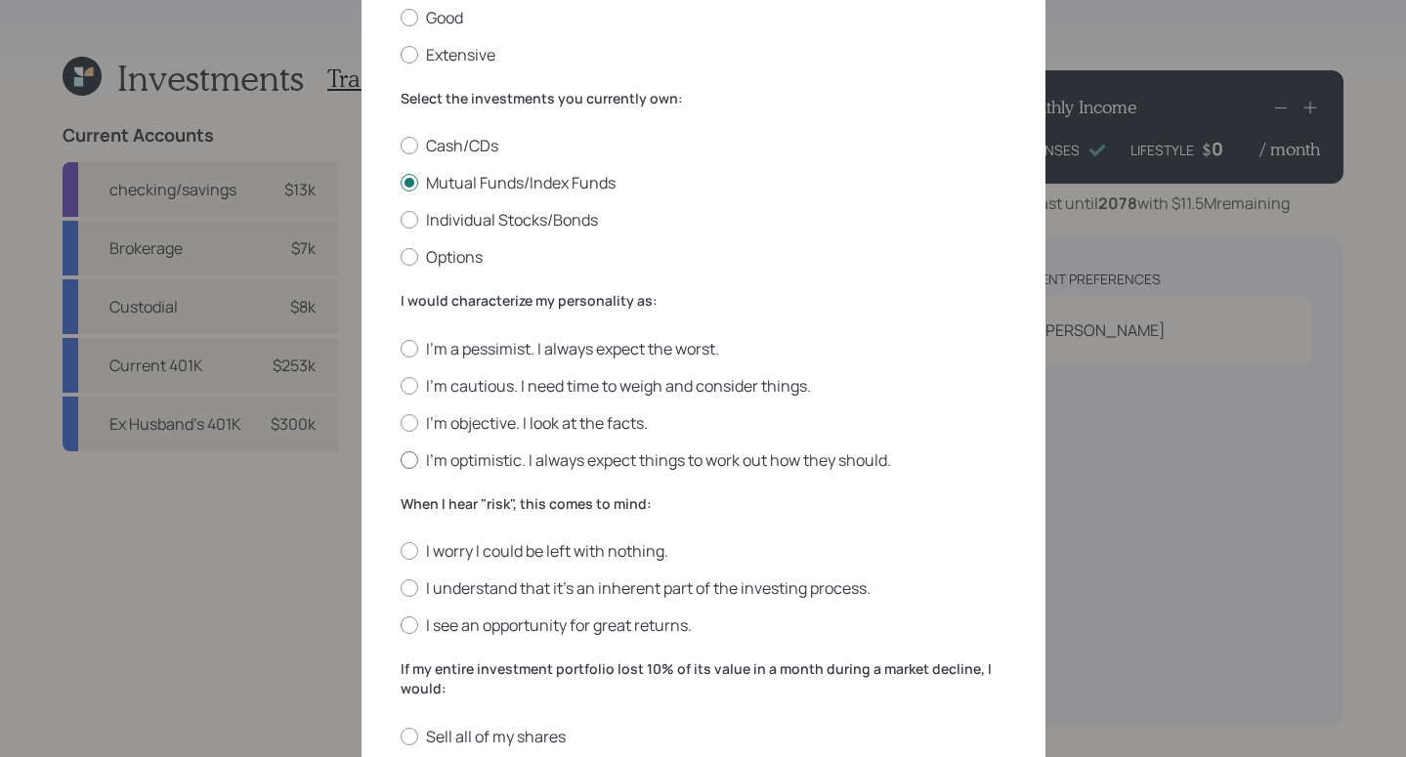
radio input "true"
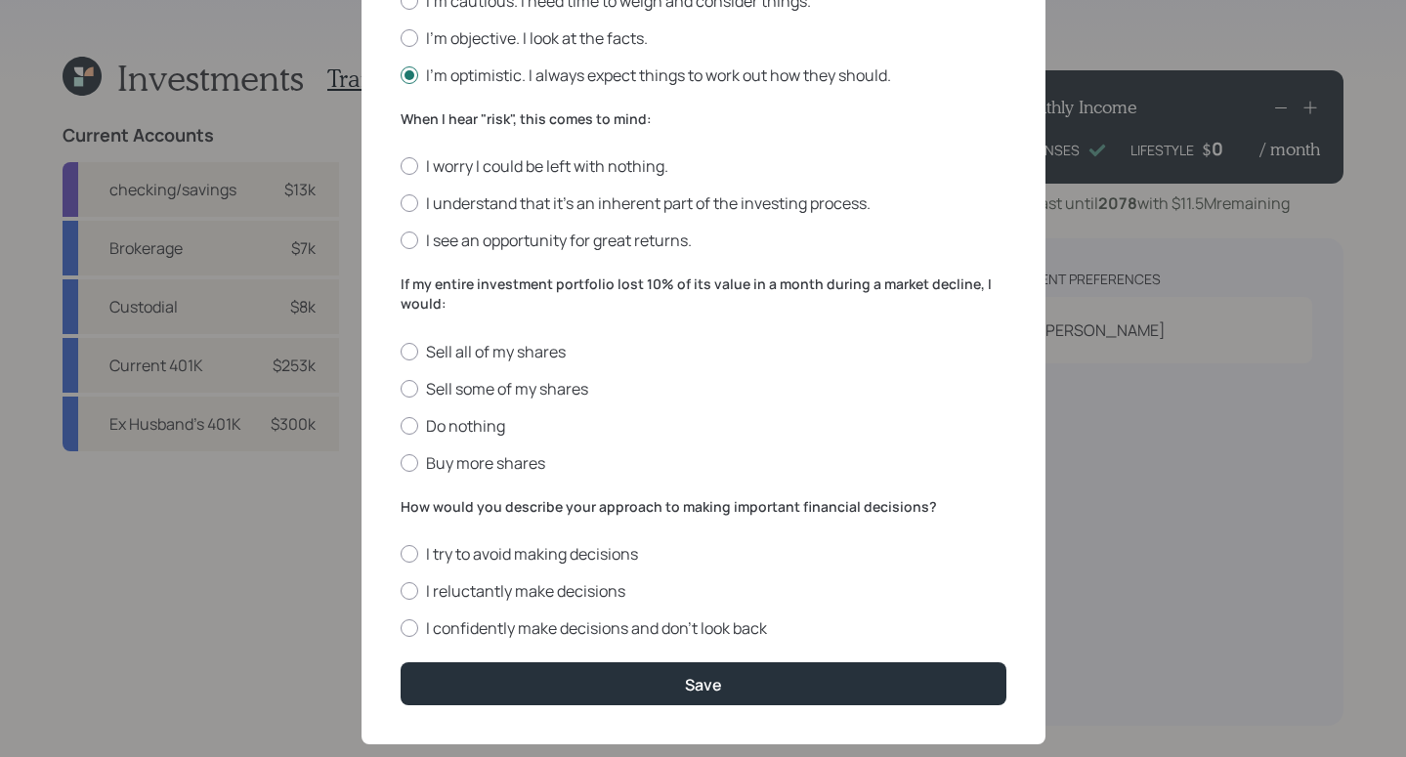
scroll to position [674, 0]
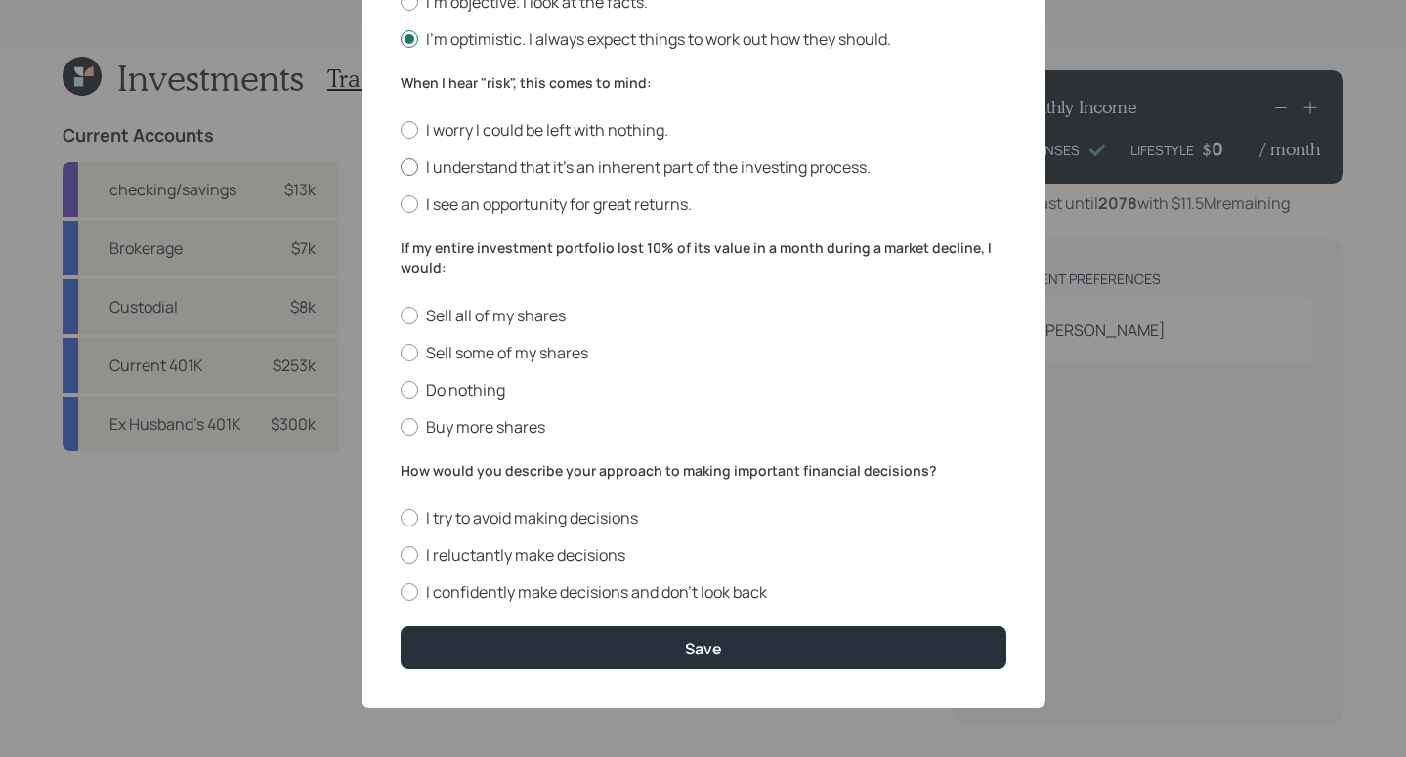
click at [415, 158] on label "I understand that it’s an inherent part of the investing process." at bounding box center [704, 166] width 606 height 21
click at [401, 167] on input "I understand that it’s an inherent part of the investing process." at bounding box center [400, 167] width 1 height 1
radio input "true"
click at [422, 203] on label "I see an opportunity for great returns." at bounding box center [704, 203] width 606 height 21
click at [401, 204] on input "I see an opportunity for great returns." at bounding box center [400, 204] width 1 height 1
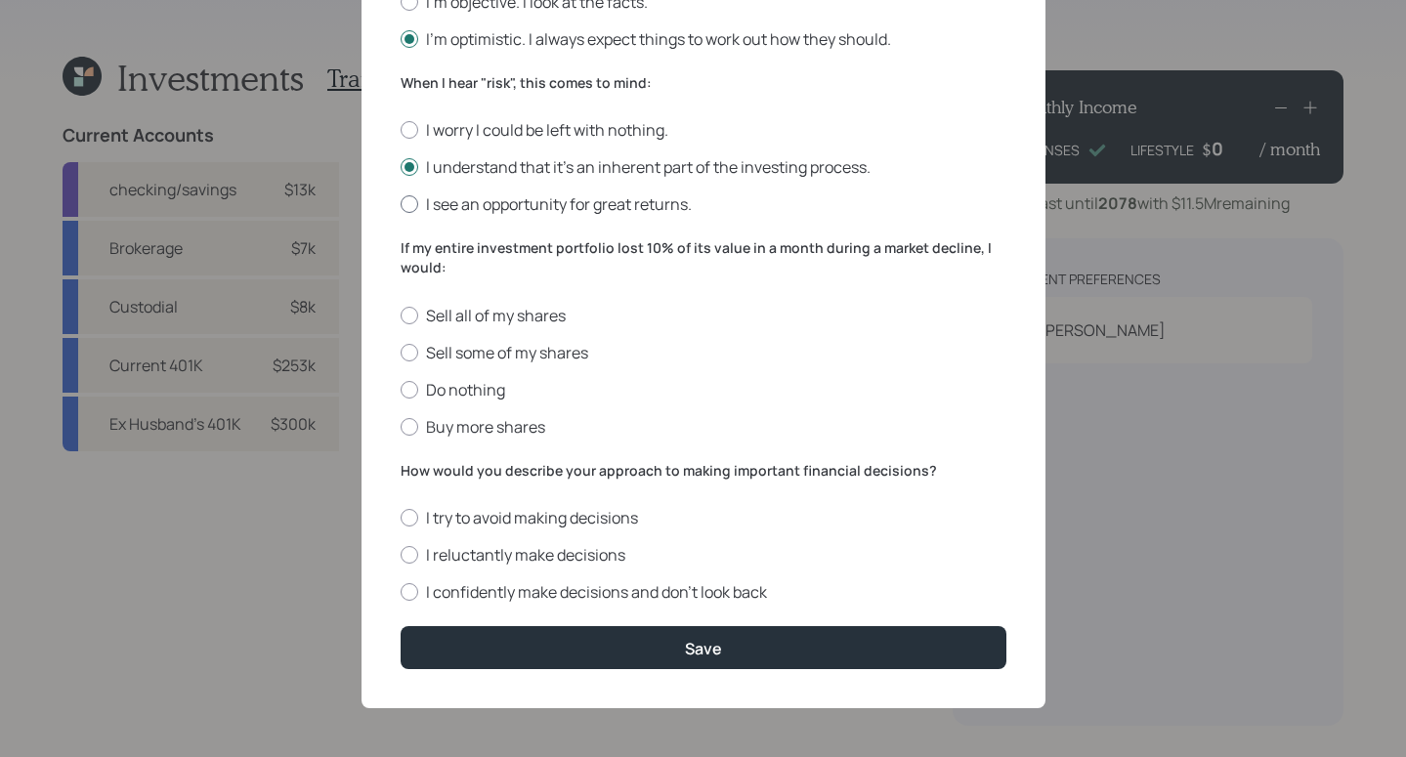
radio input "true"
click at [409, 423] on div at bounding box center [410, 427] width 18 height 18
click at [401, 426] on input "Buy more shares" at bounding box center [400, 426] width 1 height 1
radio input "true"
click at [416, 527] on label "I try to avoid making decisions" at bounding box center [704, 517] width 606 height 21
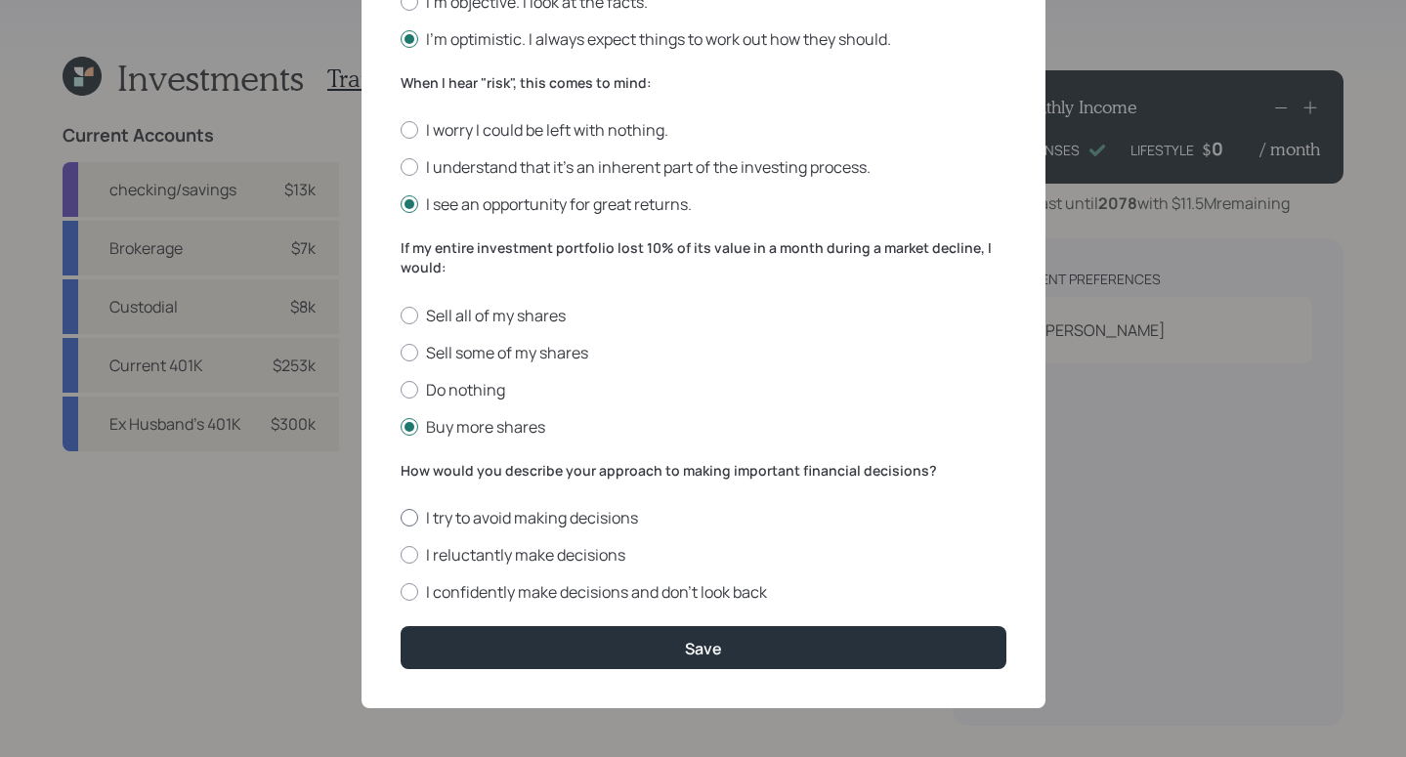
click at [401, 519] on input "I try to avoid making decisions" at bounding box center [400, 518] width 1 height 1
radio input "true"
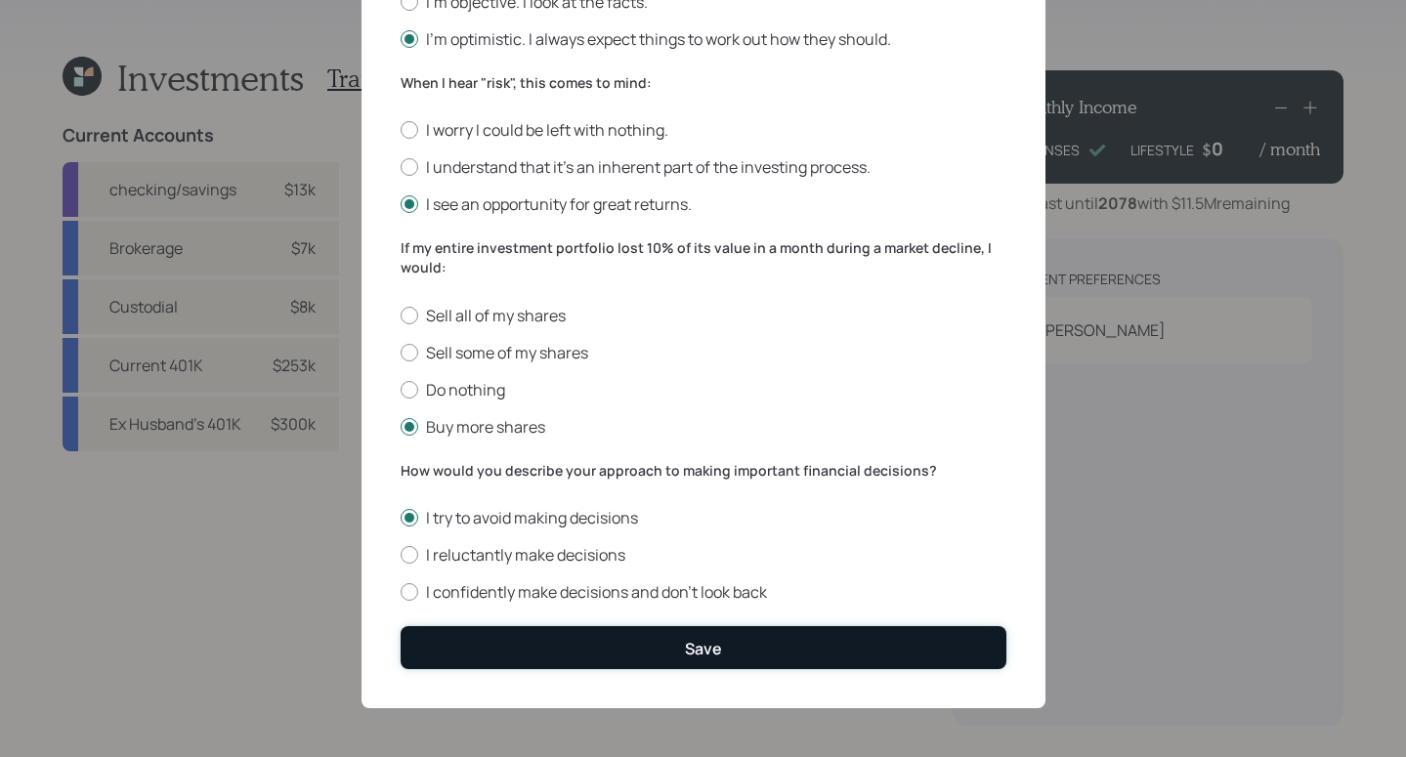
click at [631, 654] on button "Save" at bounding box center [704, 647] width 606 height 42
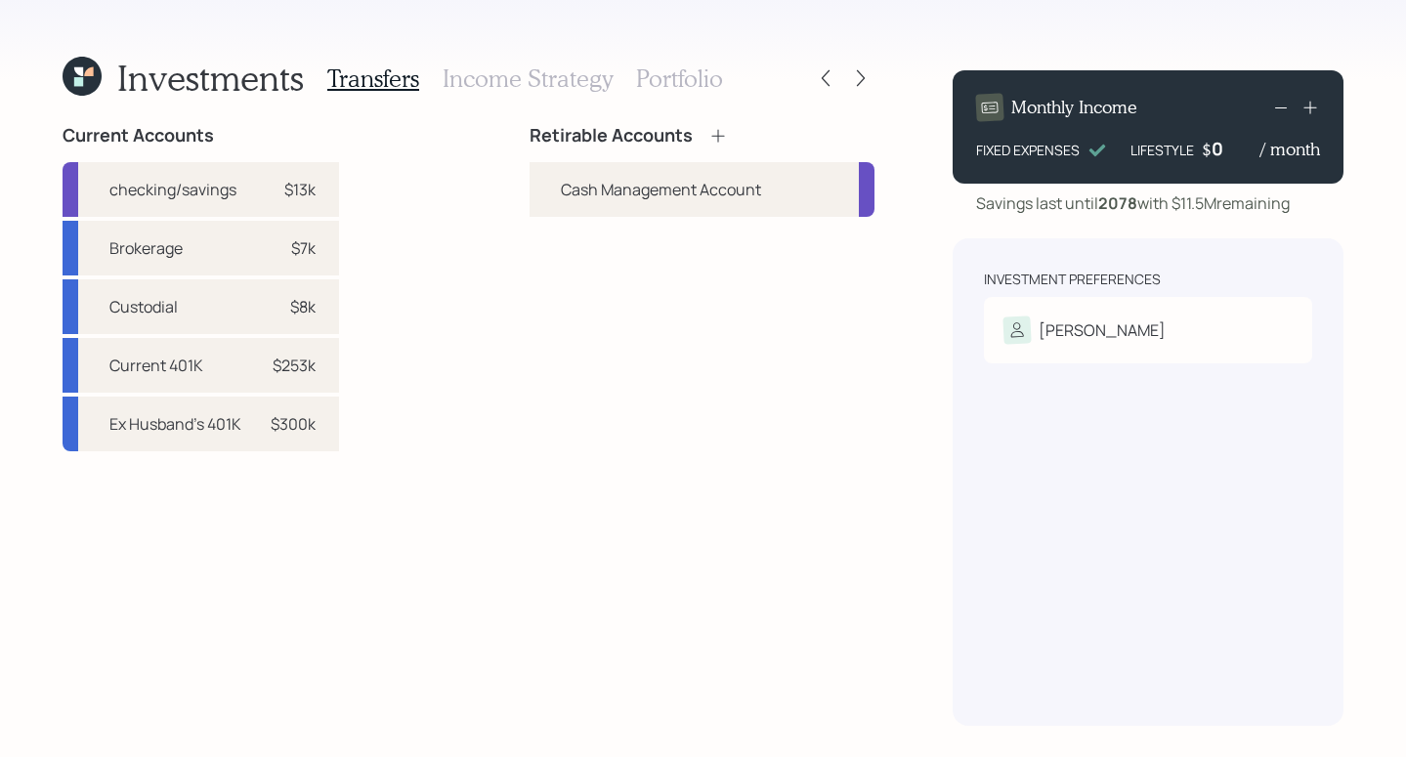
click at [720, 140] on icon at bounding box center [718, 136] width 20 height 20
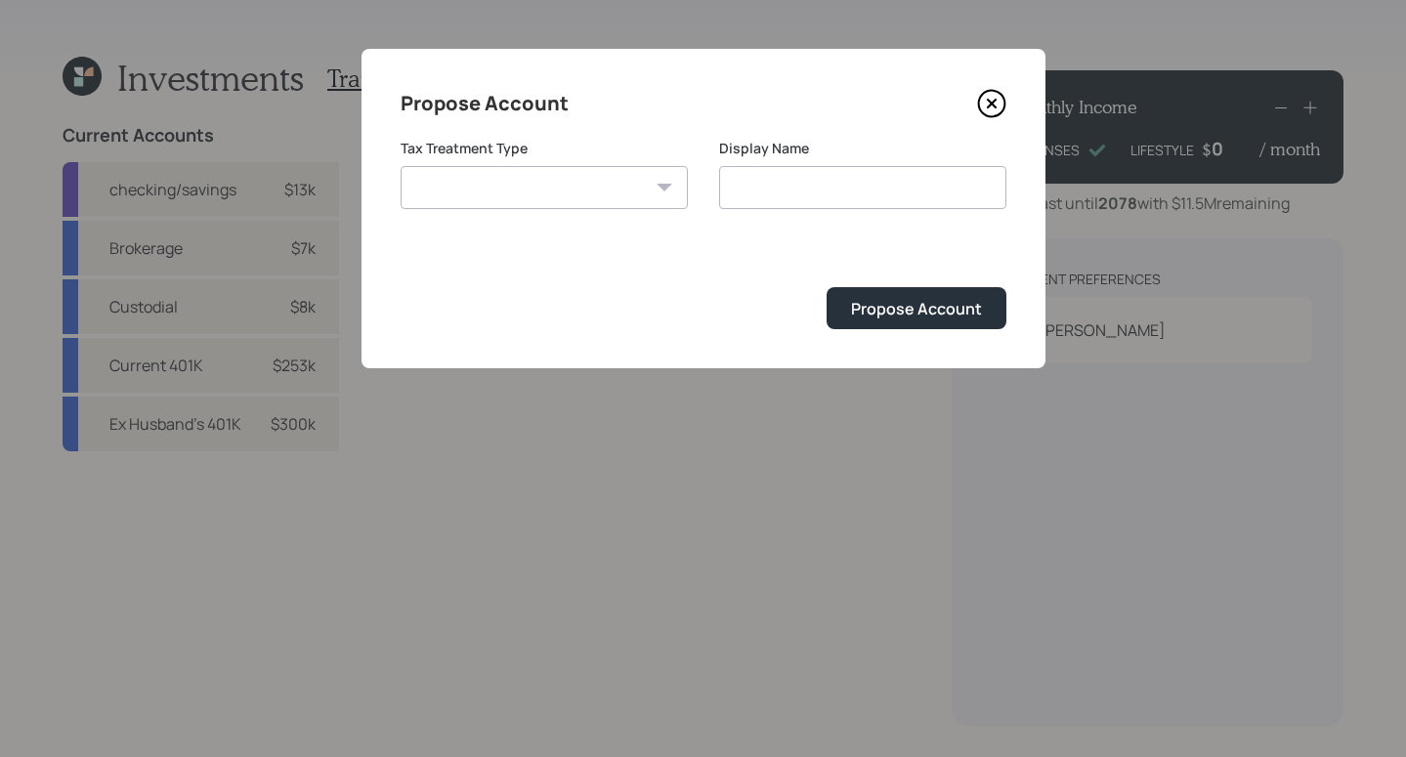
click at [562, 193] on select "Roth Taxable Traditional" at bounding box center [544, 187] width 287 height 43
select select "taxable"
click at [401, 166] on select "Roth Taxable Traditional" at bounding box center [544, 187] width 287 height 43
type input "Taxable"
click at [903, 308] on div "Propose Account" at bounding box center [916, 308] width 131 height 21
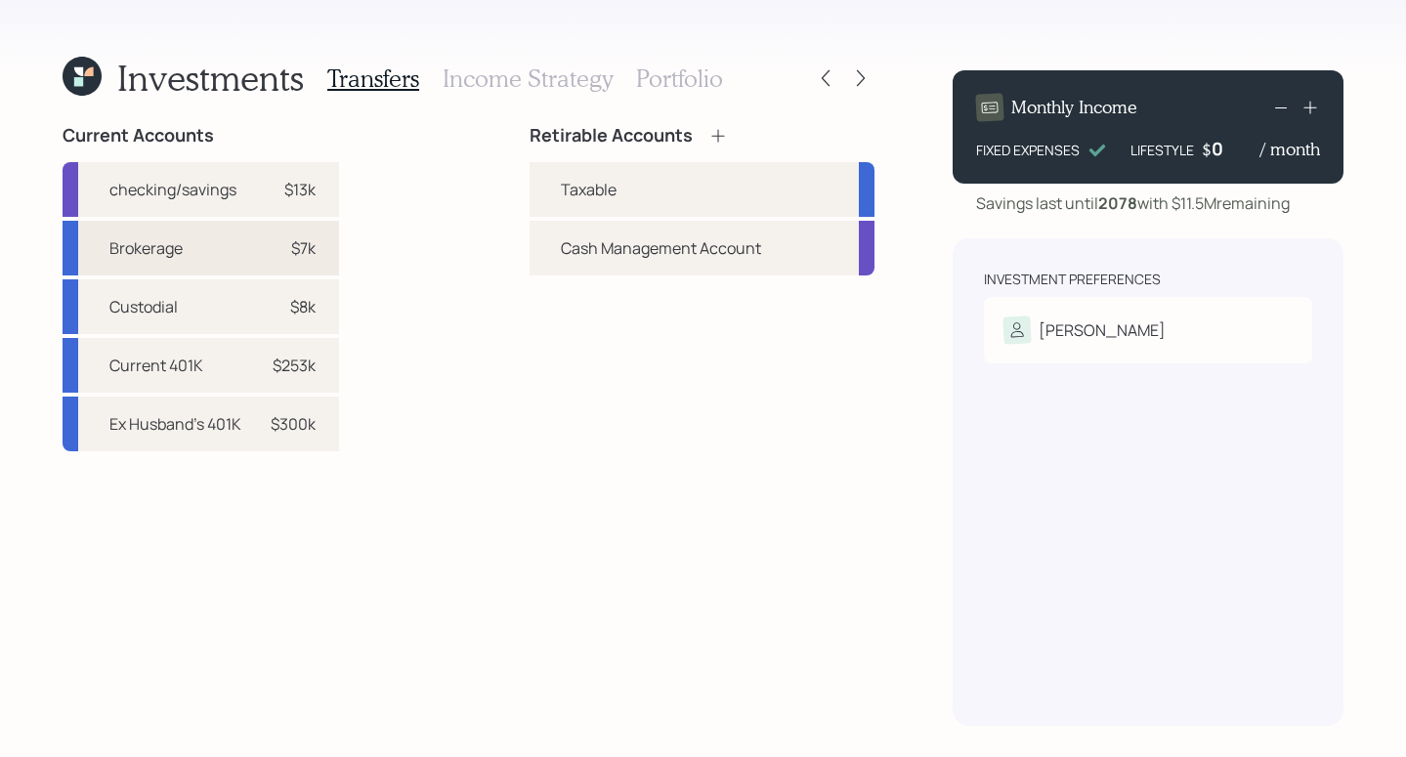
click at [227, 259] on div "Brokerage $7k" at bounding box center [201, 248] width 277 height 55
click at [571, 186] on div "Taxable" at bounding box center [589, 189] width 56 height 23
select select "66d280ea-c0e6-4122-83bc-cc912d06bb09"
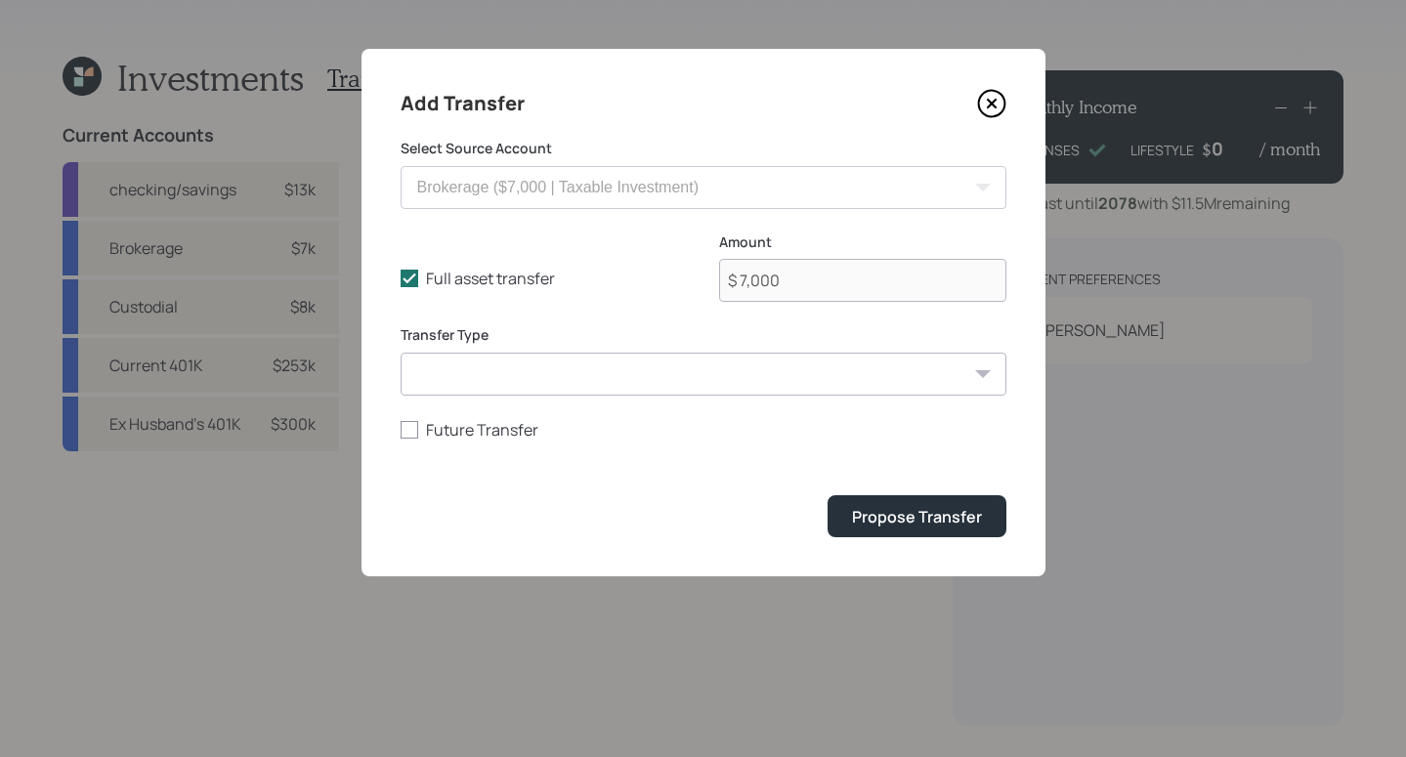
click at [829, 372] on select "ACAT Transfer Non ACAT Transfer Capitalize Rollover Rollover Deposit" at bounding box center [704, 374] width 606 height 43
select select "acat_transfer"
click at [401, 353] on select "ACAT Transfer Non ACAT Transfer Capitalize Rollover Rollover Deposit" at bounding box center [704, 374] width 606 height 43
click at [918, 549] on div "Add Transfer Select Source Account checking/savings ($13,000 | Checking / Savin…" at bounding box center [704, 313] width 684 height 528
click at [924, 539] on div "Add Transfer Select Source Account checking/savings ($13,000 | Checking / Savin…" at bounding box center [704, 313] width 684 height 528
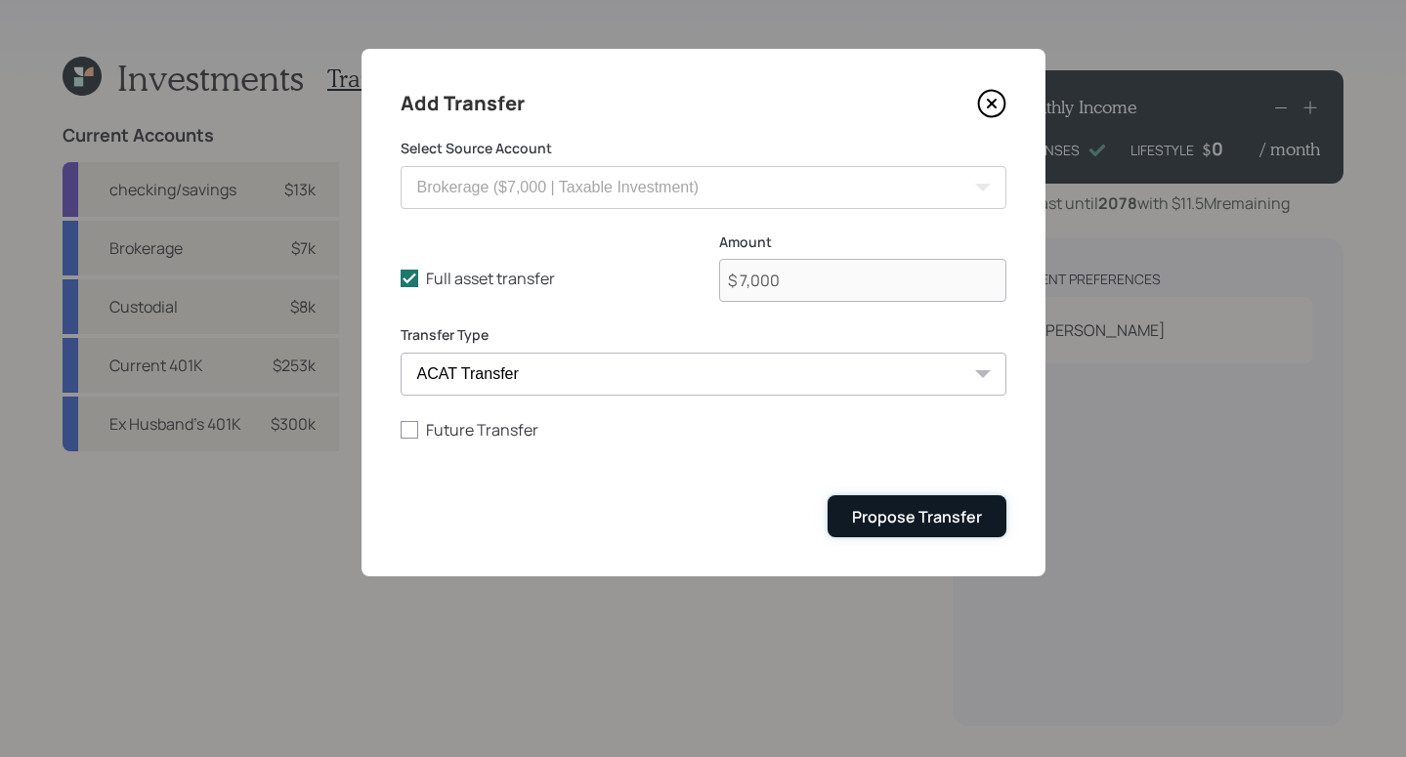
click at [928, 533] on button "Propose Transfer" at bounding box center [917, 516] width 179 height 42
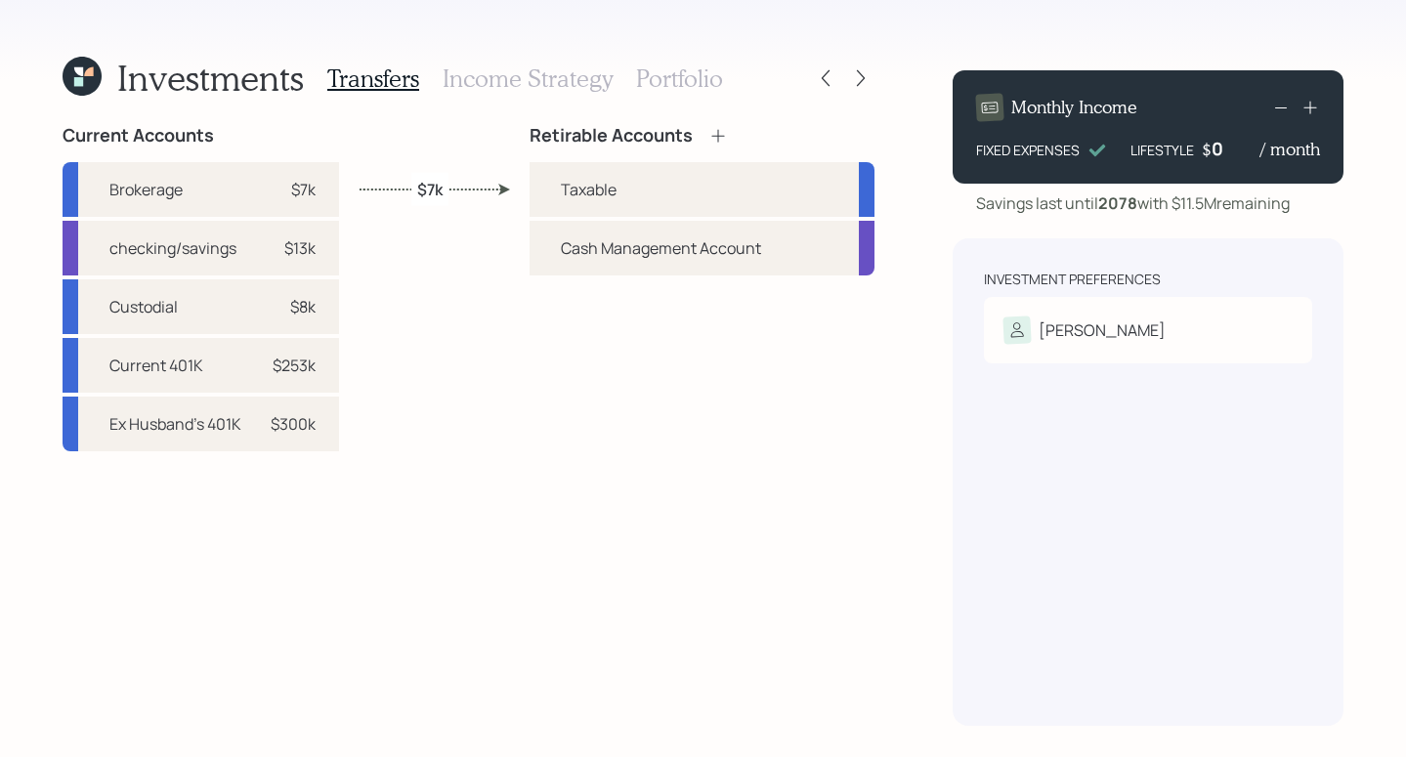
click at [717, 127] on icon at bounding box center [718, 136] width 20 height 20
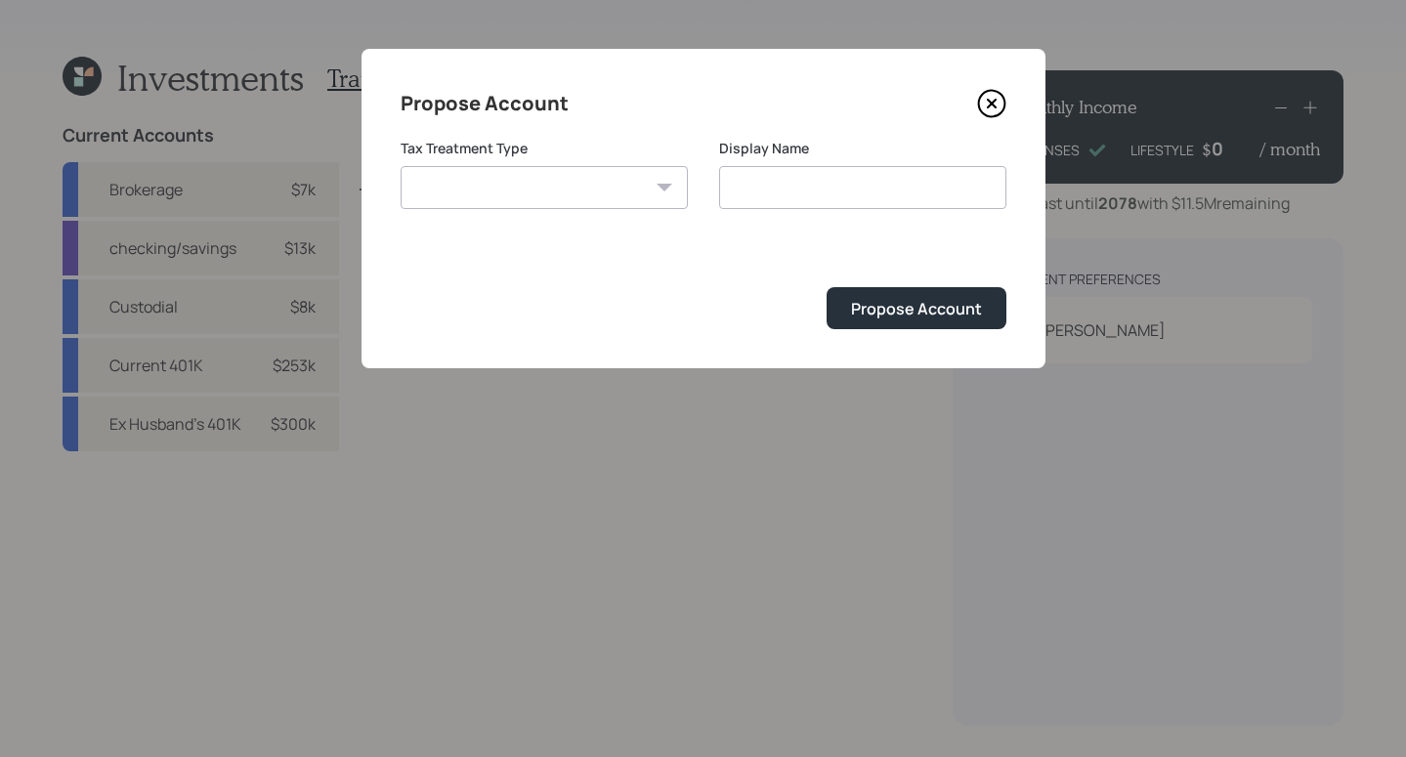
click at [619, 182] on select "Roth Taxable Traditional" at bounding box center [544, 187] width 287 height 43
select select "traditional"
click at [401, 166] on select "Roth Taxable Traditional" at bounding box center [544, 187] width 287 height 43
type input "Traditional"
click at [858, 304] on div "Propose Account" at bounding box center [916, 308] width 131 height 21
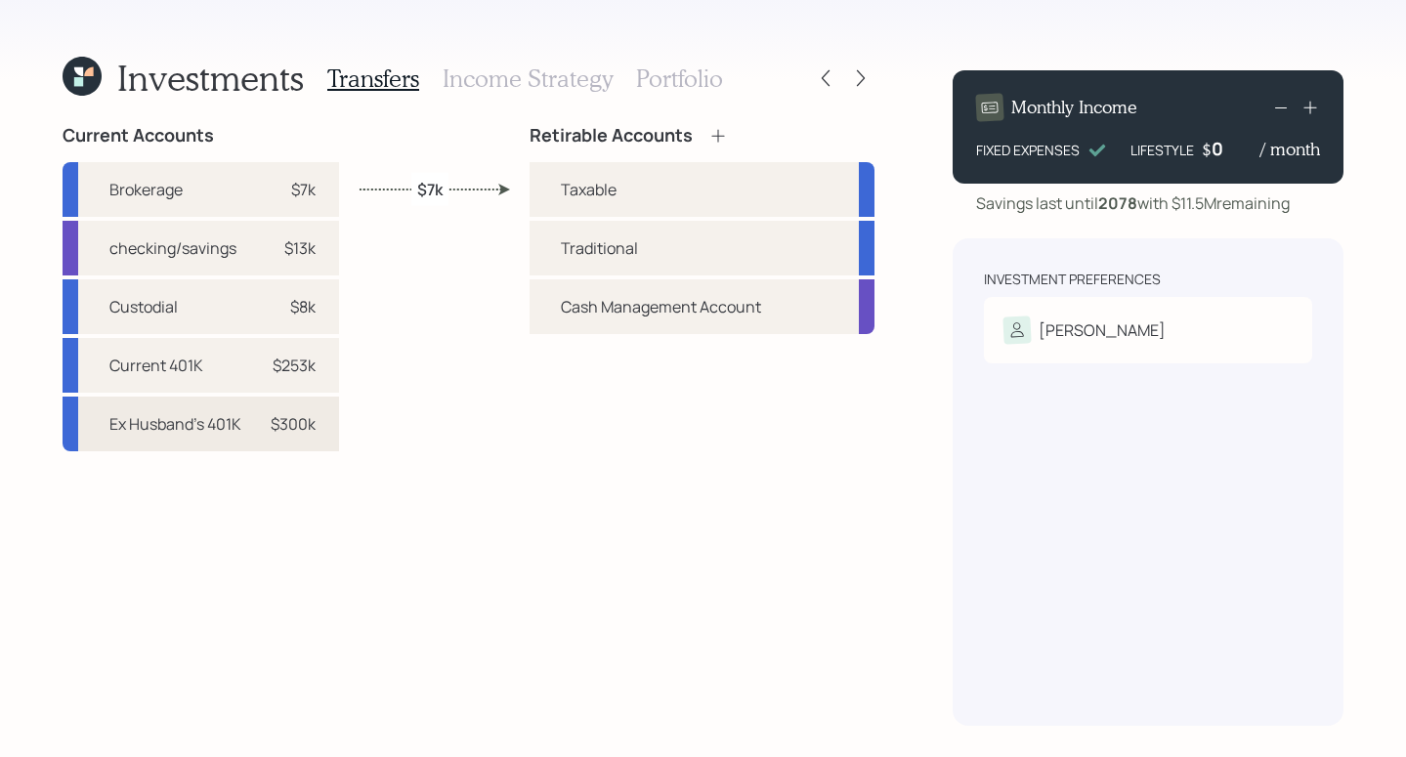
click at [193, 447] on div "Ex Husband's 401K $300k" at bounding box center [201, 424] width 277 height 55
click at [284, 413] on div "$300k" at bounding box center [293, 423] width 45 height 23
click at [555, 236] on div "Traditional" at bounding box center [702, 248] width 345 height 55
select select "bf3e9ebe-97fb-4263-8536-7a596de333df"
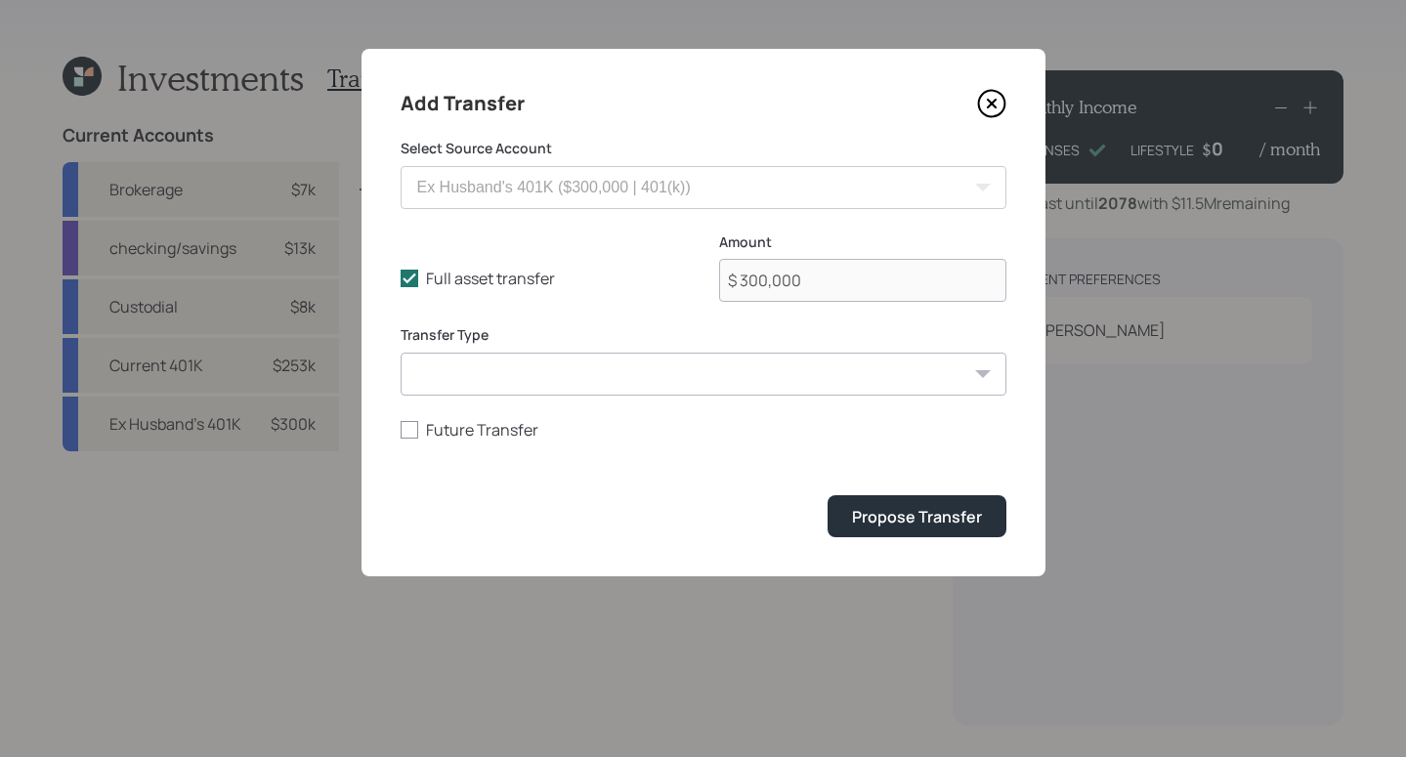
click at [622, 351] on div "Transfer Type ACAT Transfer Non ACAT Transfer Capitalize Rollover Rollover Depo…" at bounding box center [704, 360] width 606 height 70
click at [614, 369] on select "ACAT Transfer Non ACAT Transfer Capitalize Rollover Rollover Deposit" at bounding box center [704, 374] width 606 height 43
select select "rollover"
click at [401, 353] on select "ACAT Transfer Non ACAT Transfer Capitalize Rollover Rollover Deposit" at bounding box center [704, 374] width 606 height 43
click at [915, 529] on button "Propose Transfer" at bounding box center [917, 516] width 179 height 42
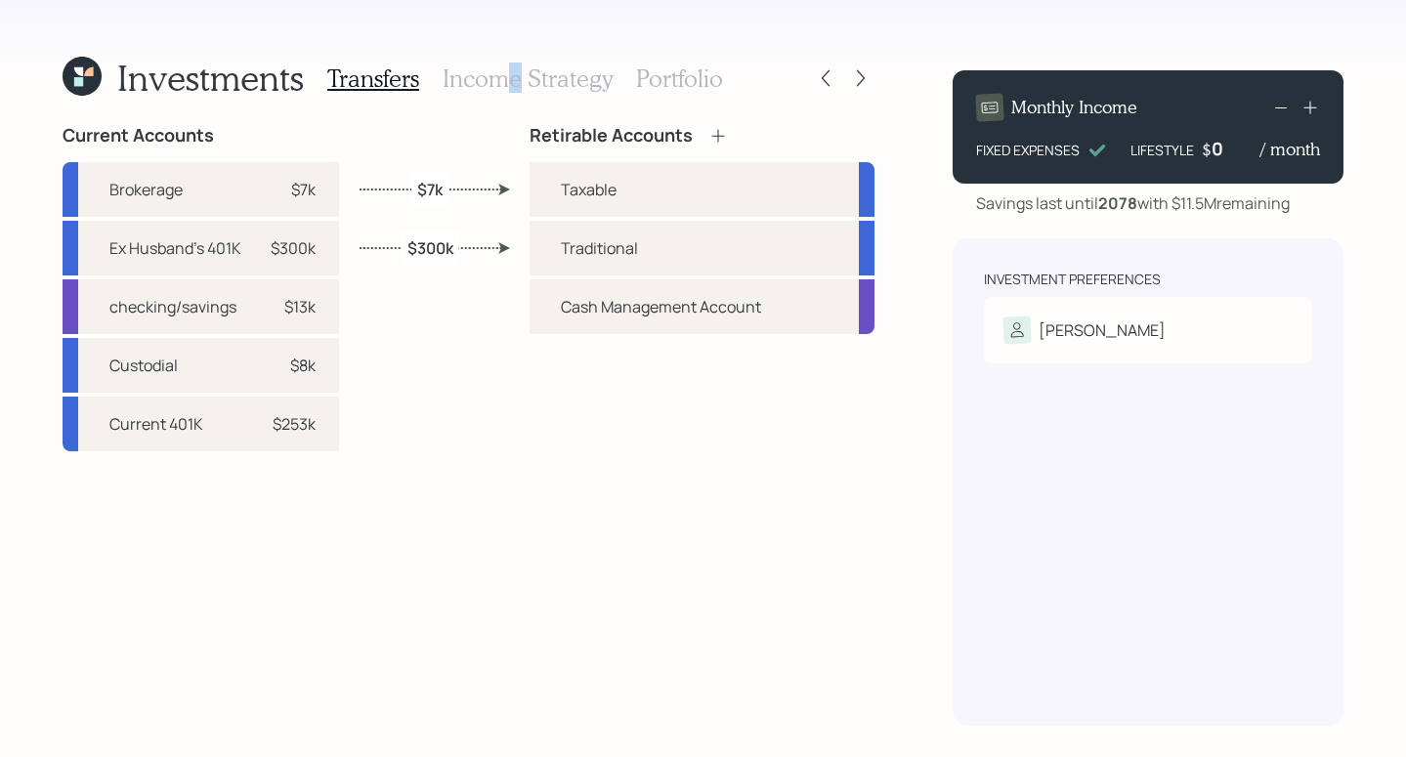
click at [513, 70] on h3 "Income Strategy" at bounding box center [528, 78] width 170 height 28
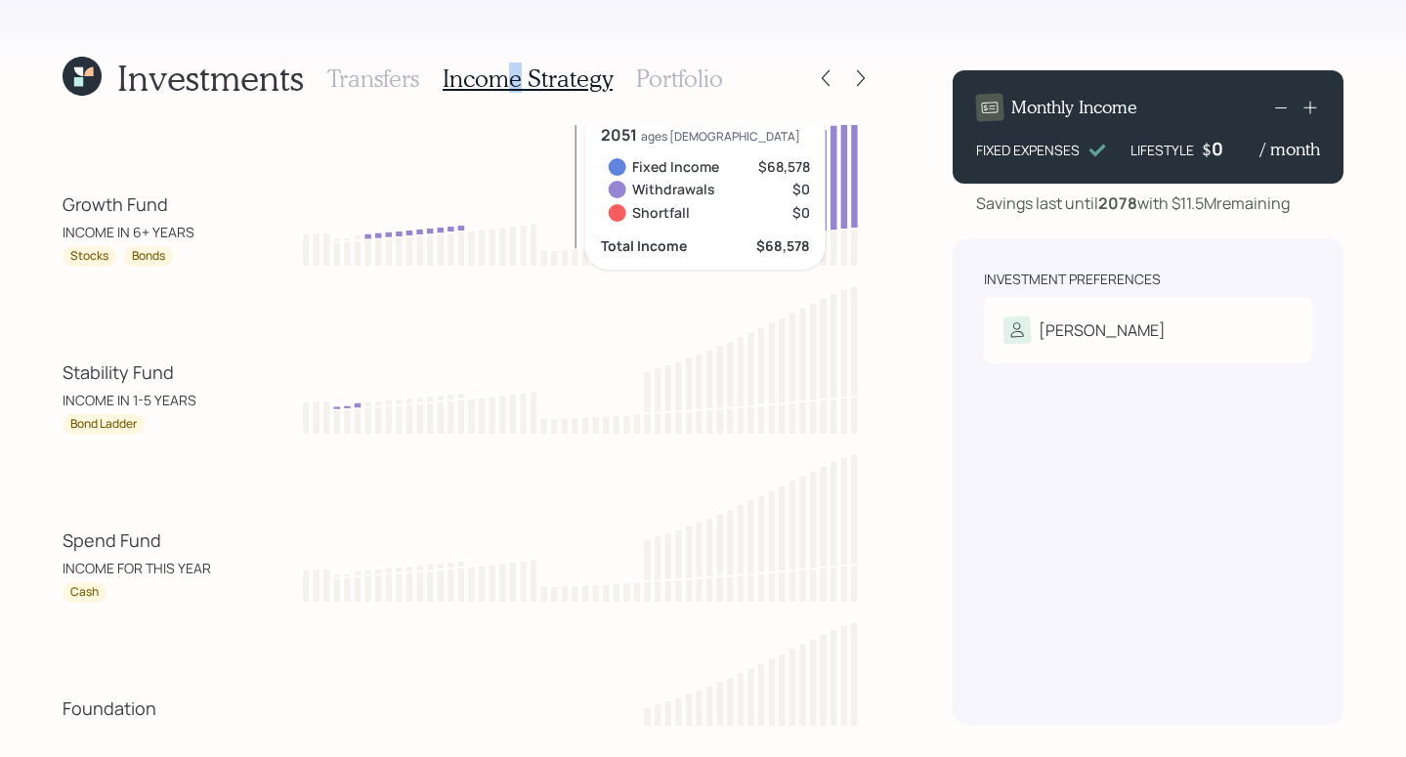
scroll to position [28, 0]
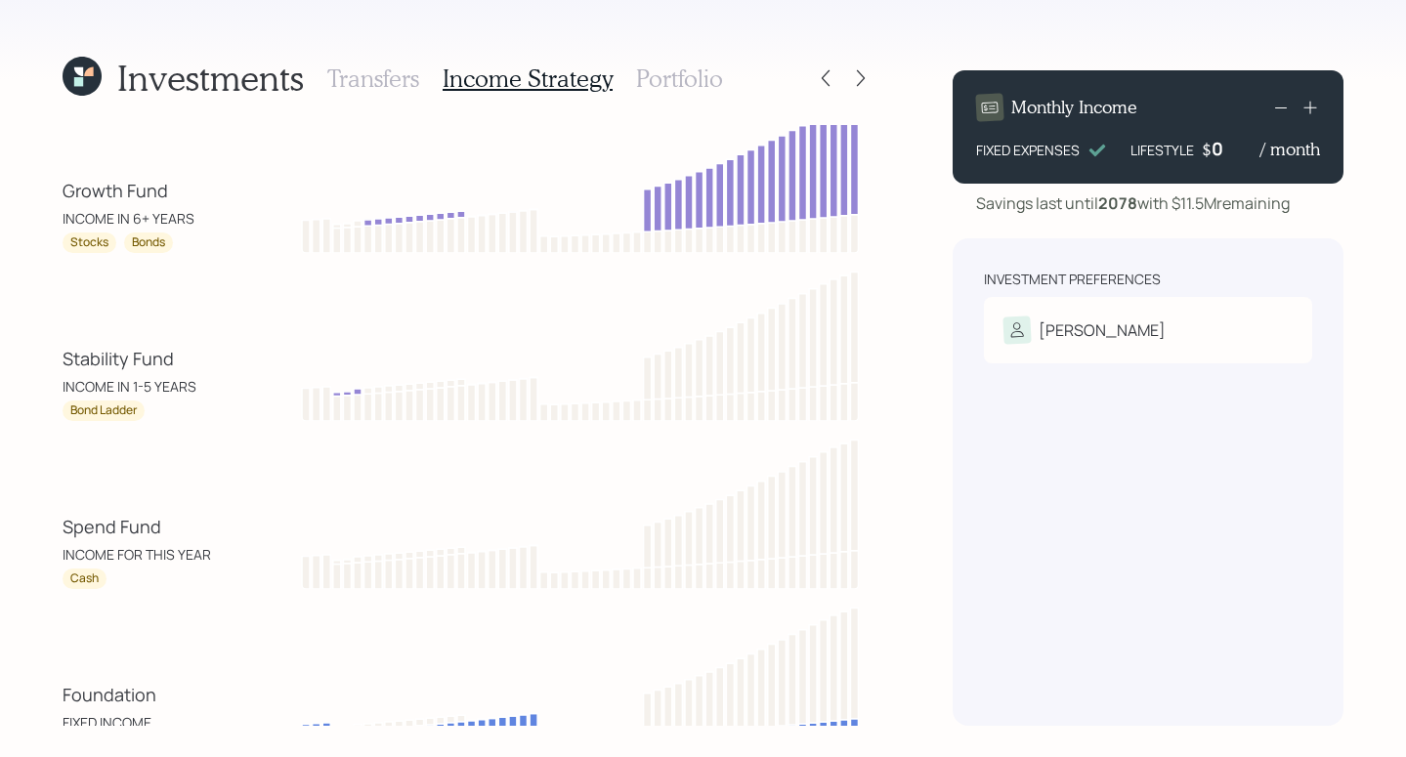
click at [690, 80] on h3 "Portfolio" at bounding box center [679, 78] width 87 height 28
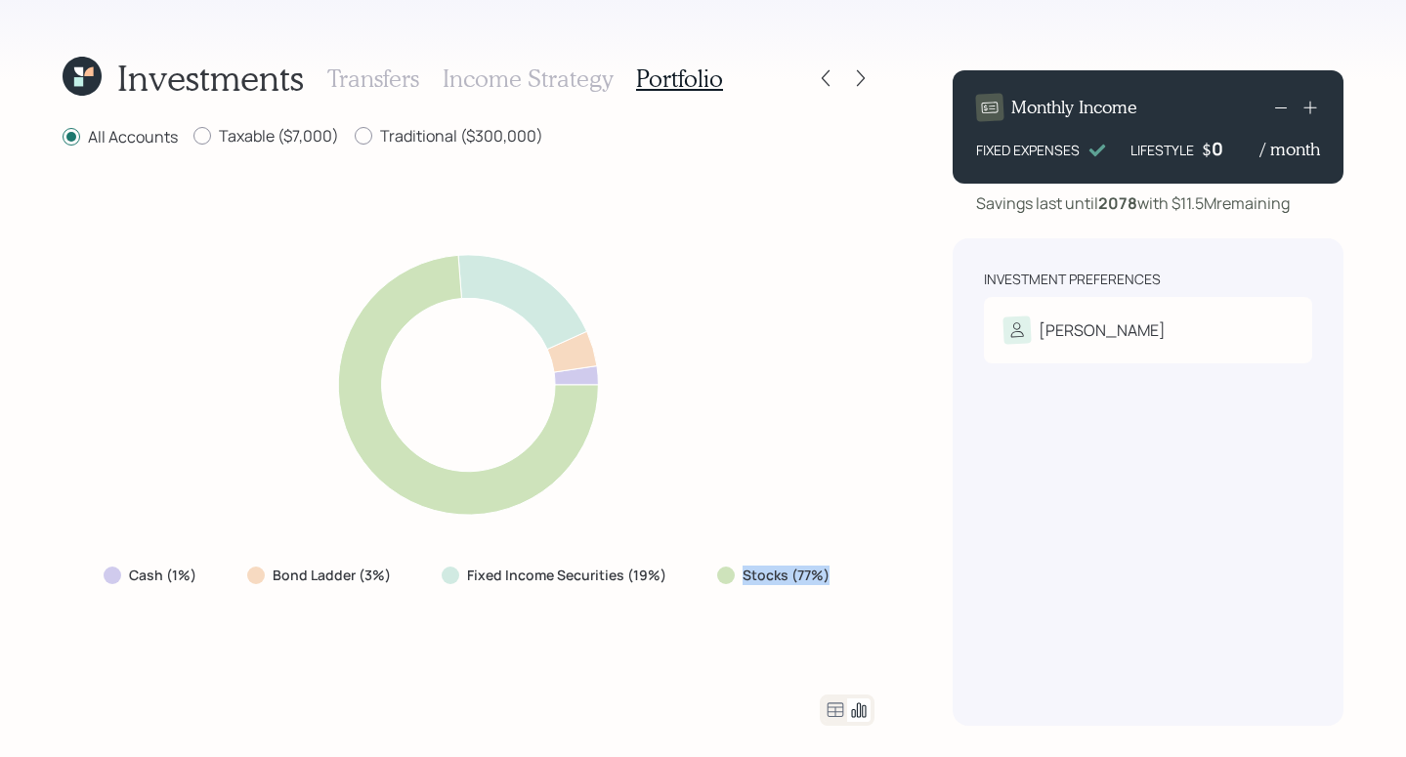
drag, startPoint x: 743, startPoint y: 577, endPoint x: 876, endPoint y: 576, distance: 132.9
click at [877, 576] on div "Investments Transfers Income Strategy Portfolio All Accounts Taxable ($7,000) T…" at bounding box center [703, 378] width 1406 height 757
click at [869, 573] on div "Cash (1%) Bond Ladder (3%) Fixed Income Securities (19%) Stocks (77%)" at bounding box center [469, 422] width 812 height 498
drag, startPoint x: 219, startPoint y: 135, endPoint x: 329, endPoint y: 131, distance: 110.5
click at [329, 131] on label "Taxable ($7,000)" at bounding box center [266, 135] width 146 height 21
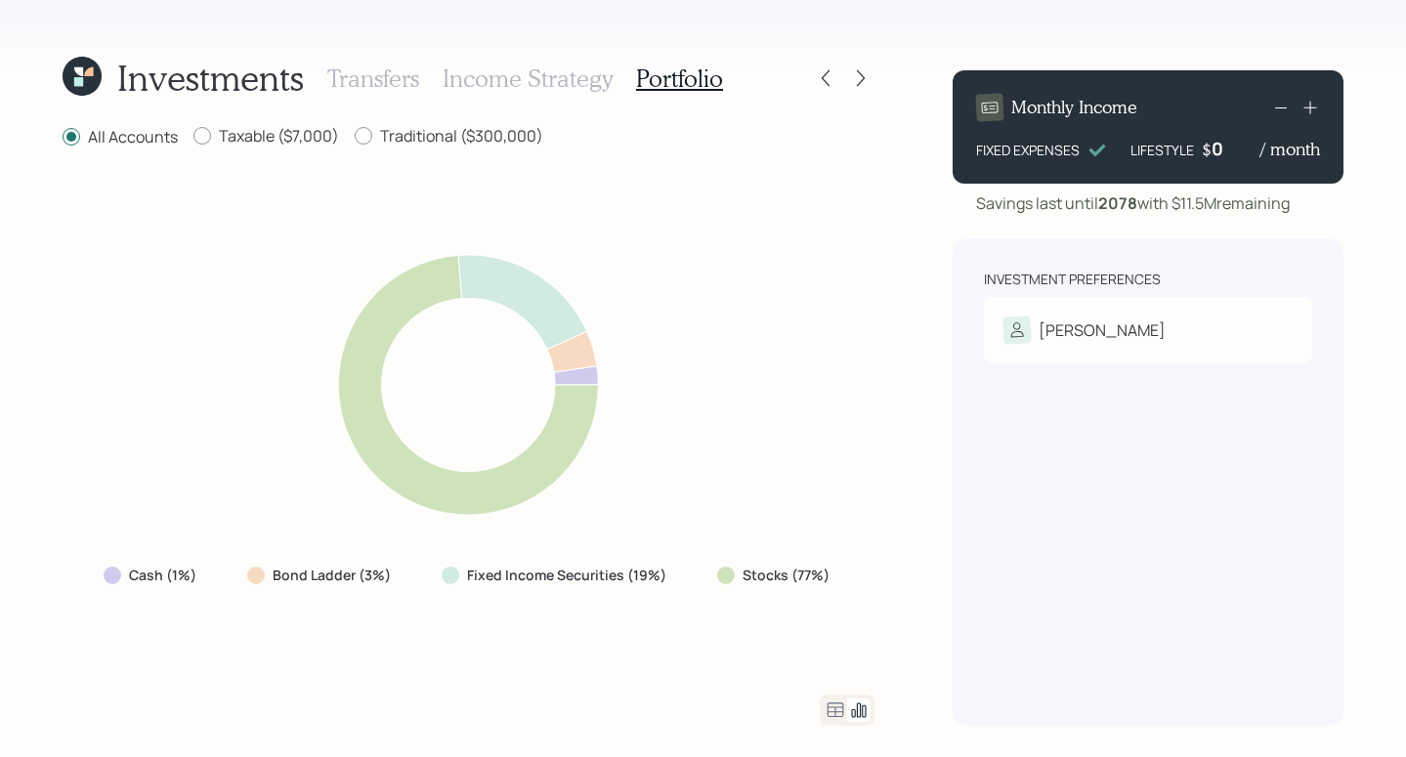
click at [321, 169] on div "All Accounts Taxable ($7,000) Traditional ($300,000) Cash (1%) Bond Ladder (3%)…" at bounding box center [469, 425] width 812 height 601
drag, startPoint x: 389, startPoint y: 143, endPoint x: 530, endPoint y: 145, distance: 140.7
click at [530, 145] on label "Traditional ($300,000)" at bounding box center [449, 135] width 189 height 21
click at [623, 180] on div "Cash (1%) Bond Ladder (3%) Fixed Income Securities (19%) Stocks (77%)" at bounding box center [469, 422] width 812 height 498
drag, startPoint x: 139, startPoint y: 573, endPoint x: 225, endPoint y: 556, distance: 87.6
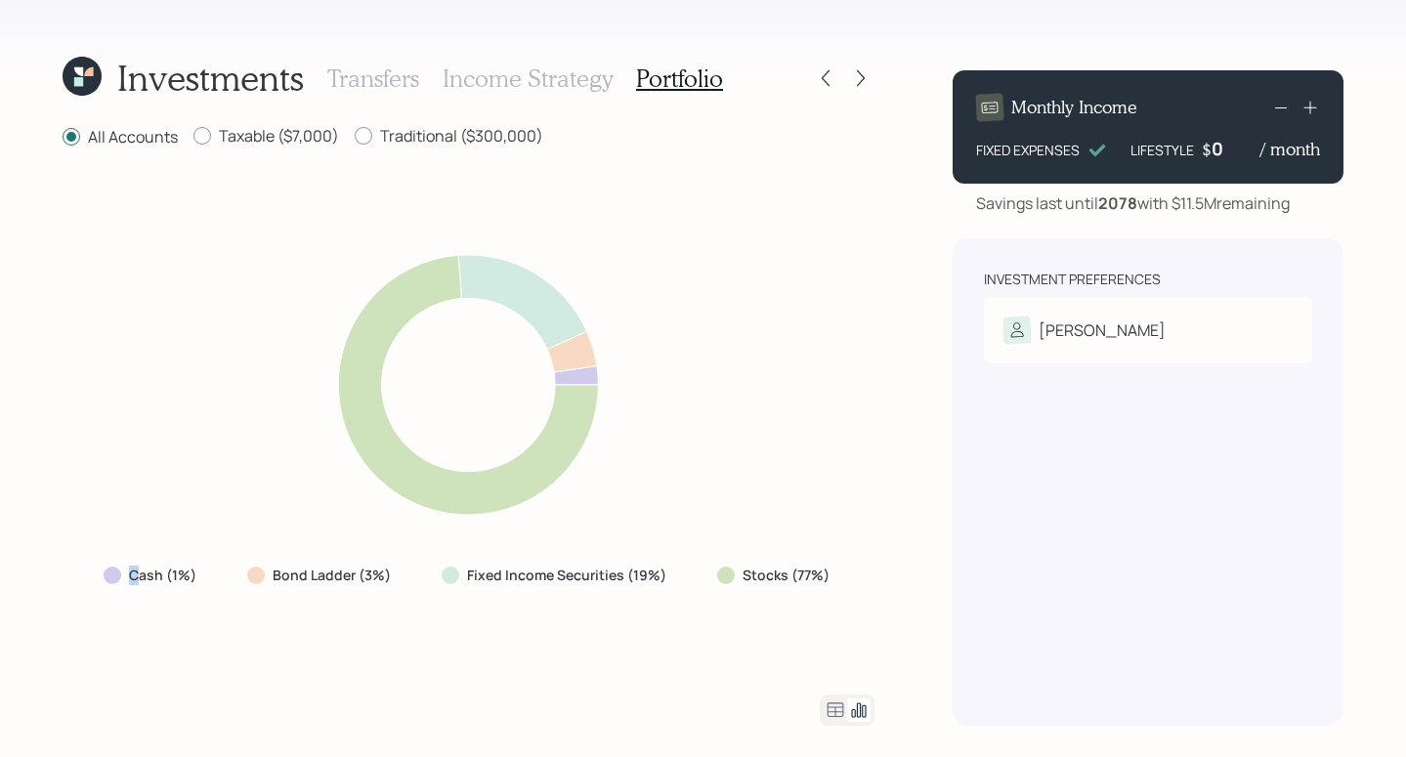
click at [225, 556] on div "Cash (1%) Bond Ladder (3%) Fixed Income Securities (19%) Stocks (77%)" at bounding box center [469, 422] width 812 height 498
click at [183, 598] on div "Cash (1%) Bond Ladder (3%) Fixed Income Securities (19%) Stocks (77%)" at bounding box center [469, 422] width 812 height 498
drag, startPoint x: 250, startPoint y: 578, endPoint x: 473, endPoint y: 594, distance: 223.4
click at [473, 594] on div "Cash (1%) Bond Ladder (3%) Fixed Income Securities (19%) Stocks (77%)" at bounding box center [469, 422] width 812 height 498
click at [354, 626] on div "Cash (1%) Bond Ladder (3%) Fixed Income Securities (19%) Stocks (77%)" at bounding box center [469, 422] width 812 height 498
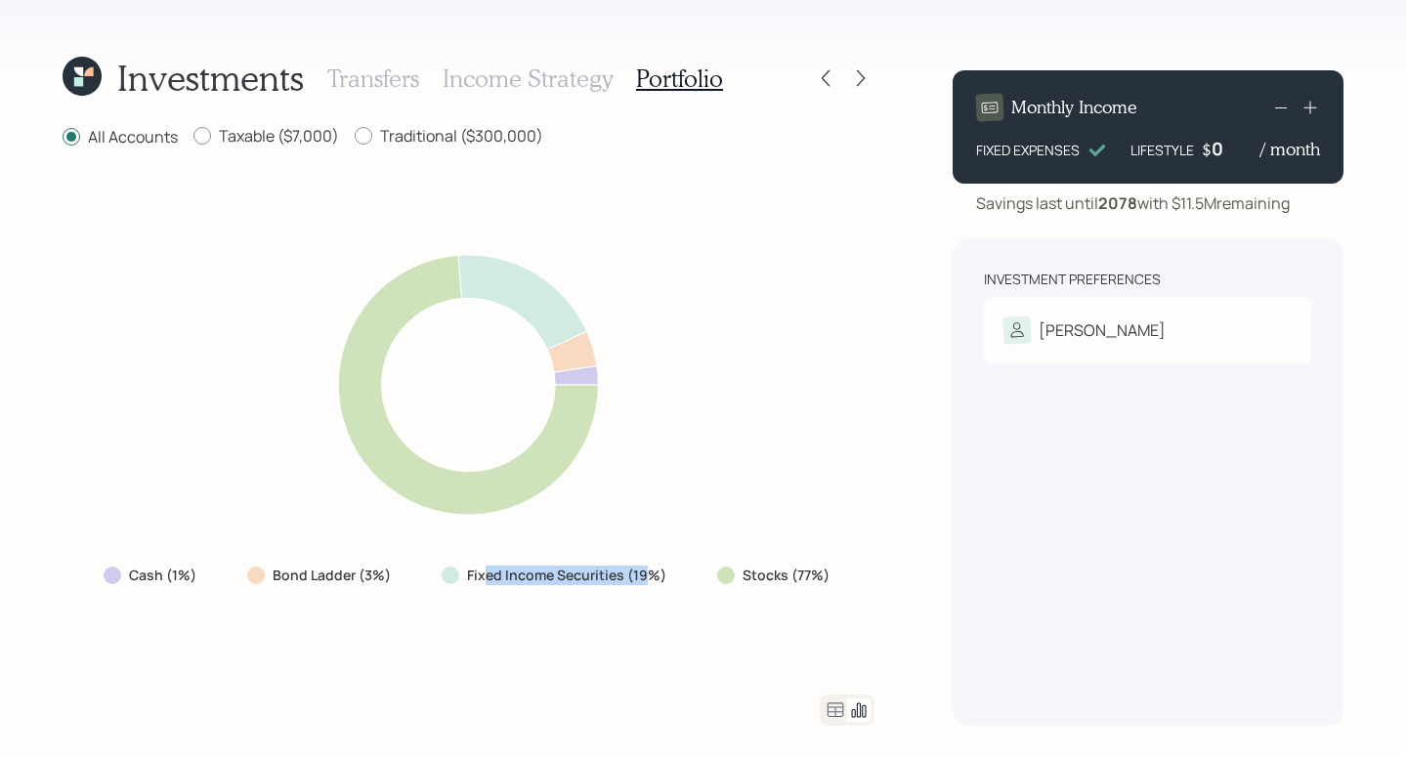
drag, startPoint x: 486, startPoint y: 580, endPoint x: 645, endPoint y: 582, distance: 159.3
click at [645, 582] on label "Fixed Income Securities (19%)" at bounding box center [566, 576] width 199 height 20
click at [630, 626] on div "Cash (1%) Bond Ladder (3%) Fixed Income Securities (19%) Stocks (77%)" at bounding box center [469, 422] width 812 height 498
drag, startPoint x: 712, startPoint y: 557, endPoint x: 699, endPoint y: 507, distance: 51.7
click at [693, 498] on div "Cash (1%) Bond Ladder (3%) Fixed Income Securities (19%) Stocks (77%)" at bounding box center [469, 422] width 812 height 498
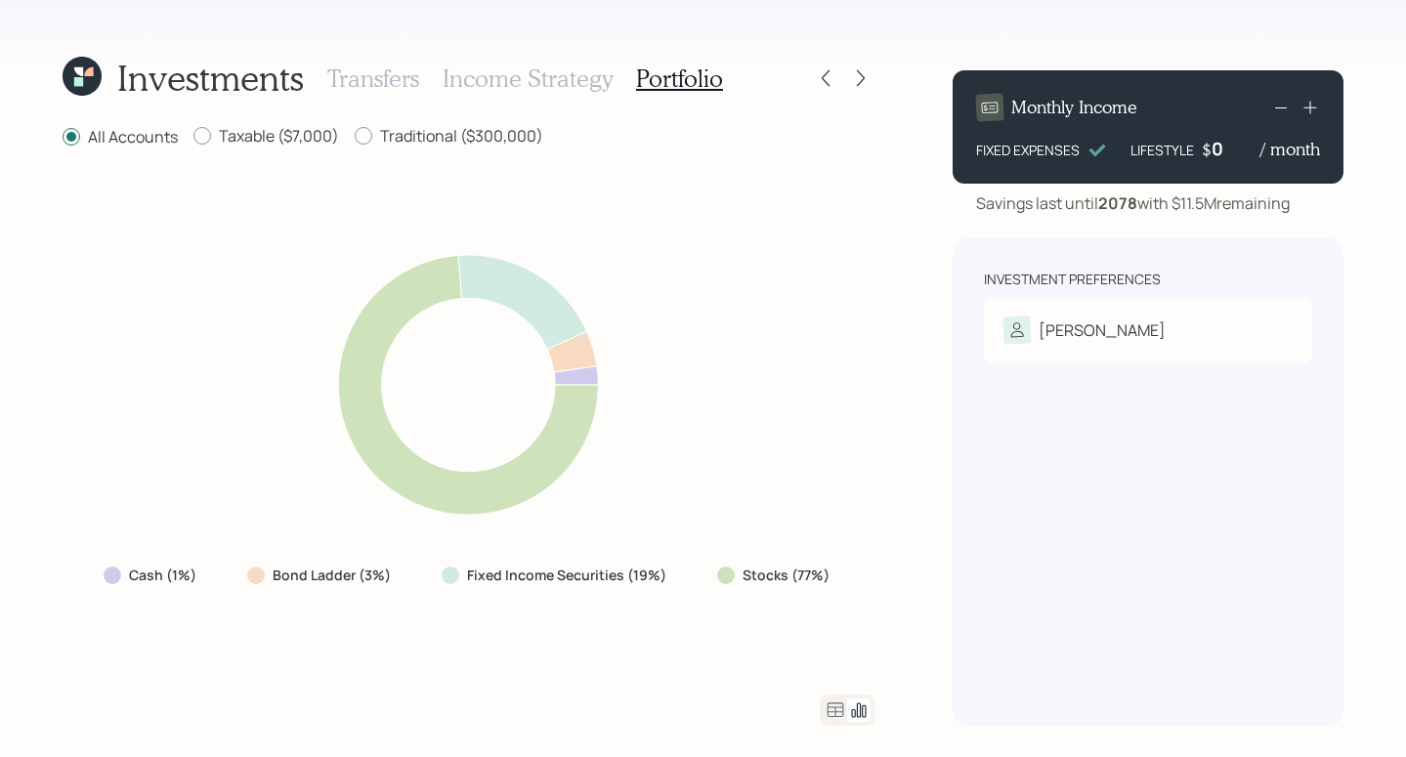
click at [729, 614] on div "Cash (1%) Bond Ladder (3%) Fixed Income Securities (19%) Stocks (77%)" at bounding box center [469, 422] width 812 height 498
drag, startPoint x: 748, startPoint y: 573, endPoint x: 893, endPoint y: 562, distance: 146.0
click at [893, 562] on div "Investments Transfers Income Strategy Portfolio All Accounts Taxable ($7,000) T…" at bounding box center [703, 378] width 1406 height 757
click at [799, 576] on label "Stocks (77%)" at bounding box center [786, 576] width 87 height 20
click at [845, 560] on div "Cash (1%) Bond Ladder (3%) Fixed Income Securities (19%) Stocks (77%)" at bounding box center [468, 575] width 761 height 35
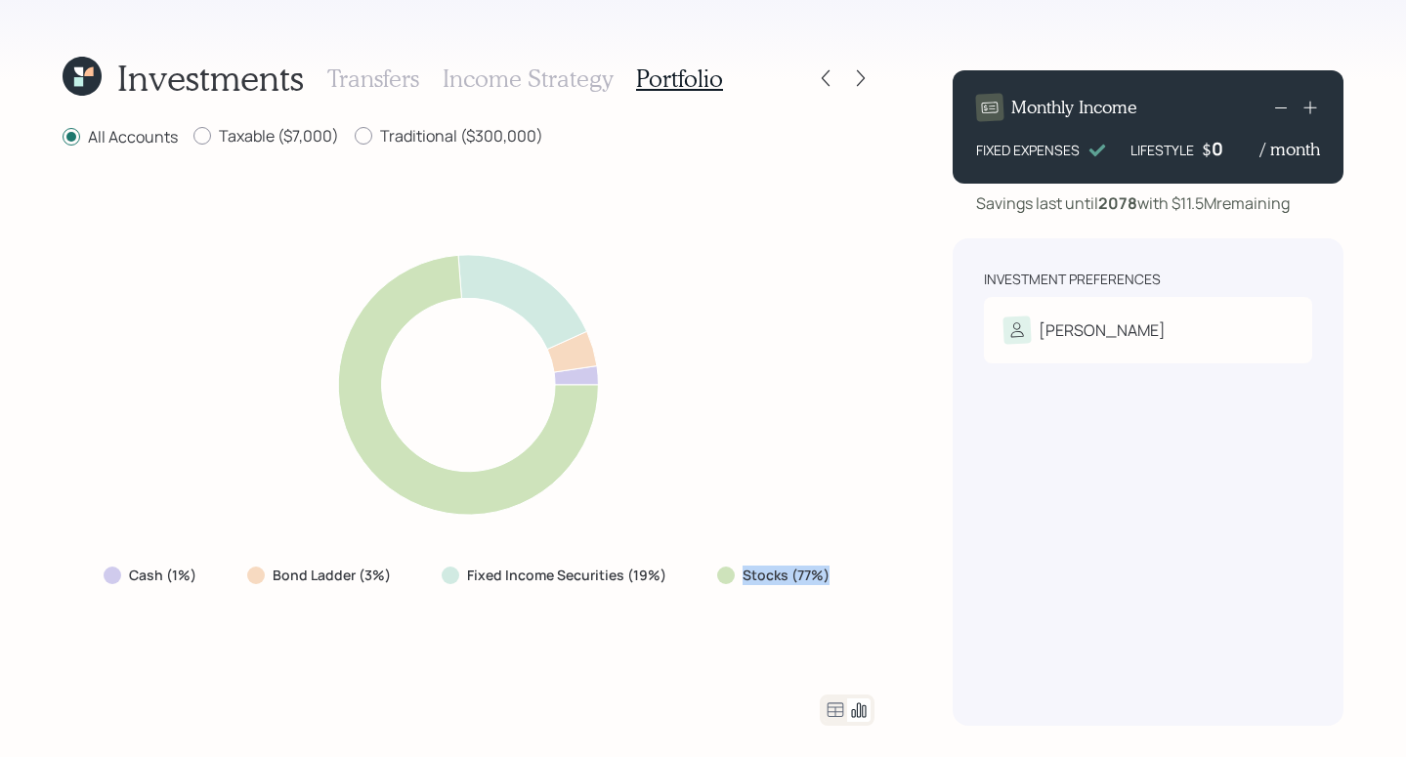
drag, startPoint x: 730, startPoint y: 577, endPoint x: 829, endPoint y: 575, distance: 98.7
click at [829, 575] on div "Stocks (77%)" at bounding box center [775, 576] width 116 height 20
click at [834, 566] on div "Stocks (77%)" at bounding box center [776, 575] width 148 height 35
click at [882, 531] on div "Investments Transfers Income Strategy Portfolio All Accounts Taxable ($7,000) T…" at bounding box center [703, 378] width 1406 height 757
drag, startPoint x: 863, startPoint y: 75, endPoint x: 861, endPoint y: 85, distance: 10.0
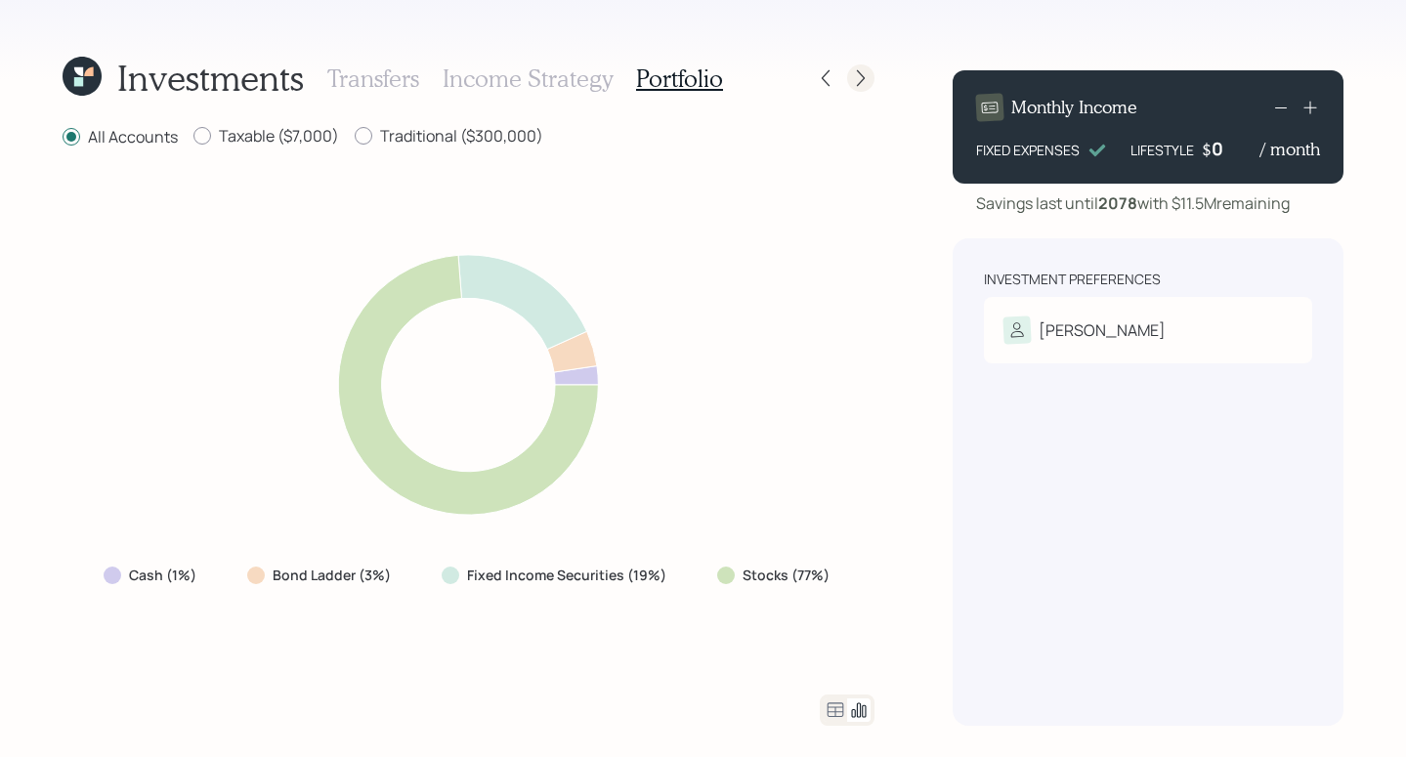
click at [861, 85] on icon at bounding box center [861, 78] width 20 height 20
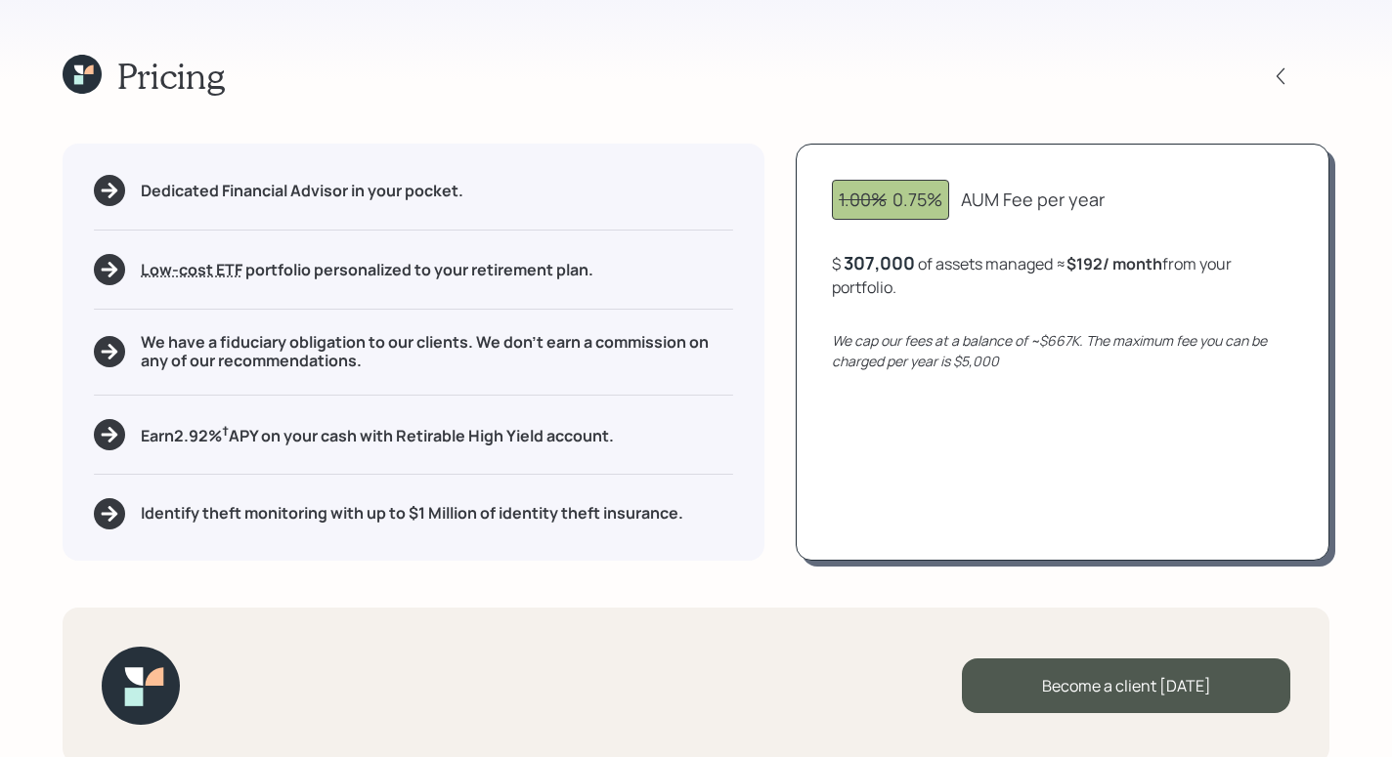
click at [819, 107] on div "Pricing Dedicated Financial Advisor in your pocket. Low-cost ETF Retirable uses…" at bounding box center [696, 378] width 1392 height 757
drag, startPoint x: 904, startPoint y: 207, endPoint x: 950, endPoint y: 205, distance: 46.0
click at [950, 205] on div "1.00% 0.75% AUM Fee per year" at bounding box center [1062, 200] width 461 height 40
click at [1009, 133] on div "Pricing Dedicated Financial Advisor in your pocket. Low-cost ETF Retirable uses…" at bounding box center [696, 378] width 1392 height 757
click at [1129, 143] on div "Pricing Dedicated Financial Advisor in your pocket. Low-cost ETF Retirable uses…" at bounding box center [696, 378] width 1392 height 757
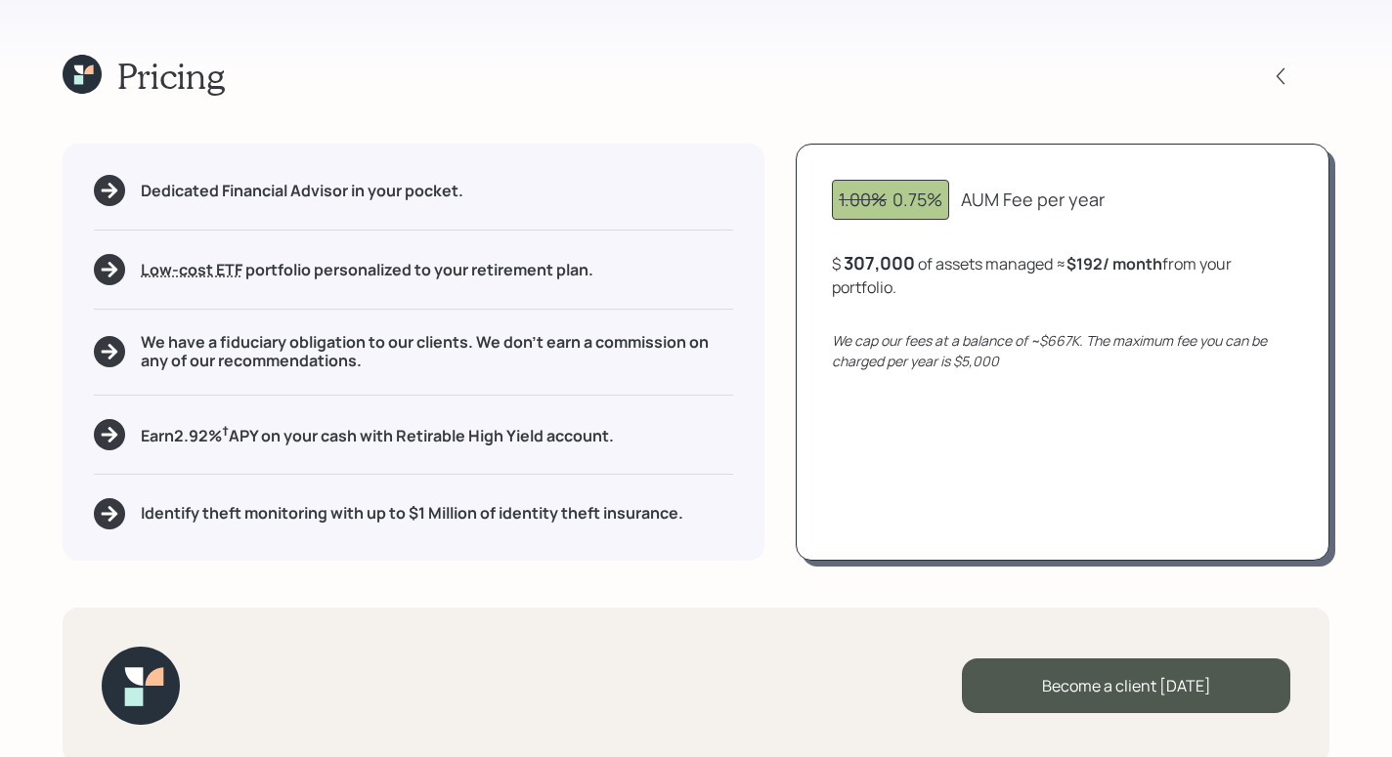
click at [507, 97] on div "Pricing Dedicated Financial Advisor in your pocket. Low-cost ETF Retirable uses…" at bounding box center [696, 378] width 1392 height 757
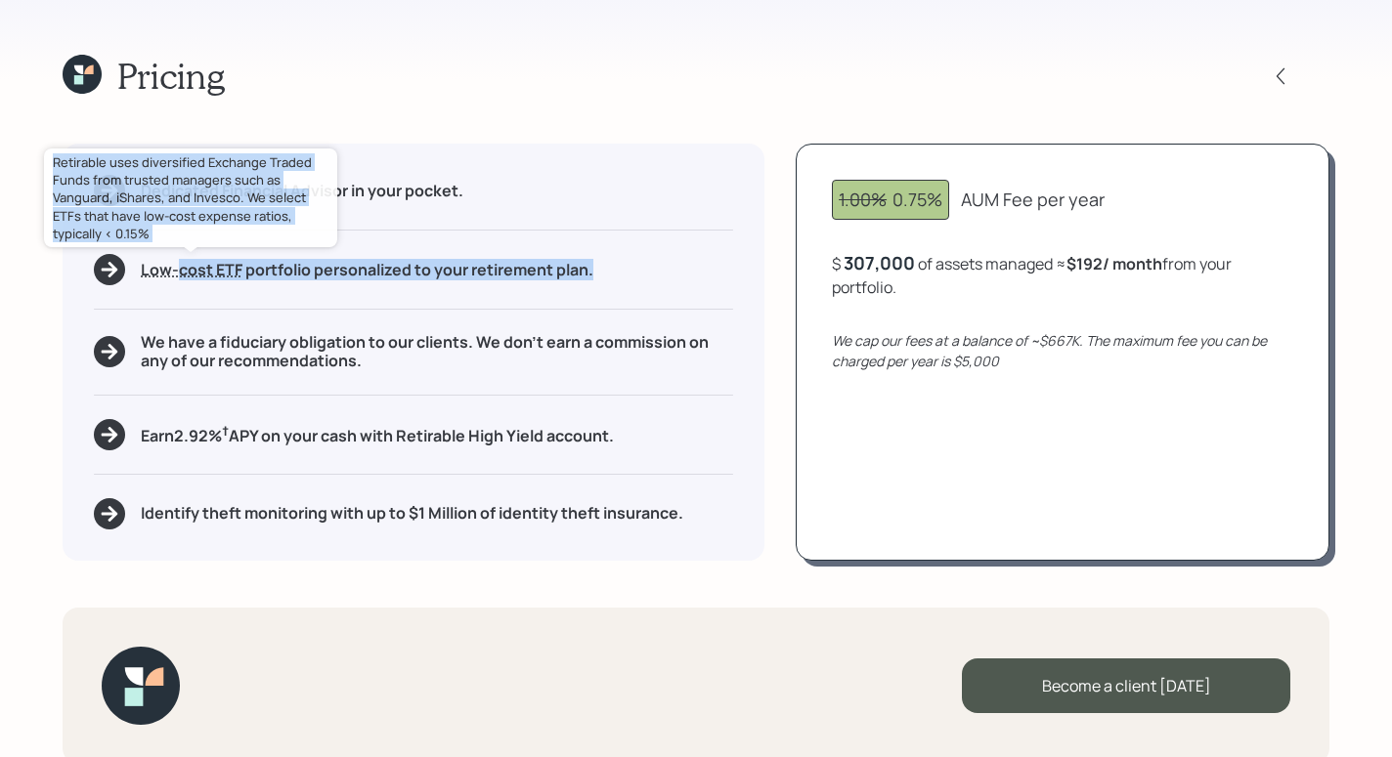
drag, startPoint x: 181, startPoint y: 270, endPoint x: 372, endPoint y: 284, distance: 192.1
click at [365, 287] on div "Dedicated Financial Advisor in your pocket. Low-cost ETF Retirable uses diversi…" at bounding box center [414, 352] width 702 height 416
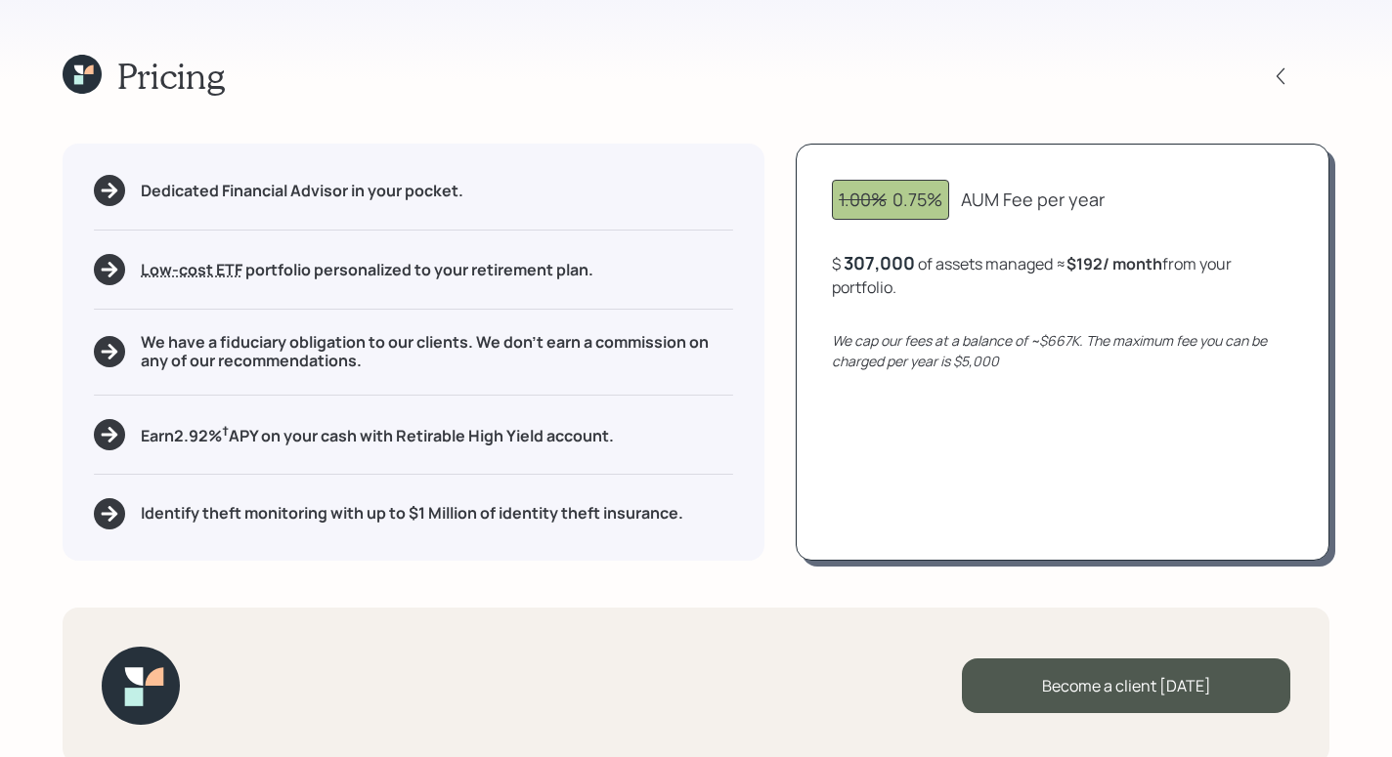
click at [482, 117] on div "Pricing Dedicated Financial Advisor in your pocket. Low-cost ETF Retirable uses…" at bounding box center [696, 378] width 1392 height 757
click at [869, 264] on div "307000" at bounding box center [876, 262] width 66 height 23
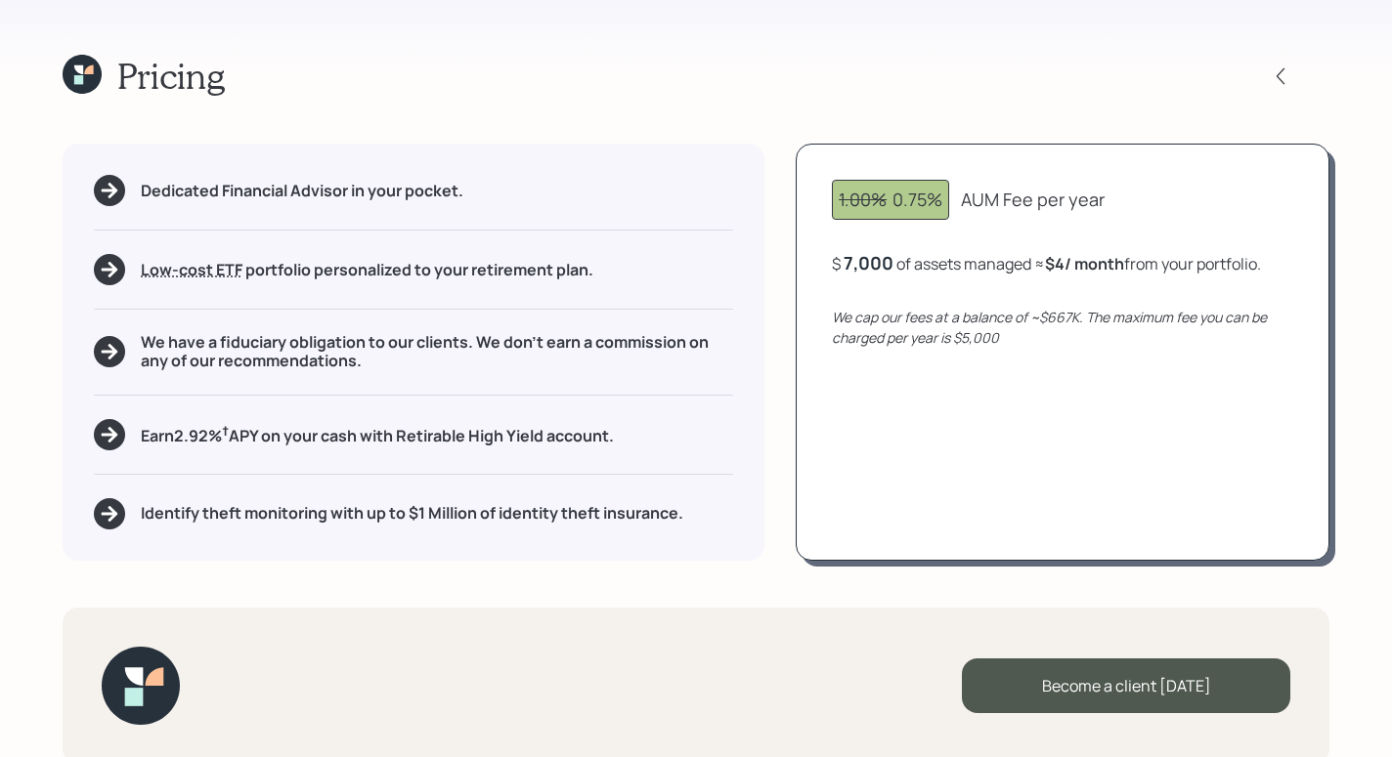
click at [1119, 129] on div "Pricing Dedicated Financial Advisor in your pocket. Low-cost ETF Retirable uses…" at bounding box center [696, 378] width 1392 height 757
click at [537, 504] on h5 "Identify theft monitoring with up to $1 Million of identity theft insurance." at bounding box center [412, 513] width 542 height 19
click at [715, 586] on div "Pricing Dedicated Financial Advisor in your pocket. Low-cost ETF Retirable uses…" at bounding box center [696, 378] width 1392 height 757
click at [895, 78] on div "Pricing" at bounding box center [696, 76] width 1266 height 42
click at [899, 69] on div "Pricing" at bounding box center [696, 76] width 1266 height 42
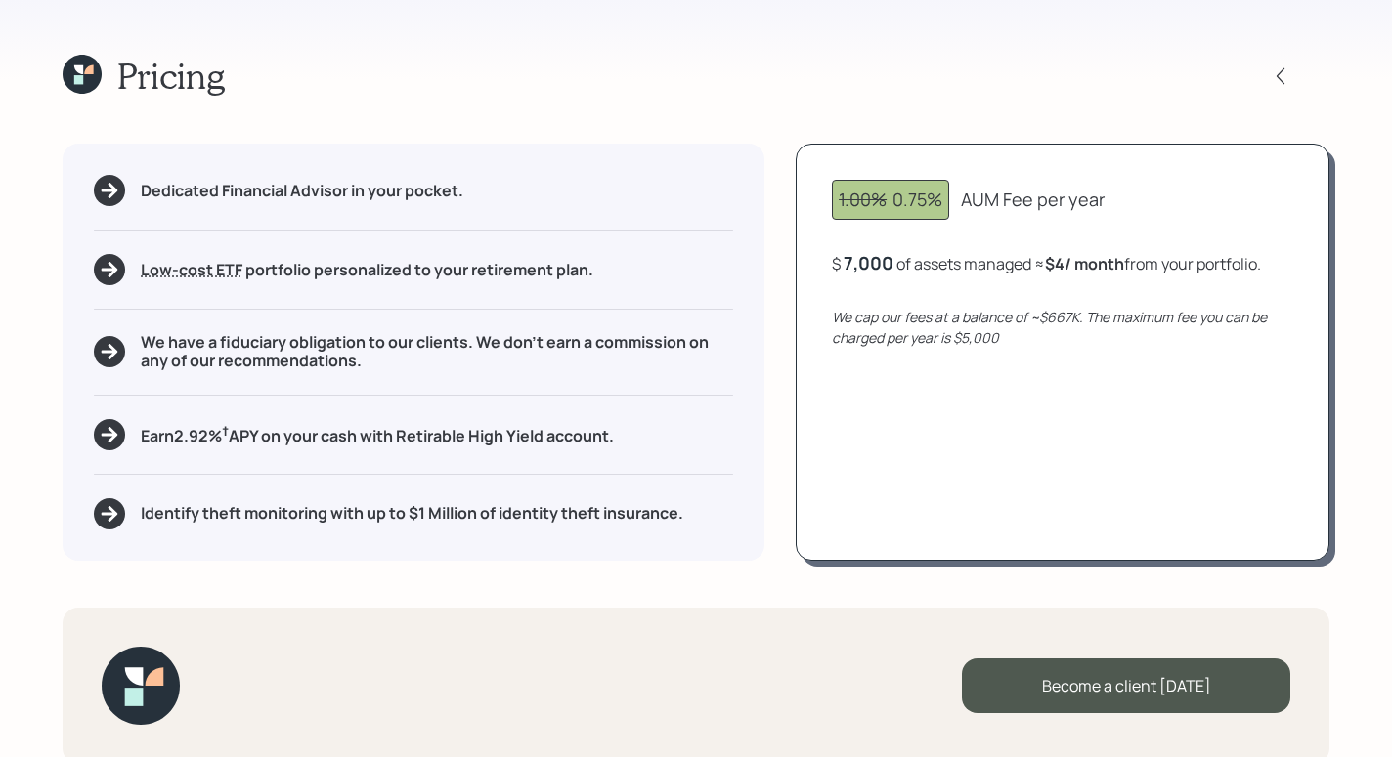
click at [893, 52] on div "Pricing Dedicated Financial Advisor in your pocket. Low-cost ETF Retirable uses…" at bounding box center [696, 378] width 1392 height 757
click at [894, 65] on div "Pricing" at bounding box center [696, 76] width 1266 height 42
click at [1156, 111] on div "Pricing Dedicated Financial Advisor in your pocket. Low-cost ETF Retirable uses…" at bounding box center [696, 378] width 1392 height 757
click at [1271, 86] on div at bounding box center [1279, 76] width 27 height 27
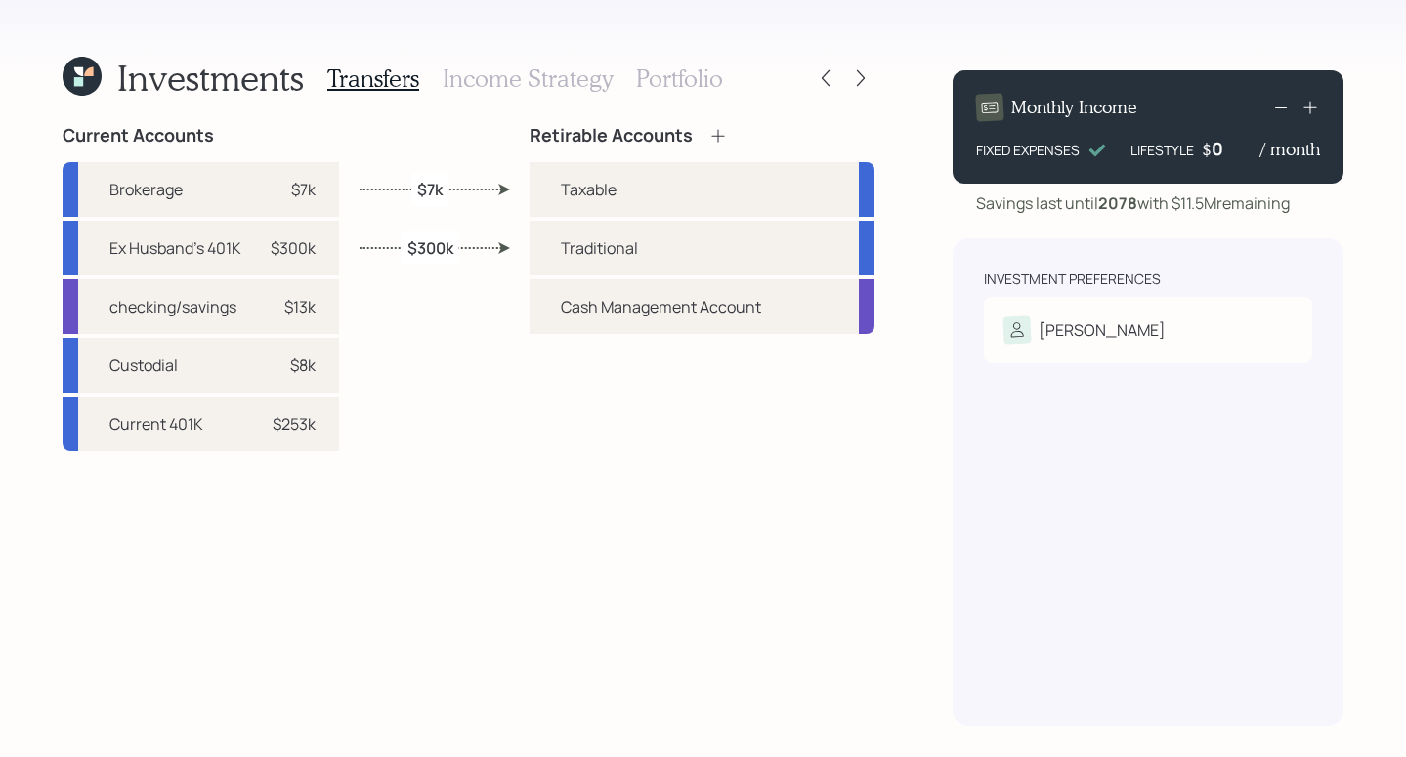
click at [113, 73] on div "Investments" at bounding box center [183, 78] width 241 height 42
click at [65, 73] on icon at bounding box center [82, 76] width 39 height 39
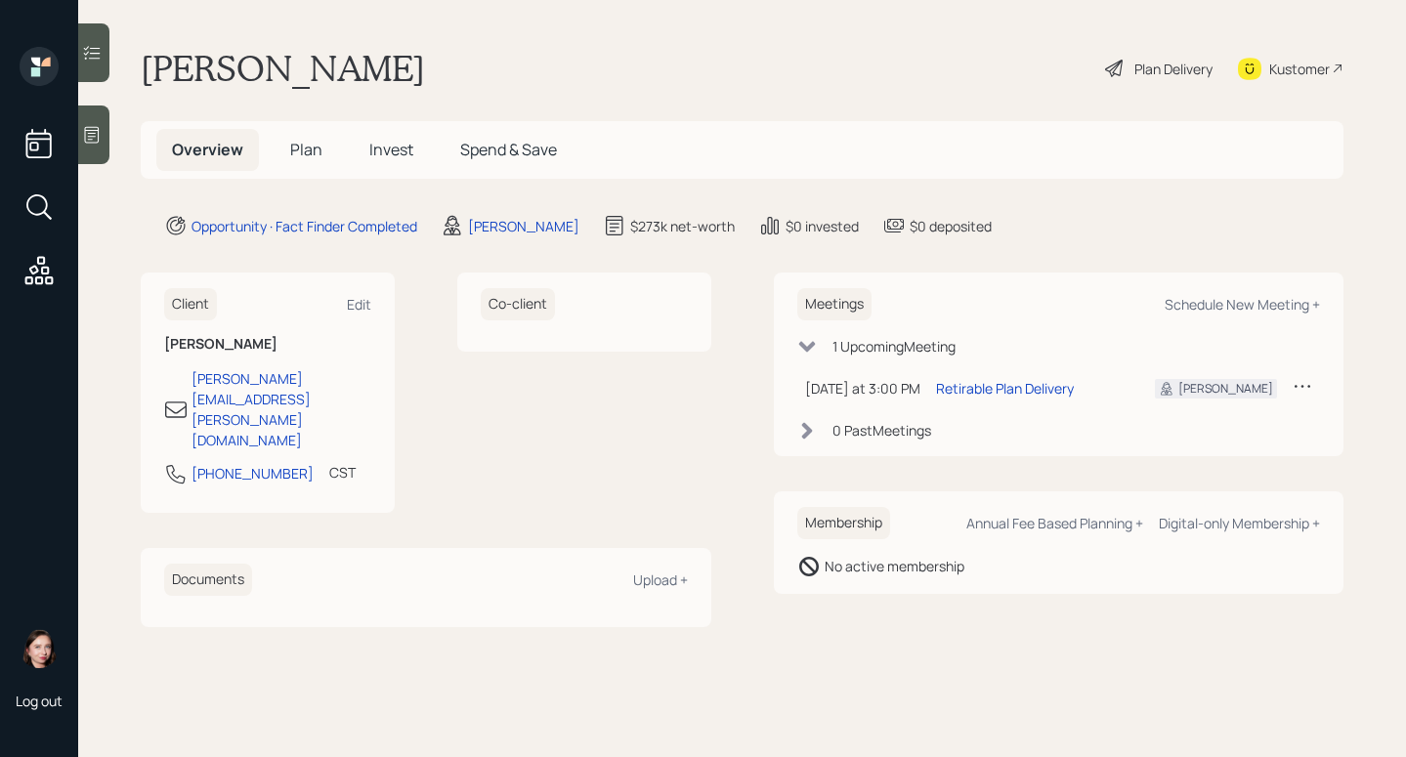
drag, startPoint x: 1201, startPoint y: 311, endPoint x: 1187, endPoint y: 314, distance: 14.0
click at [1201, 314] on div "Meetings Schedule New Meeting +" at bounding box center [1059, 304] width 524 height 32
click at [1089, 183] on main "Lisa Scheve Plan Delivery Kustomer Overview Plan Invest Spend & Save Opportunit…" at bounding box center [742, 378] width 1328 height 757
click at [1237, 300] on div "Schedule New Meeting +" at bounding box center [1242, 304] width 155 height 19
select select "b1d8ea90-abcc-42aa-86cc-4f33a132aacc"
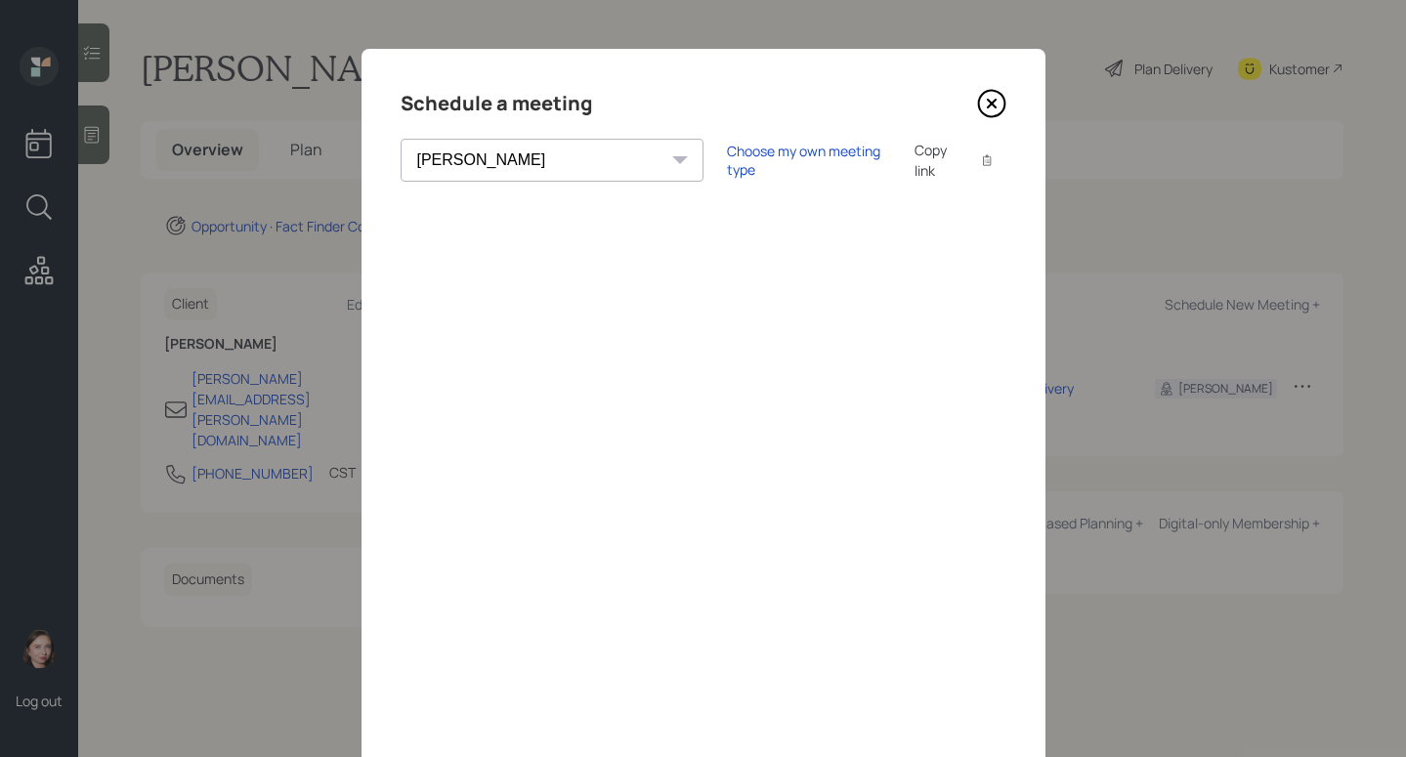
click at [884, 88] on div "Schedule a meeting" at bounding box center [704, 103] width 606 height 31
click at [990, 104] on icon at bounding box center [991, 103] width 29 height 29
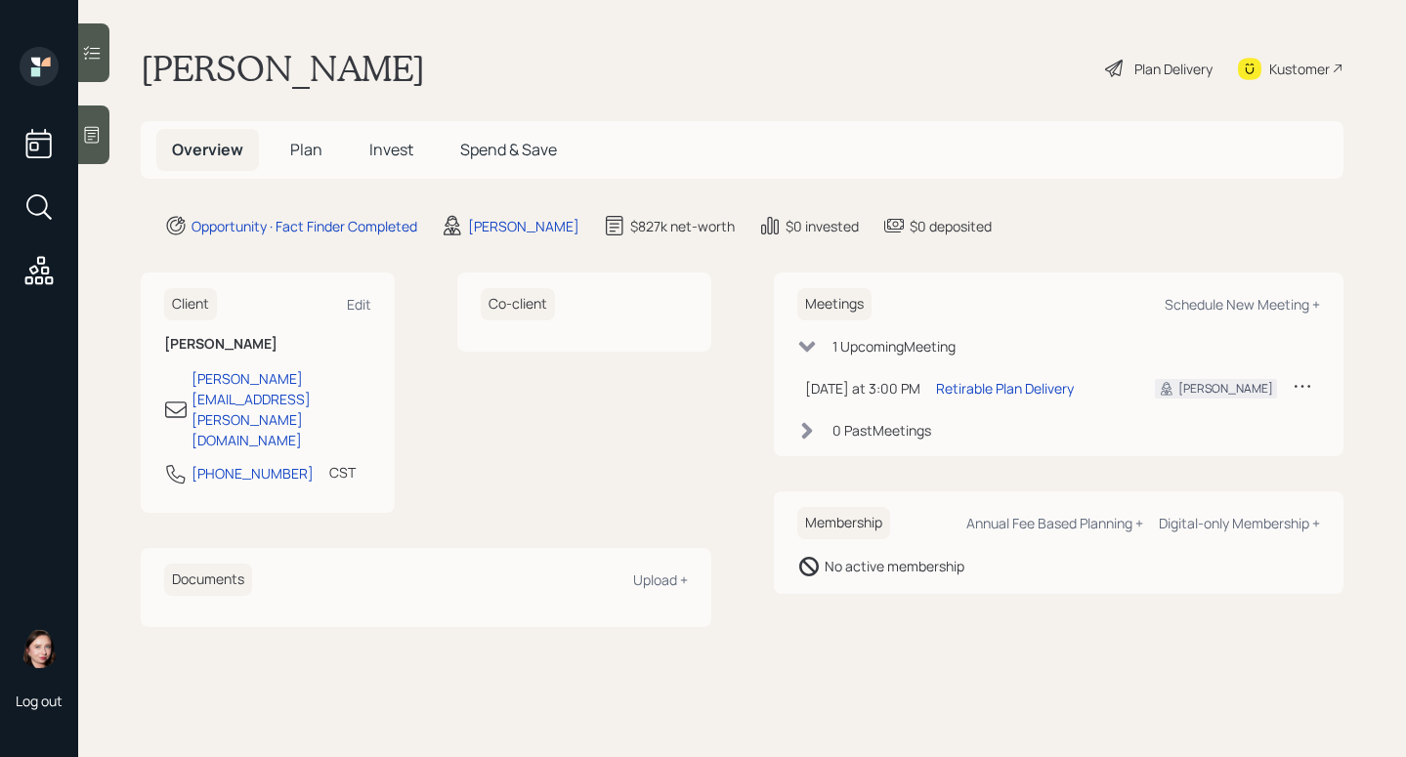
click at [324, 161] on h5 "Plan" at bounding box center [307, 150] width 64 height 42
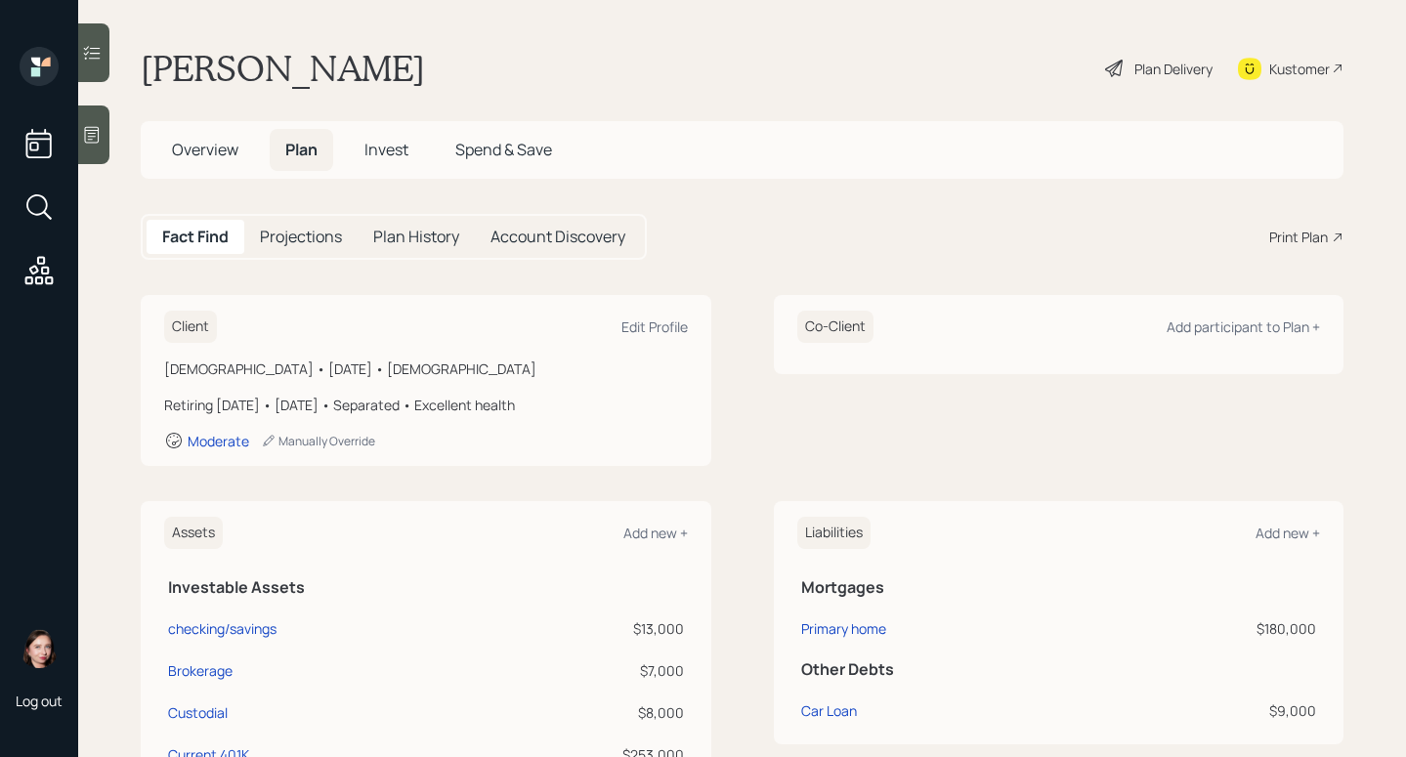
click at [366, 125] on div "Overview Plan Invest Spend & Save" at bounding box center [742, 150] width 1203 height 58
click at [376, 149] on span "Invest" at bounding box center [387, 149] width 44 height 21
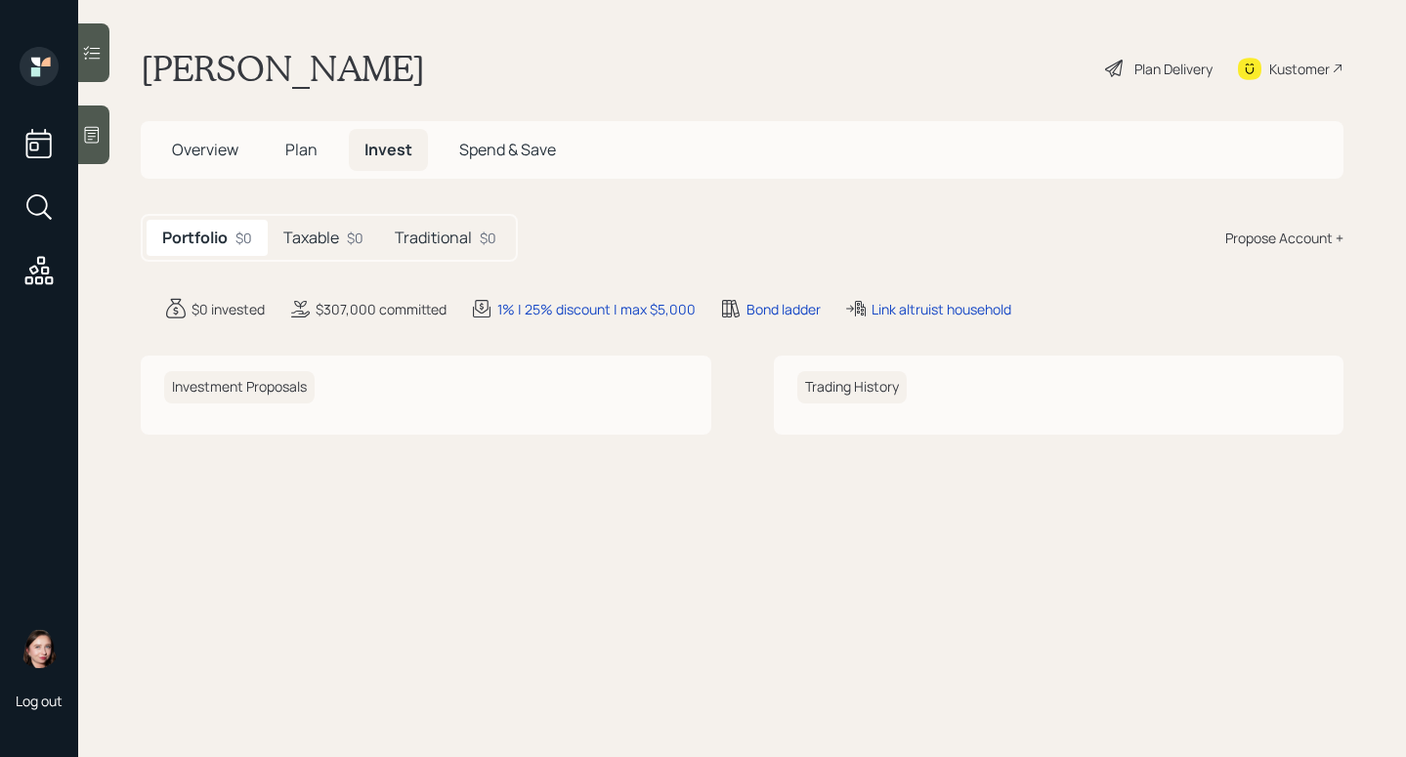
click at [323, 232] on h5 "Taxable" at bounding box center [311, 238] width 56 height 19
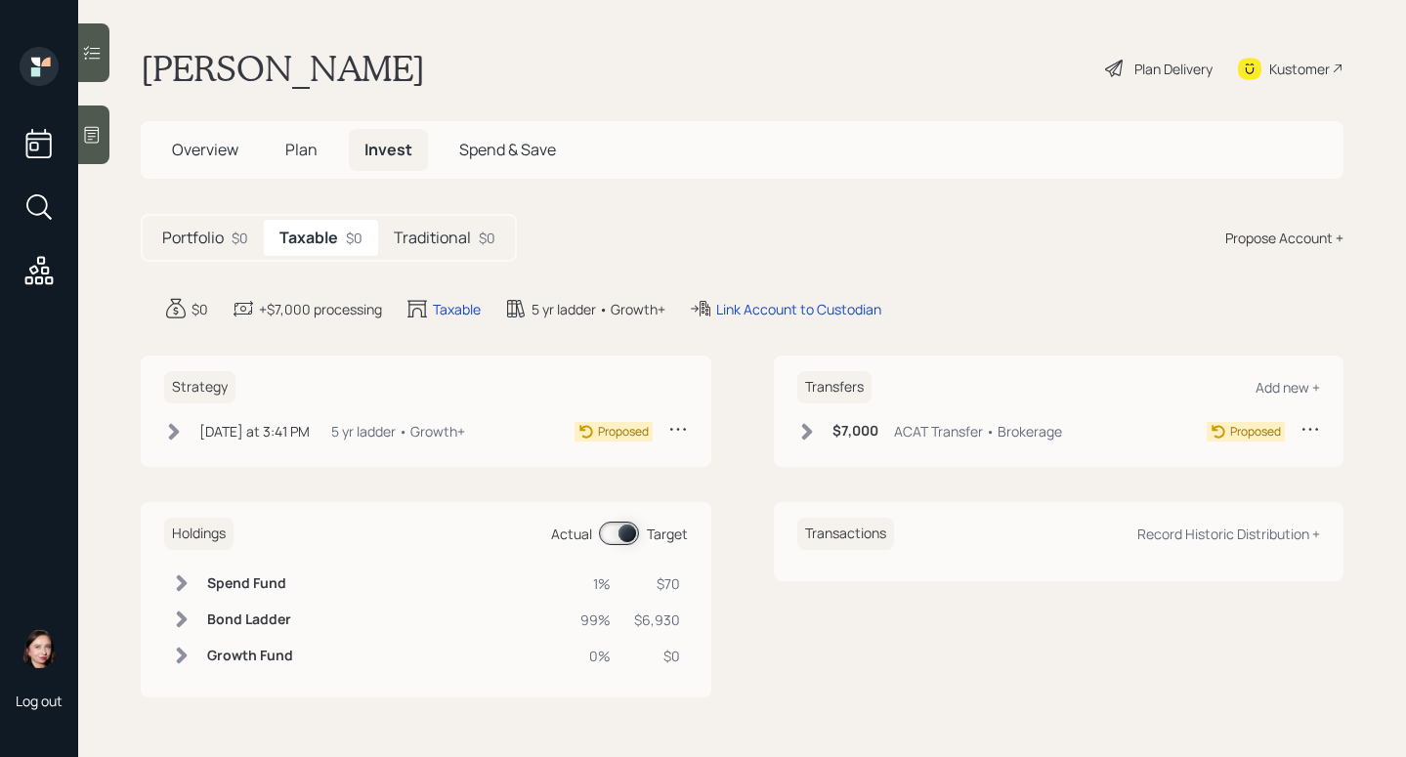
click at [219, 255] on div "Portfolio $0" at bounding box center [205, 238] width 117 height 36
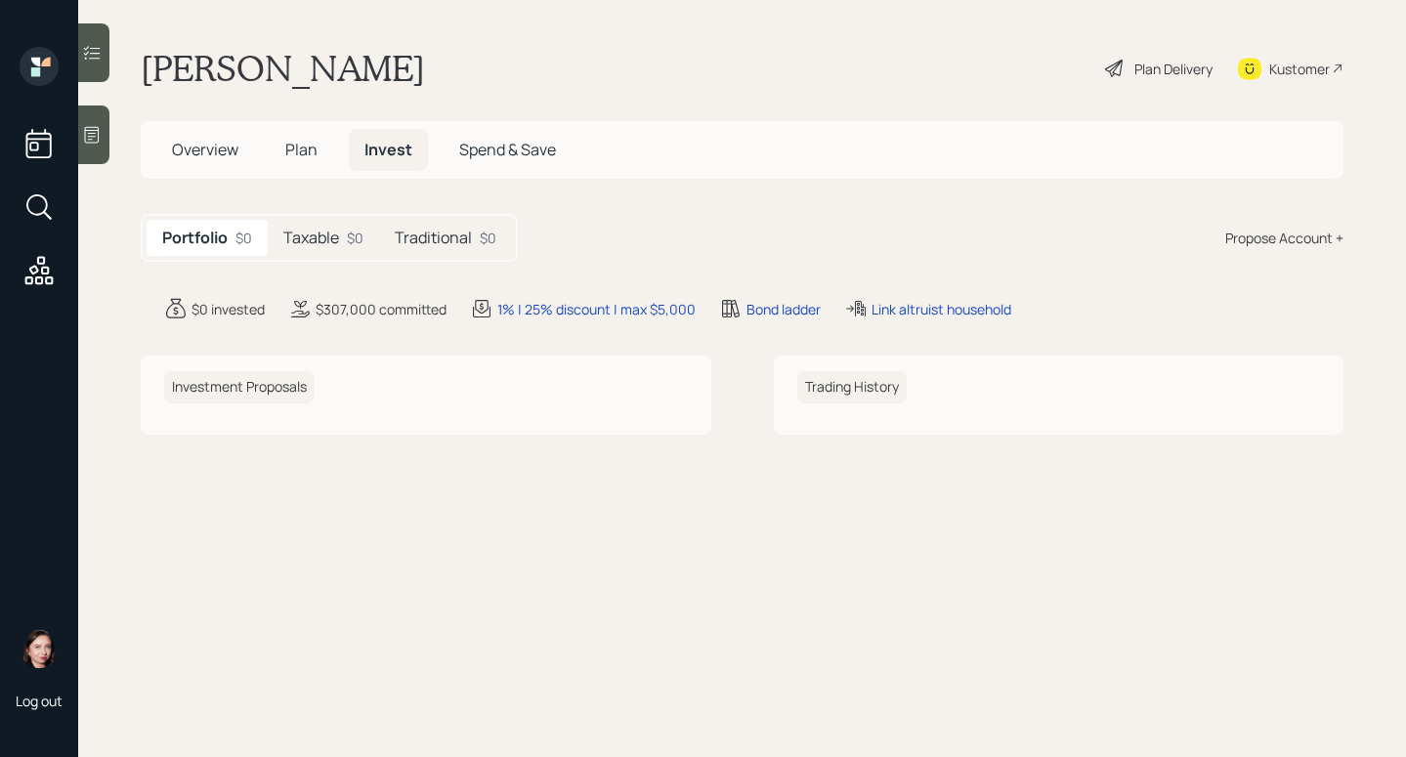
click at [321, 153] on h5 "Plan" at bounding box center [302, 150] width 64 height 42
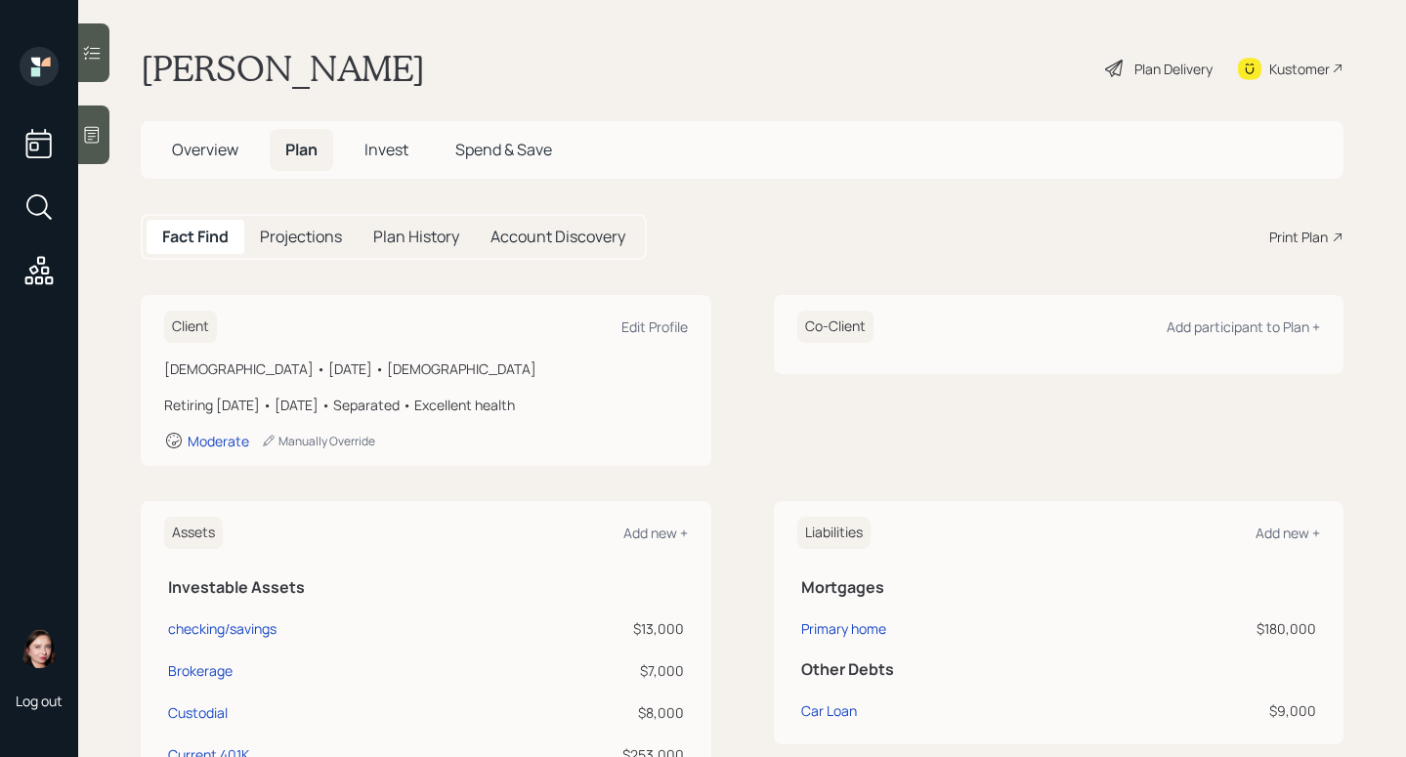
click at [1290, 234] on div "Print Plan" at bounding box center [1298, 237] width 59 height 21
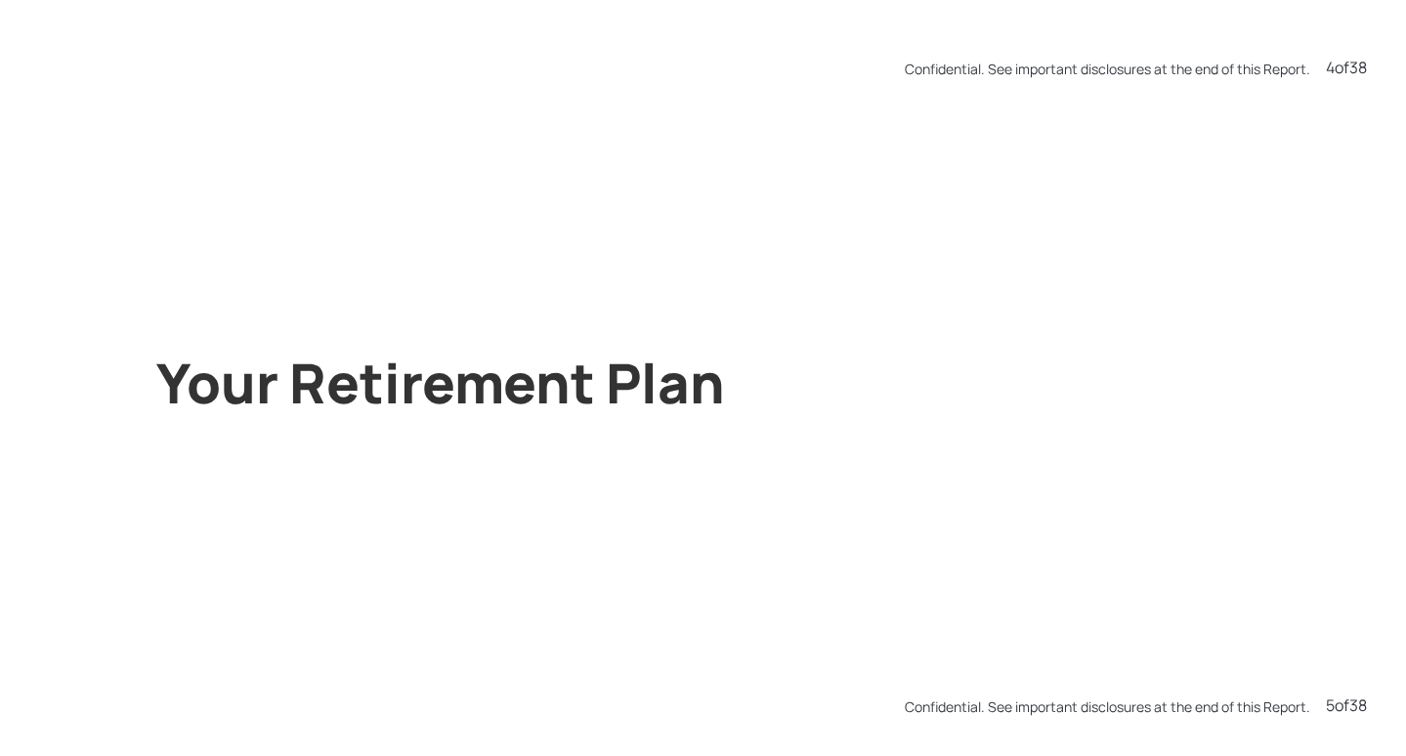
scroll to position [6051, 0]
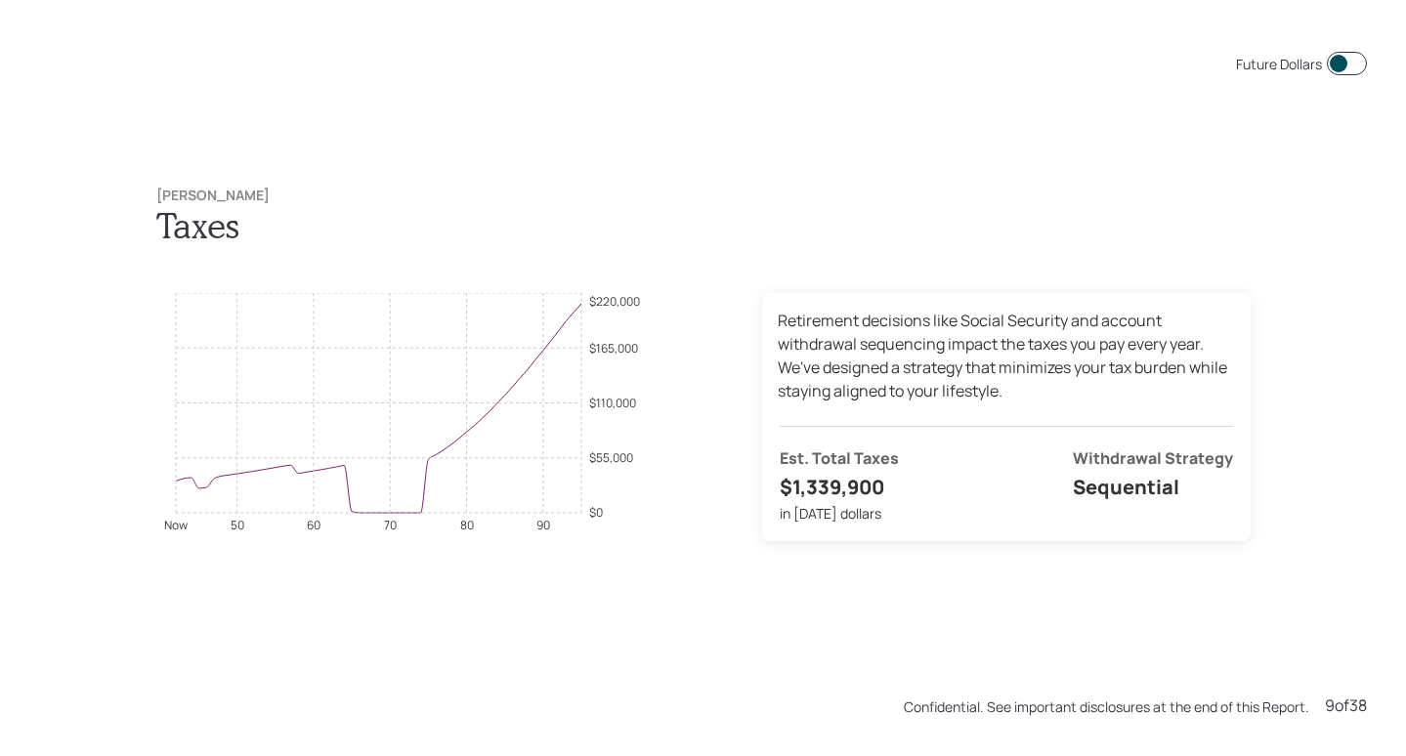
click at [1341, 58] on span at bounding box center [1347, 63] width 40 height 23
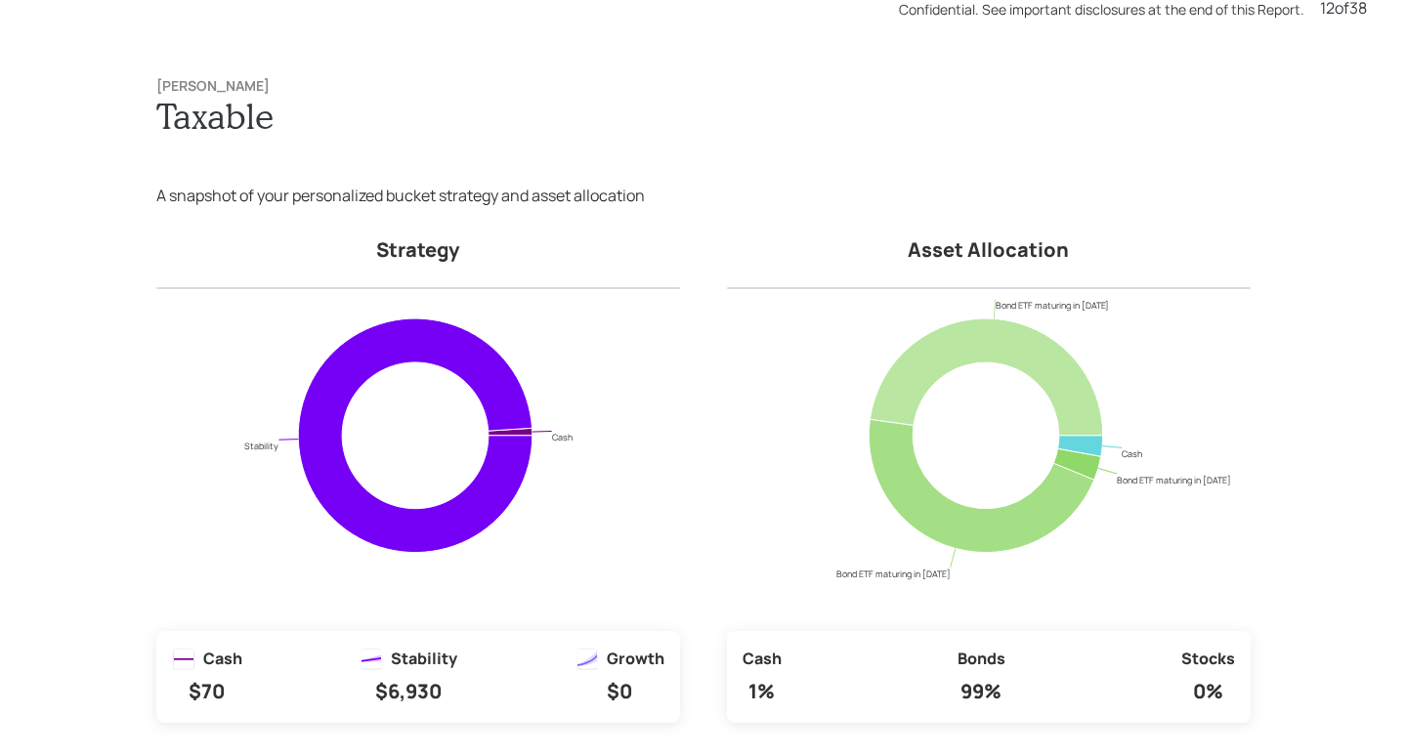
scroll to position [9833, 0]
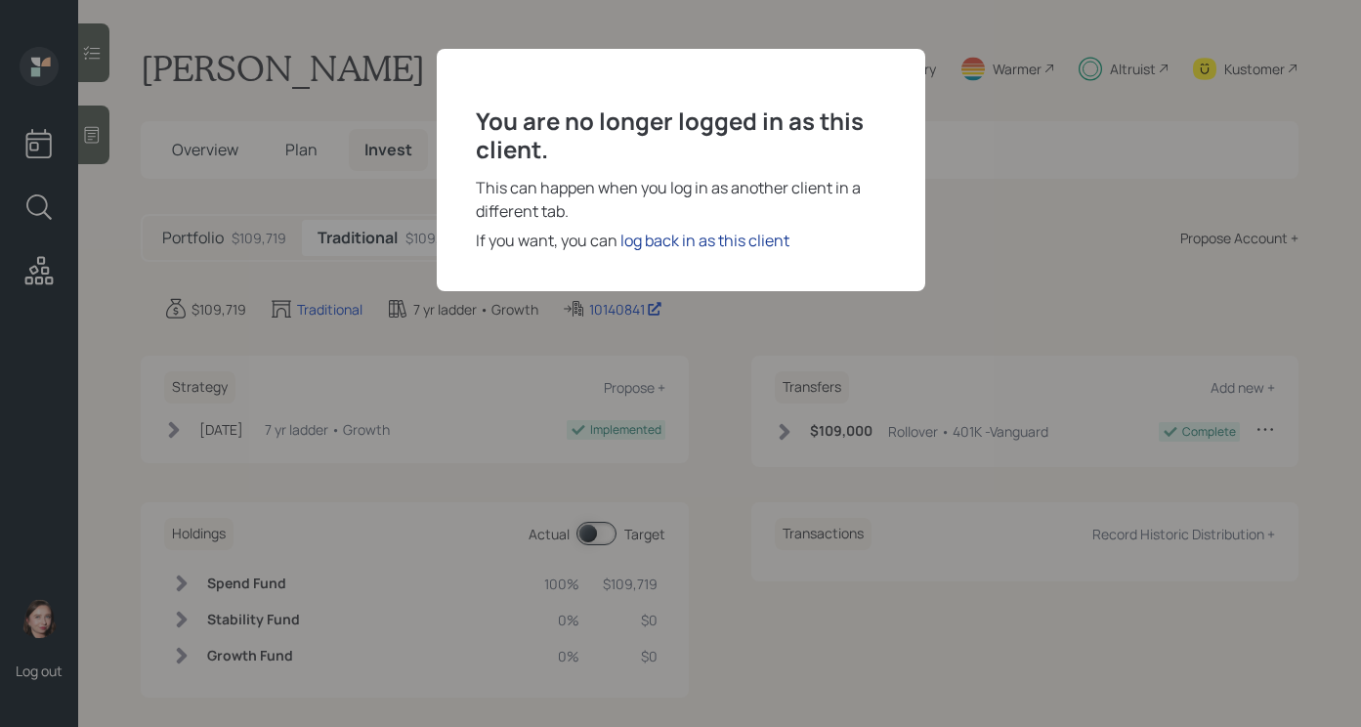
click at [668, 247] on div "log back in as this client" at bounding box center [705, 240] width 169 height 23
